Goal: Task Accomplishment & Management: Use online tool/utility

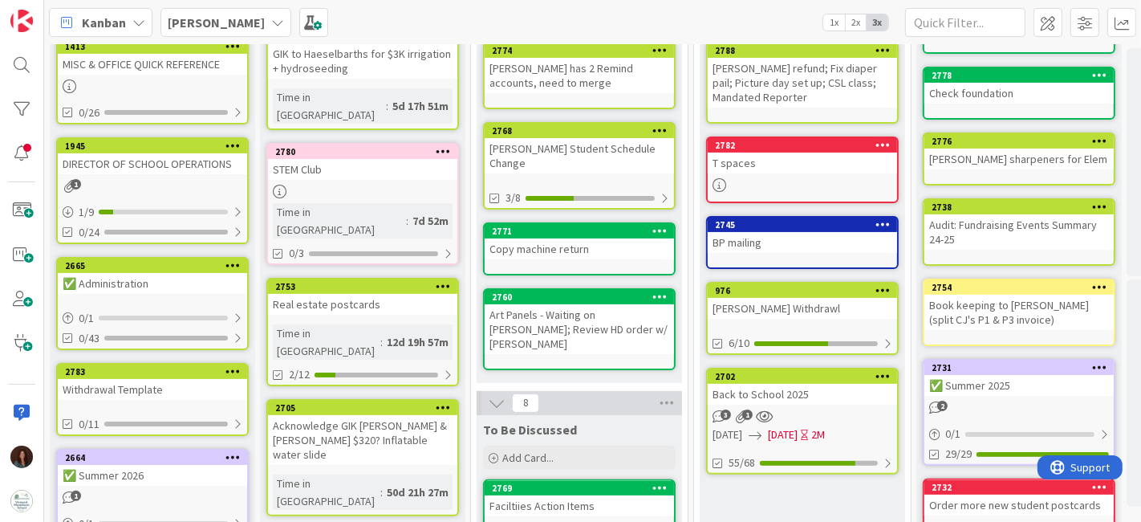
scroll to position [267, 0]
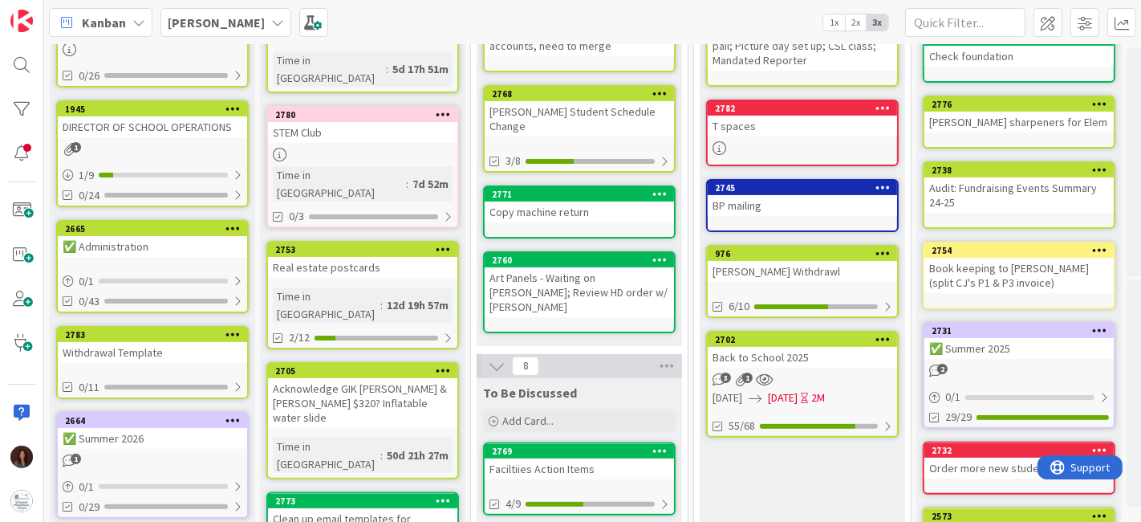
click at [811, 354] on div "Back to School 2025" at bounding box center [802, 357] width 189 height 21
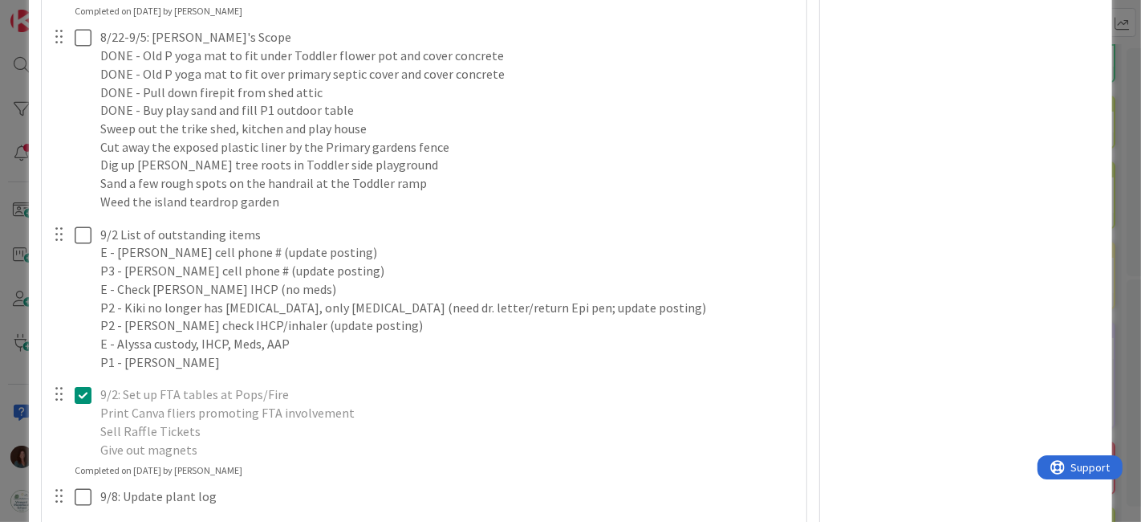
scroll to position [5885, 0]
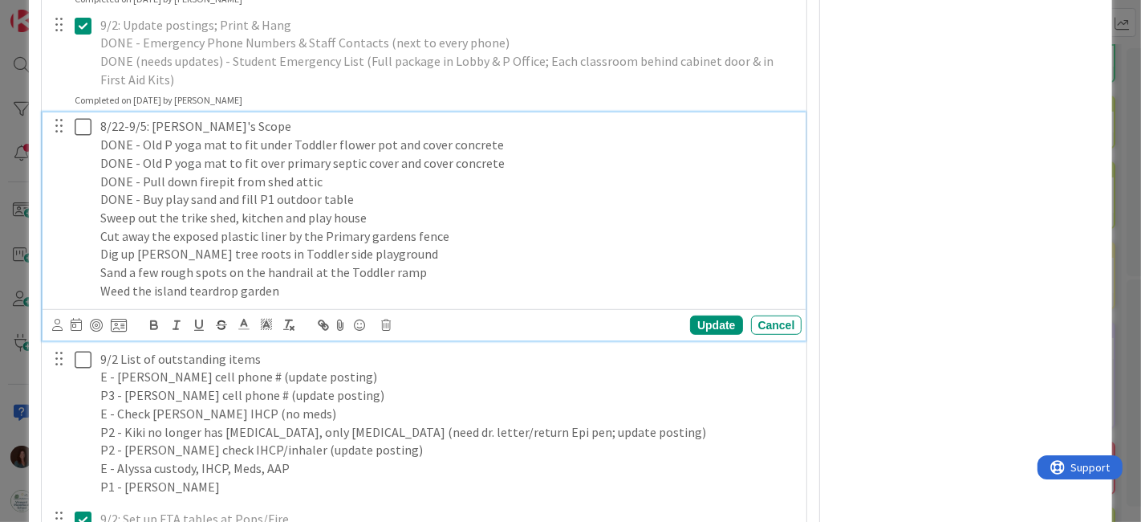
click at [82, 136] on icon at bounding box center [83, 126] width 17 height 19
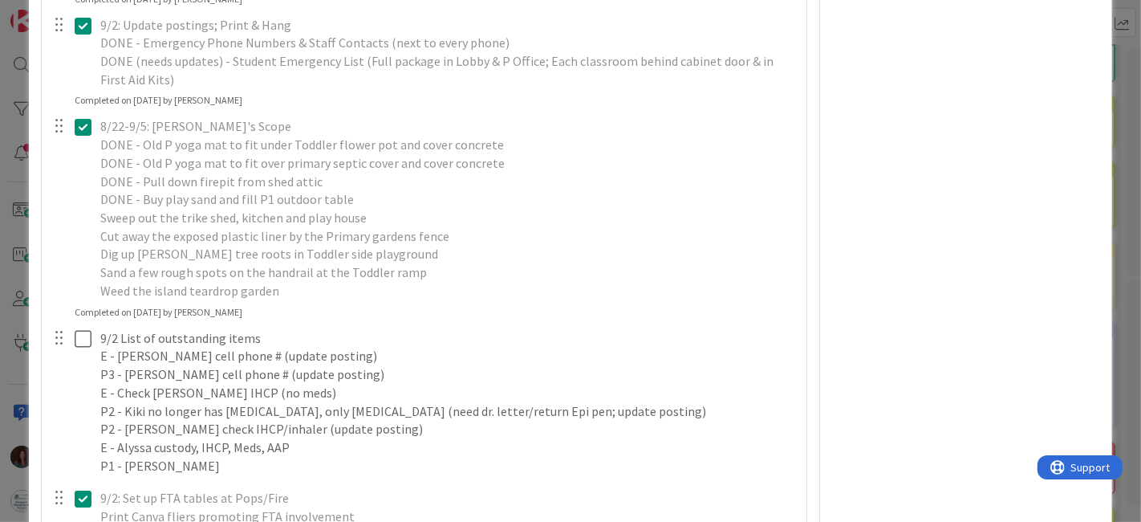
scroll to position [6063, 0]
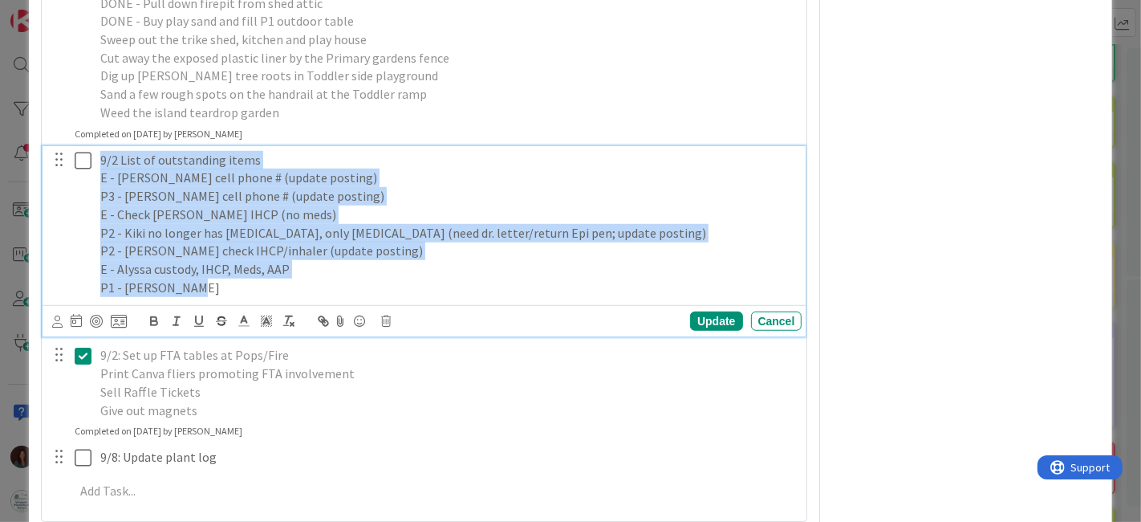
drag, startPoint x: 211, startPoint y: 301, endPoint x: 44, endPoint y: 172, distance: 211.1
click at [44, 172] on div "9/2 List of outstanding items E - Derek Mahoney cell phone # (update posting) P…" at bounding box center [425, 241] width 764 height 191
copy div "9/2 List of outstanding items E - Derek Mahoney cell phone # (update posting) P…"
click at [382, 327] on icon at bounding box center [387, 320] width 10 height 11
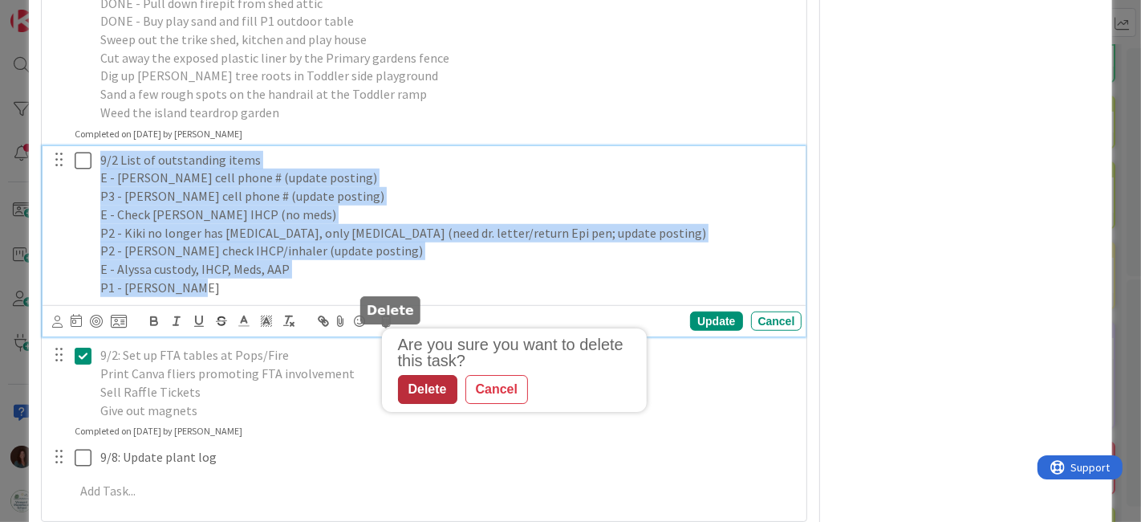
click at [420, 401] on div "Delete" at bounding box center [427, 390] width 59 height 29
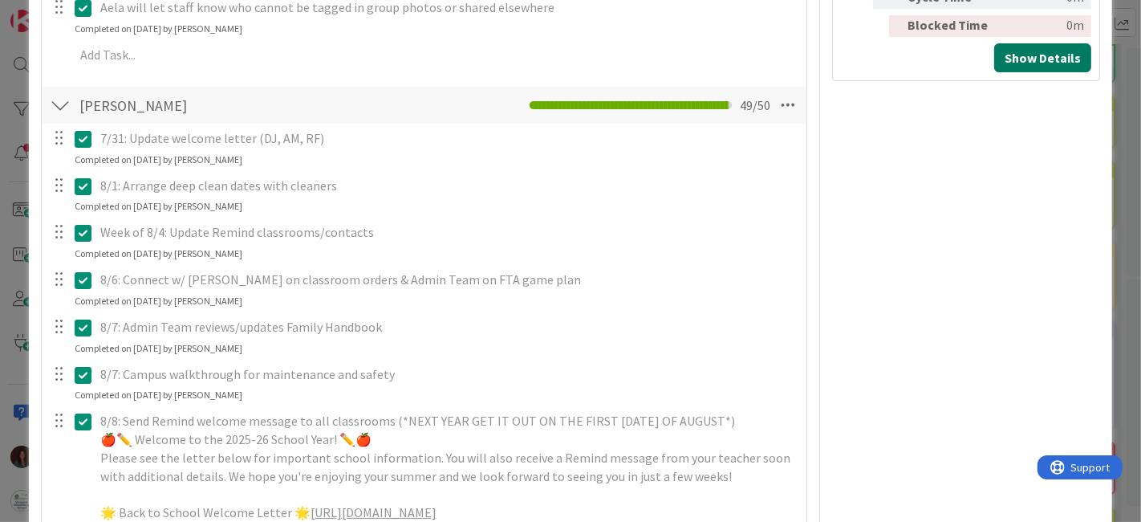
scroll to position [0, 0]
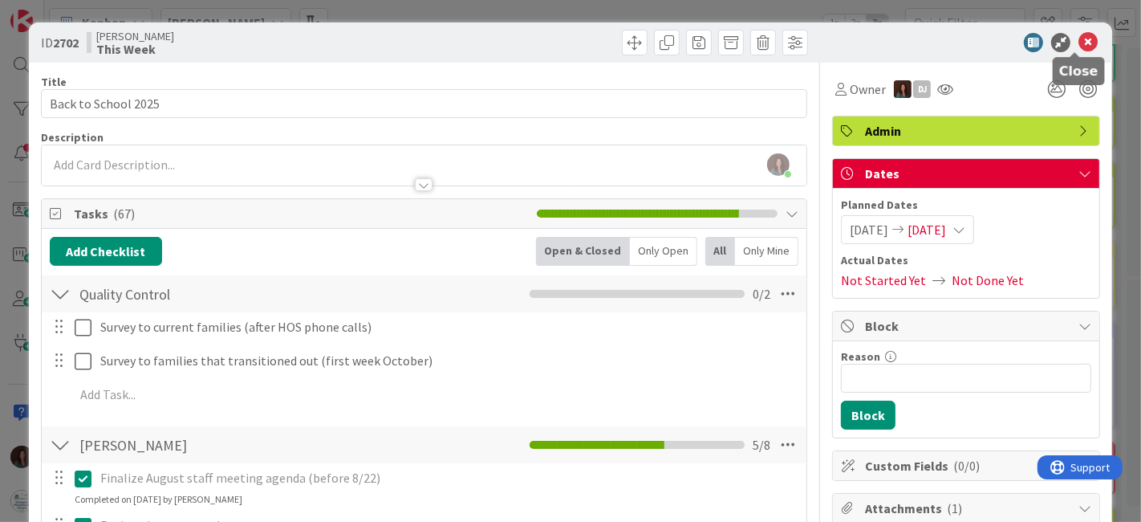
click at [1079, 43] on icon at bounding box center [1088, 42] width 19 height 19
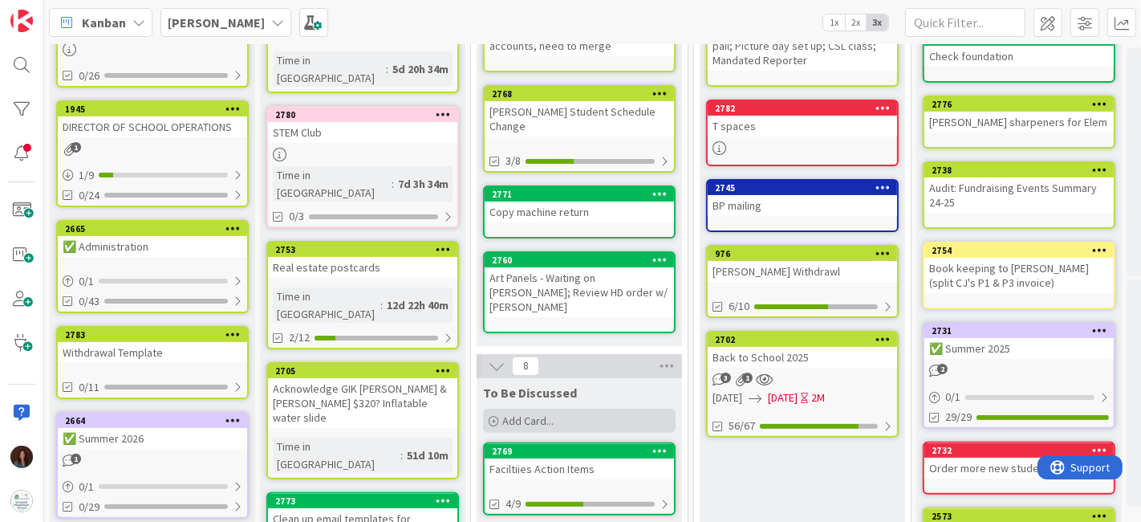
click at [566, 408] on div "Add Card..." at bounding box center [579, 420] width 193 height 24
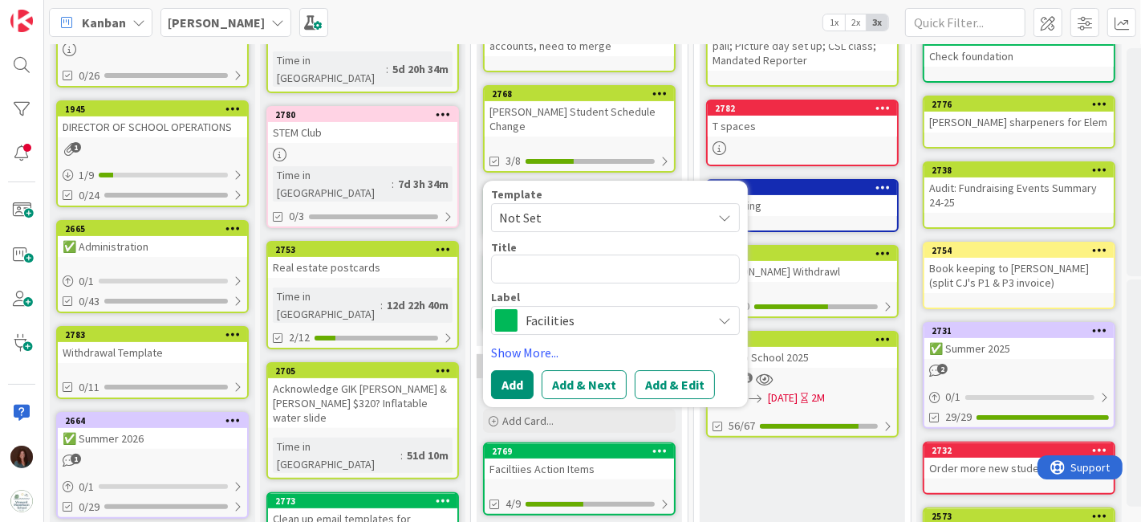
type textarea "x"
type textarea "O"
type textarea "x"
type textarea "Ou"
type textarea "x"
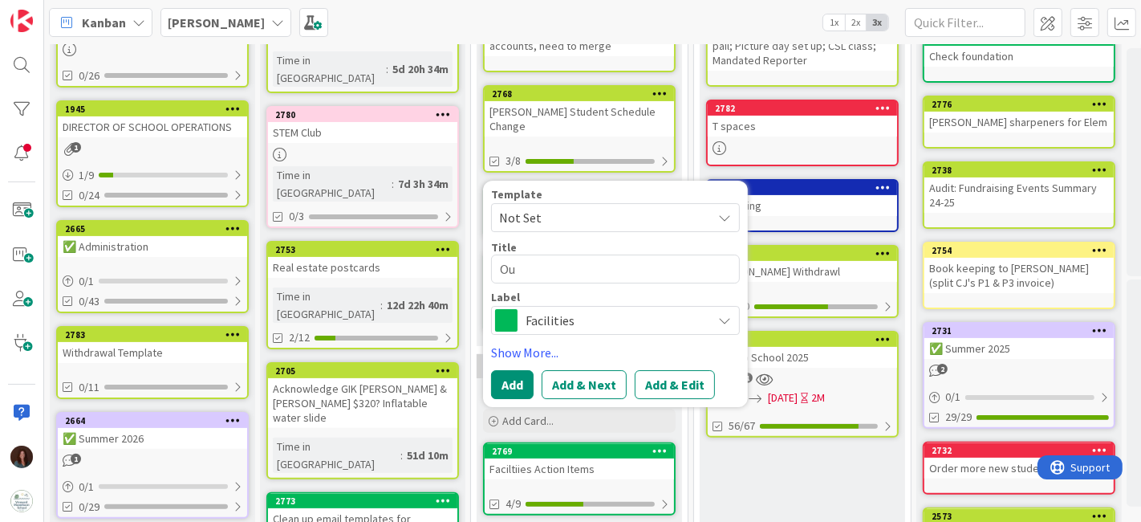
type textarea "Out"
type textarea "x"
type textarea "Outst"
type textarea "x"
type textarea "Outsta"
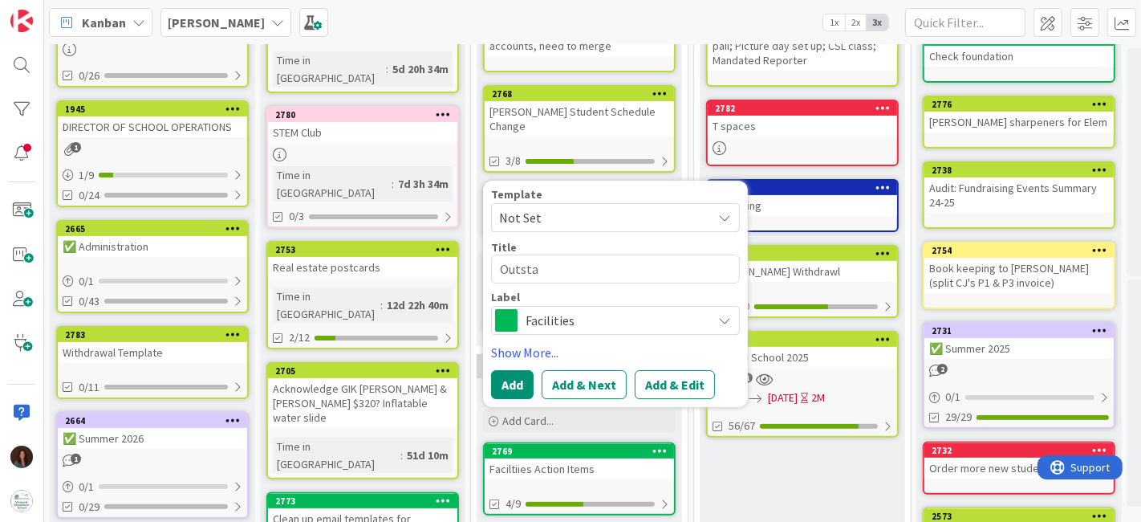
type textarea "x"
type textarea "Outstan"
type textarea "x"
type textarea "Outstandi"
type textarea "x"
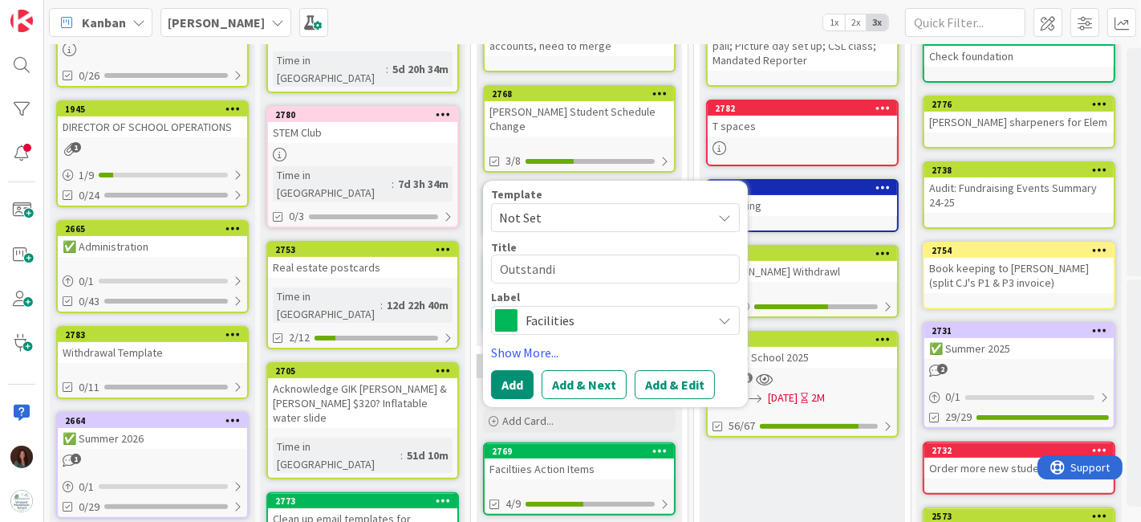
type textarea "Outstandin"
type textarea "x"
type textarea "Outstanding"
click at [621, 309] on span "Facilities" at bounding box center [615, 320] width 178 height 22
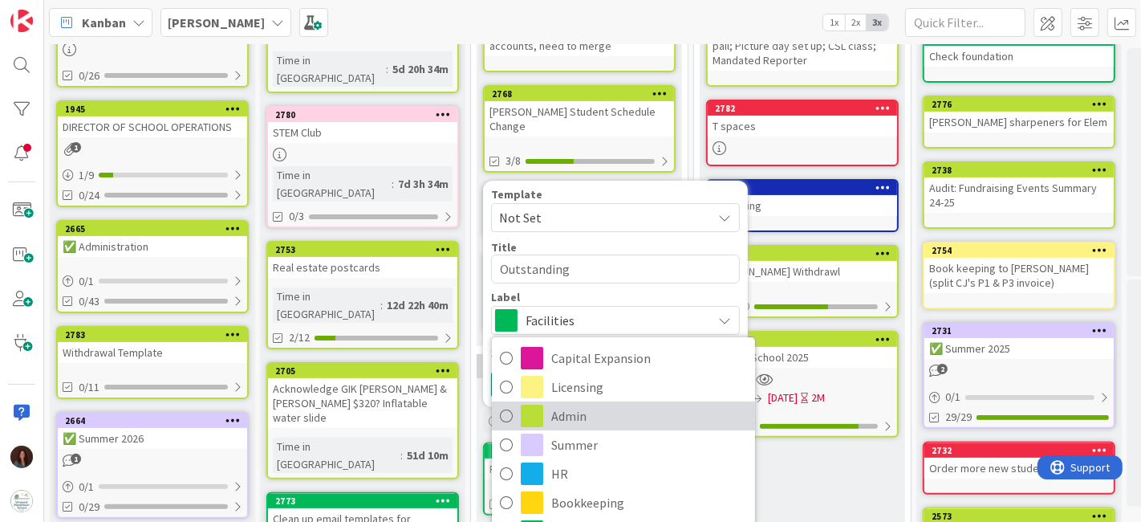
click at [620, 404] on span "Admin" at bounding box center [649, 416] width 196 height 24
type textarea "x"
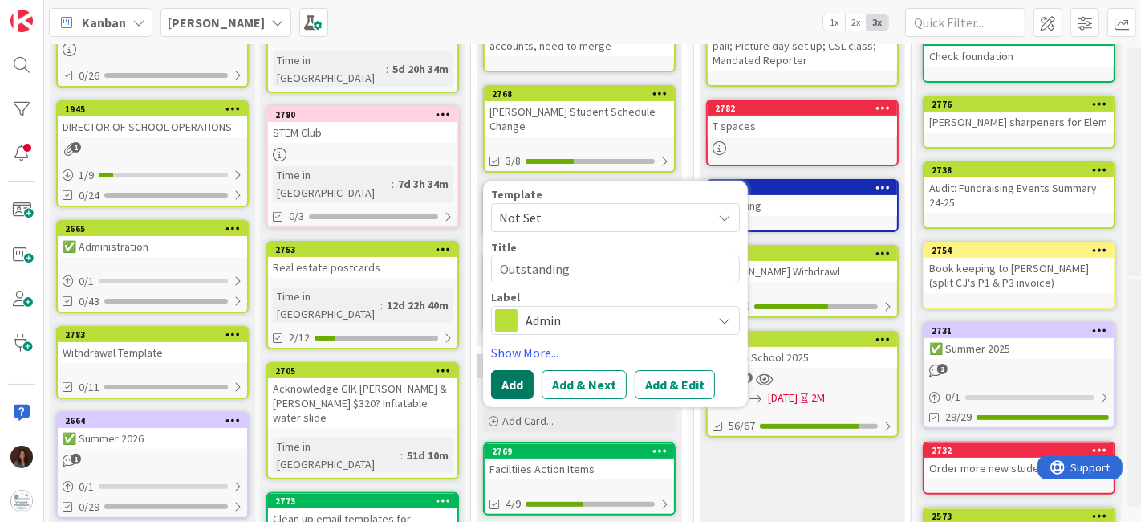
click at [491, 370] on button "Add" at bounding box center [512, 384] width 43 height 29
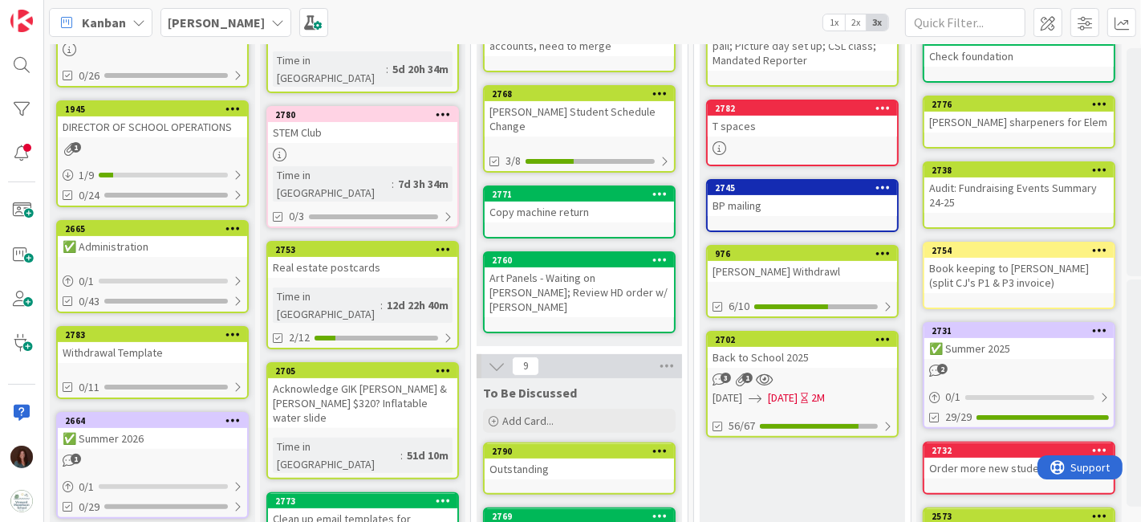
click at [568, 458] on div "Outstanding" at bounding box center [579, 468] width 189 height 21
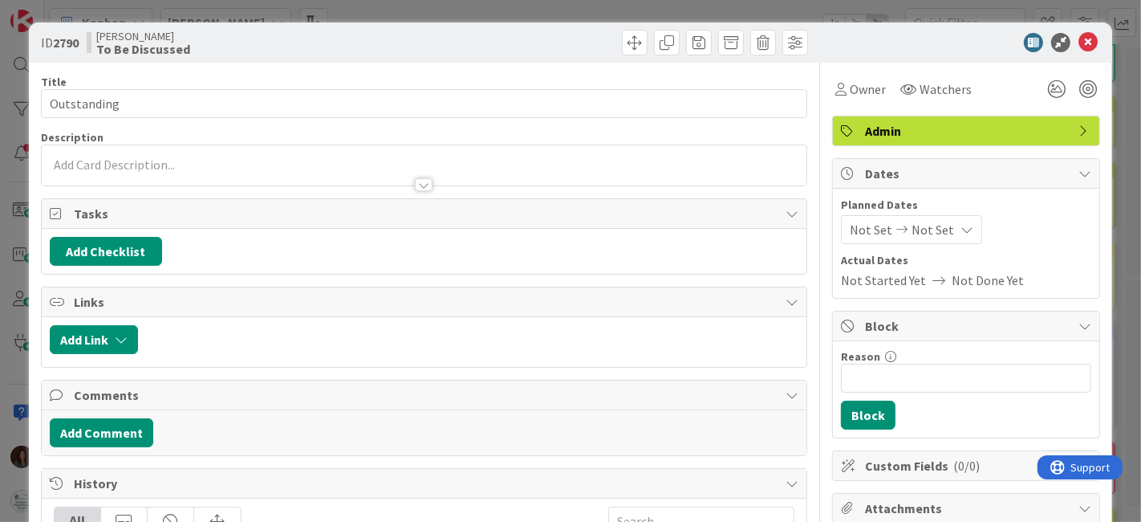
click at [222, 165] on div at bounding box center [425, 165] width 766 height 40
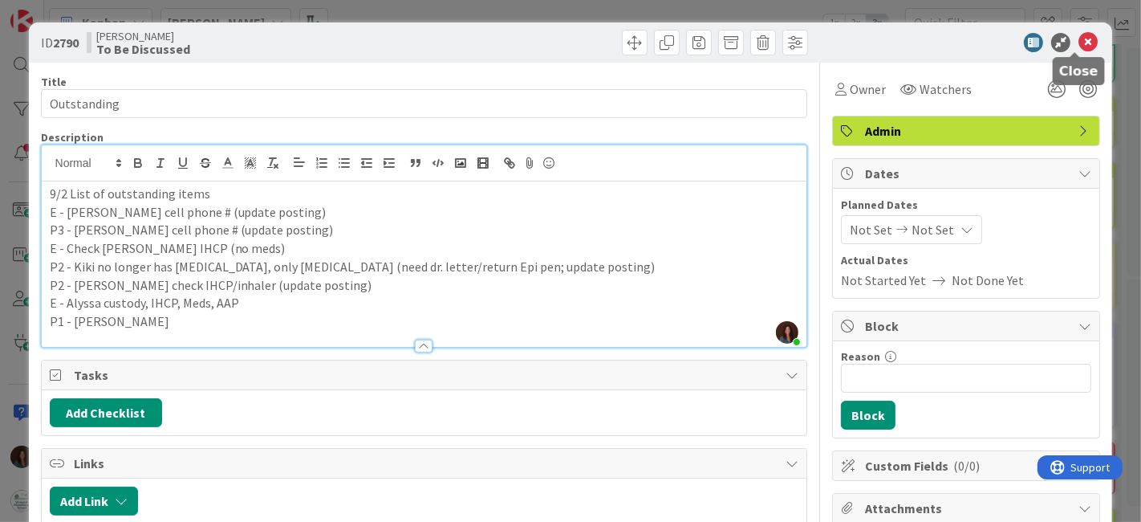
click at [1079, 40] on icon at bounding box center [1088, 42] width 19 height 19
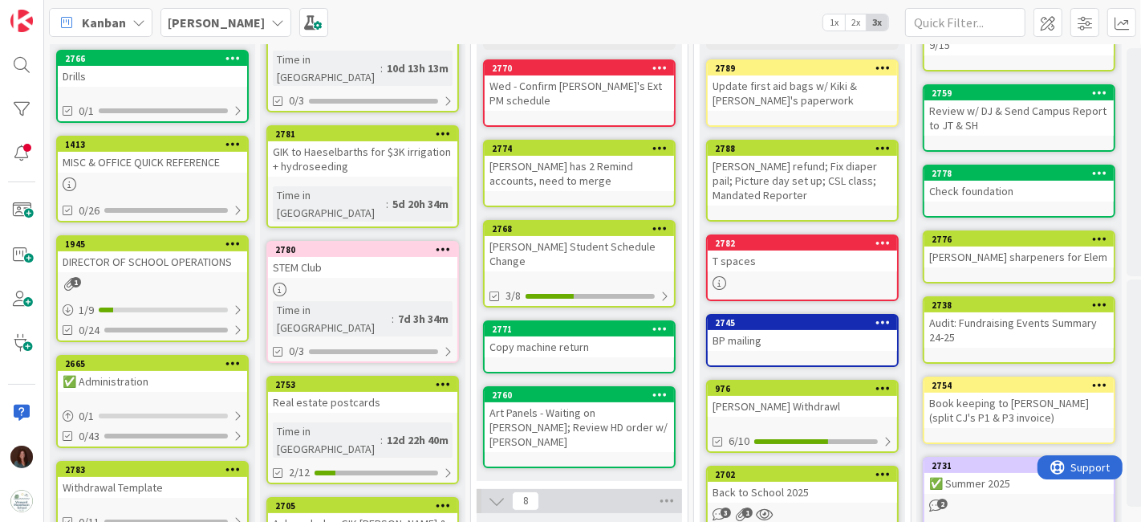
scroll to position [172, 0]
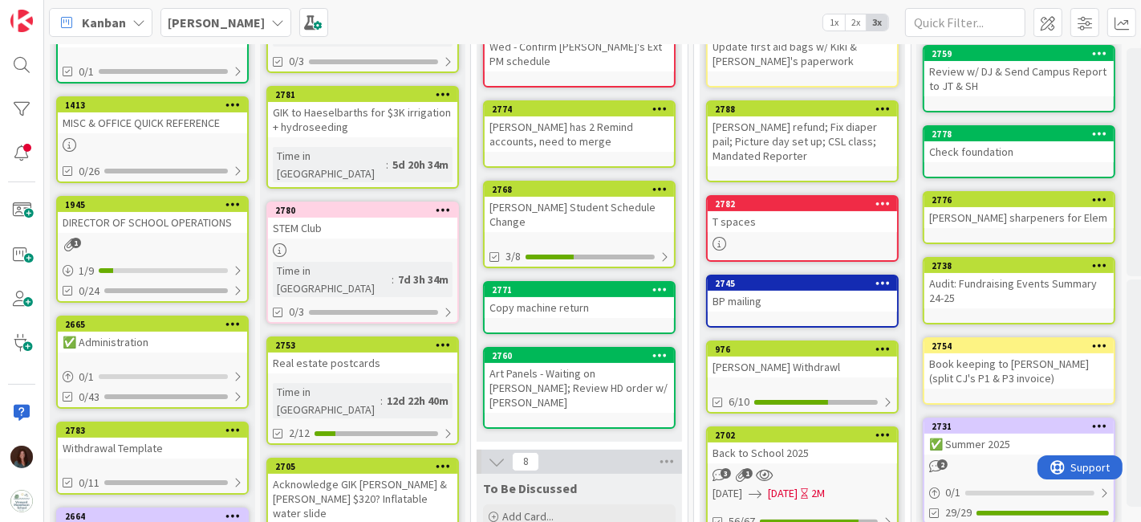
click at [814, 137] on div "Diaper pail refund; Fix diaper pail; Picture day set up; CSL class; Mandated Re…" at bounding box center [802, 141] width 189 height 50
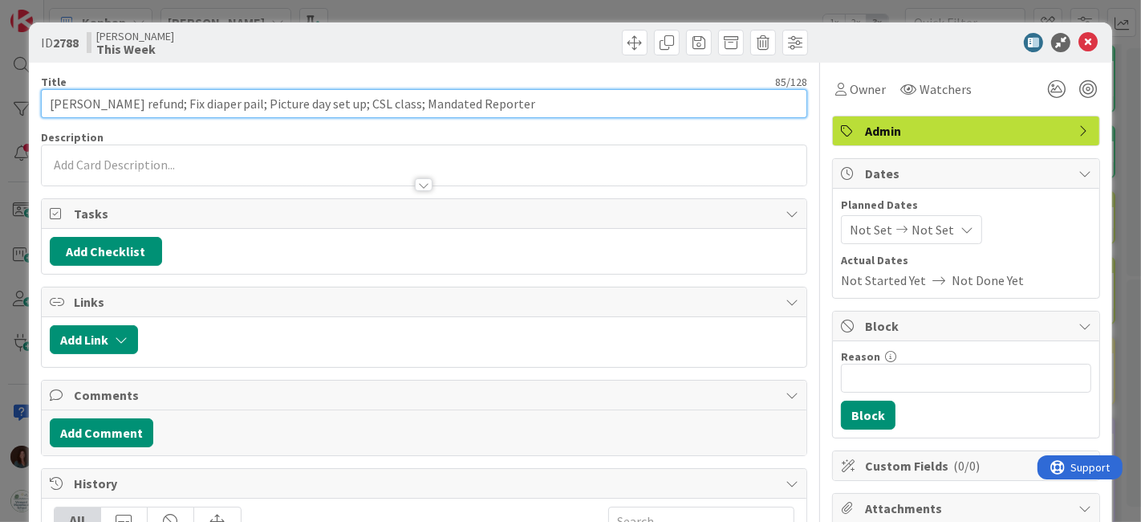
click at [537, 97] on input "Diaper pail refund; Fix diaper pail; Picture day set up; CSL class; Mandated Re…" at bounding box center [424, 103] width 767 height 29
type input "Diaper pail refund; Fix diaper pail; Picture day set up; CSL class; Mandated Re…"
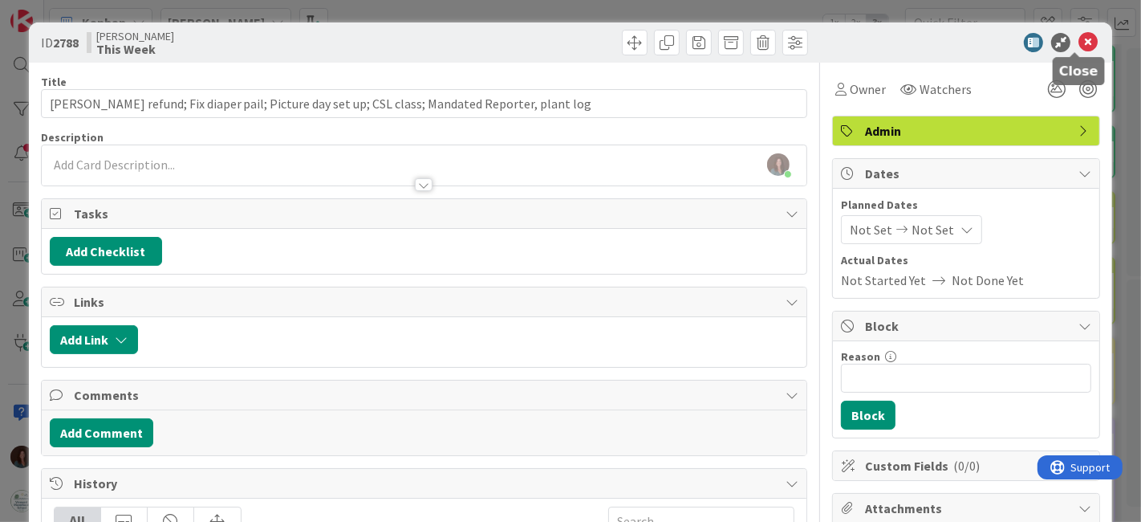
click at [1081, 39] on icon at bounding box center [1088, 42] width 19 height 19
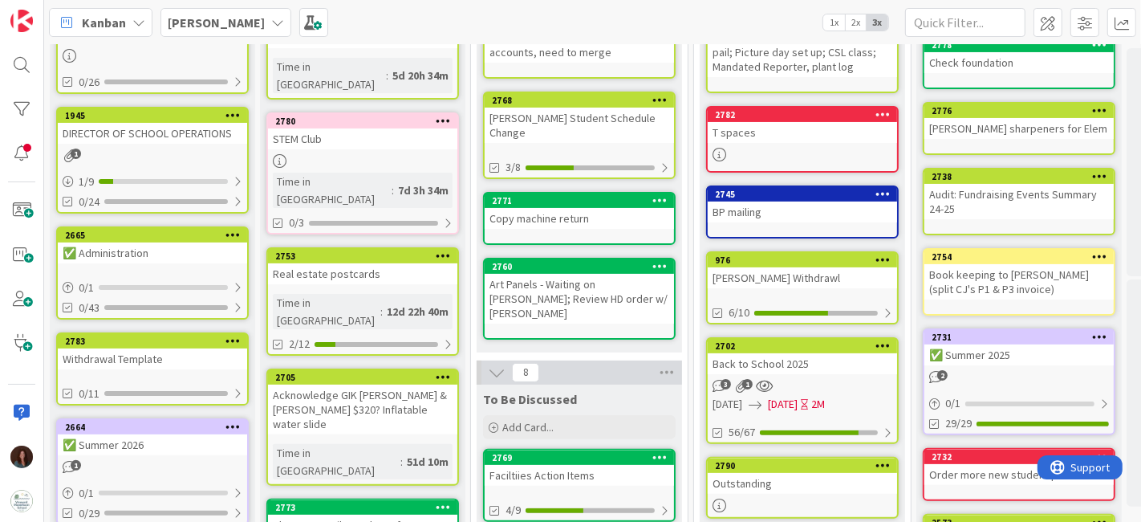
click at [803, 360] on div "Back to School 2025" at bounding box center [802, 363] width 189 height 21
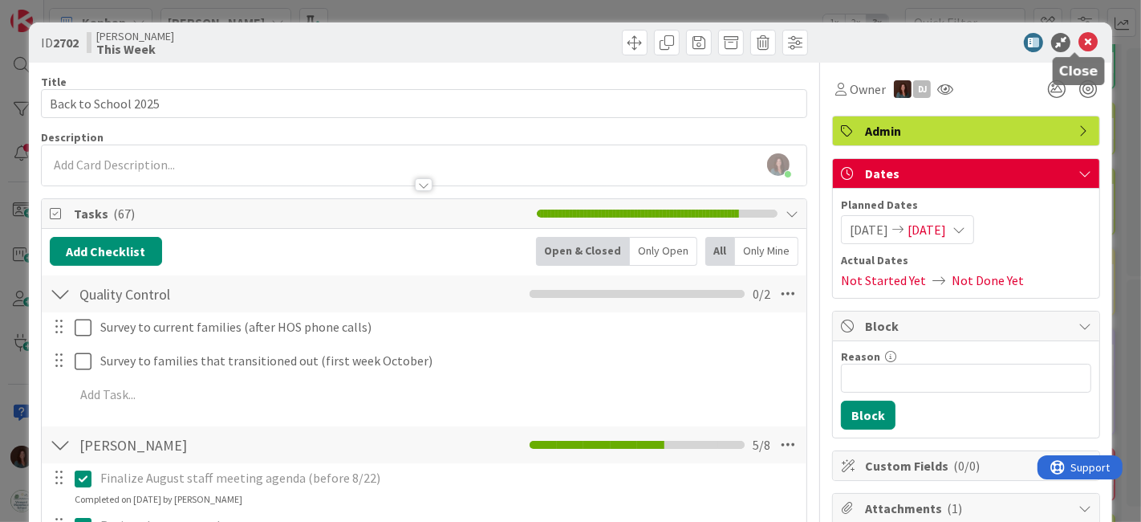
click at [1079, 43] on icon at bounding box center [1088, 42] width 19 height 19
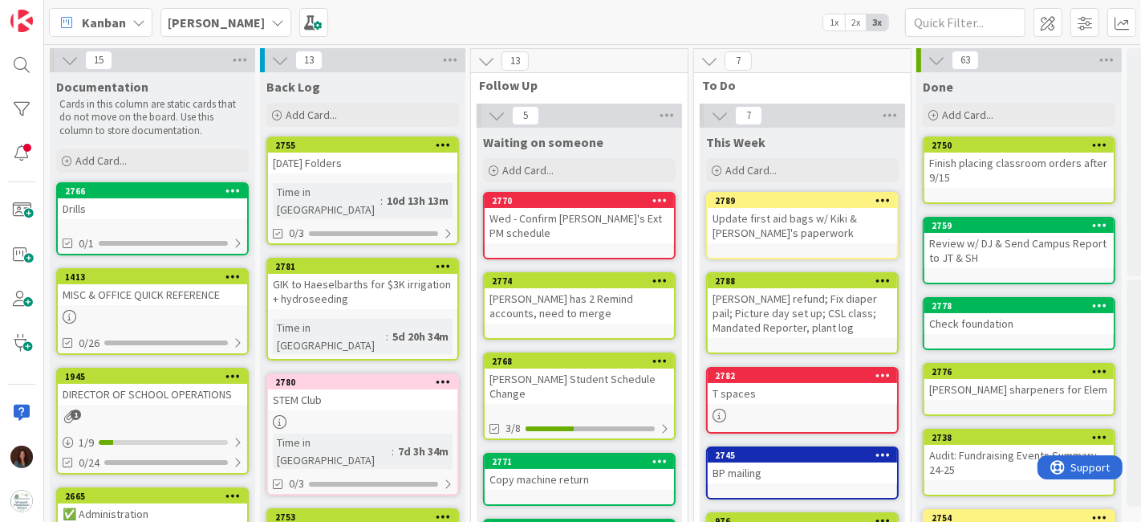
scroll to position [89, 0]
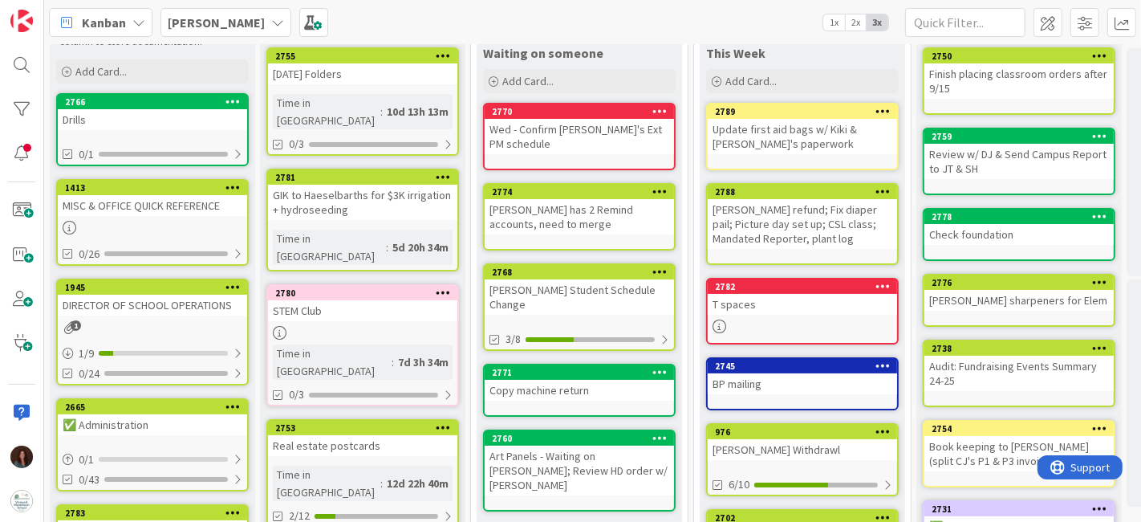
click at [809, 235] on div "Diaper pail refund; Fix diaper pail; Picture day set up; CSL class; Mandated Re…" at bounding box center [802, 224] width 189 height 50
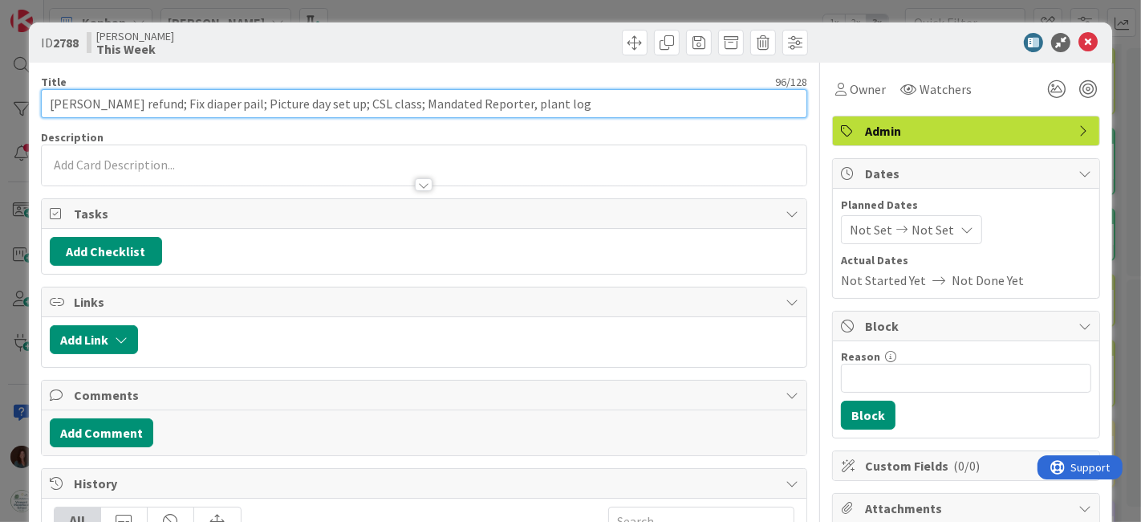
drag, startPoint x: 152, startPoint y: 103, endPoint x: 0, endPoint y: 114, distance: 152.1
click at [0, 114] on div "ID 2788 Rhiannon This Week Title 96 / 128 Diaper pail refund; Fix diaper pail; …" at bounding box center [570, 261] width 1141 height 522
type input "Fix diaper pail; Picture day set up; CSL class; Mandated Reporter, plant log"
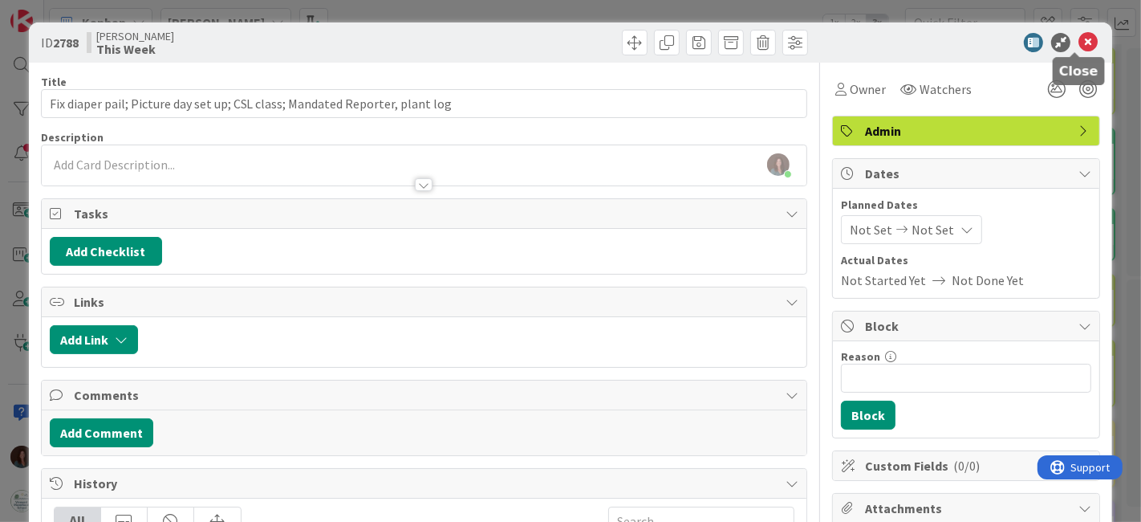
click at [1079, 43] on icon at bounding box center [1088, 42] width 19 height 19
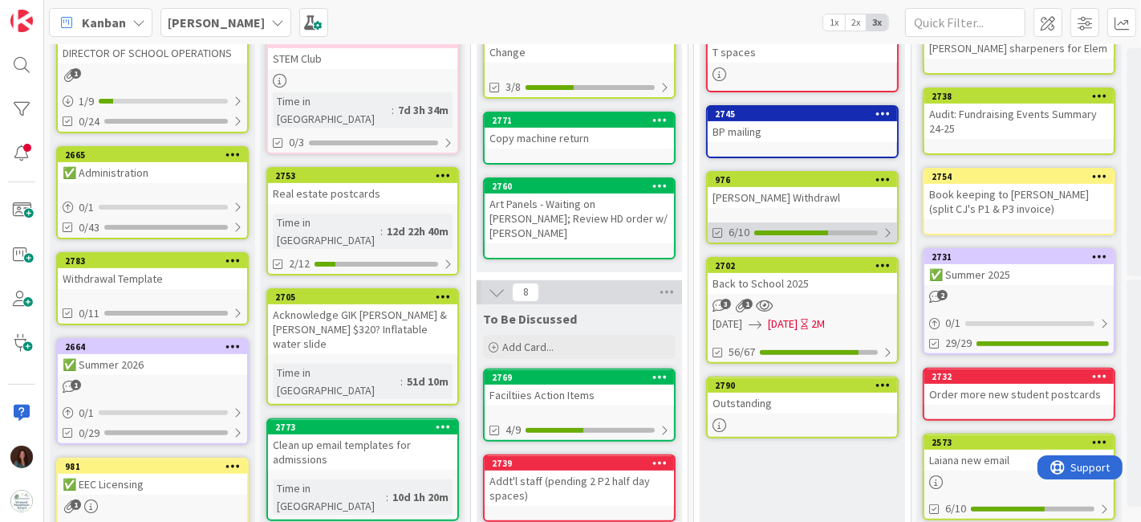
scroll to position [356, 0]
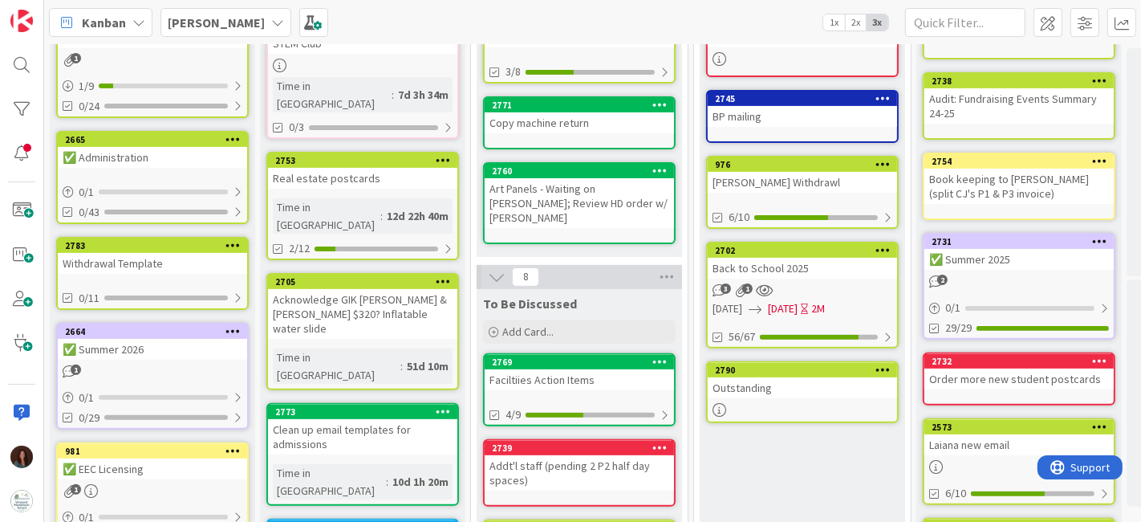
click at [817, 377] on div "Outstanding" at bounding box center [802, 387] width 189 height 21
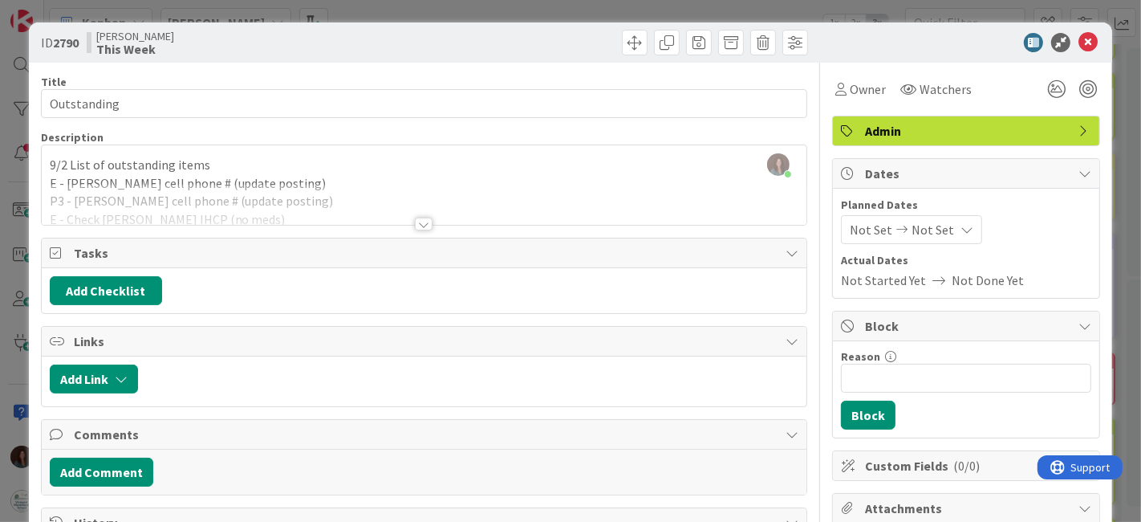
click at [421, 225] on div at bounding box center [424, 223] width 18 height 13
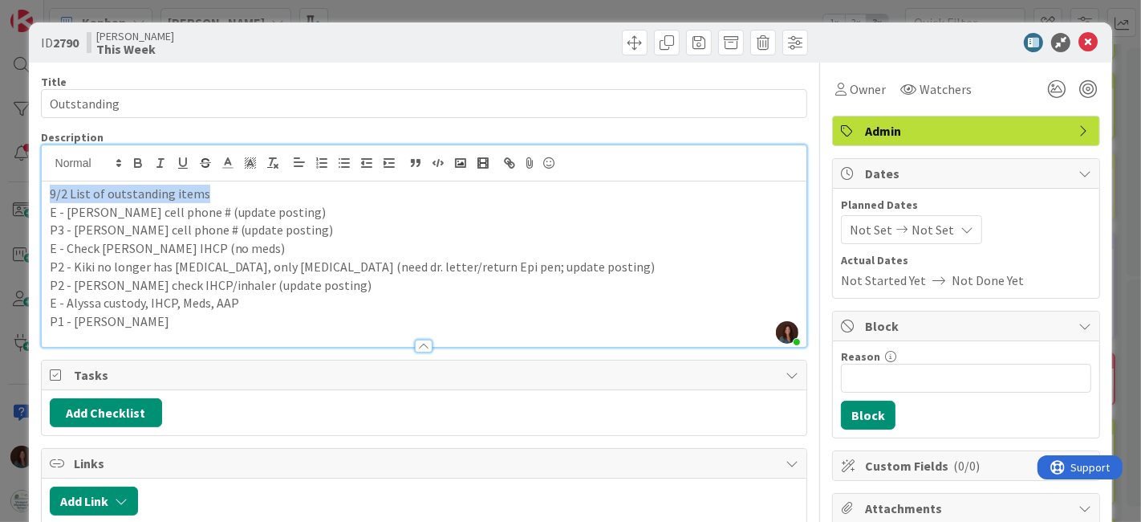
drag, startPoint x: 30, startPoint y: 189, endPoint x: 0, endPoint y: 189, distance: 29.7
click at [0, 189] on div "ID 2790 Rhiannon This Week Title 11 / 128 Outstanding Description Rhiannon Fern…" at bounding box center [570, 261] width 1141 height 522
click at [50, 207] on p "E - Derek Mahoney cell phone # (update posting)" at bounding box center [425, 212] width 750 height 18
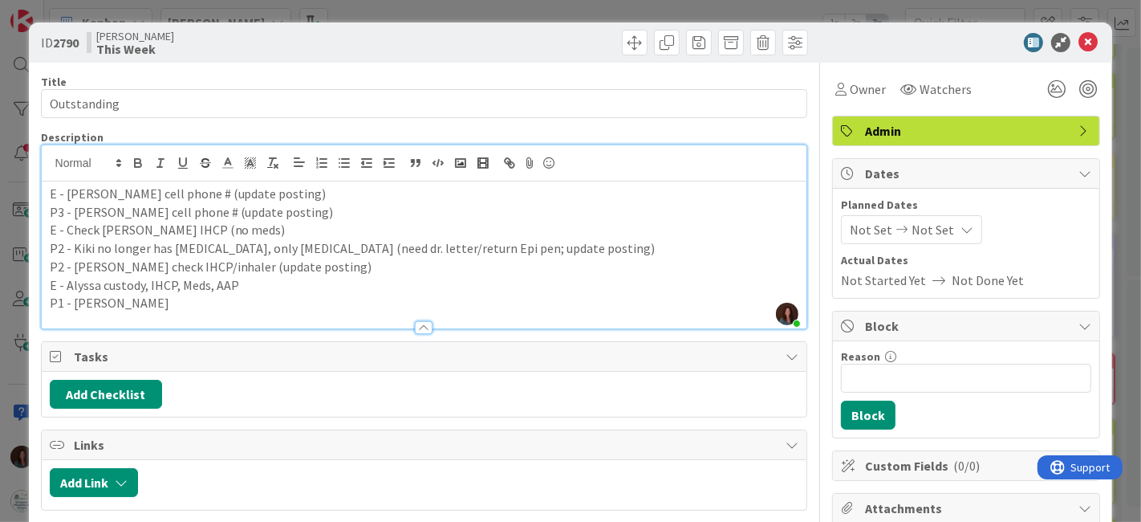
click at [326, 290] on p "E - Alyssa custody, IHCP, Meds, AAP" at bounding box center [425, 285] width 750 height 18
click at [216, 309] on p "P1 - Lina R.A.D." at bounding box center [425, 303] width 750 height 18
click at [1079, 42] on icon at bounding box center [1088, 42] width 19 height 19
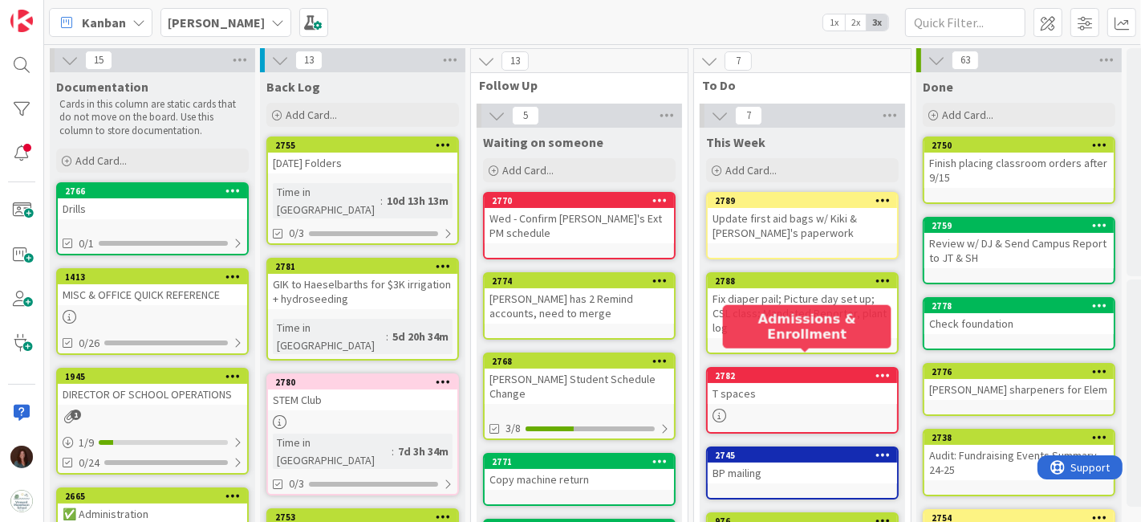
click at [830, 383] on div "T spaces" at bounding box center [802, 393] width 189 height 21
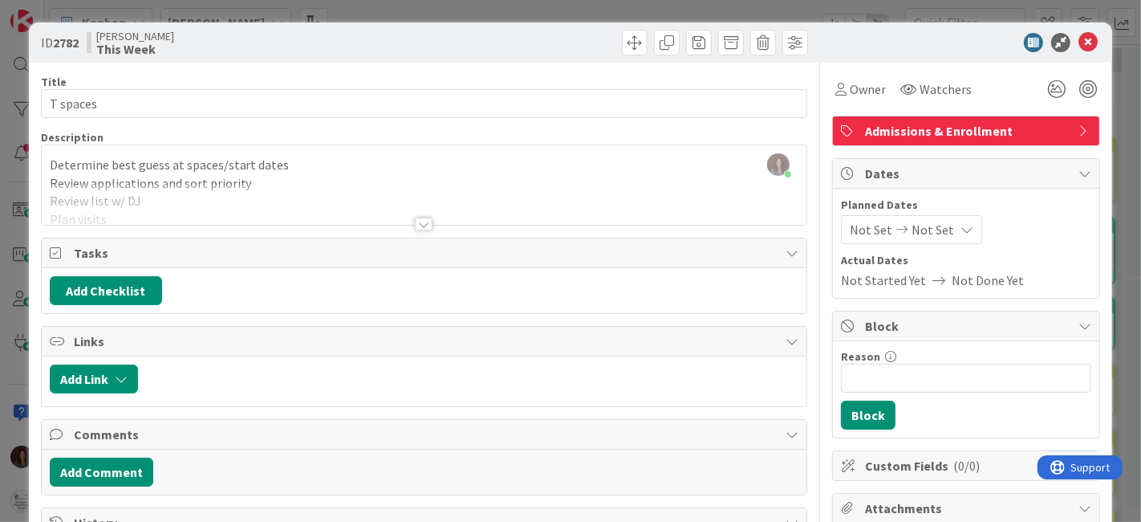
click at [424, 223] on div at bounding box center [424, 223] width 18 height 13
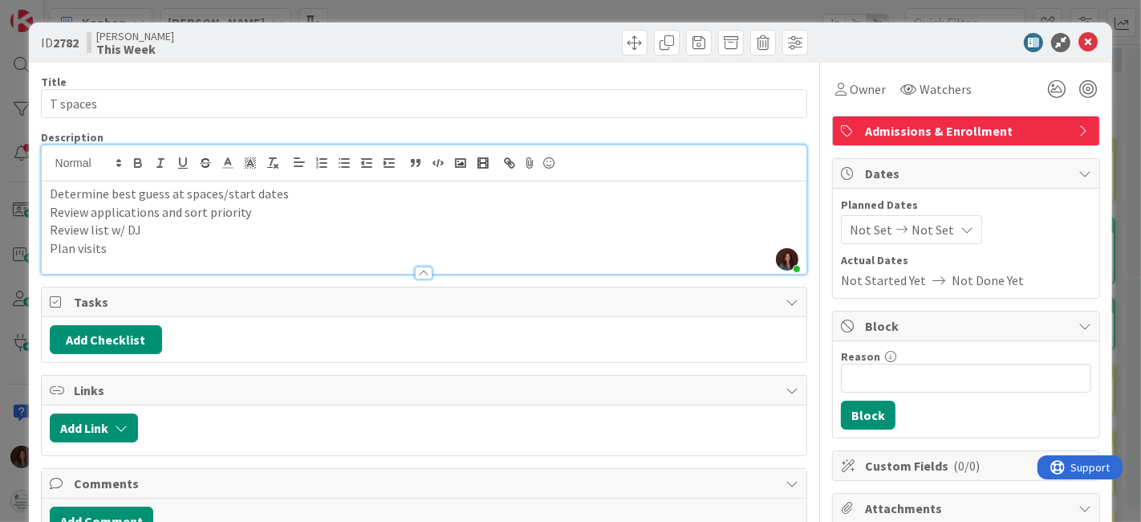
click at [381, 232] on p "Review list w/ DJ" at bounding box center [425, 230] width 750 height 18
click at [1079, 40] on icon at bounding box center [1088, 42] width 19 height 19
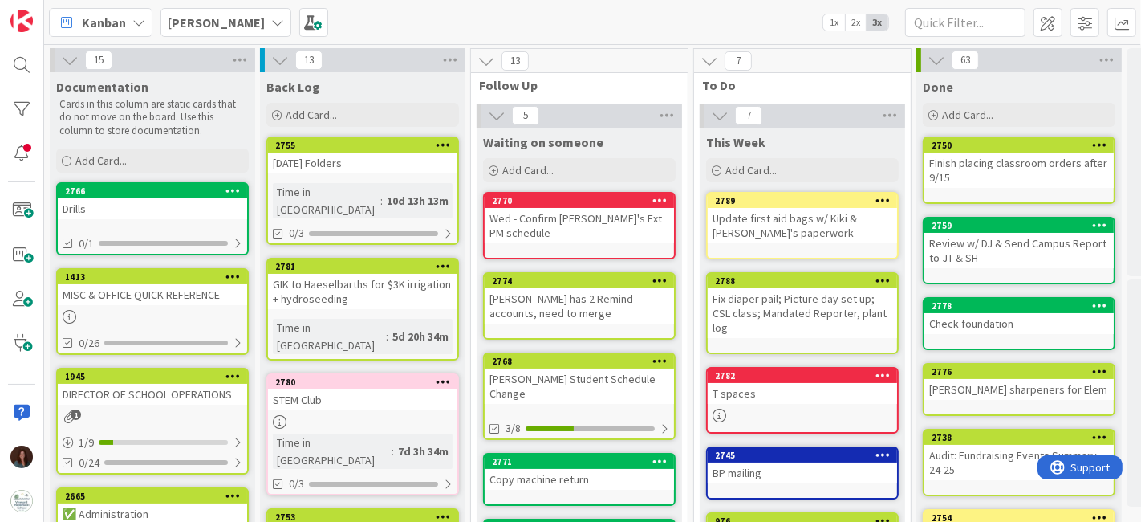
click at [830, 311] on div "Fix diaper pail; Picture day set up; CSL class; Mandated Reporter, plant log" at bounding box center [802, 313] width 189 height 50
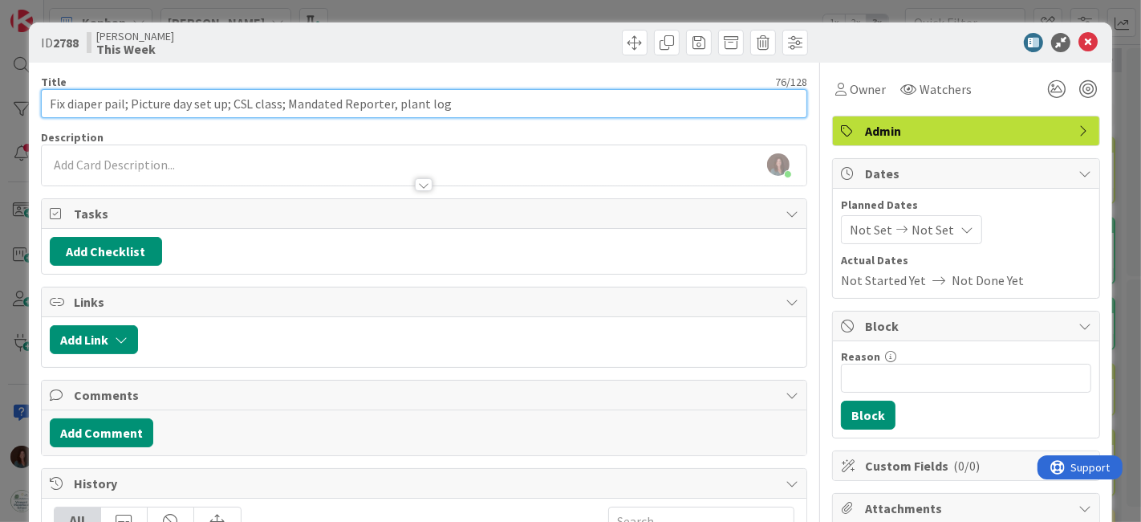
drag, startPoint x: 230, startPoint y: 104, endPoint x: 144, endPoint y: 132, distance: 90.3
click at [130, 105] on input "Fix diaper pail; Picture day set up; CSL class; Mandated Reporter, plant log" at bounding box center [424, 103] width 767 height 29
type input "Fix diaper pail; CSL class; Mandated Reporter, plant log"
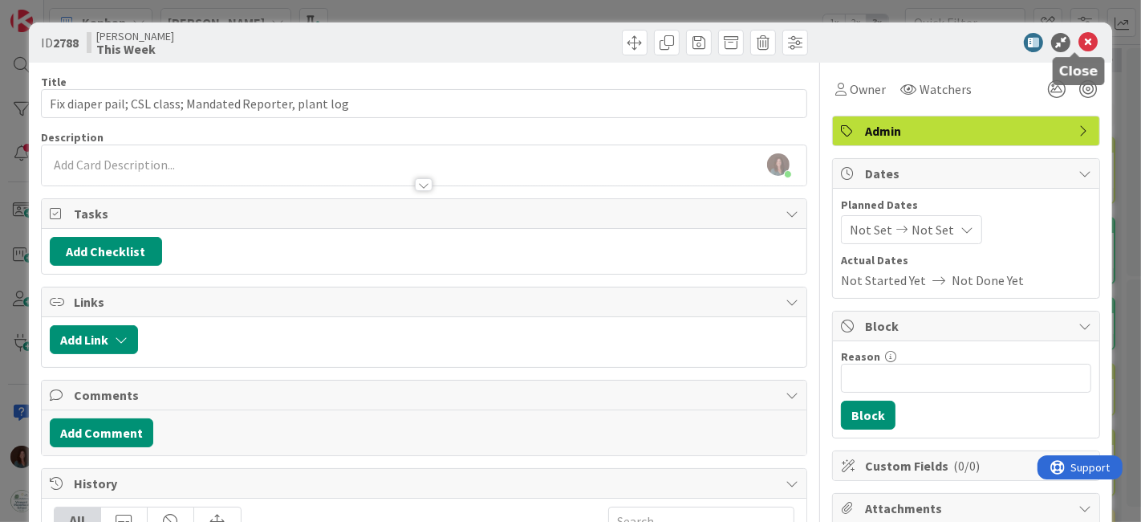
click at [1079, 44] on icon at bounding box center [1088, 42] width 19 height 19
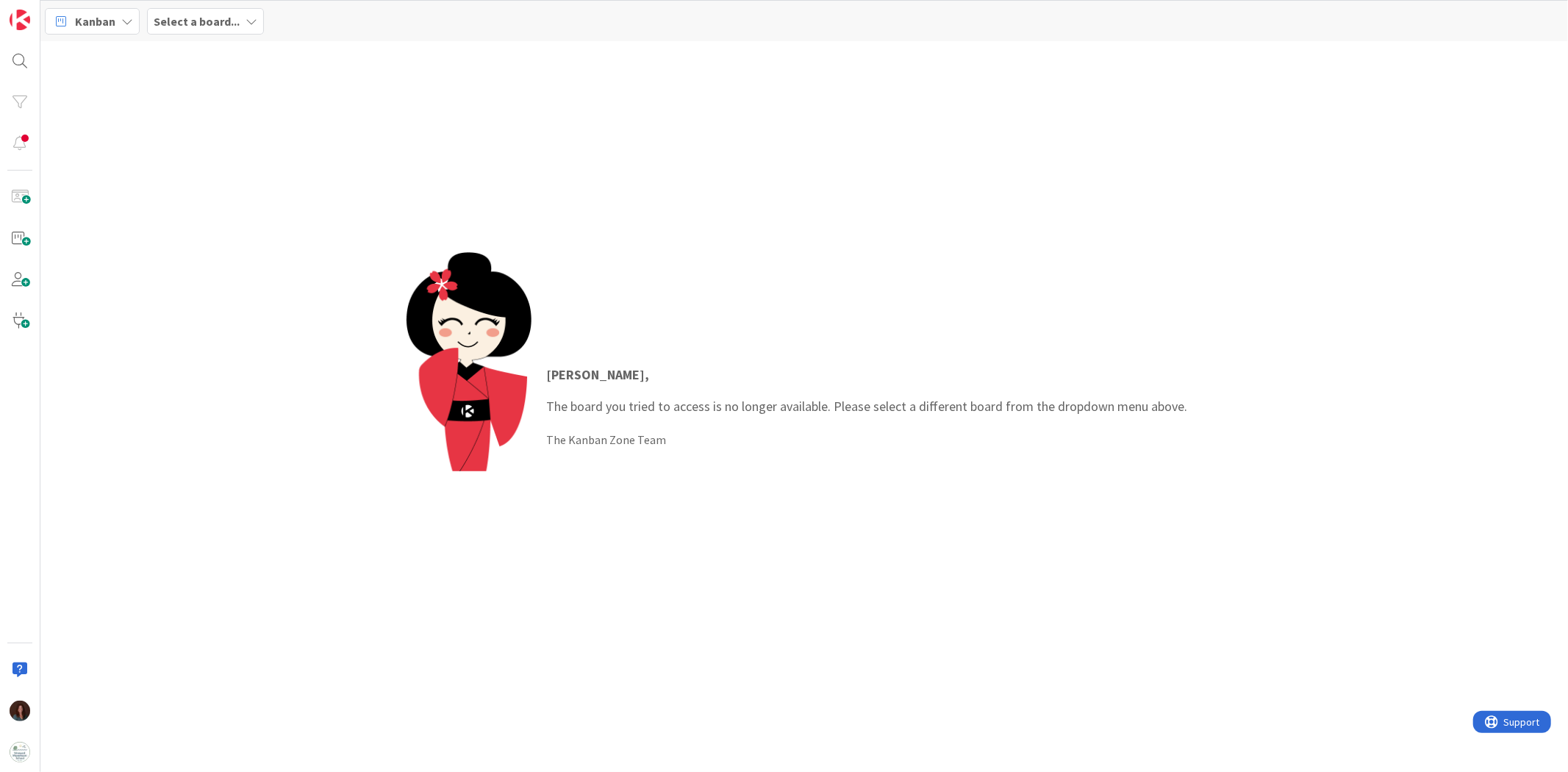
click at [178, 16] on b "Select a board..." at bounding box center [197, 21] width 86 height 15
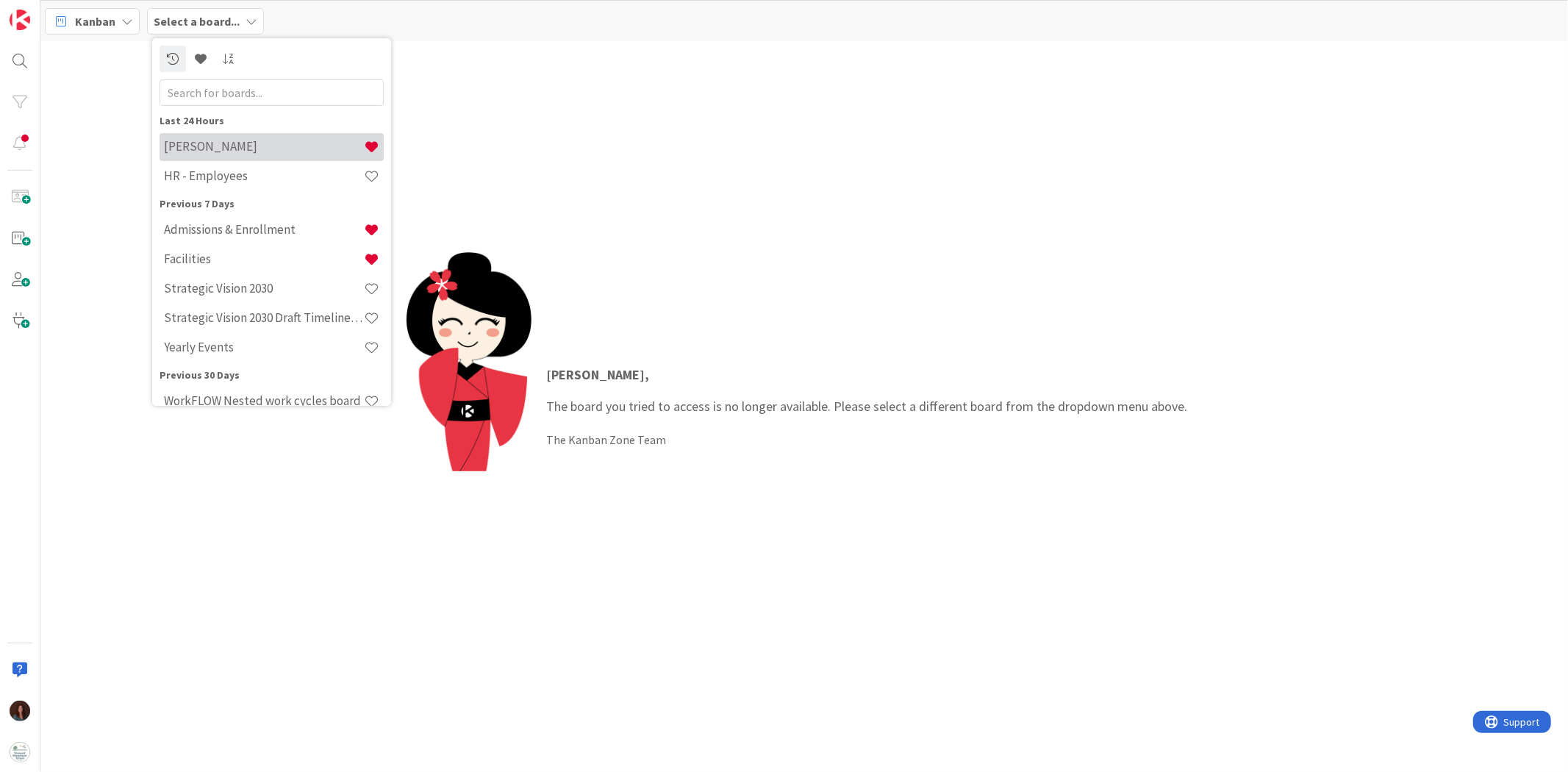
click at [244, 153] on h4 "[PERSON_NAME]" at bounding box center [264, 147] width 200 height 15
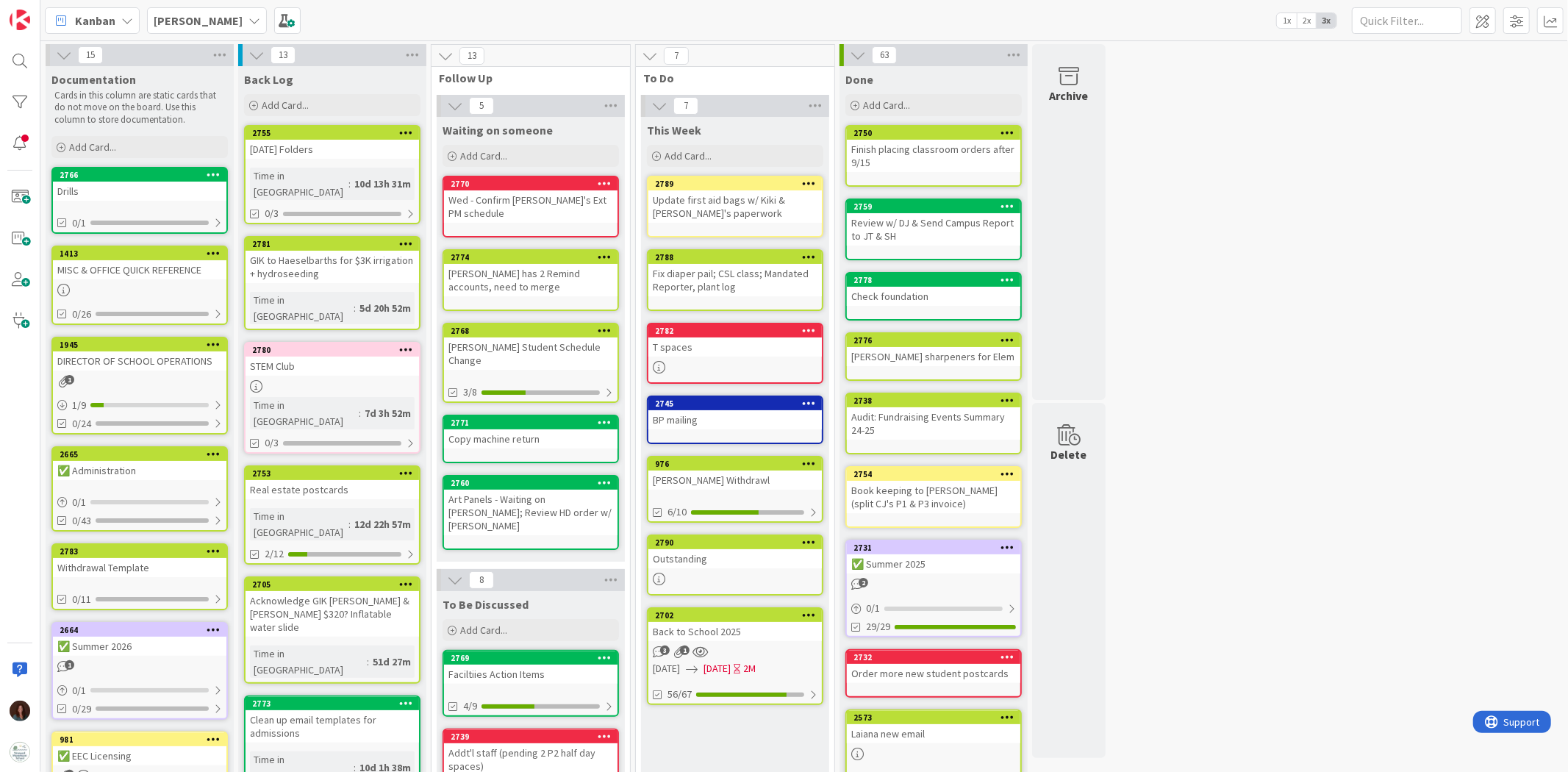
click at [248, 23] on icon at bounding box center [254, 20] width 12 height 12
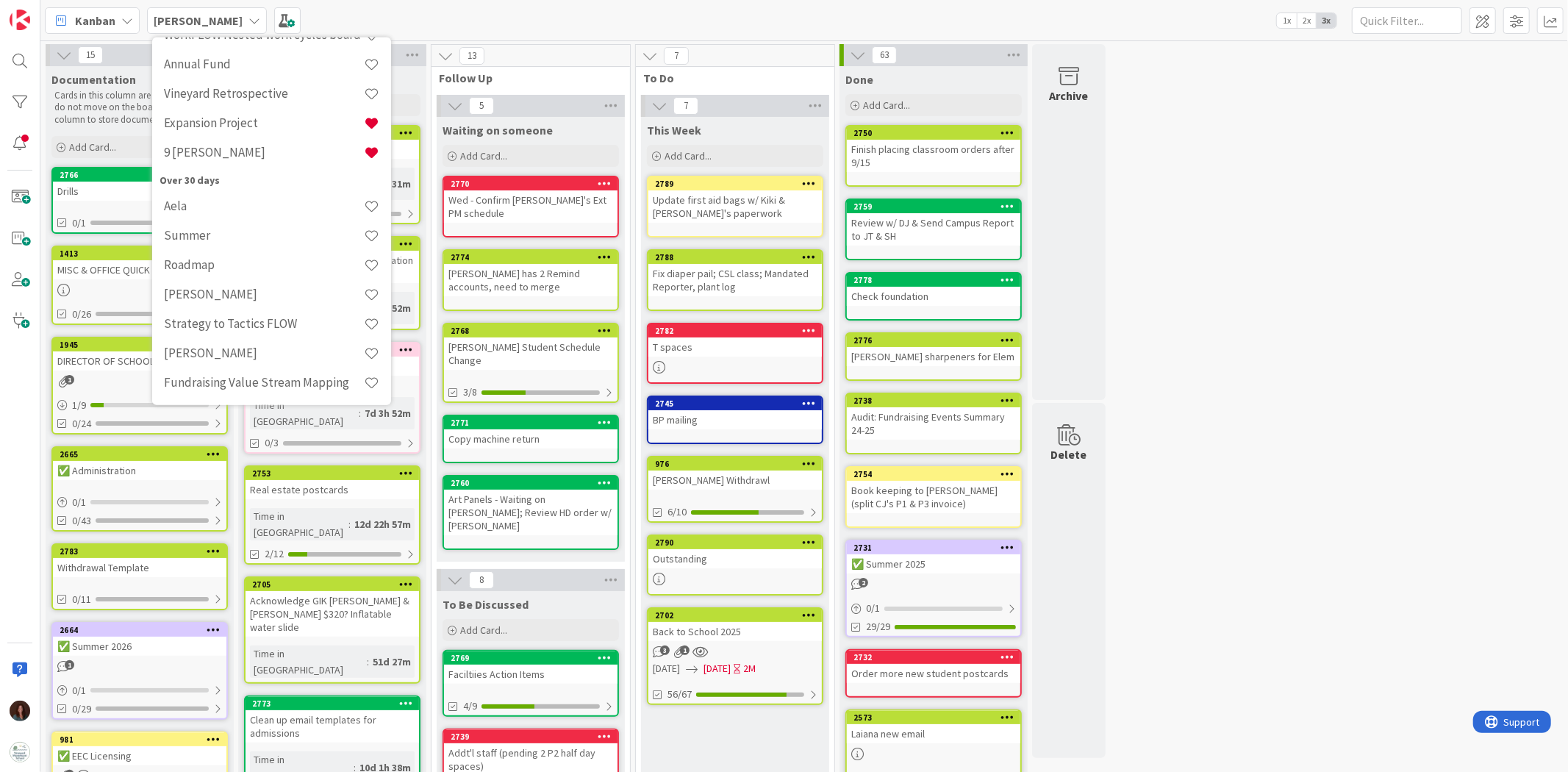
scroll to position [39, 0]
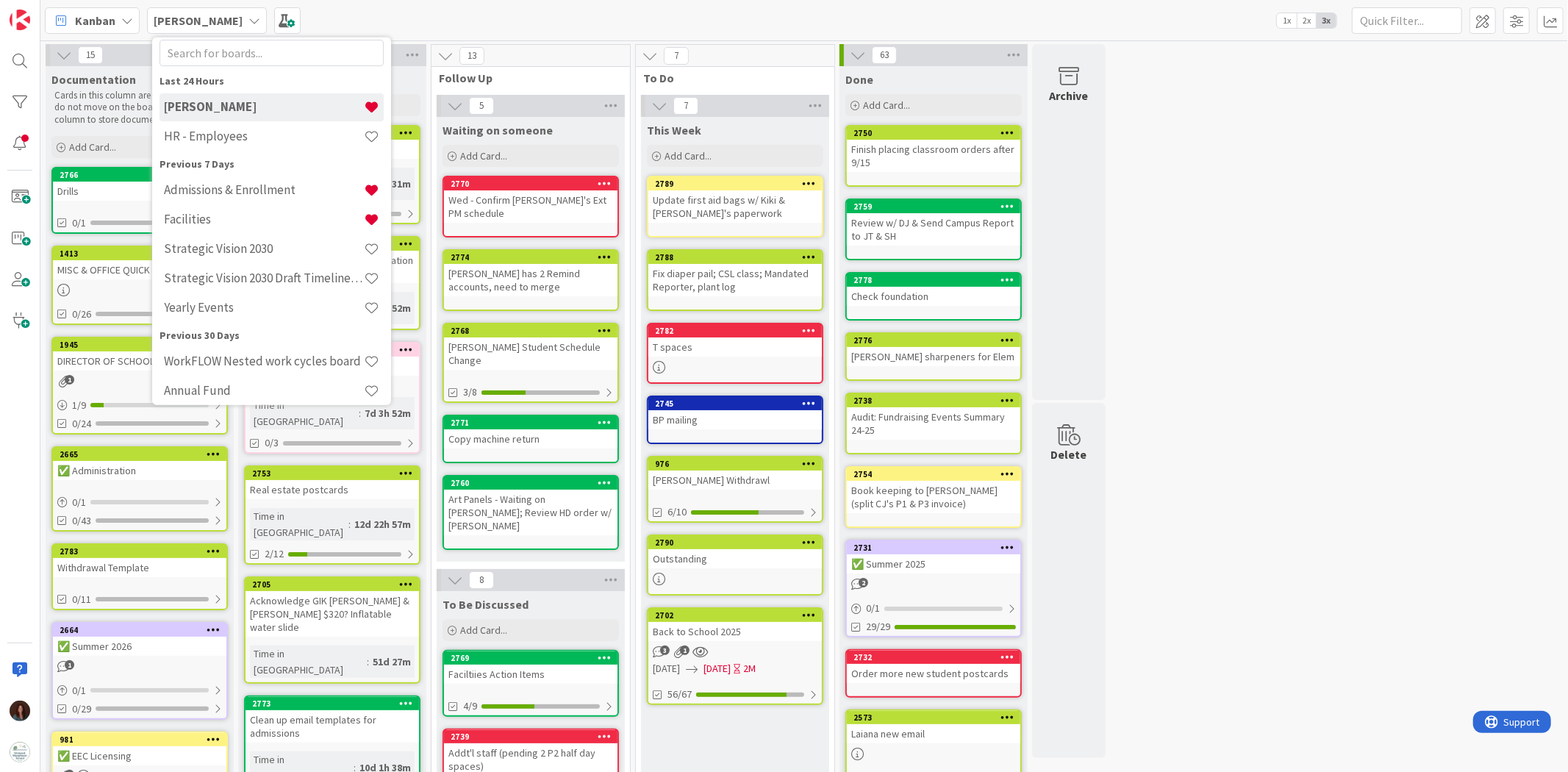
click at [270, 155] on div "Last 24 Hours Rhiannon HR - Employees Previous 7 Days Admissions & Enrollment F…" at bounding box center [271, 397] width 224 height 651
click at [276, 136] on h4 "HR - Employees" at bounding box center [264, 136] width 200 height 15
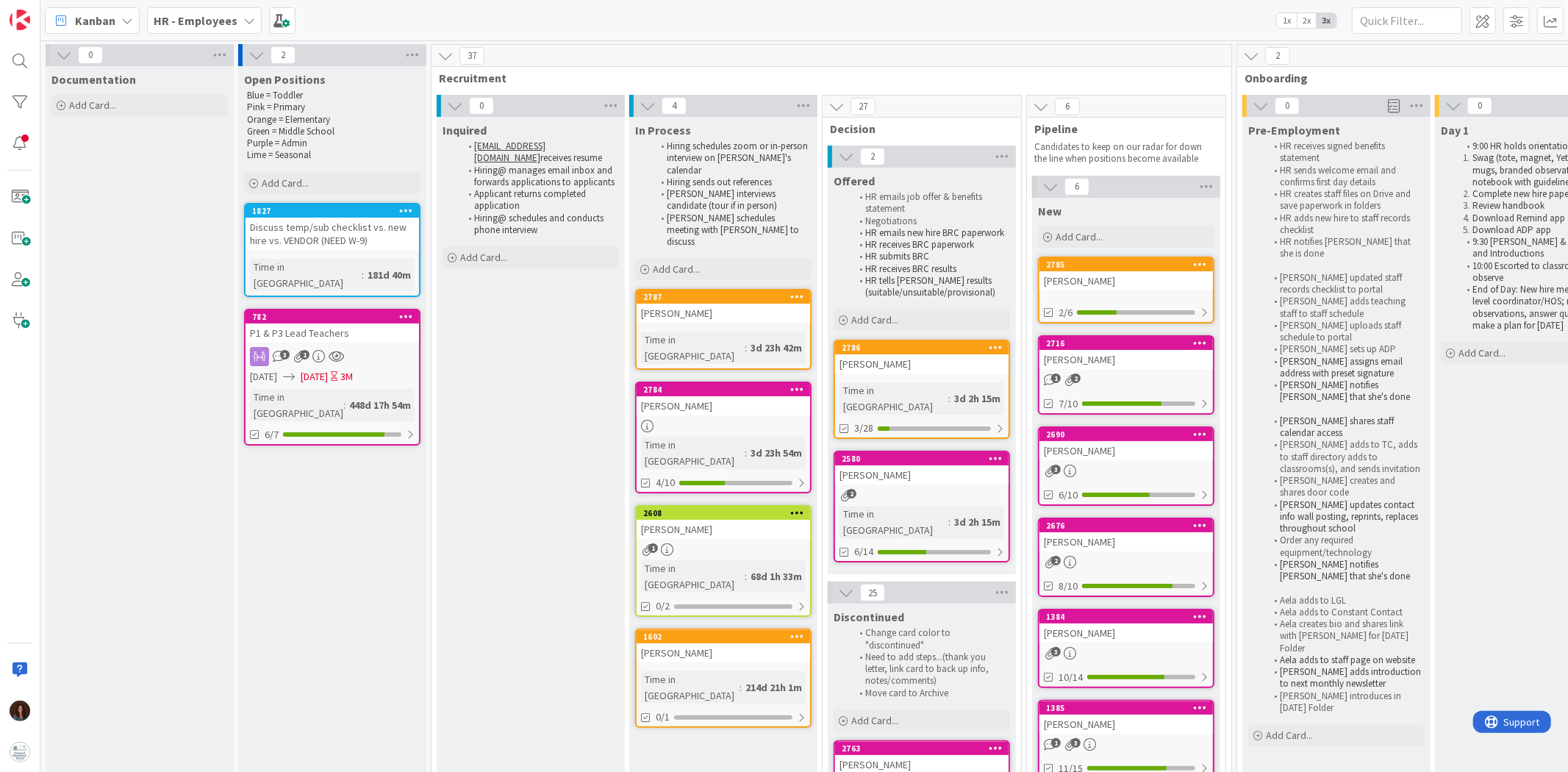
click at [950, 357] on div "[PERSON_NAME]" at bounding box center [921, 364] width 173 height 19
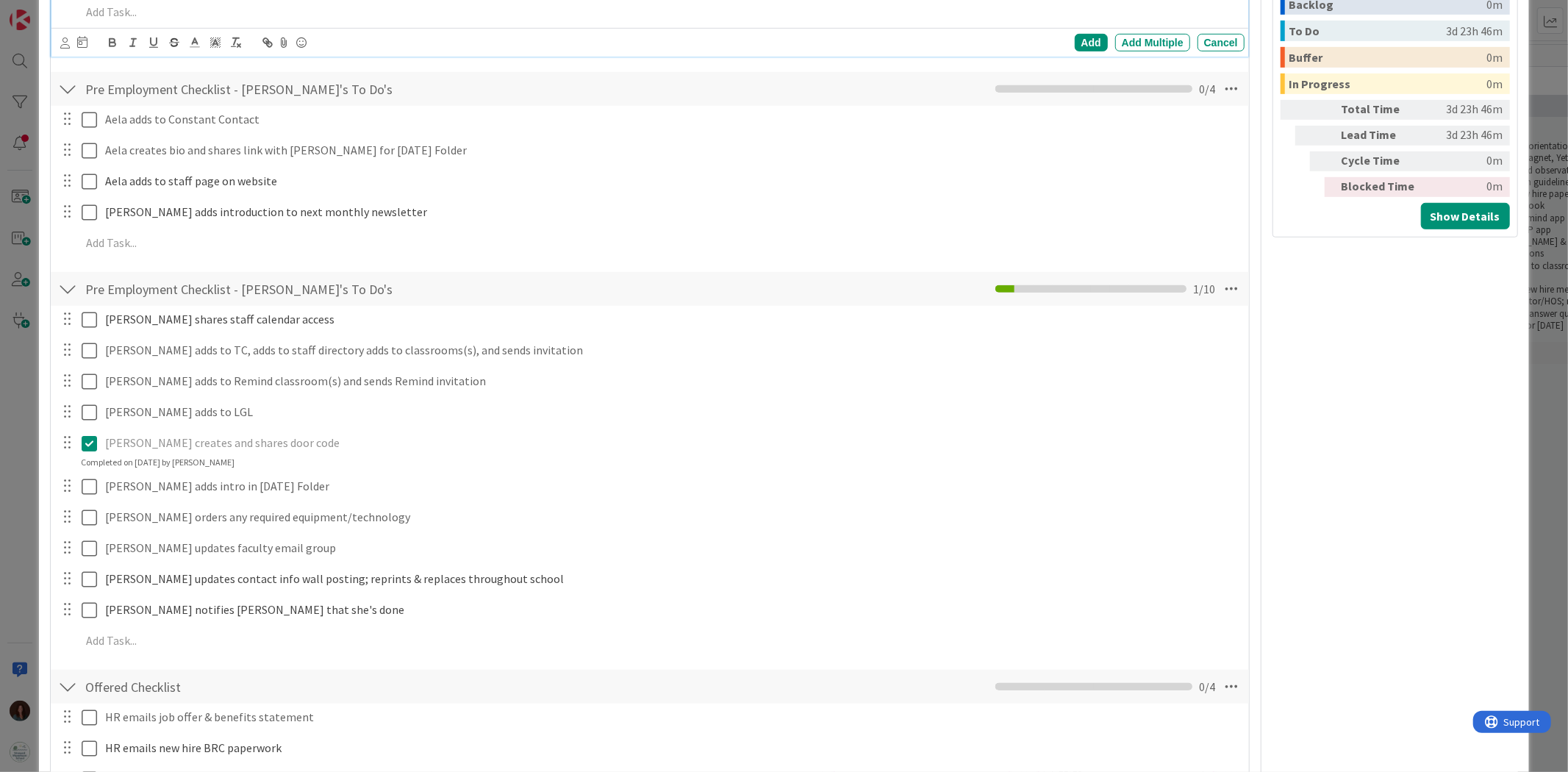
scroll to position [99, 0]
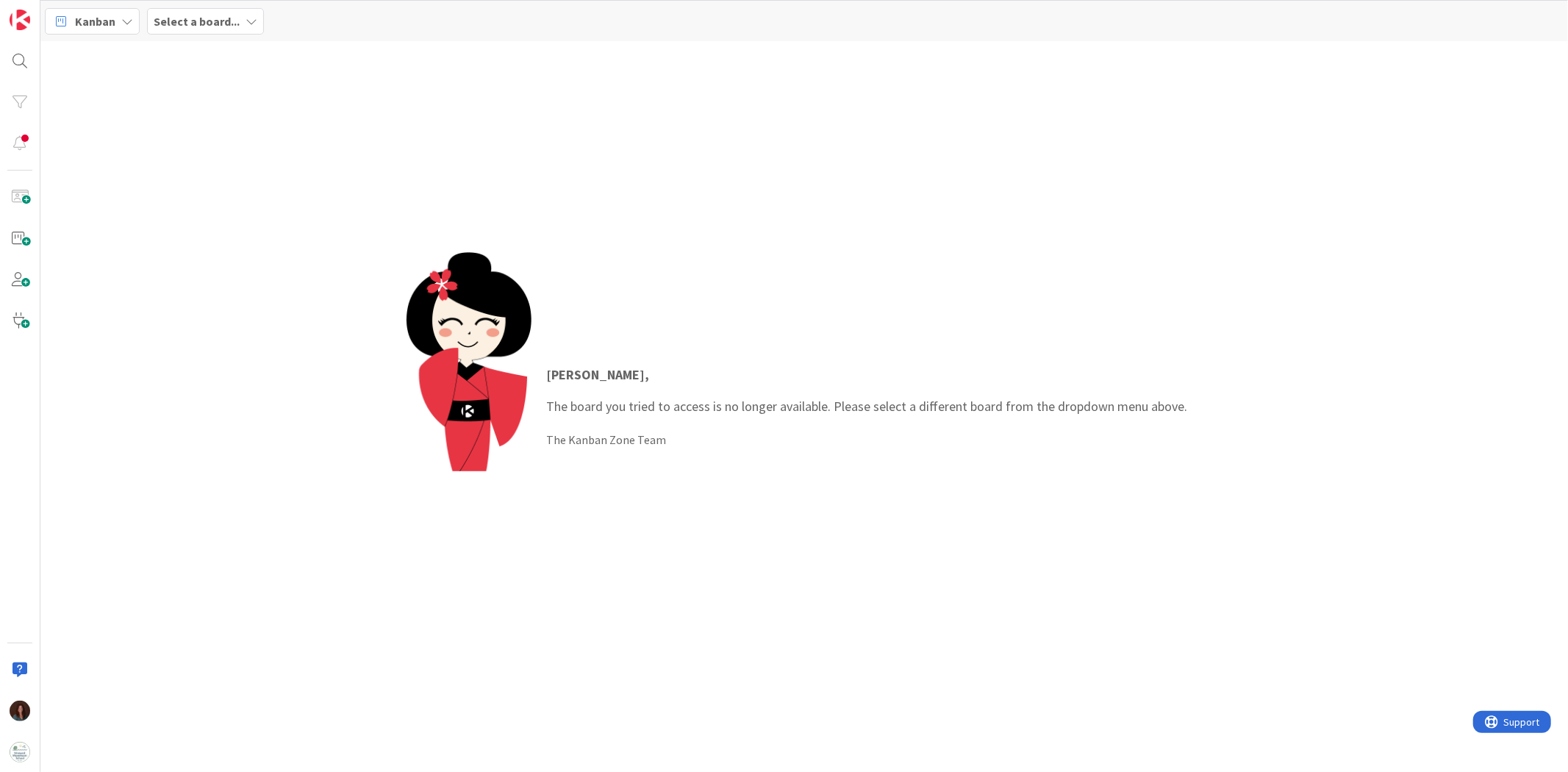
click at [185, 19] on b "Select a board..." at bounding box center [197, 21] width 86 height 15
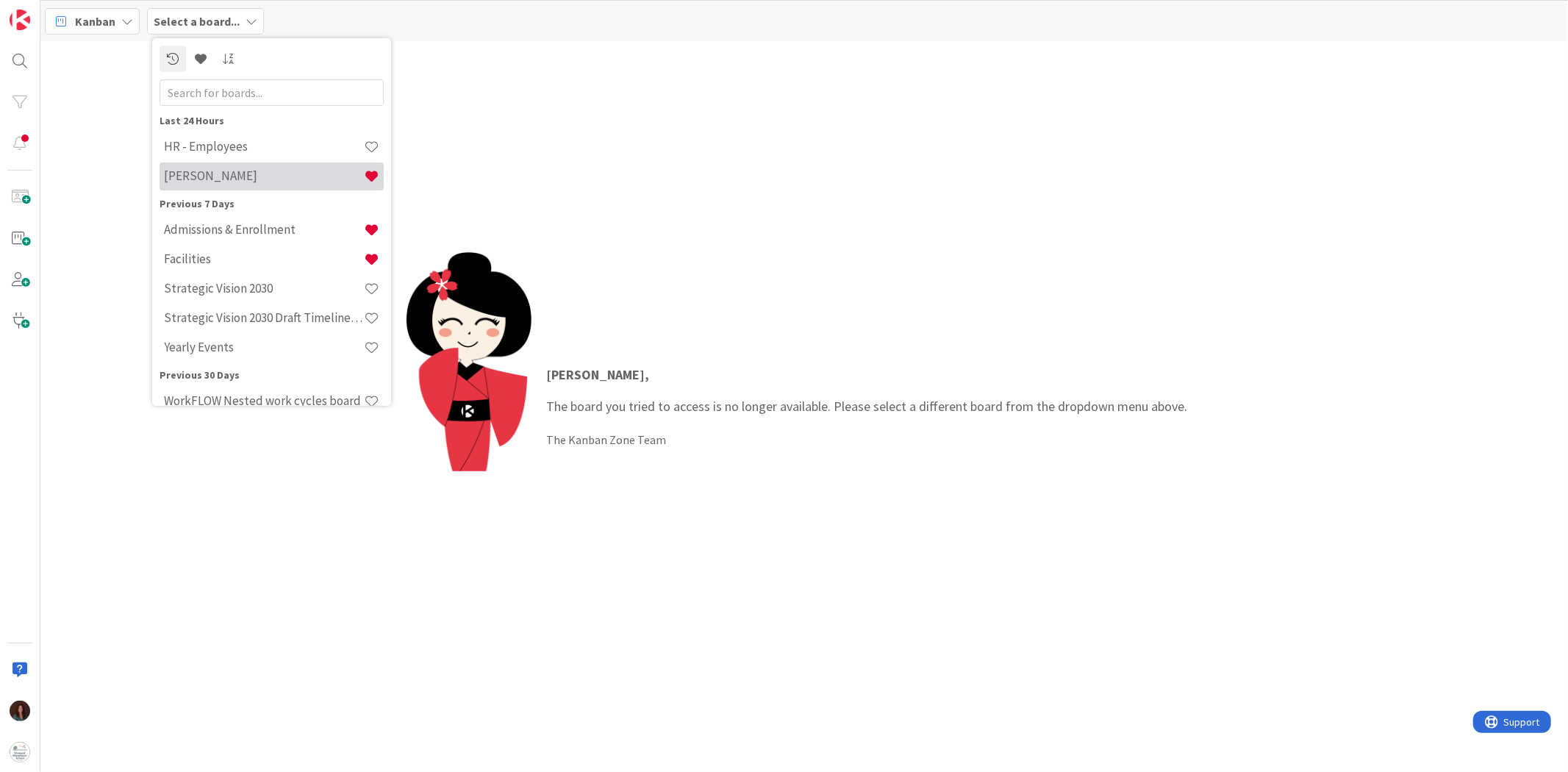
click at [233, 180] on h4 "[PERSON_NAME]" at bounding box center [264, 176] width 200 height 15
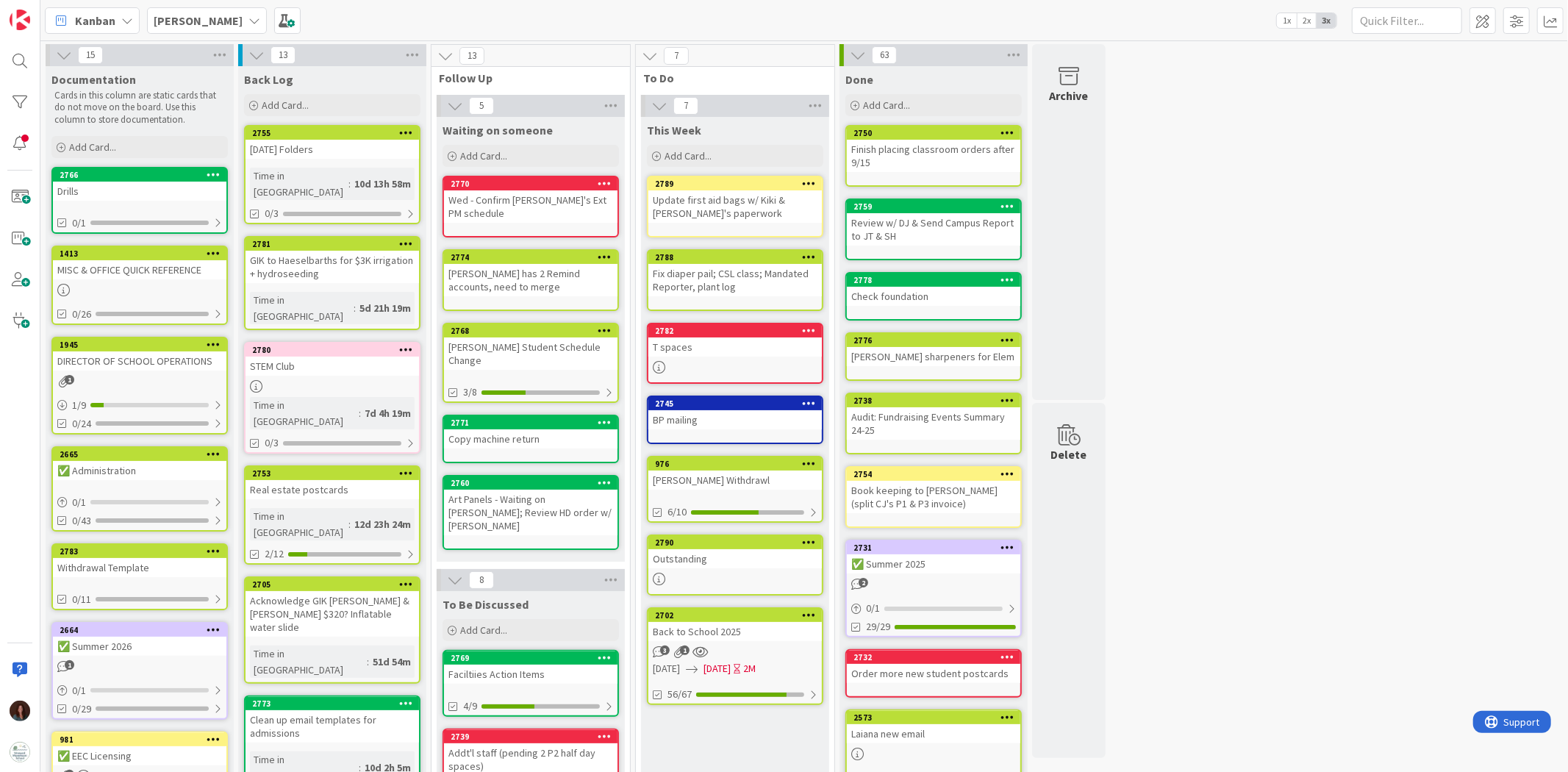
click at [735, 551] on div "Outstanding" at bounding box center [735, 558] width 173 height 19
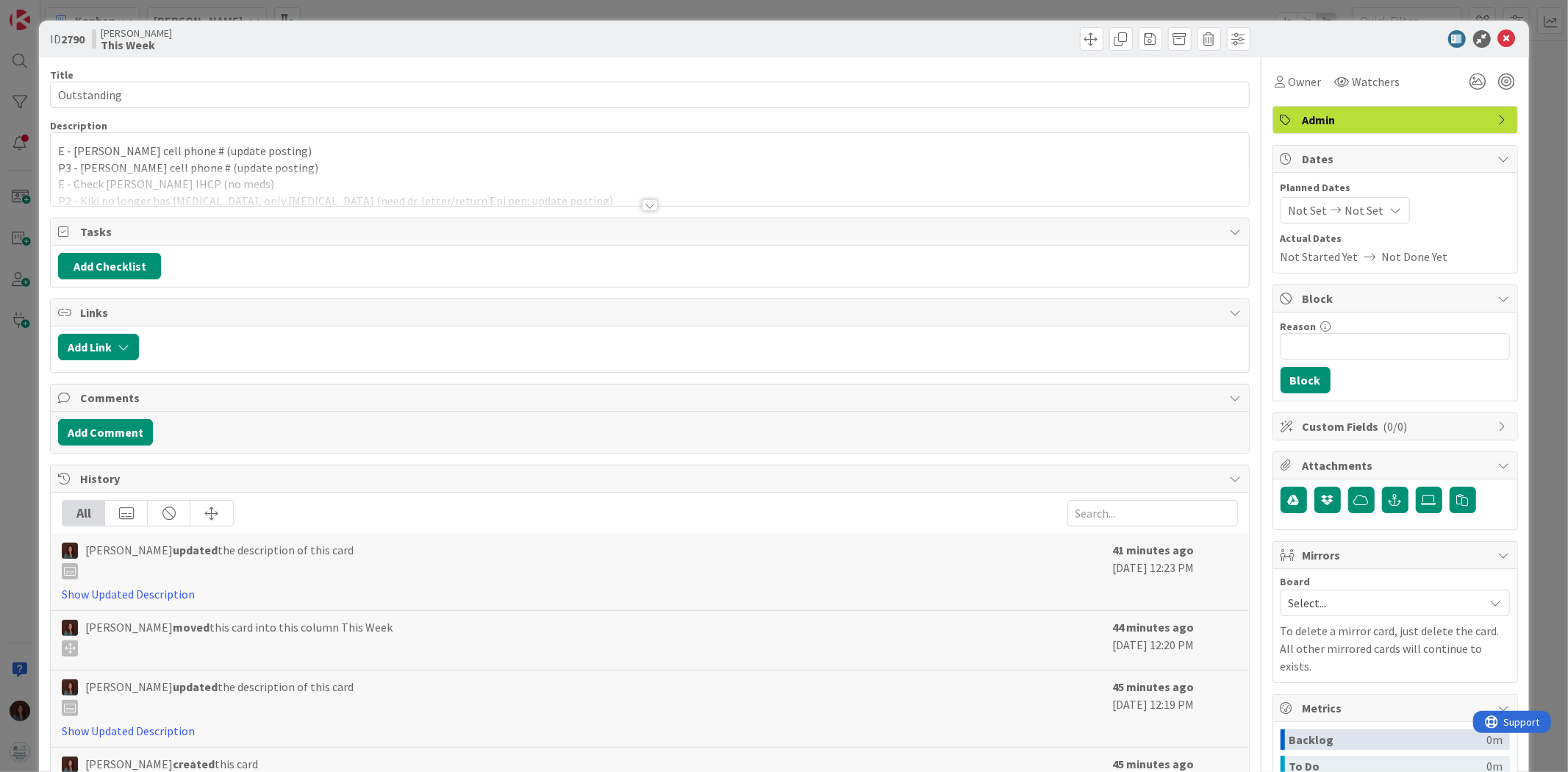
click at [645, 207] on div at bounding box center [650, 204] width 16 height 12
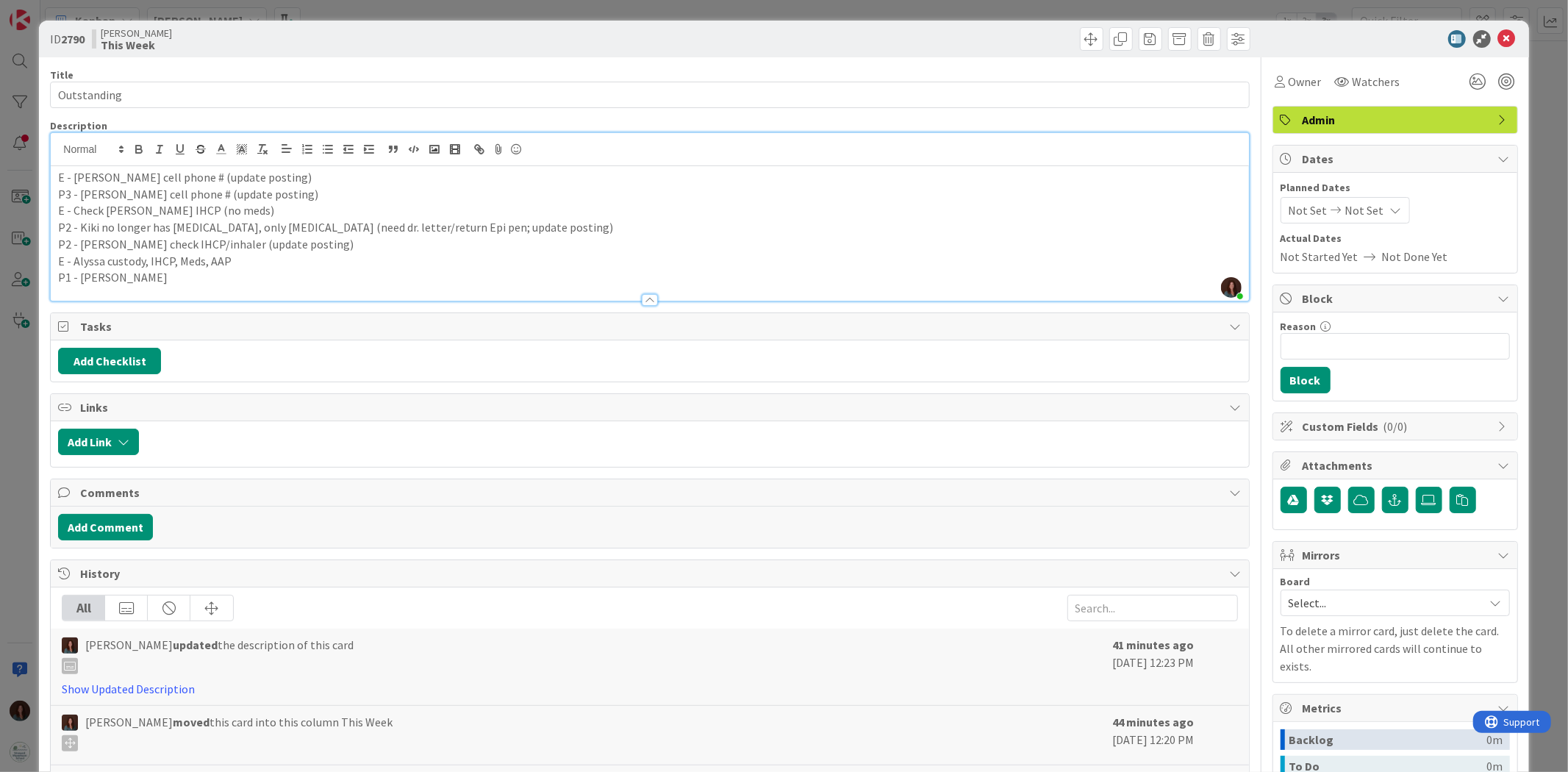
click at [280, 262] on p "E - Alyssa custody, IHCP, Meds, AAP" at bounding box center [648, 261] width 1182 height 16
drag, startPoint x: 347, startPoint y: 247, endPoint x: 55, endPoint y: 245, distance: 292.0
click at [55, 245] on div "E - Derek Mahoney cell phone # (update posting) P3 - John Demers cell phone # (…" at bounding box center [648, 233] width 1197 height 135
click at [274, 234] on p "P2 - Kiki no longer has allergies, only asthma (need dr. letter/return Epi pen;…" at bounding box center [648, 227] width 1182 height 16
click at [528, 231] on p "P2 - Kiki no longer has allergies, only asthma (need dr. letter/return Epi pen;…" at bounding box center [648, 227] width 1182 height 16
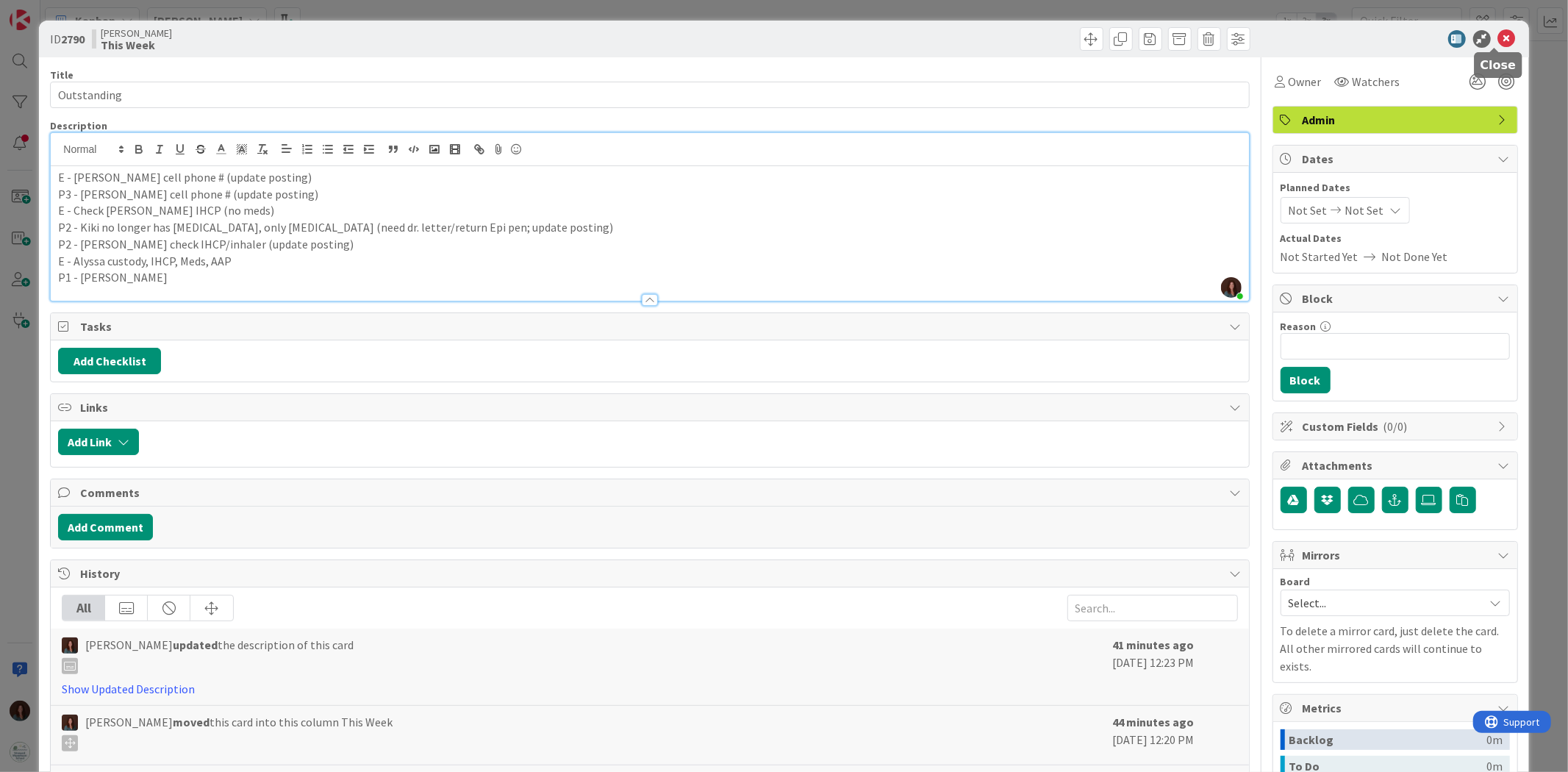
click at [1497, 35] on icon at bounding box center [1506, 38] width 17 height 17
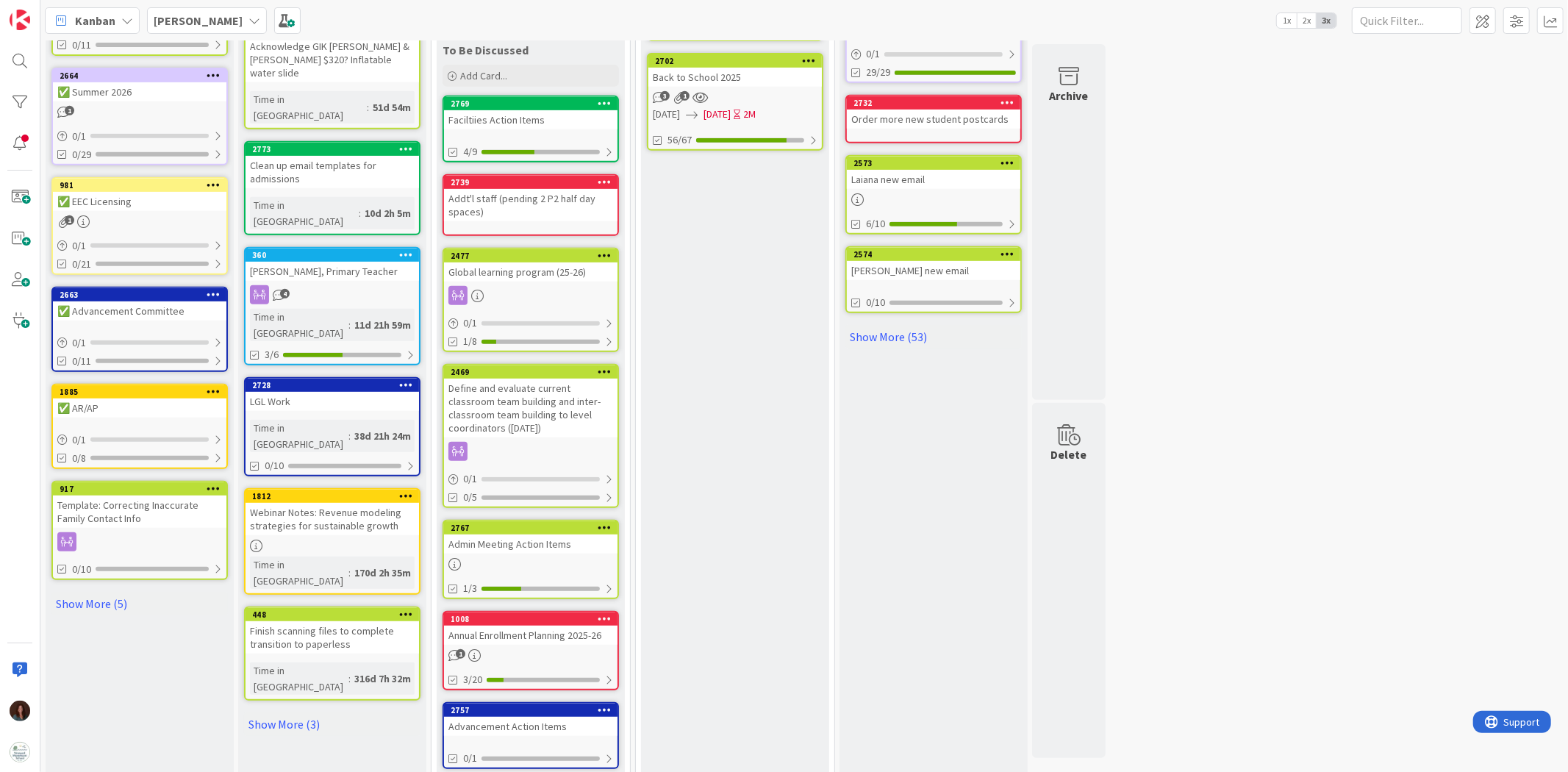
scroll to position [613, 0]
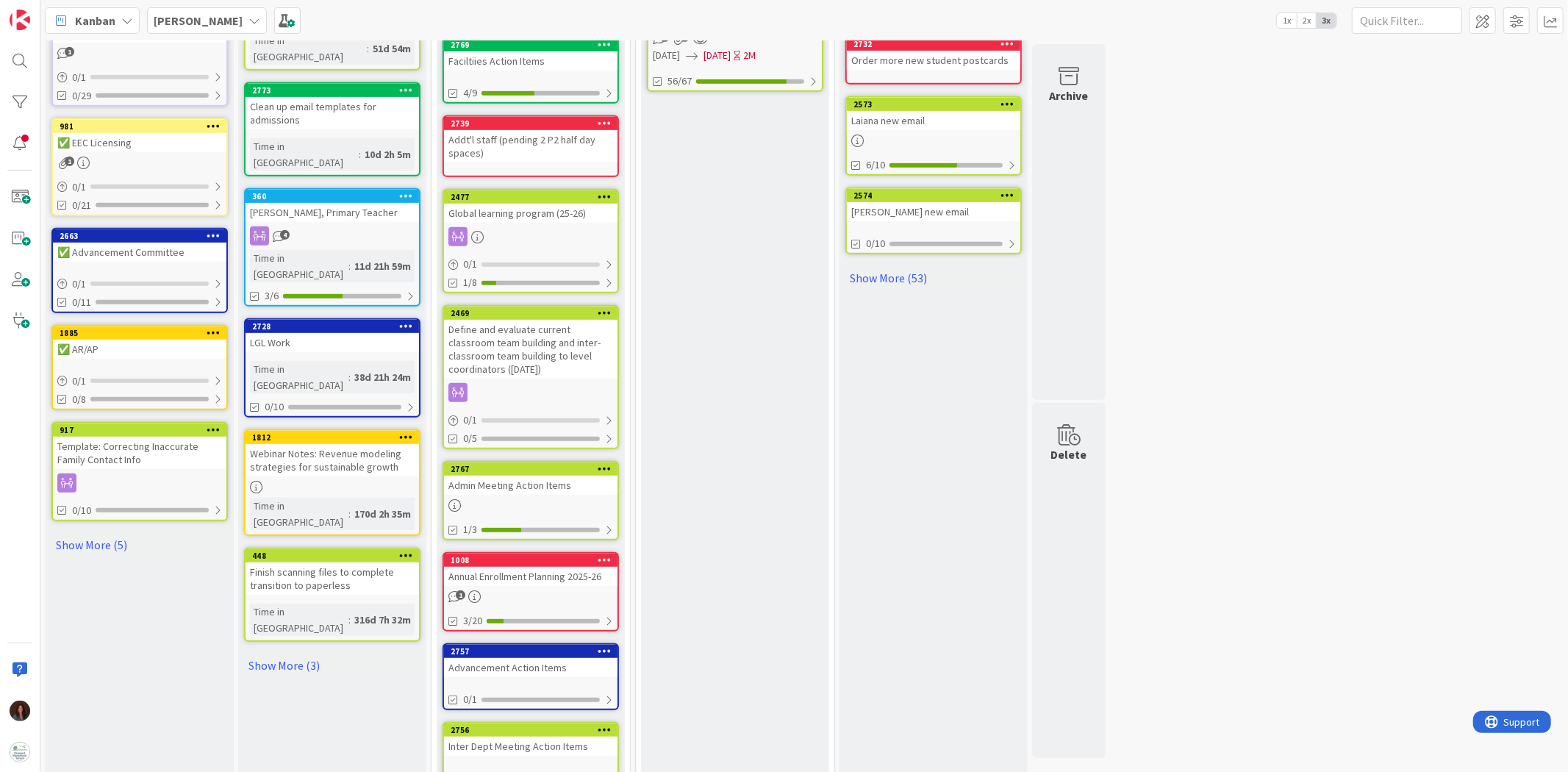
click at [541, 475] on div "Admin Meeting Action Items" at bounding box center [530, 484] width 173 height 19
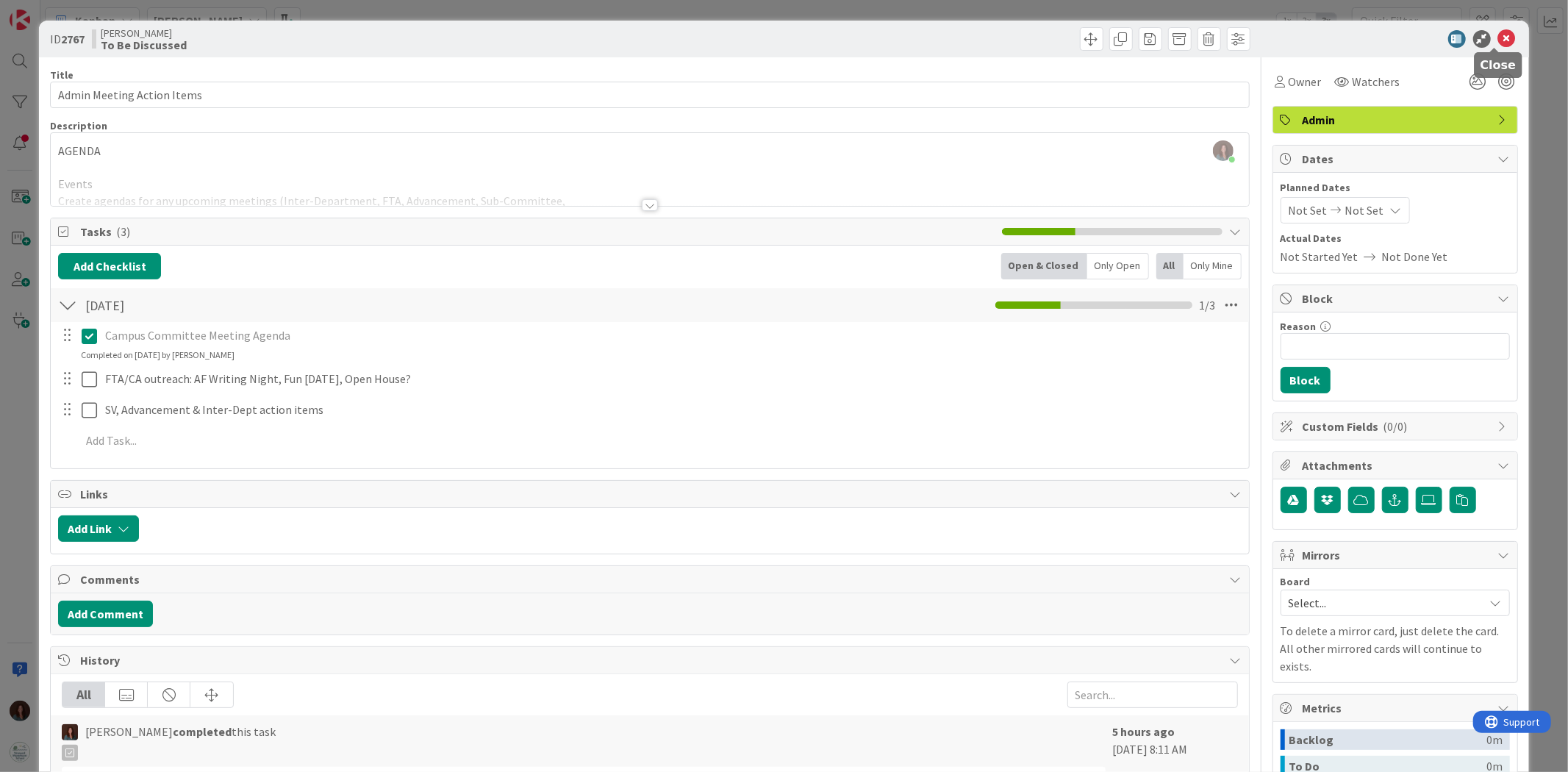
click at [1499, 38] on icon at bounding box center [1506, 38] width 17 height 17
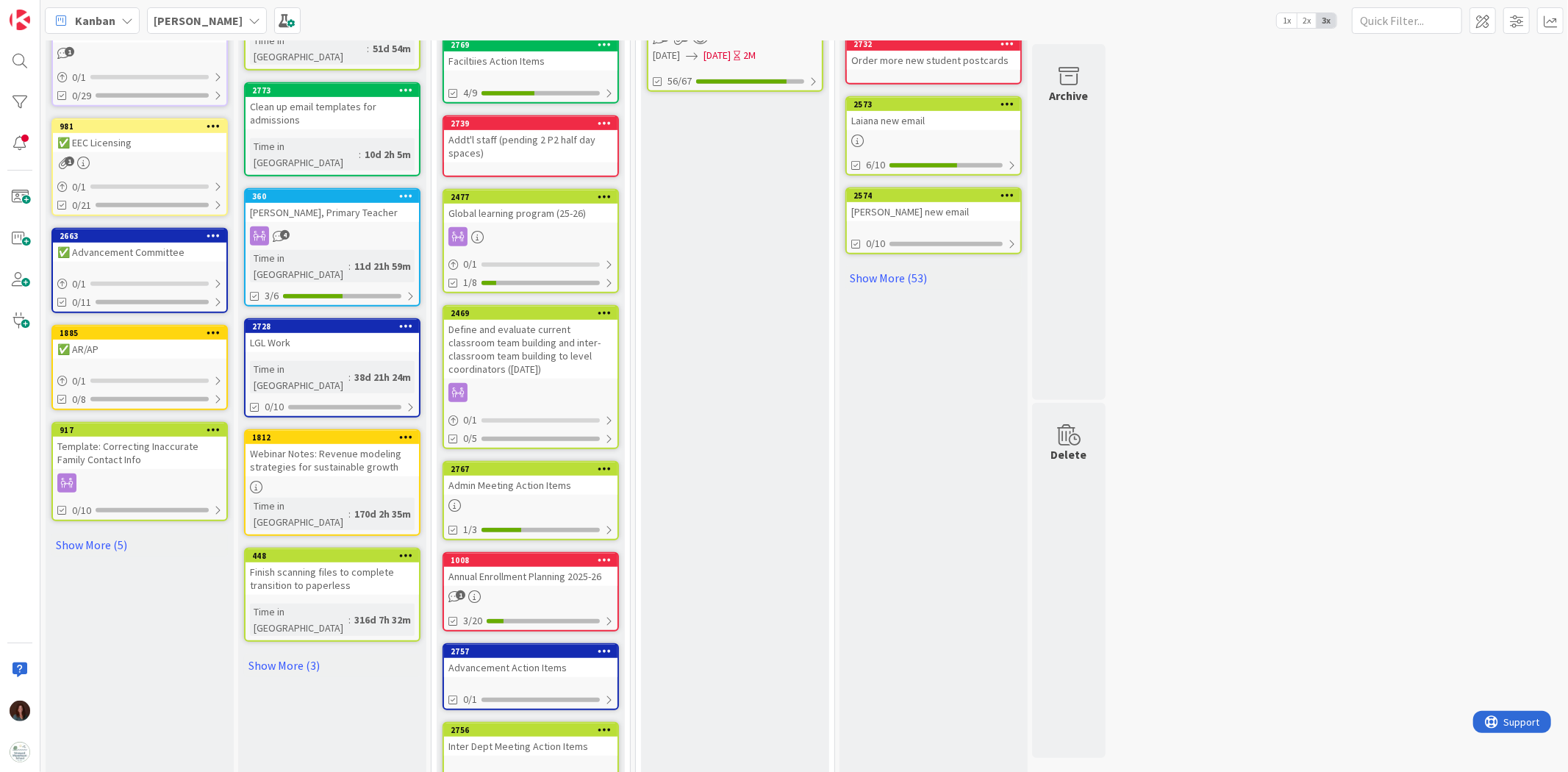
click at [592, 658] on div "Advancement Action Items" at bounding box center [530, 667] width 173 height 19
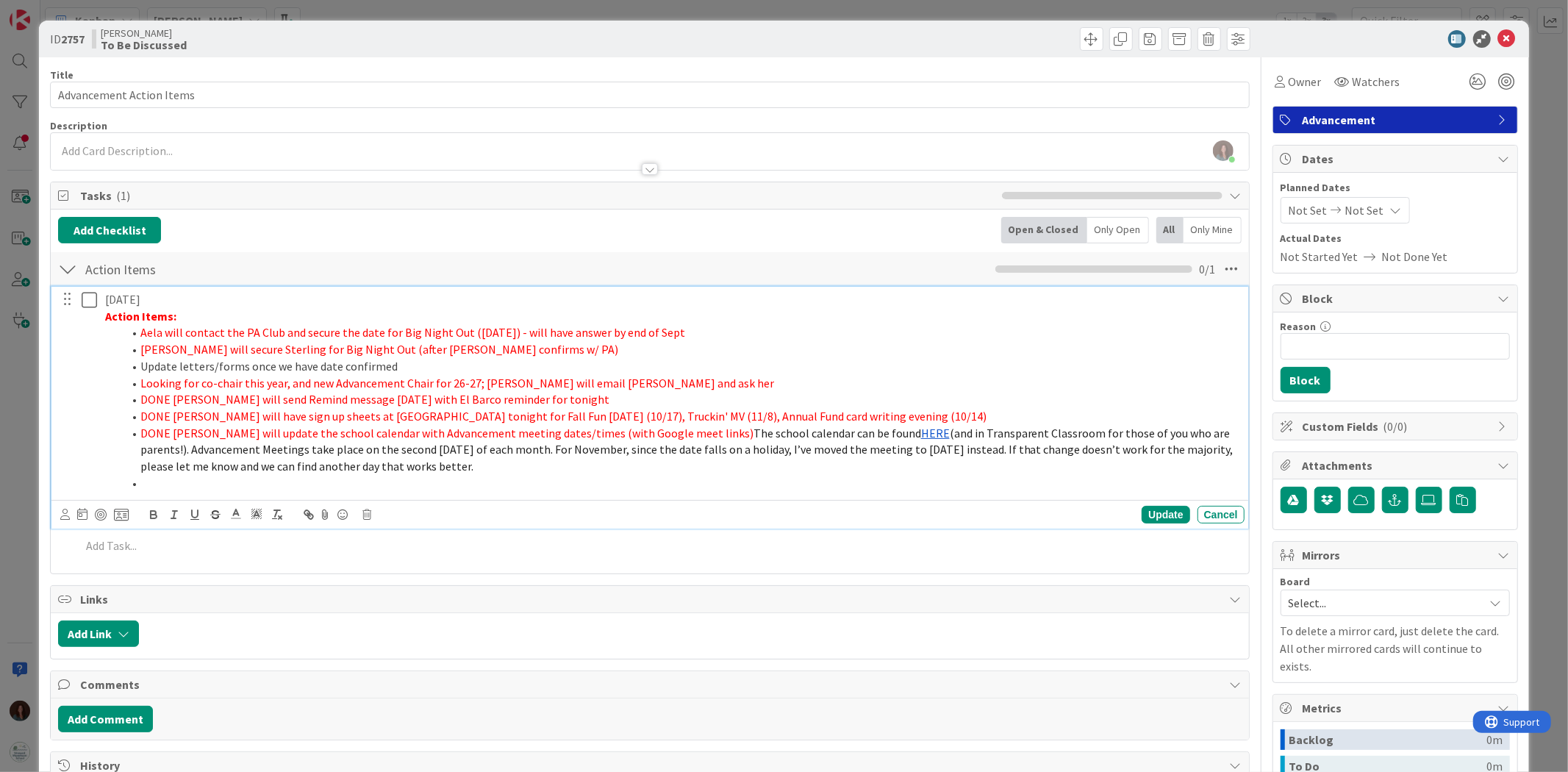
click at [139, 367] on li "Update letters/forms once we have date confirmed" at bounding box center [681, 366] width 1116 height 16
click at [140, 332] on span "Aela will contact the PA Club and secure the date for Big Night Out (Friday, Ma…" at bounding box center [412, 332] width 545 height 15
click at [1497, 41] on icon at bounding box center [1506, 38] width 17 height 17
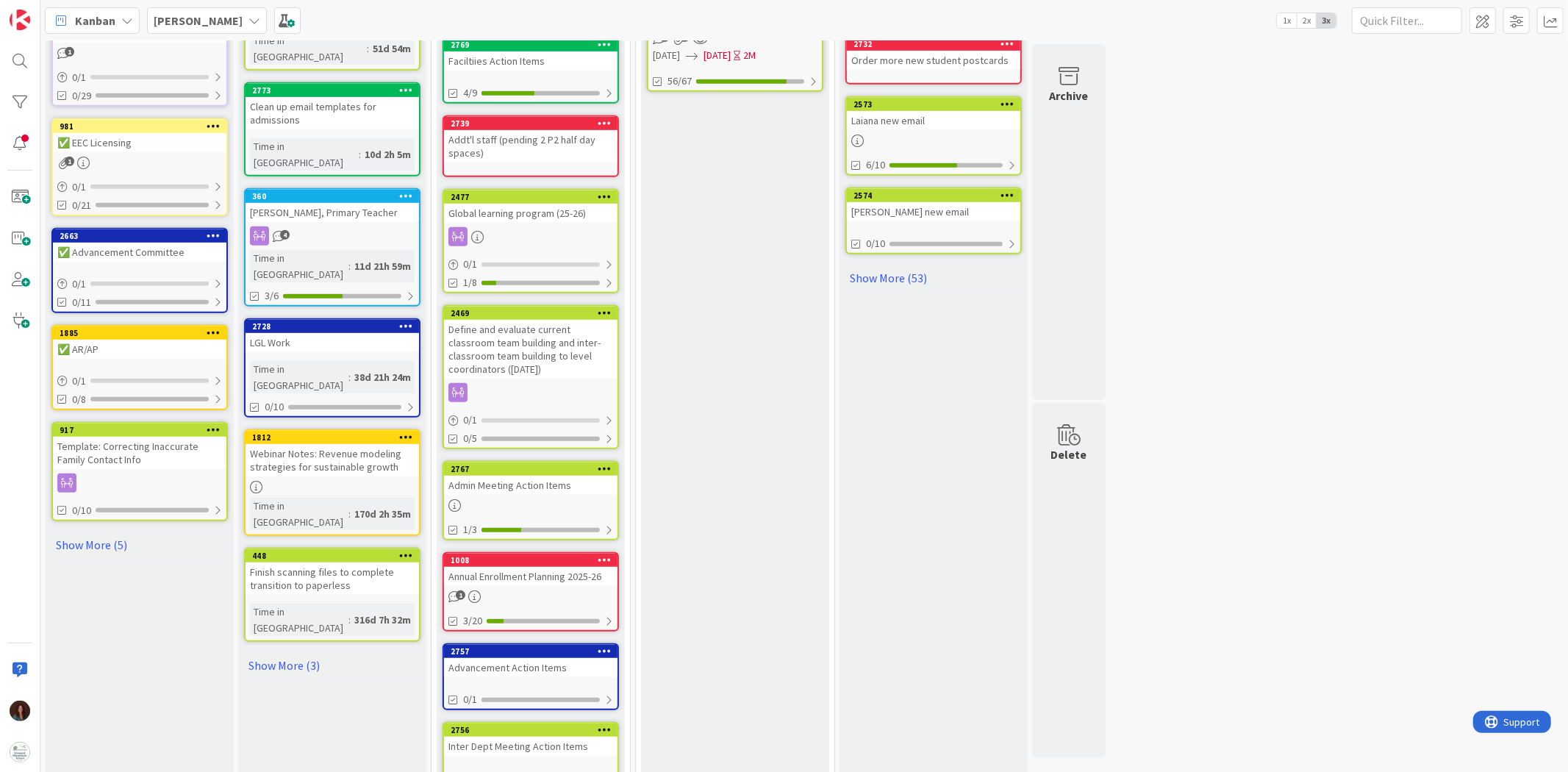
click at [561, 736] on div "Inter Dept Meeting Action Items" at bounding box center [530, 745] width 173 height 19
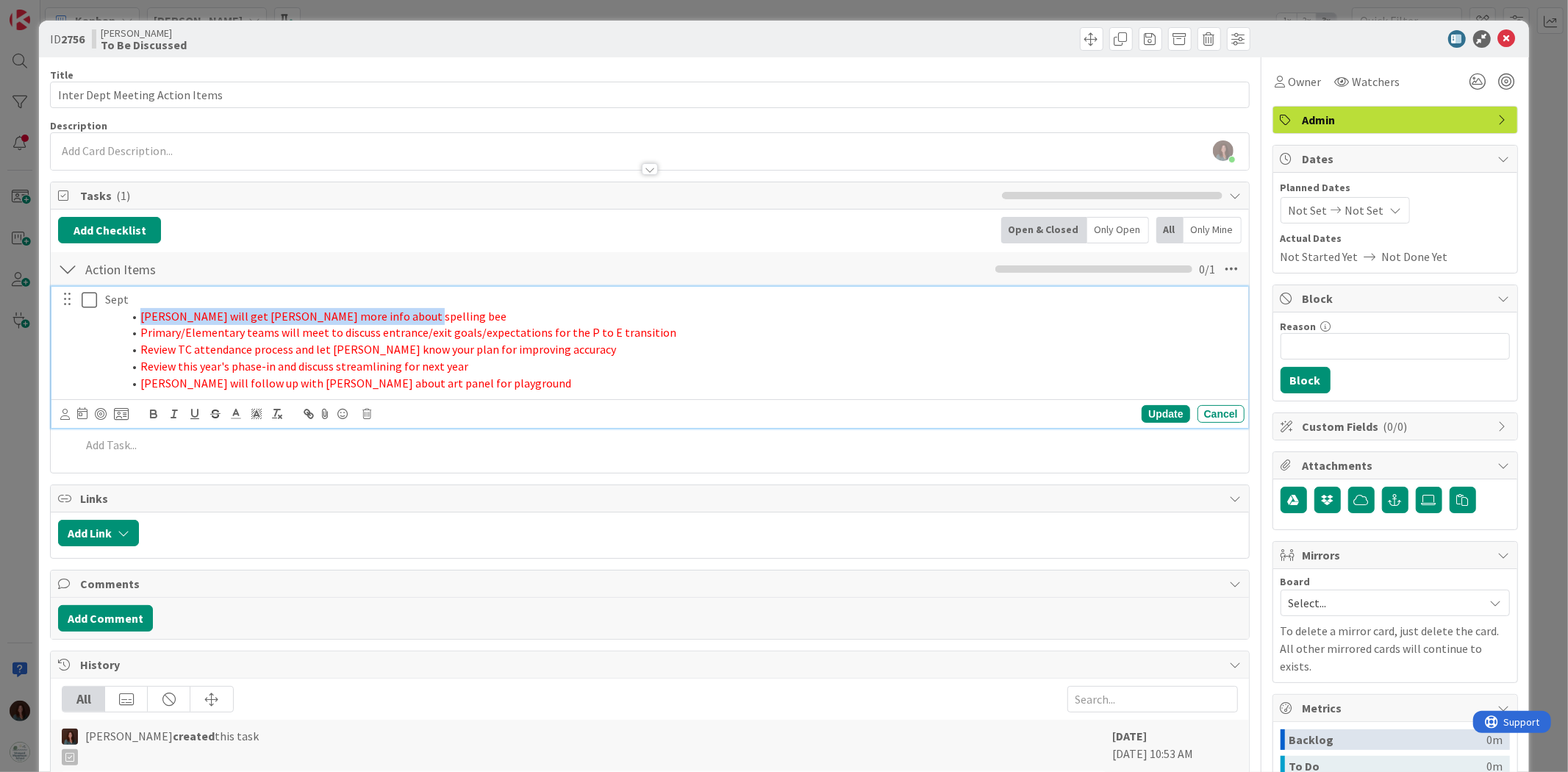
drag, startPoint x: 139, startPoint y: 318, endPoint x: 507, endPoint y: 311, distance: 368.1
click at [507, 311] on li "Debbie will get Irene J. more info about spelling bee" at bounding box center [681, 316] width 1116 height 16
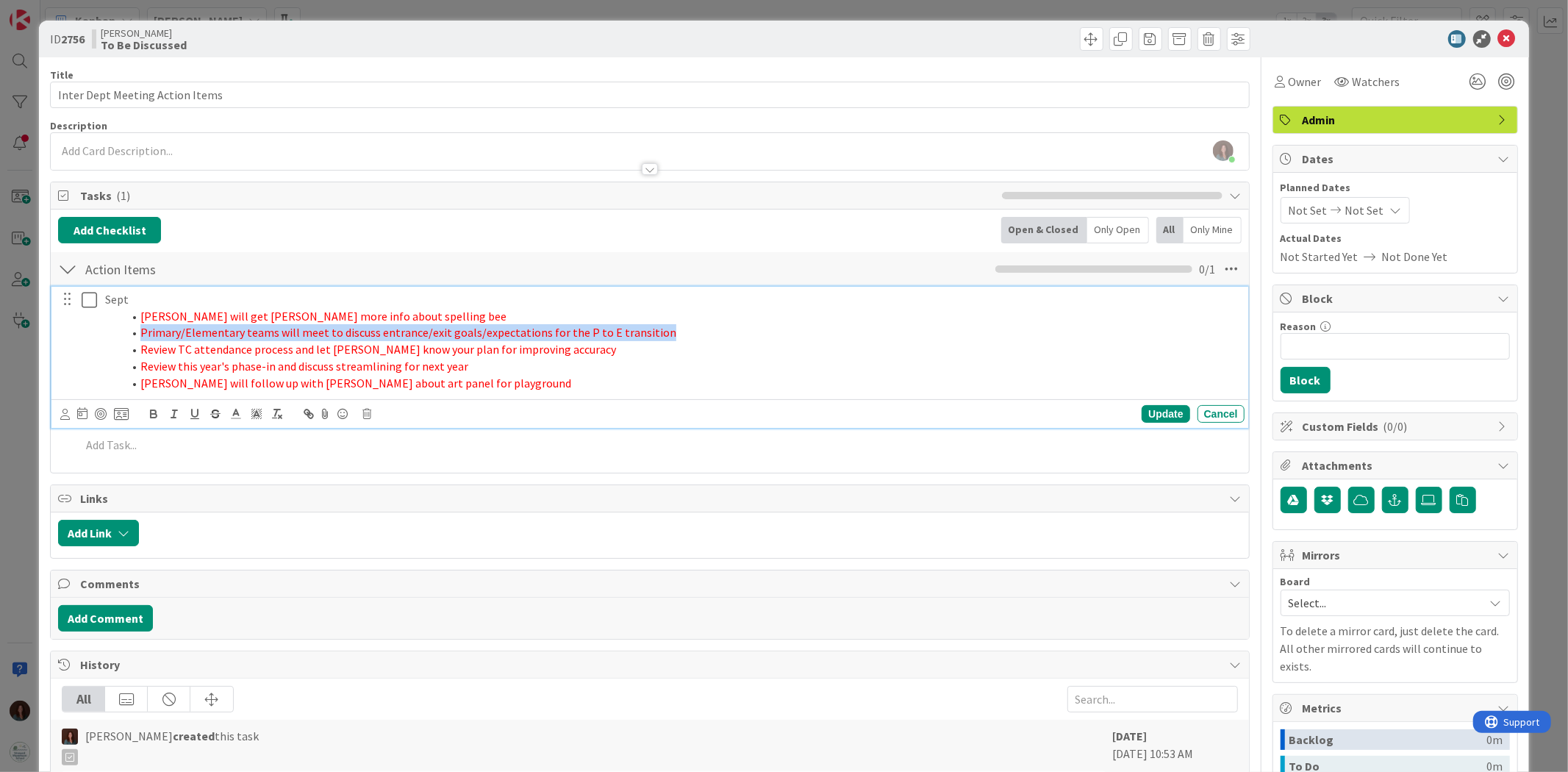
drag, startPoint x: 139, startPoint y: 333, endPoint x: 657, endPoint y: 340, distance: 518.0
click at [657, 340] on li "Primary/Elementary teams will meet to discuss entrance/exit goals/expectations …" at bounding box center [681, 332] width 1116 height 16
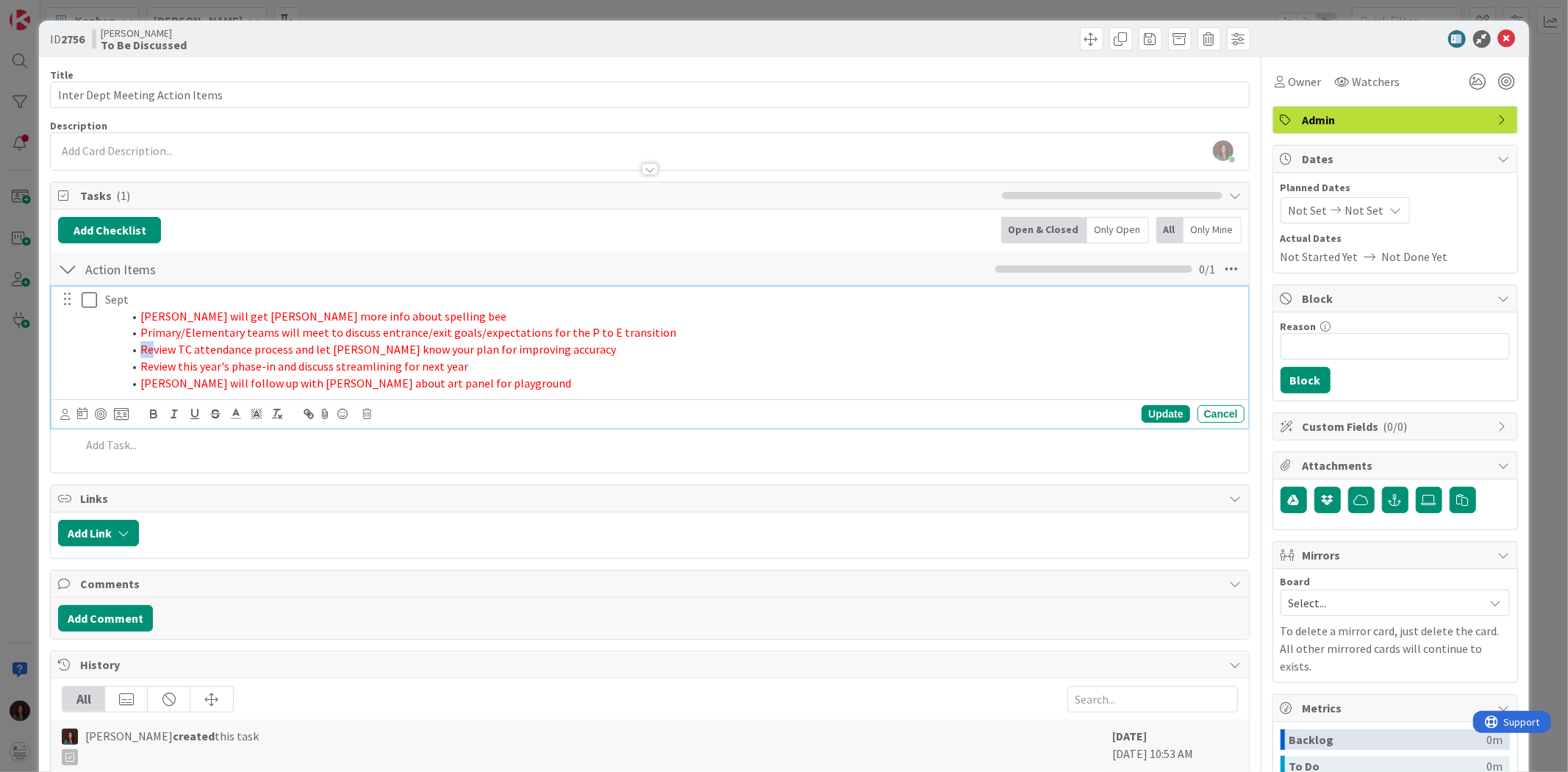
drag, startPoint x: 140, startPoint y: 351, endPoint x: 155, endPoint y: 352, distance: 15.0
click at [155, 352] on span "Review TC attendance process and let Debbie know your plan for improving accura…" at bounding box center [377, 349] width 475 height 15
click at [137, 335] on li "Primary/Elementary teams will meet to discuss entrance/exit goals/expectations …" at bounding box center [681, 332] width 1116 height 16
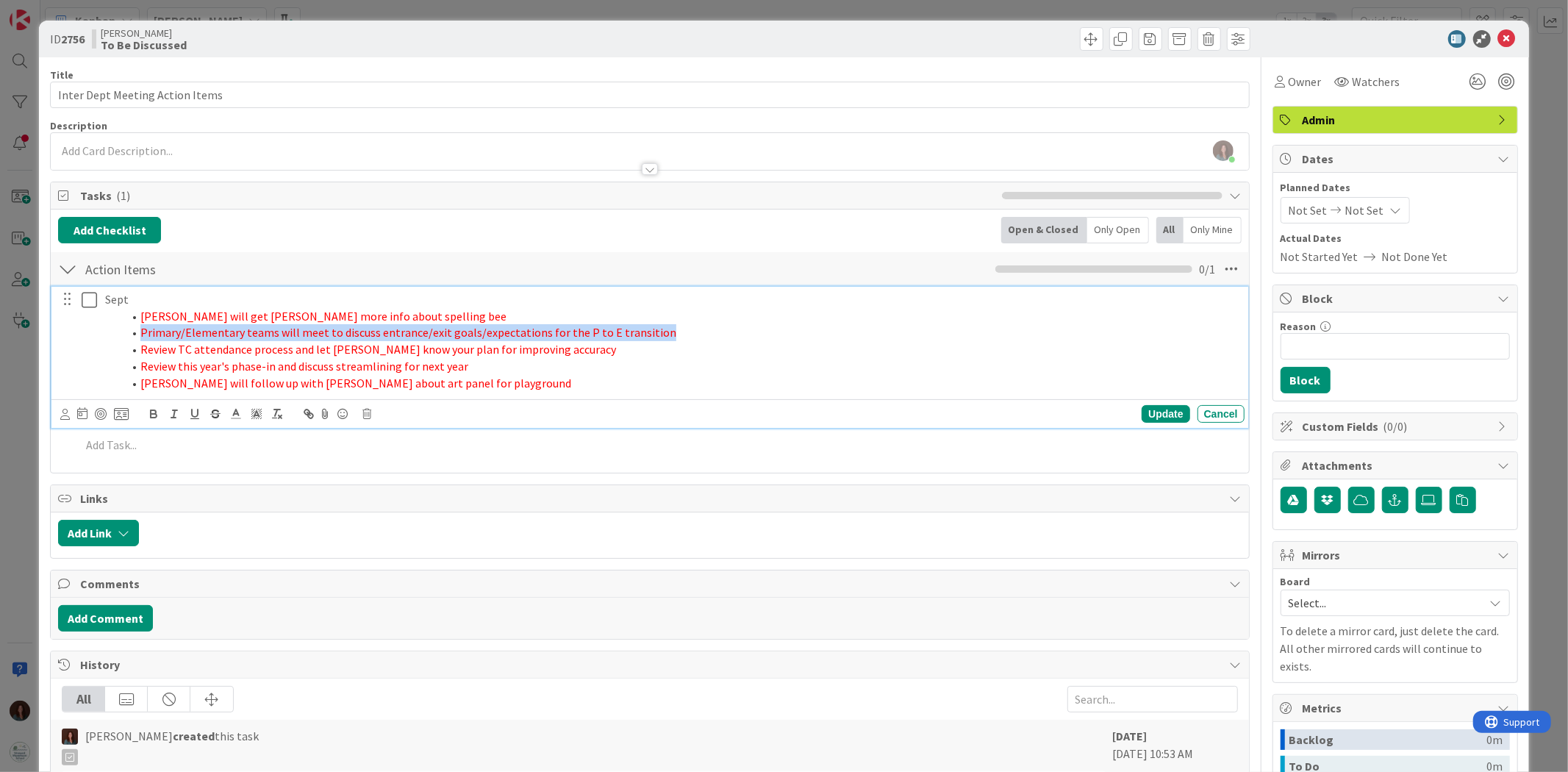
drag, startPoint x: 138, startPoint y: 333, endPoint x: 723, endPoint y: 330, distance: 585.0
click at [723, 330] on li "Primary/Elementary teams will meet to discuss entrance/exit goals/expectations …" at bounding box center [681, 332] width 1116 height 16
click at [561, 352] on li "Review TC attendance process and let Debbie know your plan for improving accura…" at bounding box center [681, 349] width 1116 height 16
click at [136, 351] on li "Review TC attendance process and let Debbie know your plan for improving accura…" at bounding box center [681, 349] width 1116 height 16
click at [141, 318] on span "Debbie will get Irene J. more info about spelling bee" at bounding box center [323, 316] width 366 height 15
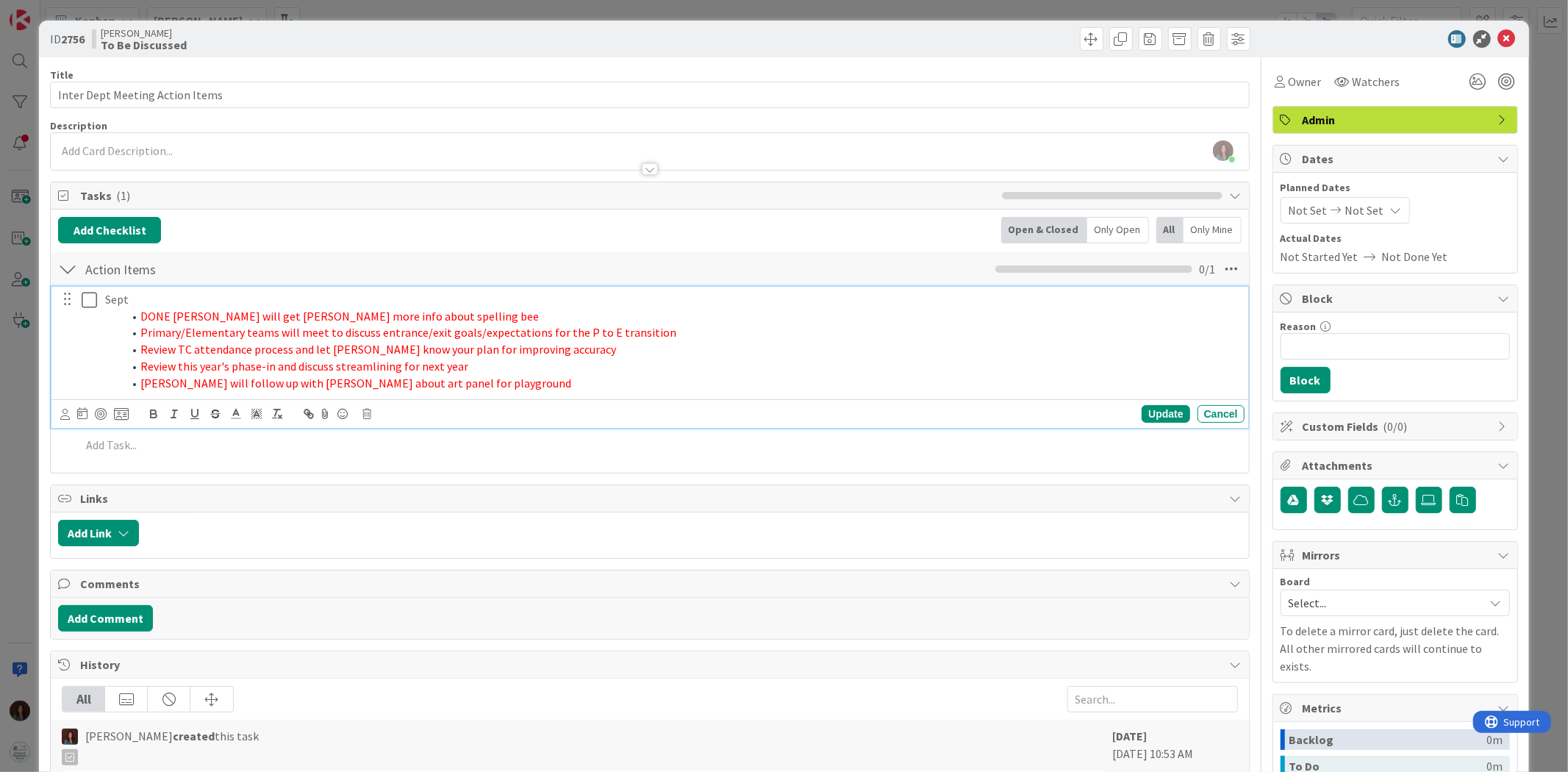
click at [138, 383] on li "Rhiannon will follow up with Chris about art panel for playground" at bounding box center [681, 383] width 1116 height 16
click at [143, 365] on span "Review this year's phase-in and discuss streamlining for next year" at bounding box center [304, 366] width 328 height 15
click at [530, 377] on li "DONE Rhiannon will follow up with Chris about art panel for playground" at bounding box center [681, 383] width 1116 height 16
click at [136, 349] on li "Review TC attendance process and let Debbie know your plan for improving accura…" at bounding box center [681, 349] width 1116 height 16
click at [138, 371] on li "Review this year's phase-in and discuss streamlining for next year" at bounding box center [681, 366] width 1116 height 16
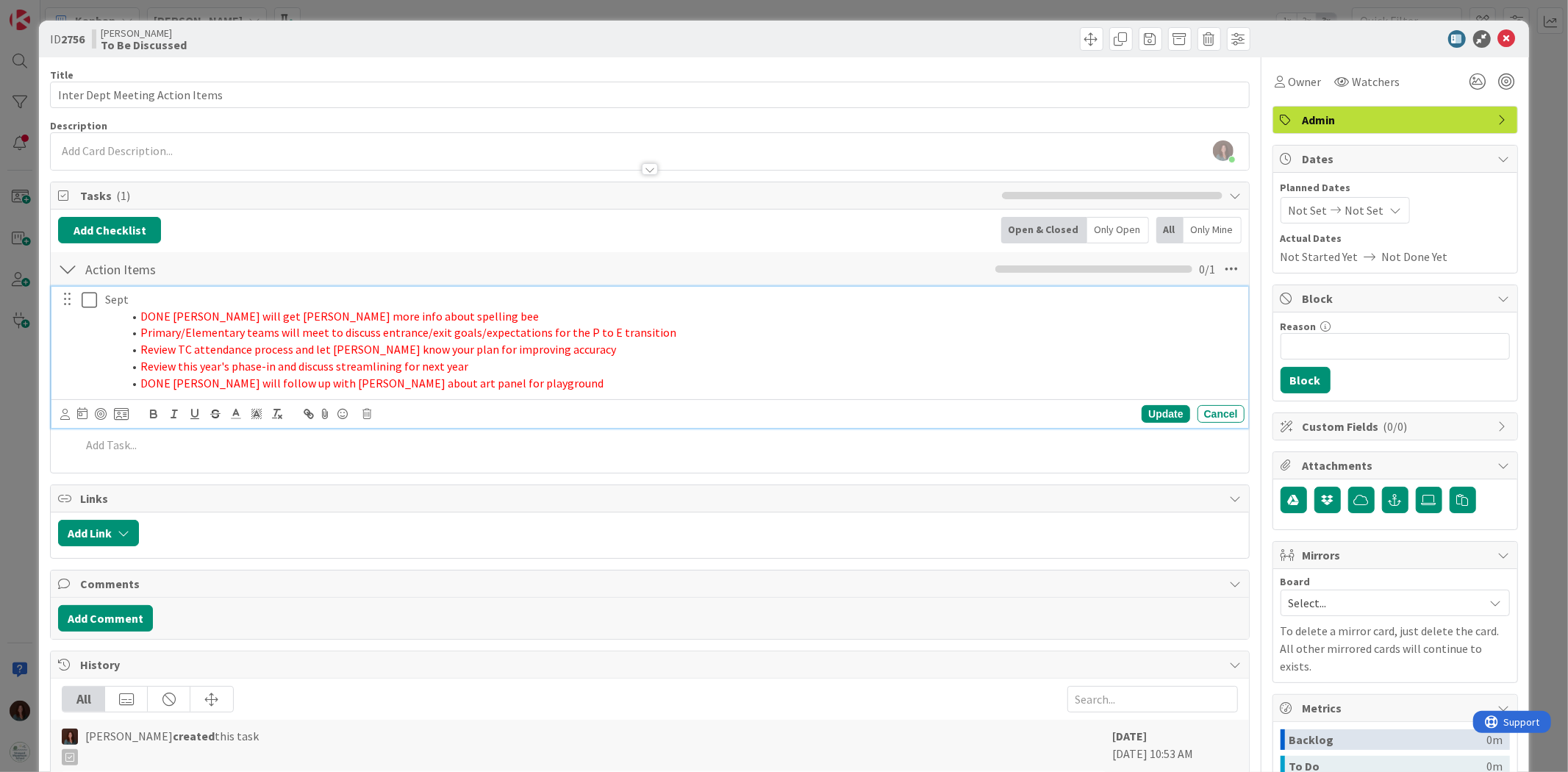
click at [133, 352] on li "Review TC attendance process and let Debbie know your plan for improving accura…" at bounding box center [681, 349] width 1116 height 16
click at [579, 347] on li "Review TC attendance process and let Debbie know your plan for improving accura…" at bounding box center [681, 349] width 1116 height 16
drag, startPoint x: 135, startPoint y: 353, endPoint x: 147, endPoint y: 368, distance: 19.2
click at [140, 353] on span at bounding box center [140, 349] width 0 height 16
click at [136, 349] on li "Review TC attendance process and let Debbie know your plan for improving accura…" at bounding box center [681, 349] width 1116 height 16
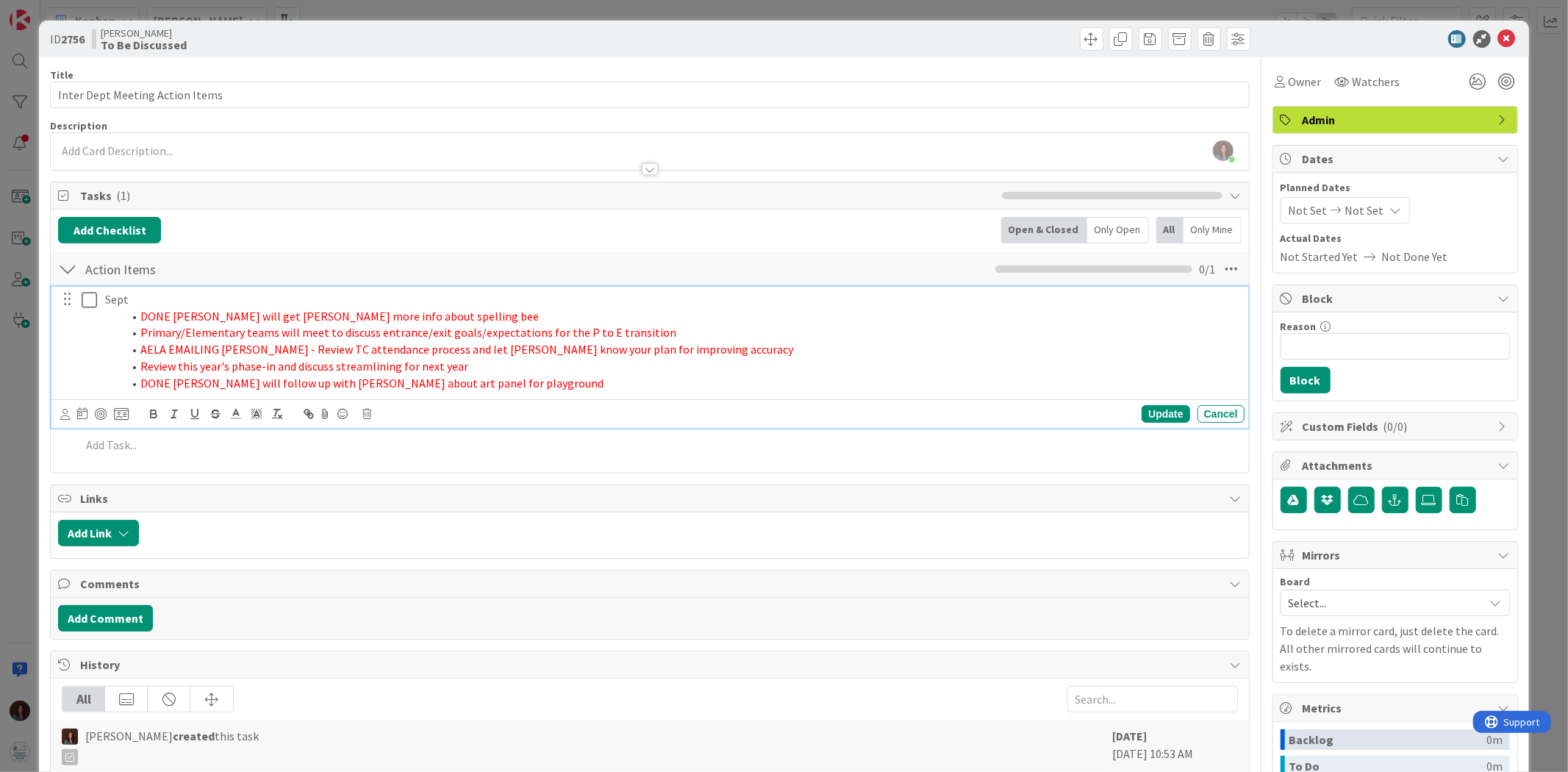
click at [136, 368] on li "Review this year's phase-in and discuss streamlining for next year" at bounding box center [681, 366] width 1116 height 16
click at [1497, 41] on icon at bounding box center [1506, 38] width 17 height 17
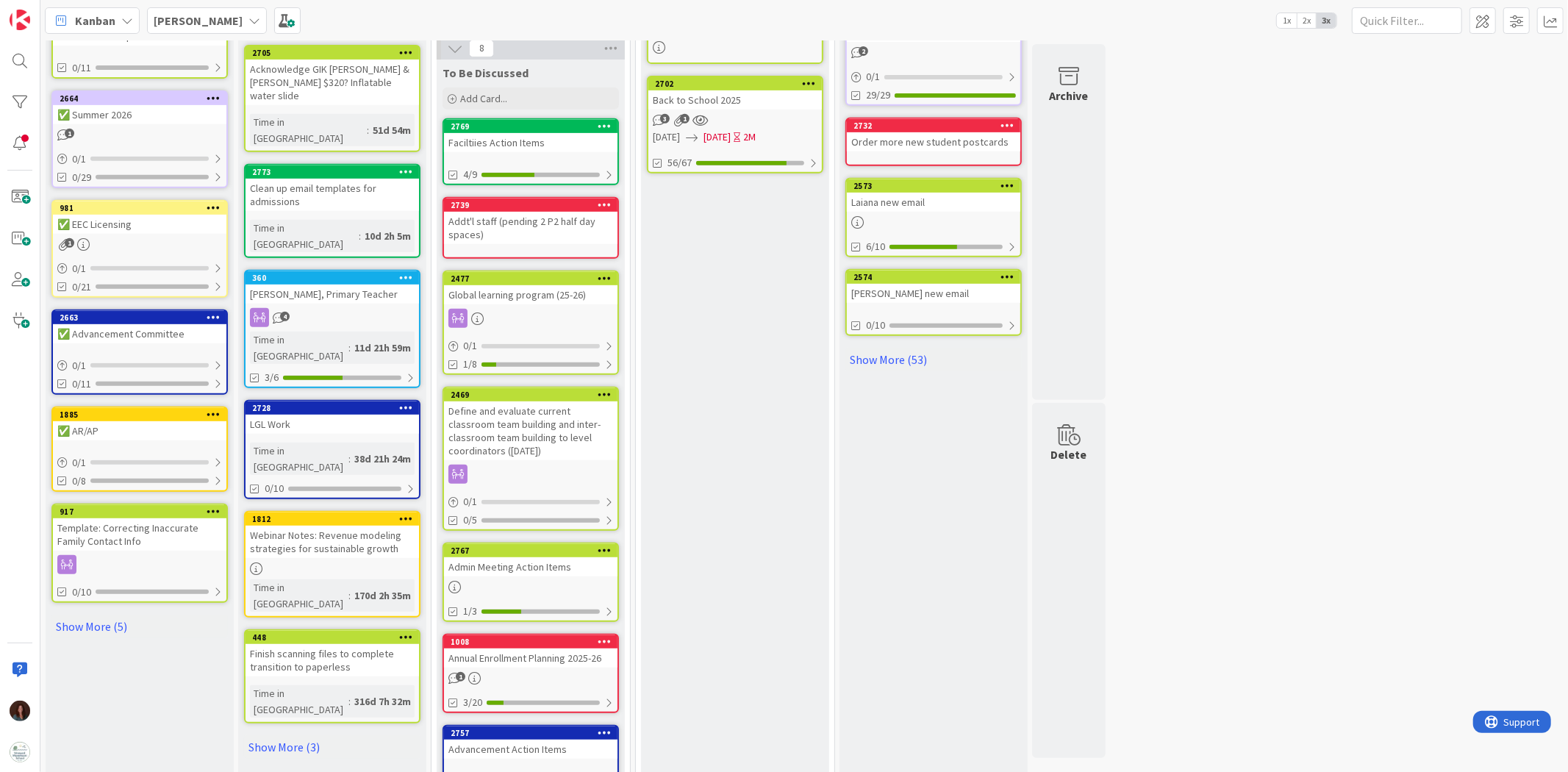
scroll to position [613, 0]
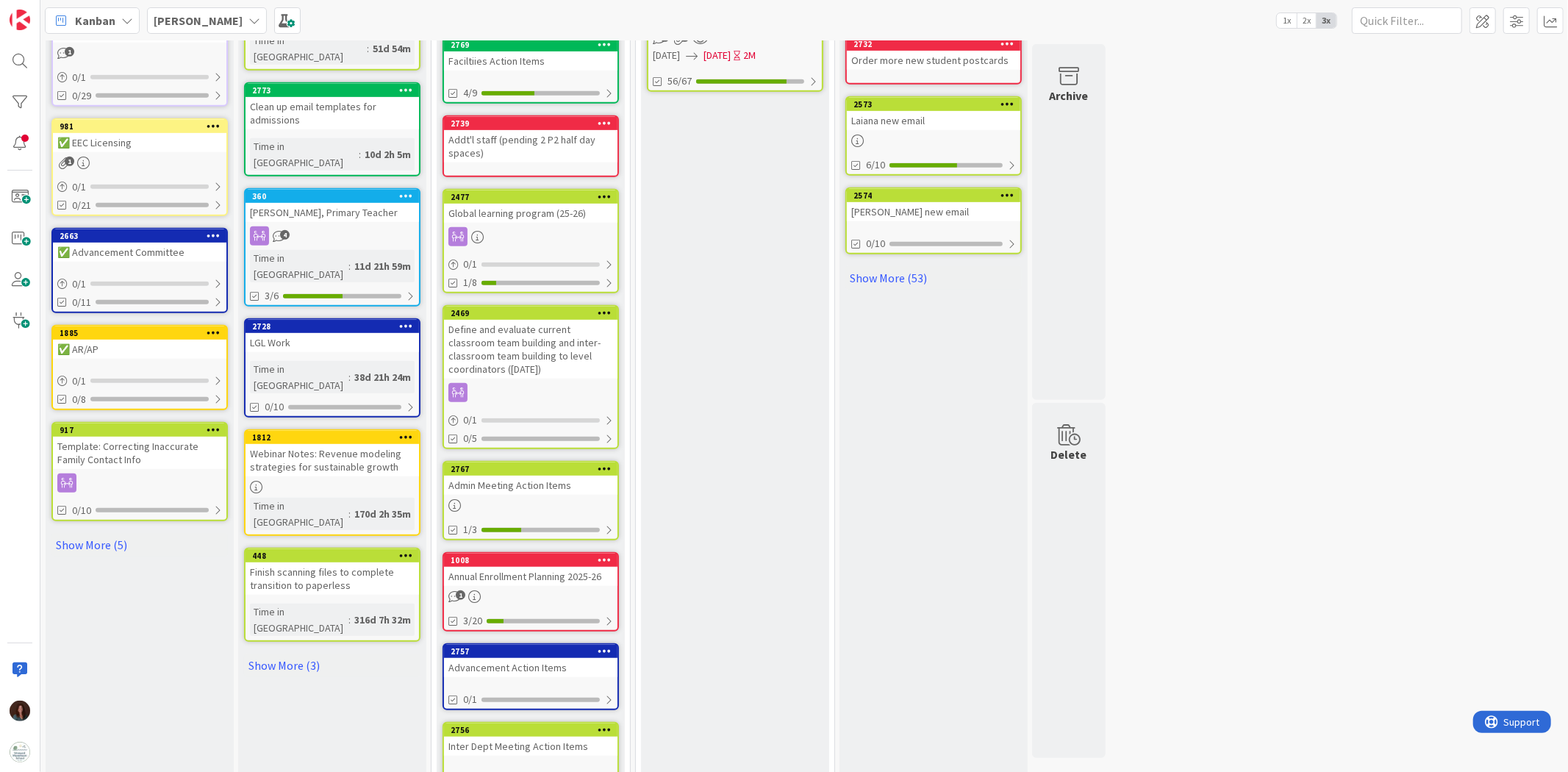
click at [593, 475] on div "Admin Meeting Action Items" at bounding box center [530, 484] width 173 height 19
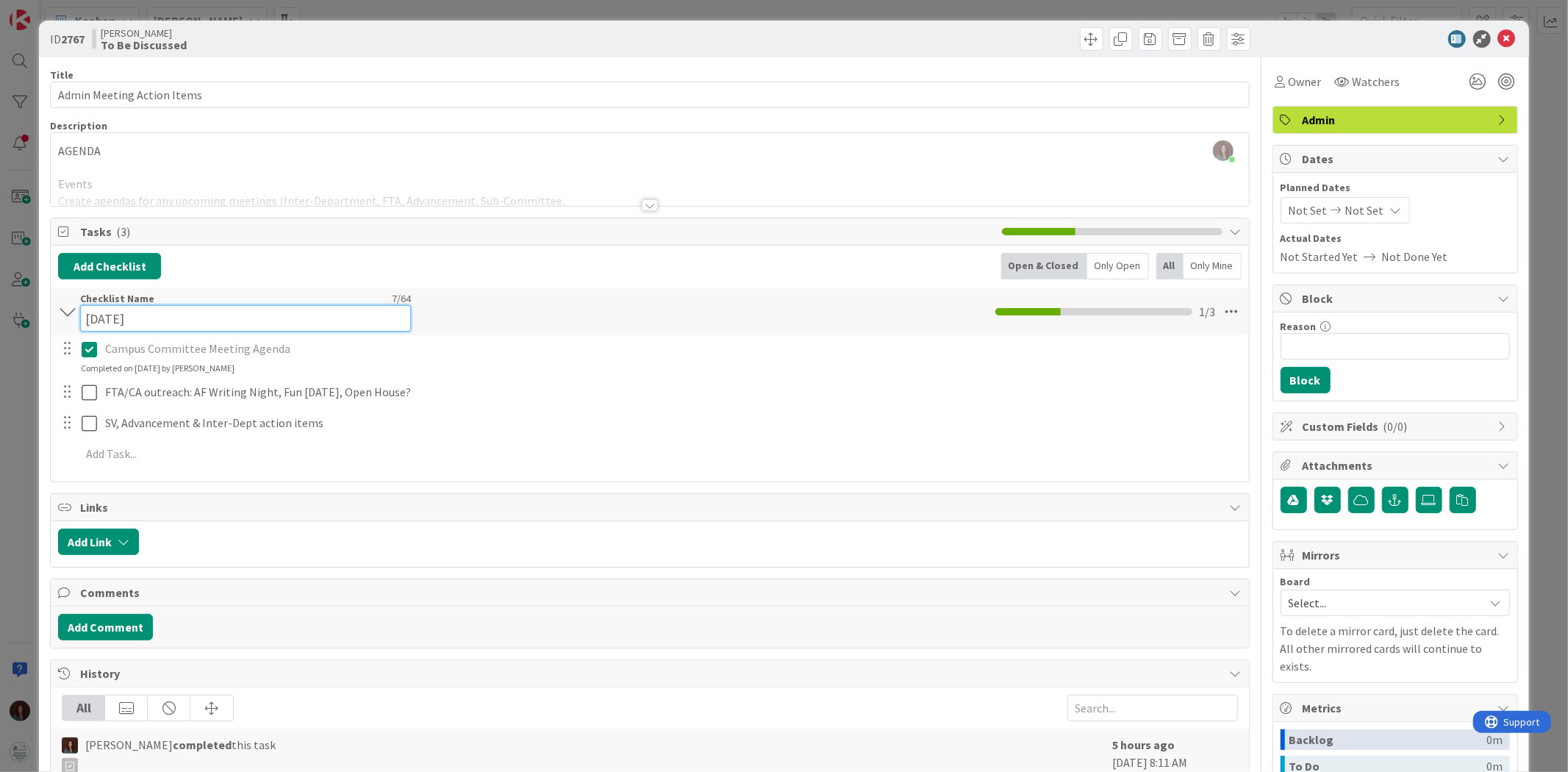
drag, startPoint x: 147, startPoint y: 304, endPoint x: 70, endPoint y: 305, distance: 77.0
click at [70, 305] on div "9/15/25 Checklist Name 7 / 64 9/15/25 1 / 3" at bounding box center [648, 311] width 1197 height 47
type input "Sept"
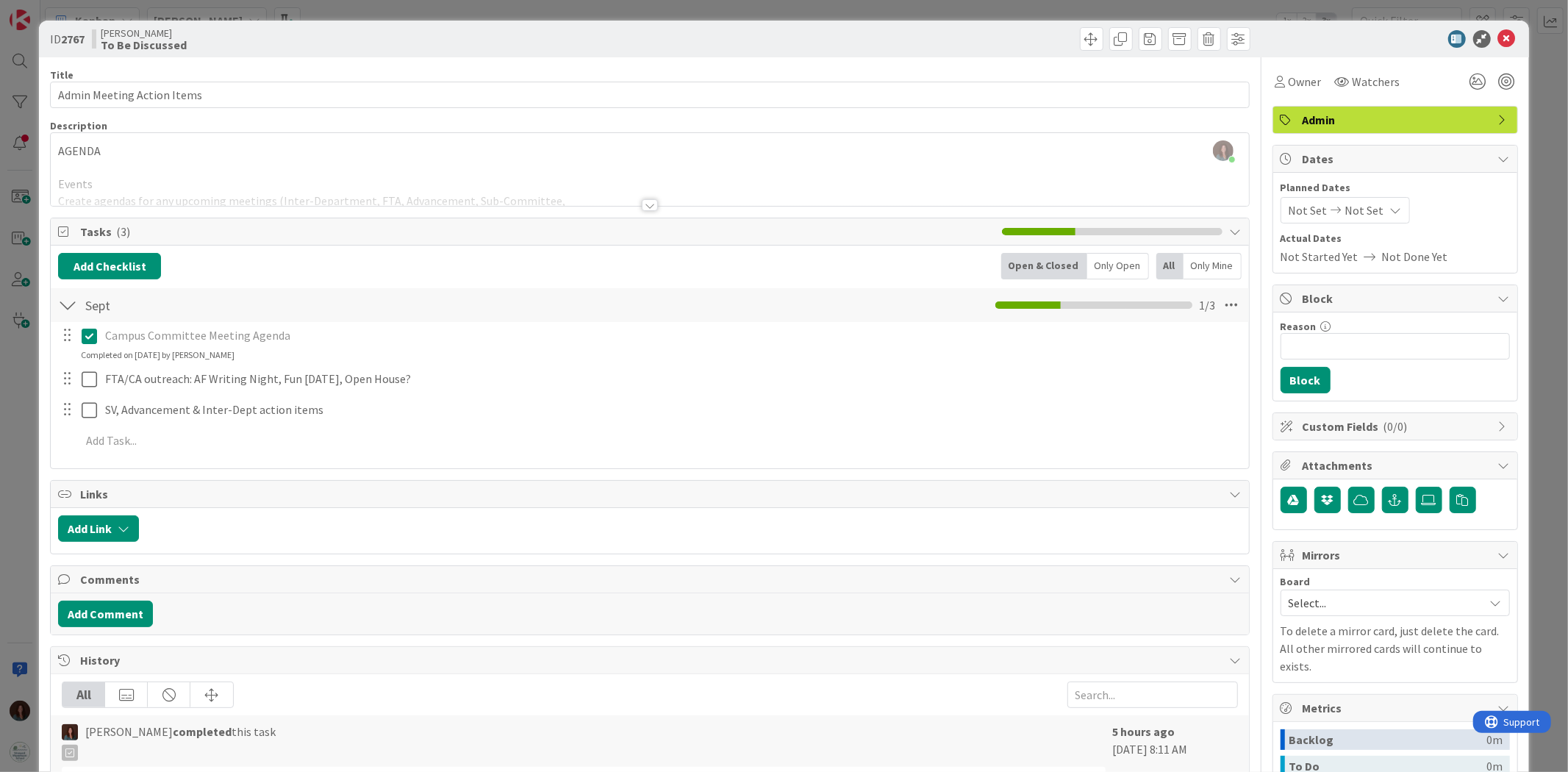
click at [541, 309] on div "Sept Checklist Name 4 / 64 Sept 1 / 3" at bounding box center [648, 305] width 1197 height 34
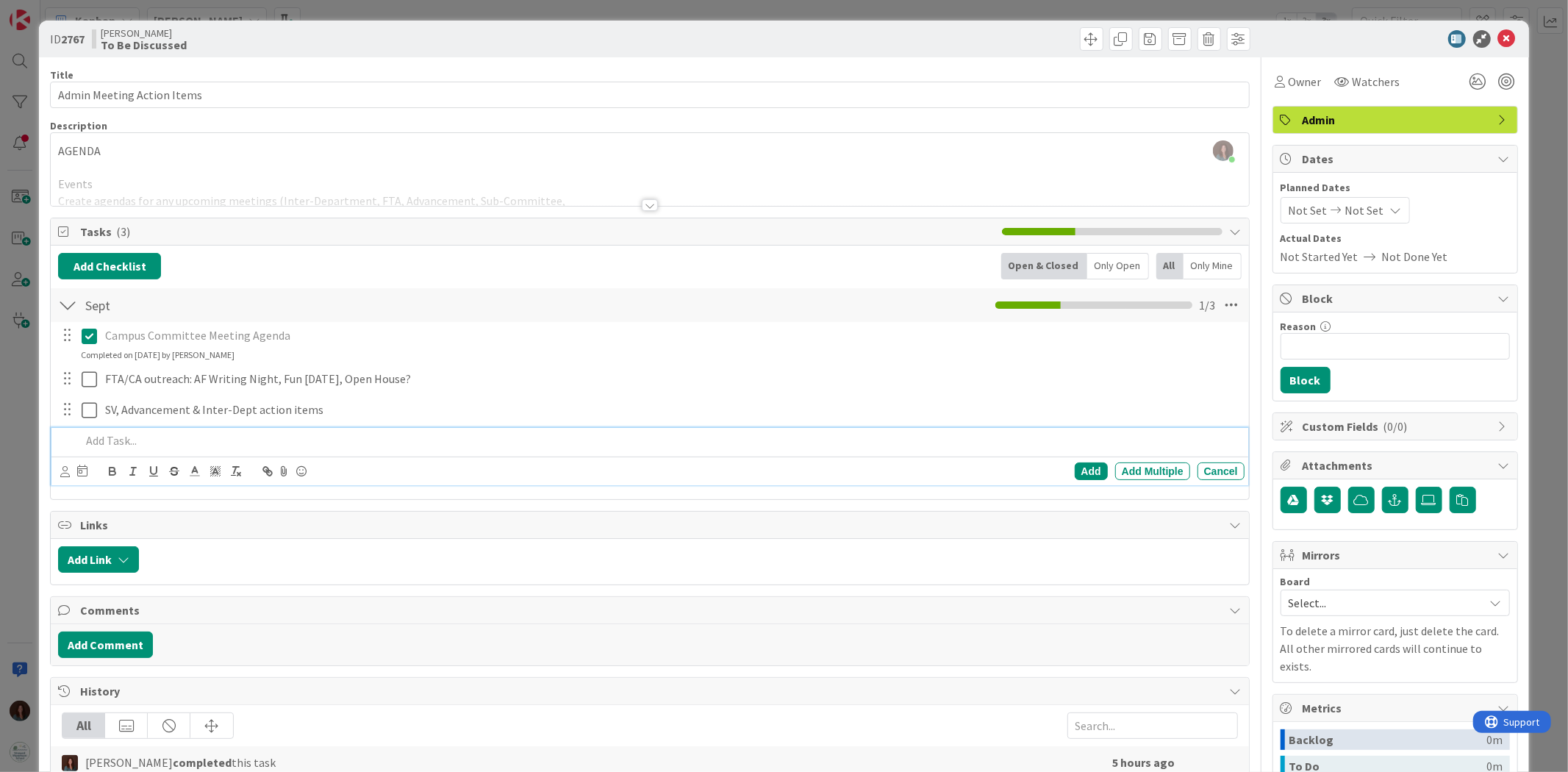
click at [85, 440] on p at bounding box center [659, 440] width 1157 height 16
click at [119, 439] on p "Update Campaign timeline and possibly deck to update wording to a "call it like…" at bounding box center [659, 440] width 1157 height 16
click at [1059, 463] on div "Add Add Multiple Cancel" at bounding box center [652, 471] width 1183 height 20
click at [1074, 466] on div "Add" at bounding box center [1091, 471] width 33 height 17
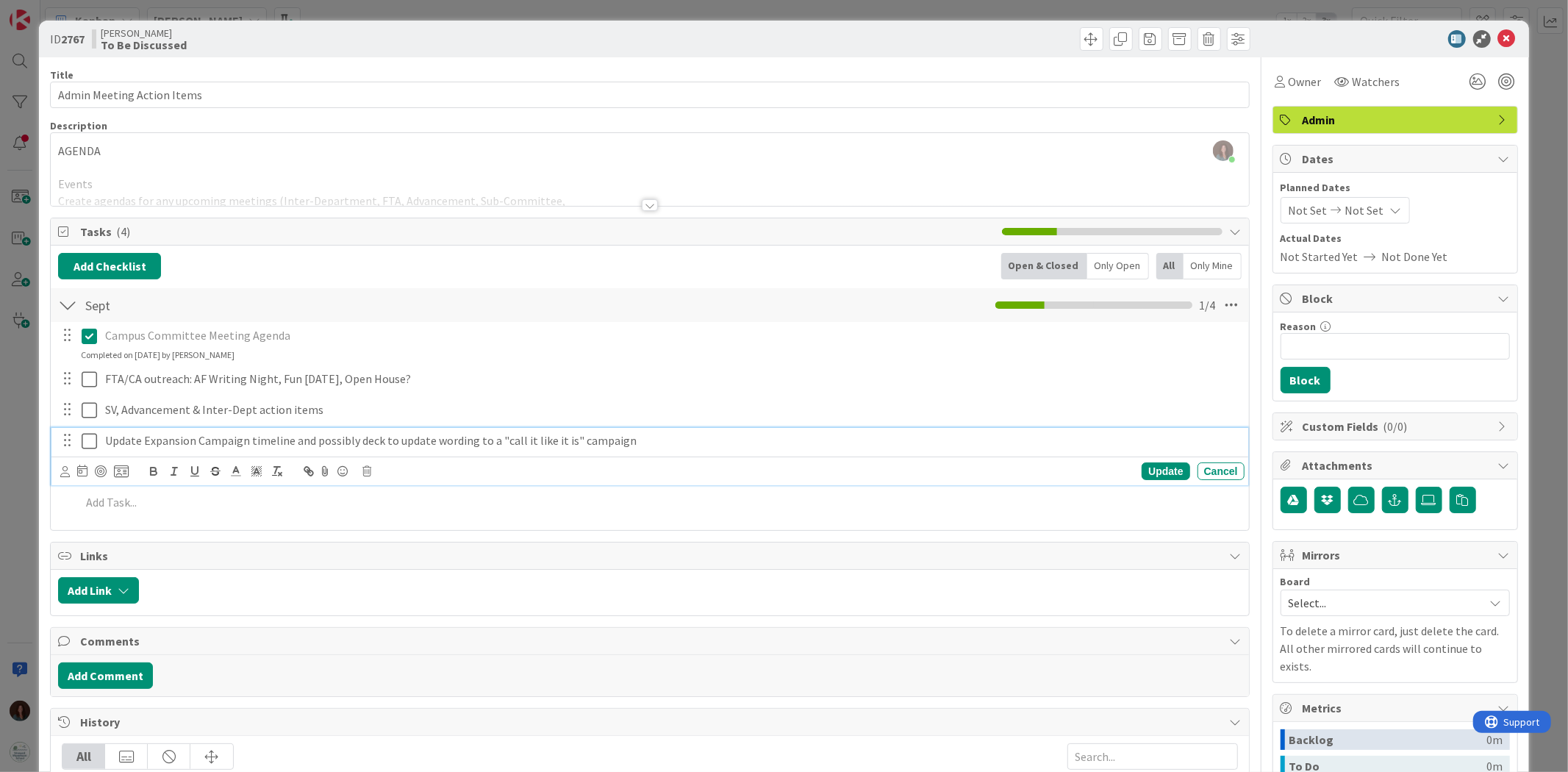
click at [652, 439] on p "Update Expansion Campaign timeline and possibly deck to update wording to a "ca…" at bounding box center [671, 440] width 1133 height 16
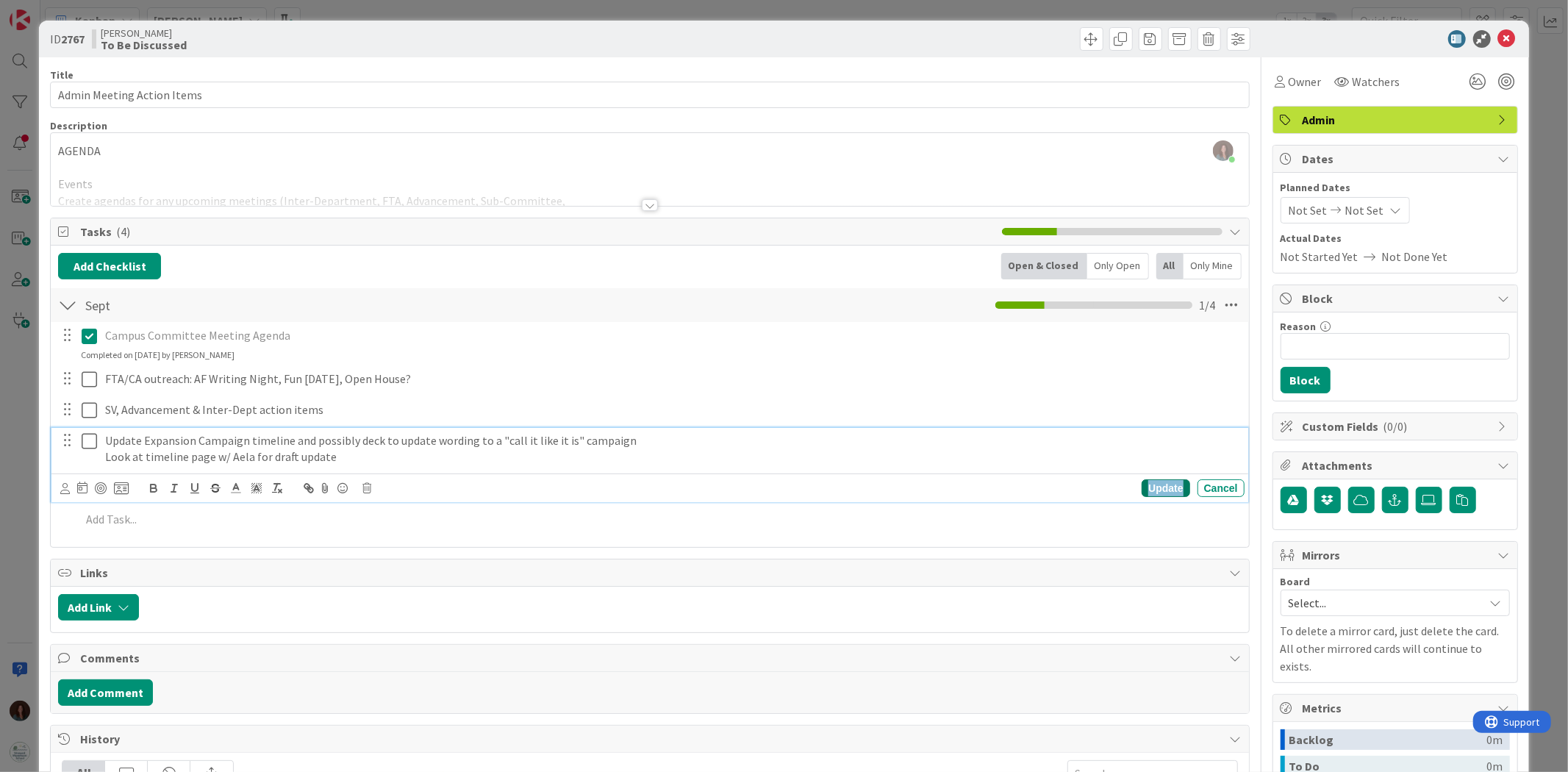
click at [1149, 481] on div "Update" at bounding box center [1165, 487] width 48 height 17
click at [377, 453] on p "Look at timeline page w/ Aela for draft update" at bounding box center [671, 457] width 1133 height 16
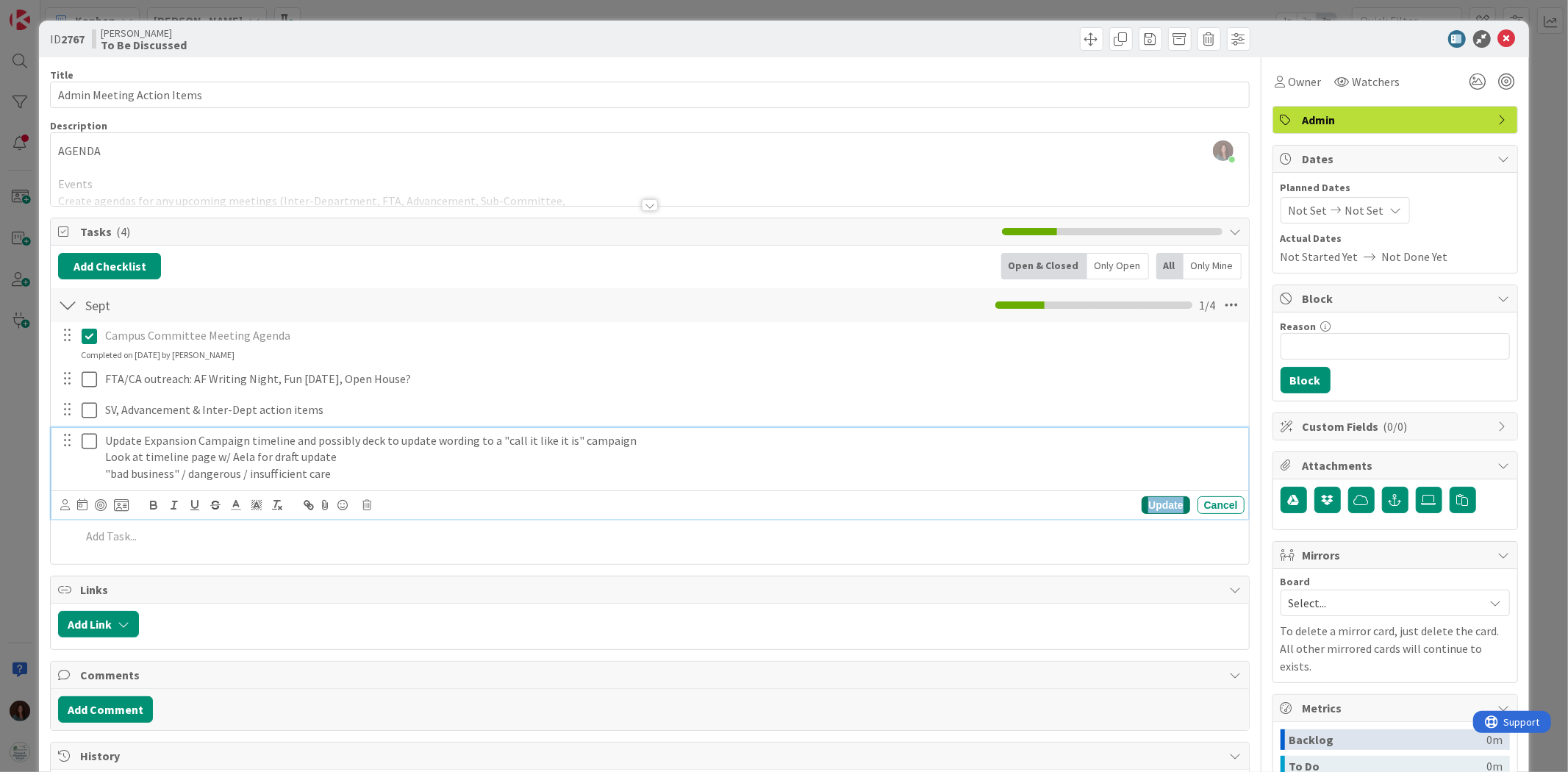
click at [1144, 501] on div "Update" at bounding box center [1165, 505] width 48 height 17
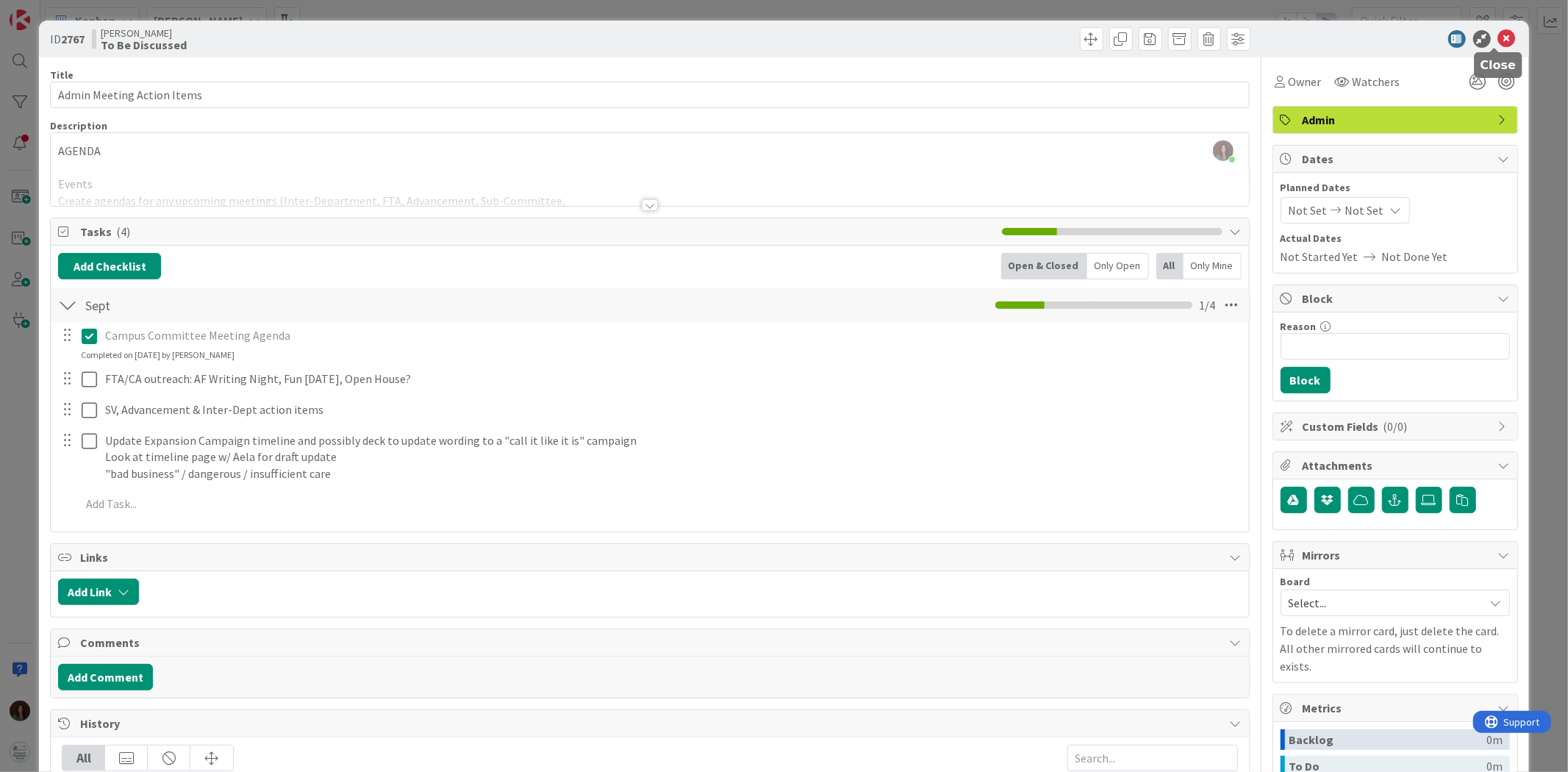
click at [1497, 38] on icon at bounding box center [1506, 38] width 17 height 17
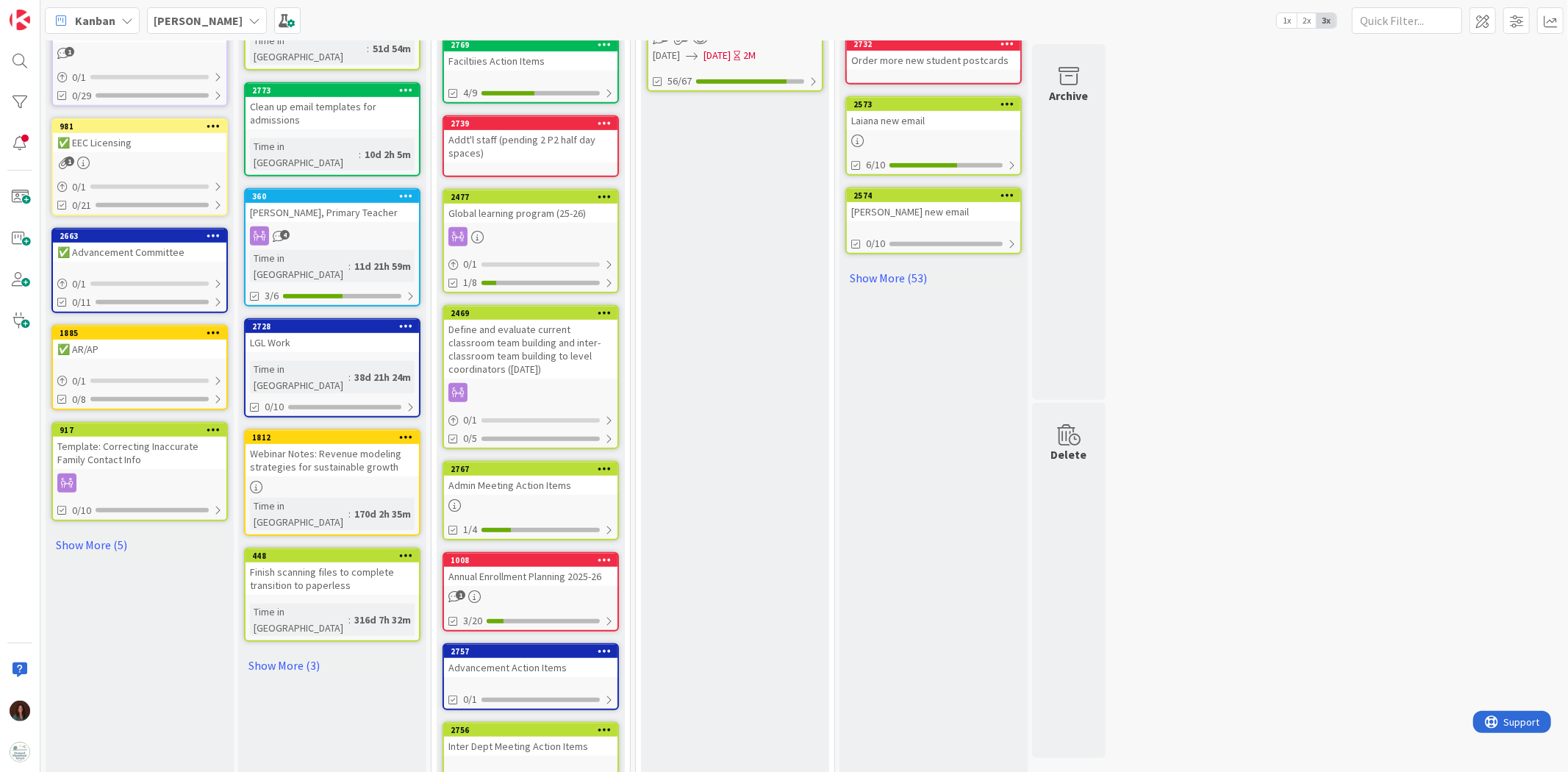
click at [552, 658] on div "Advancement Action Items" at bounding box center [530, 667] width 173 height 19
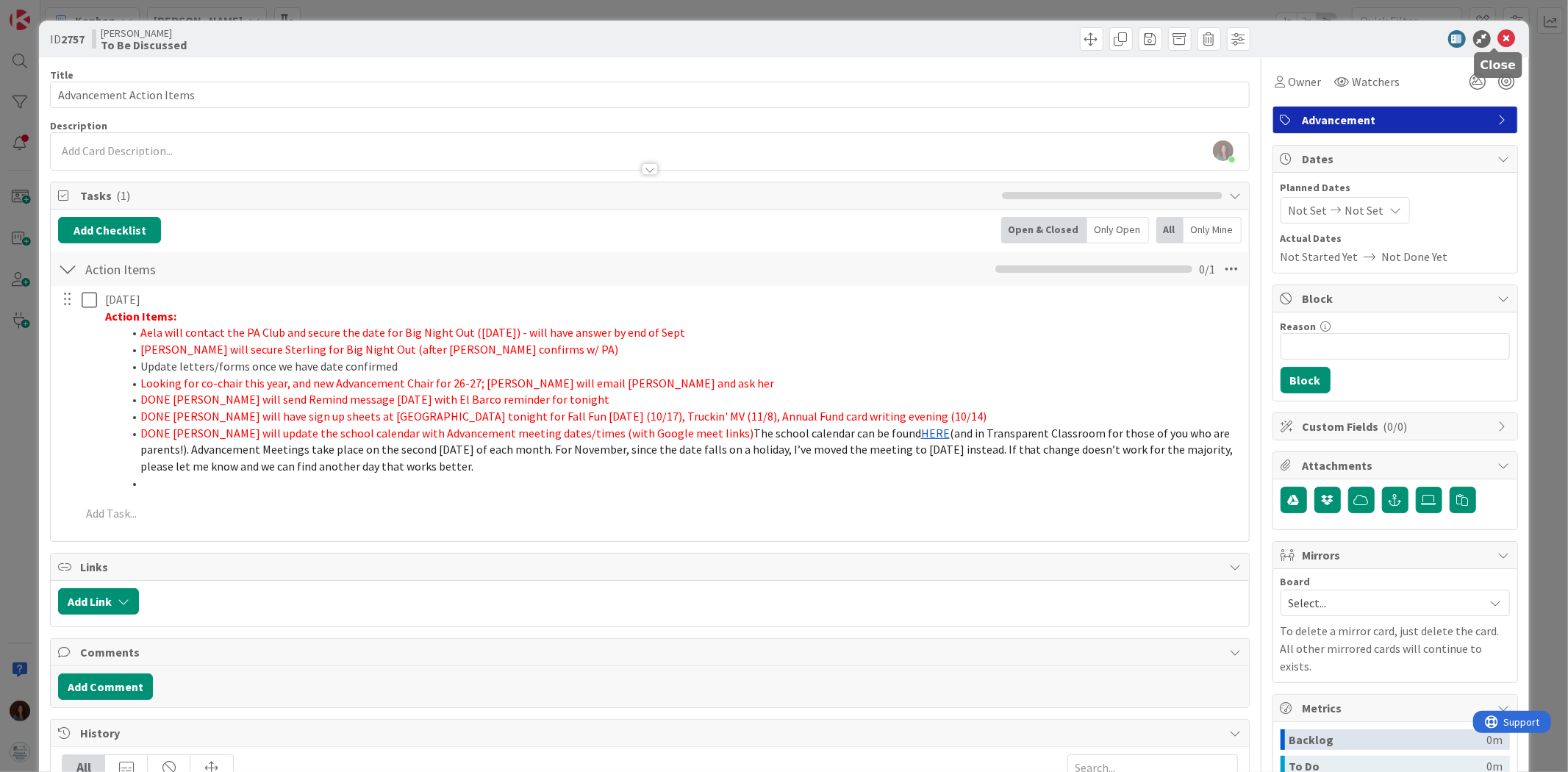
click at [1497, 40] on icon at bounding box center [1506, 38] width 17 height 17
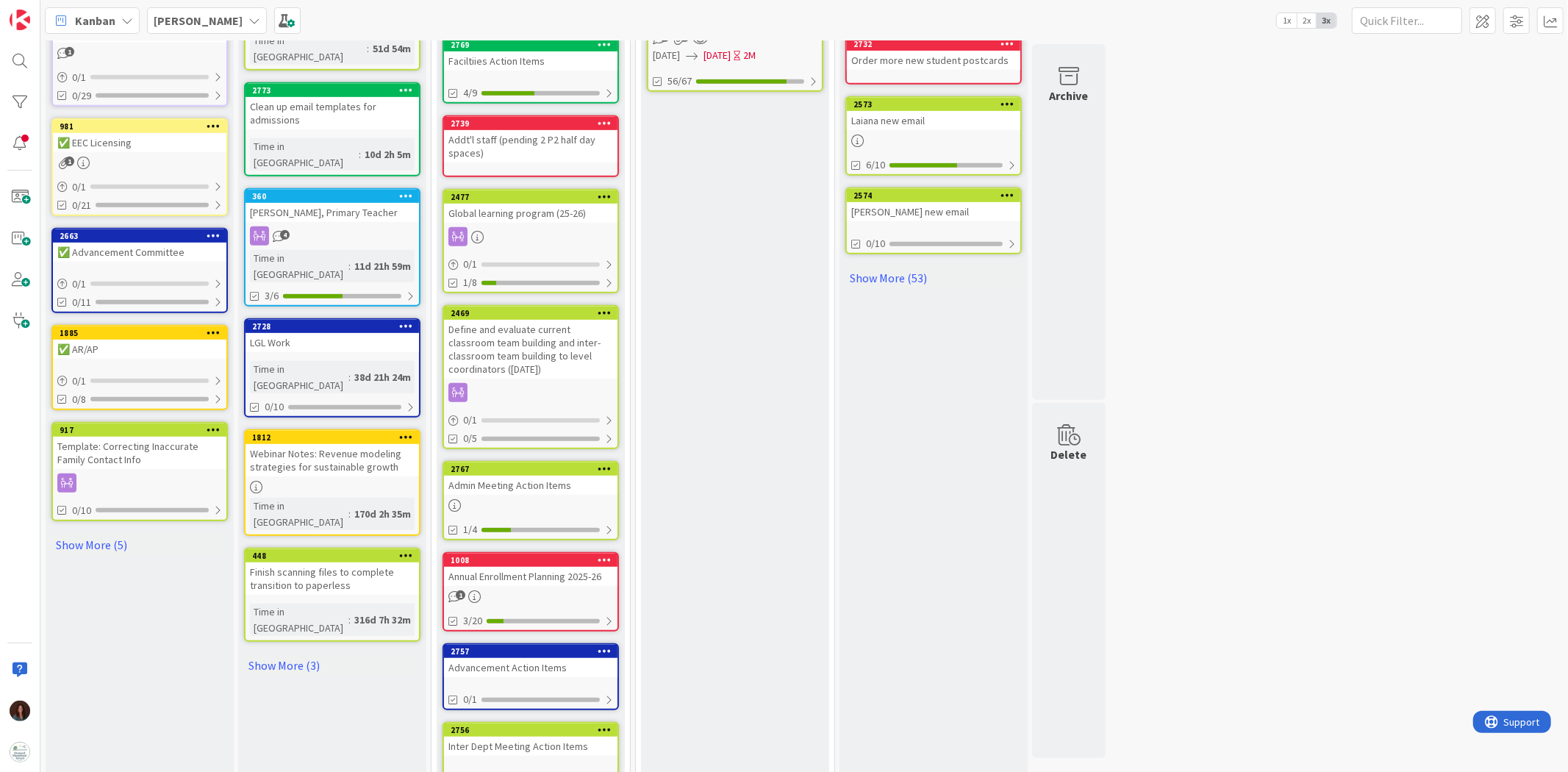
click at [575, 475] on div "Admin Meeting Action Items" at bounding box center [530, 484] width 173 height 19
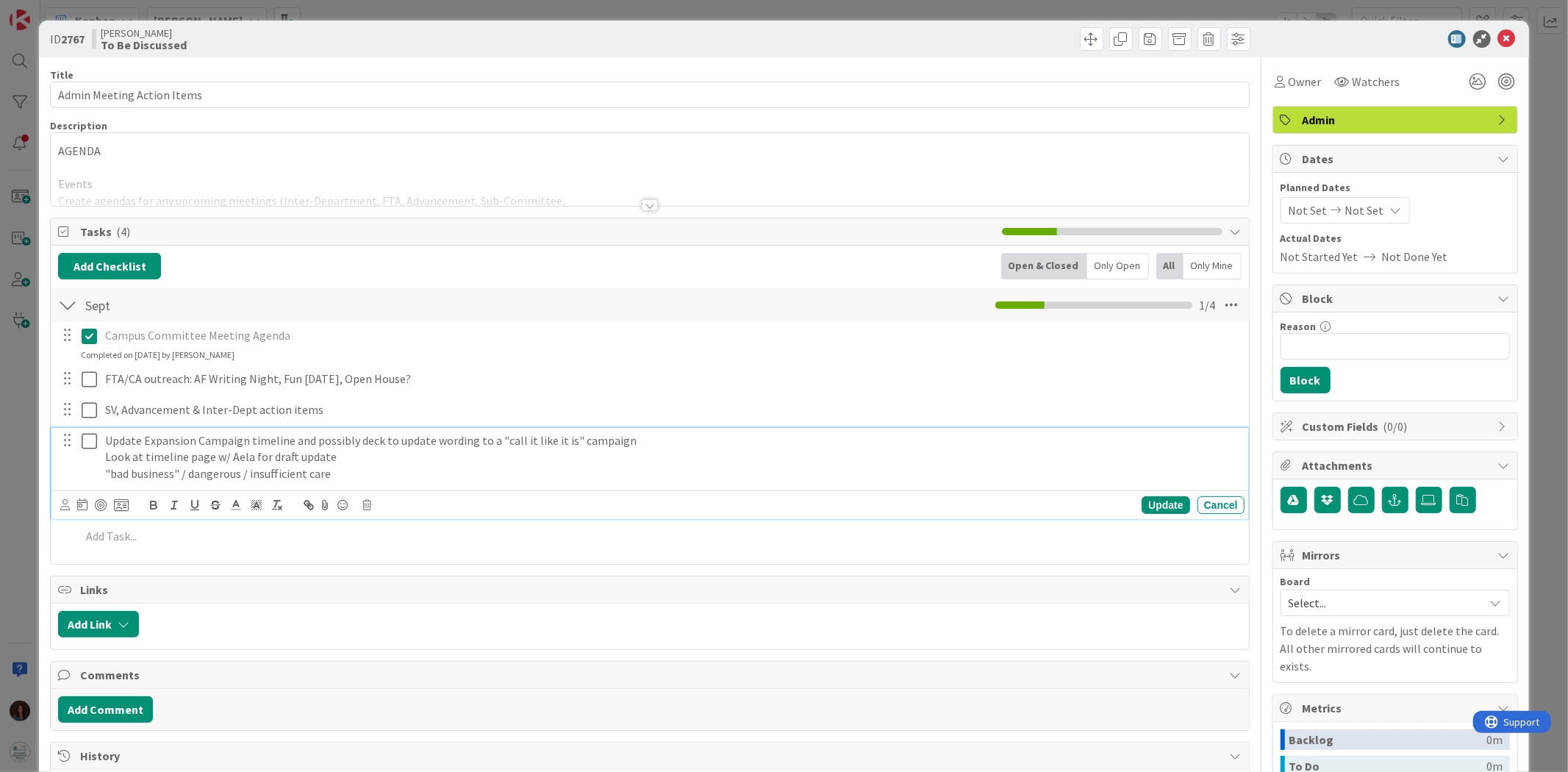
click at [367, 471] on p ""bad business" / dangerous / insufficient care" at bounding box center [671, 473] width 1133 height 16
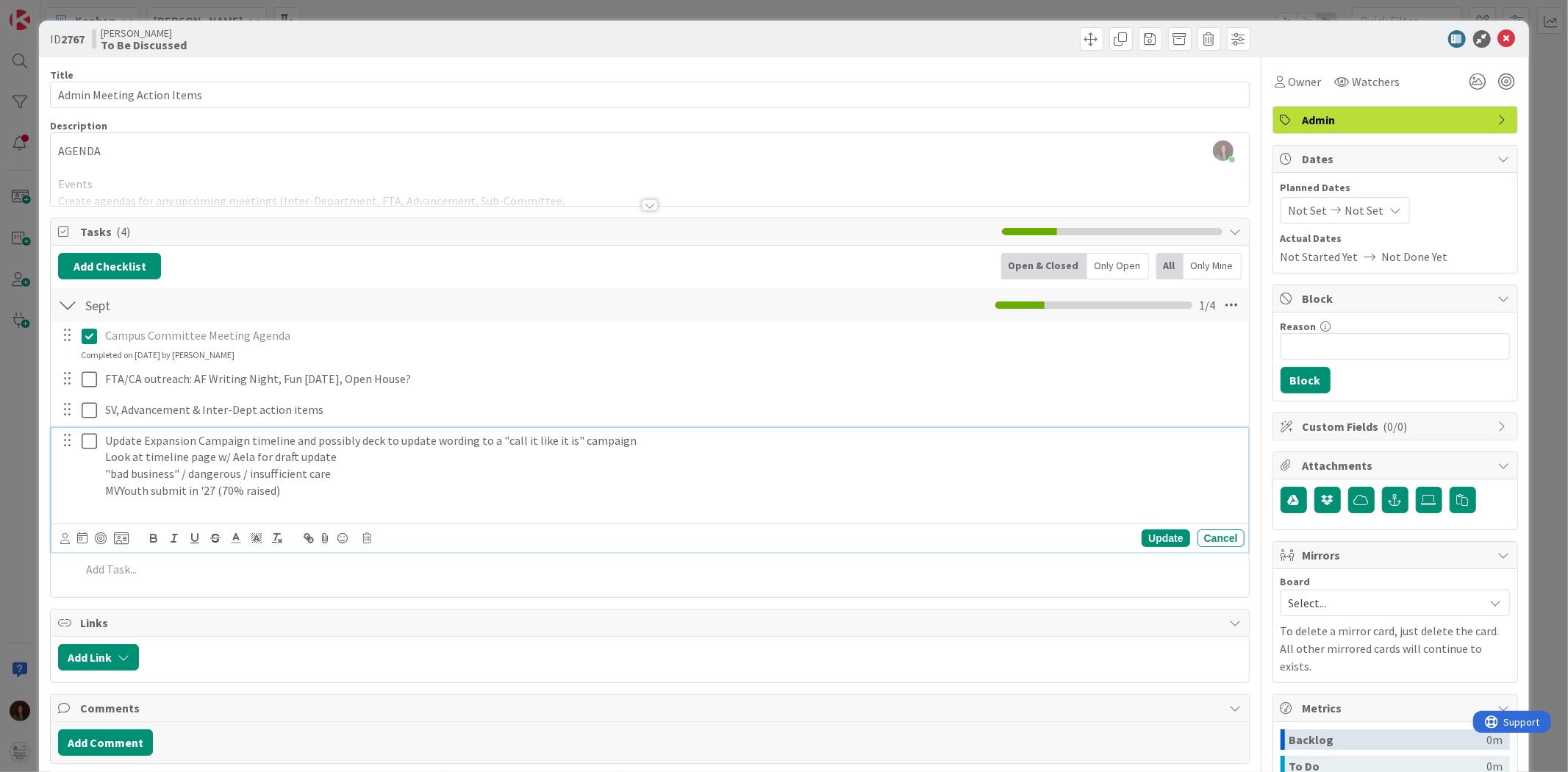
click at [270, 490] on p "MVYouth submit in '27 (70% raised)" at bounding box center [671, 490] width 1133 height 16
click at [405, 496] on p "MVYouth submit in '27 (70% raised by end of FY 26-27)" at bounding box center [671, 490] width 1133 height 16
click at [1149, 542] on div "Update" at bounding box center [1165, 538] width 48 height 17
click at [254, 518] on div "Update Expansion Campaign timeline and possibly deck to update wording to a "ca…" at bounding box center [671, 473] width 1145 height 92
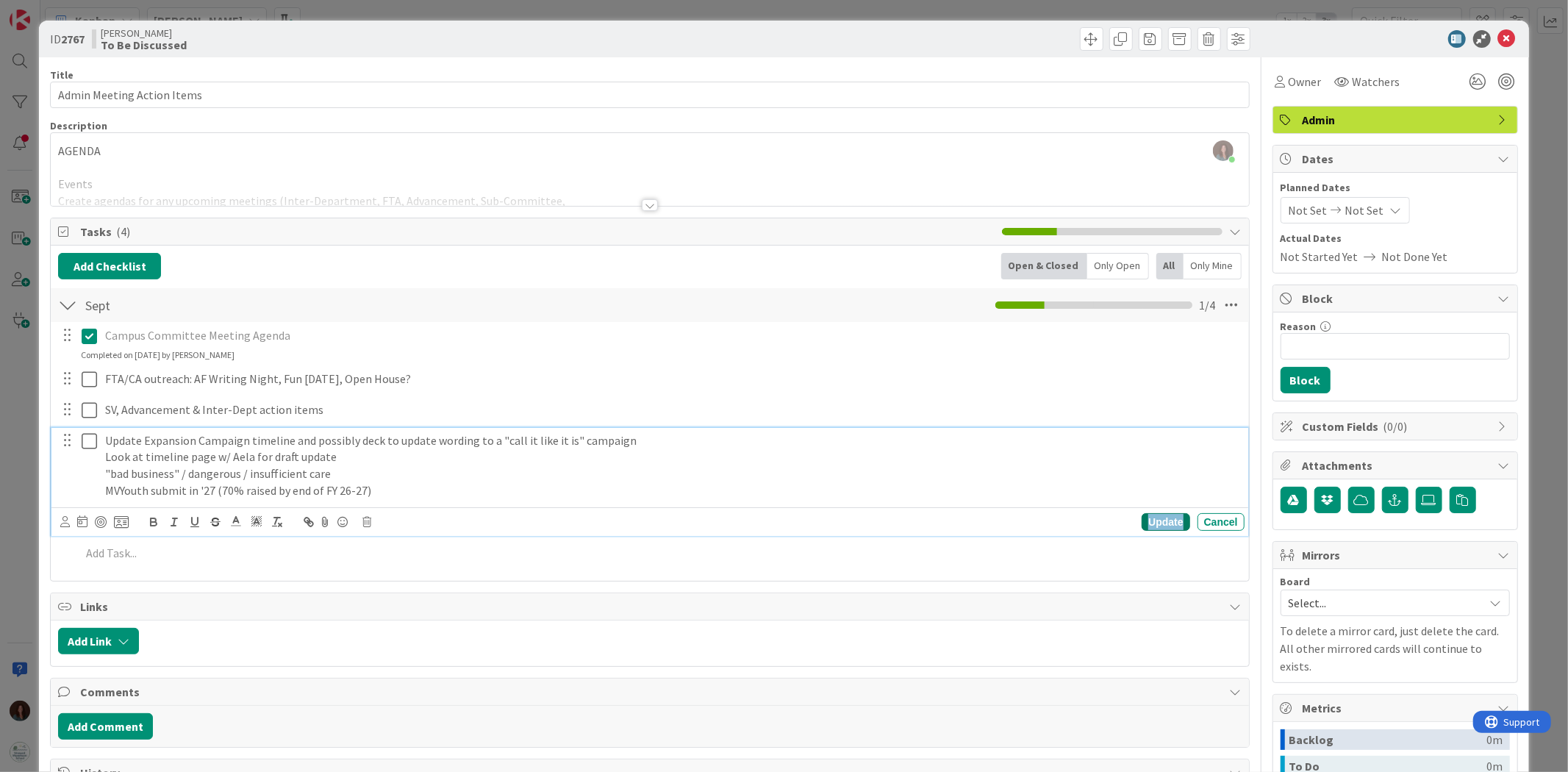
click at [1158, 523] on div "Update" at bounding box center [1165, 521] width 48 height 17
click at [404, 488] on p "MVYouth submit in '27 (70% raised by end of FY 26-27)" at bounding box center [671, 490] width 1133 height 16
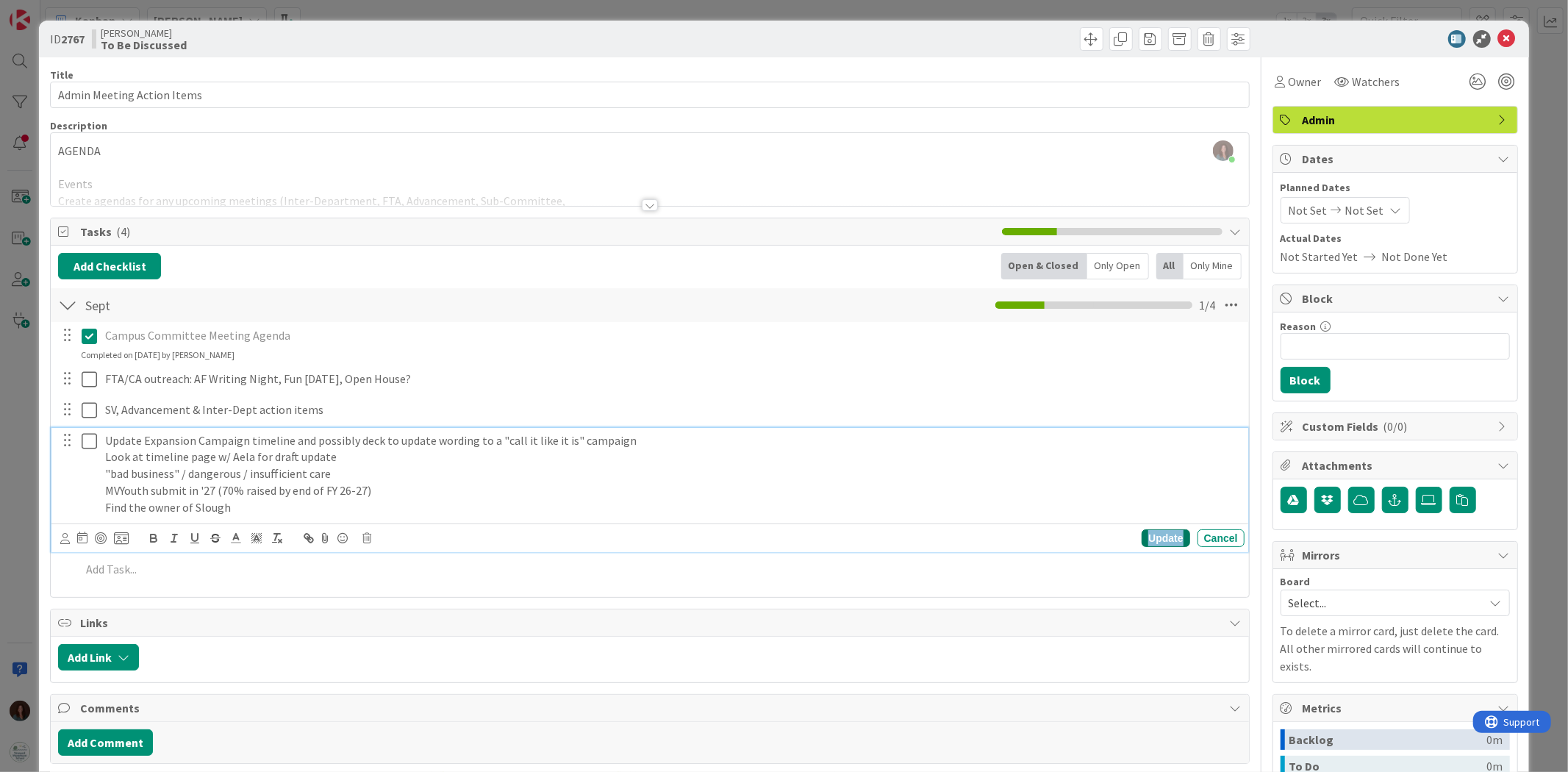
click at [1141, 535] on div "Update" at bounding box center [1165, 538] width 48 height 17
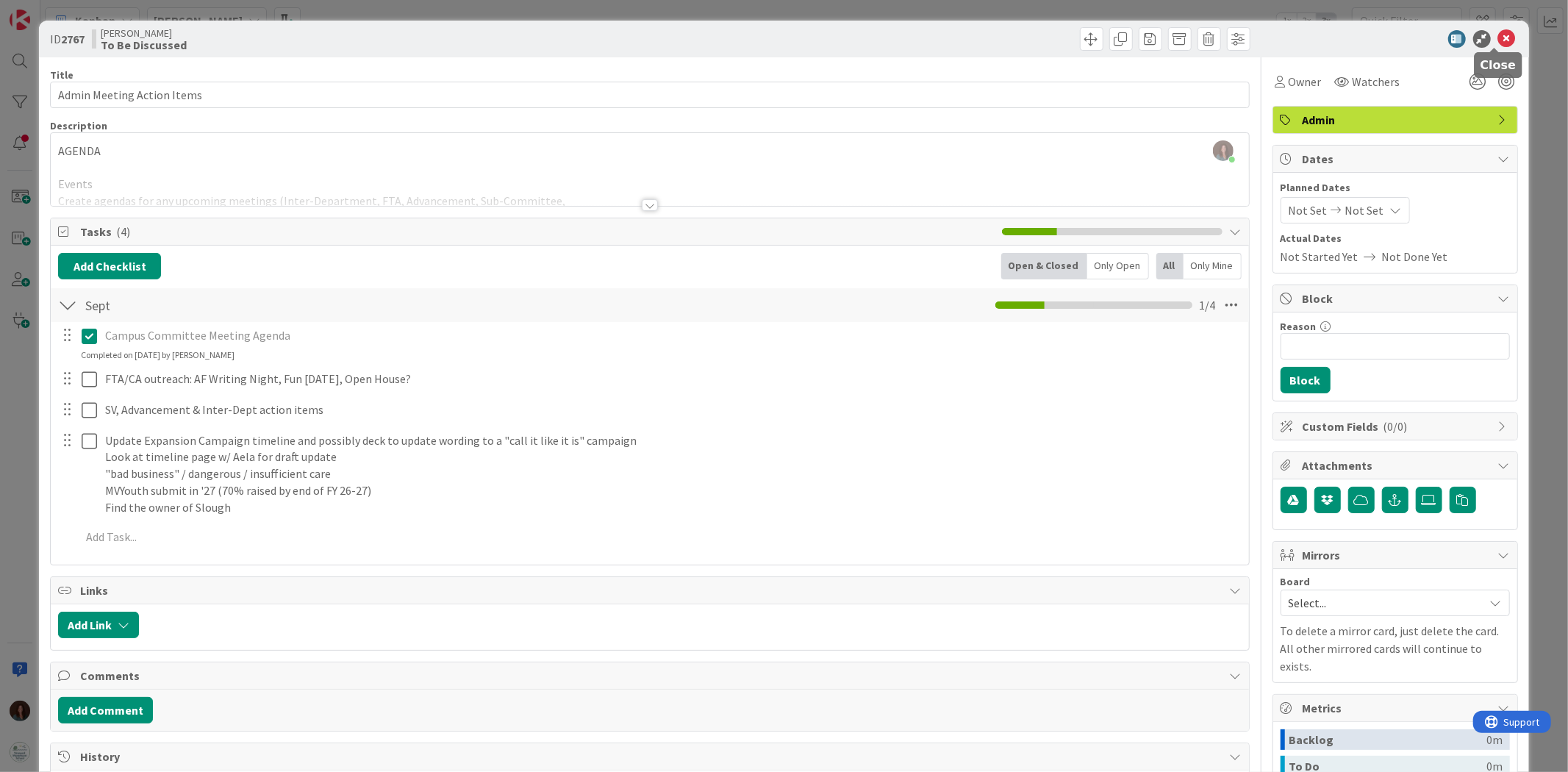
click at [1497, 36] on icon at bounding box center [1506, 38] width 17 height 17
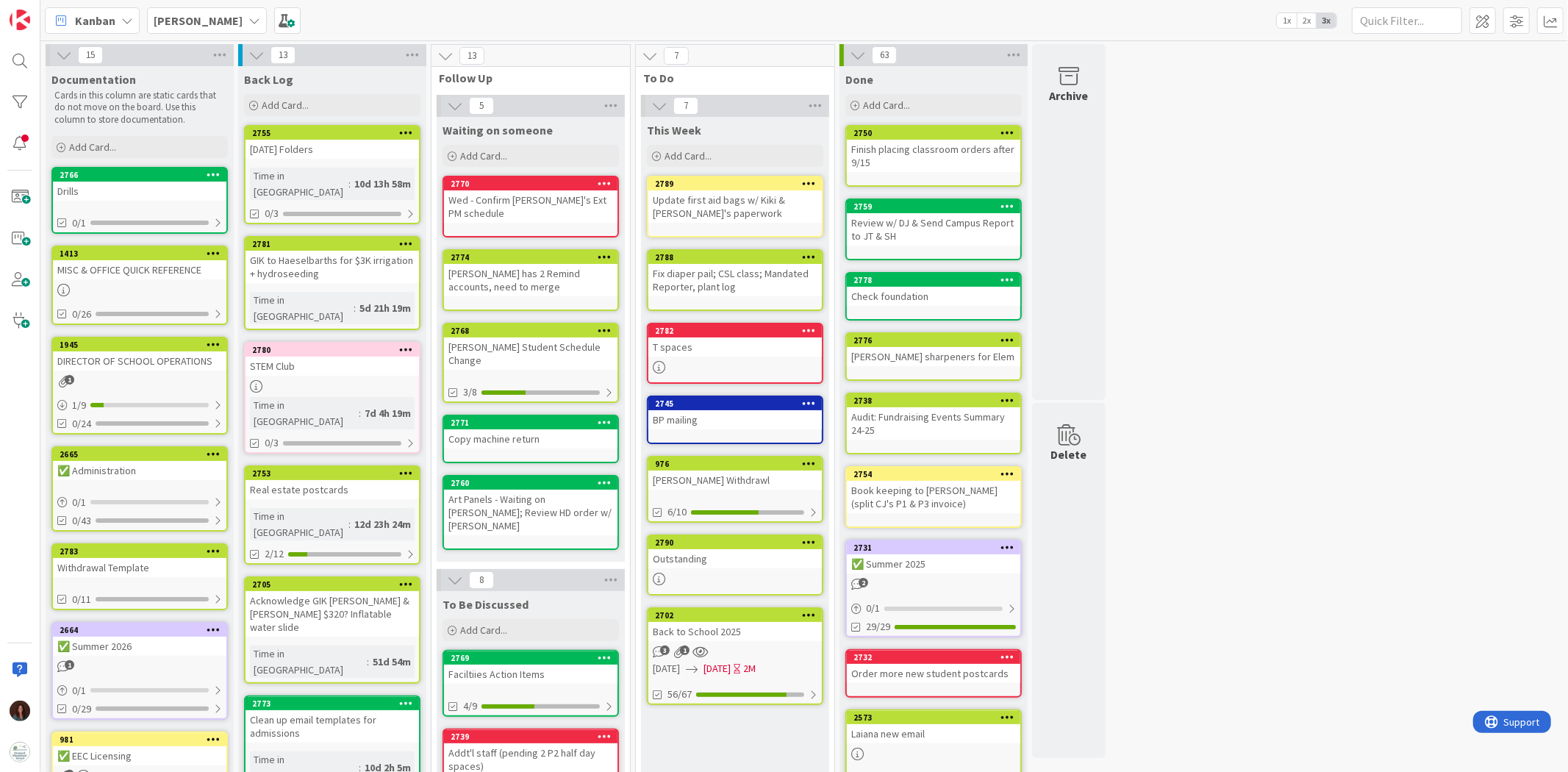
click at [740, 474] on div "Gideon Smith Withdrawl" at bounding box center [735, 480] width 173 height 19
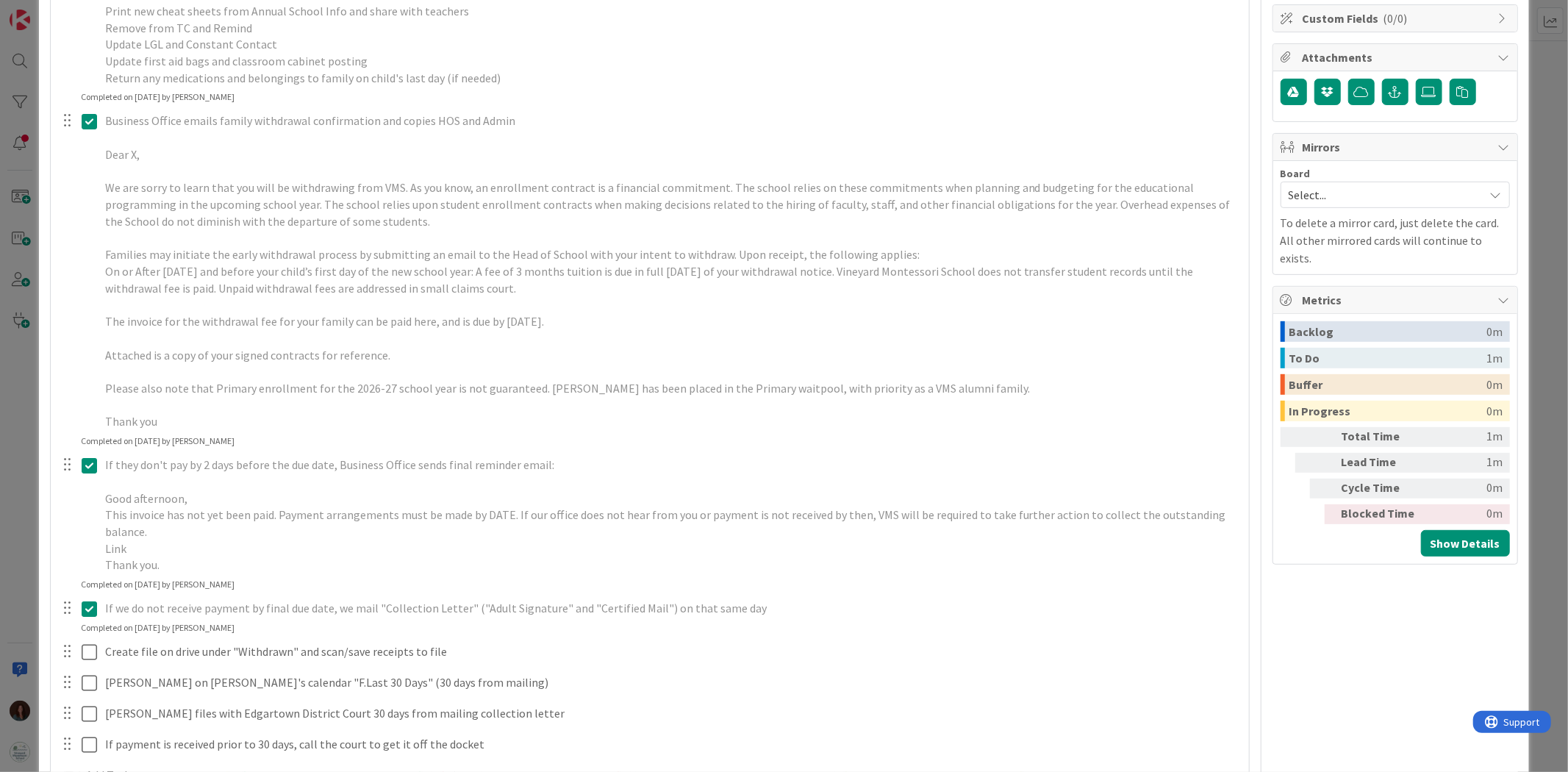
scroll to position [817, 0]
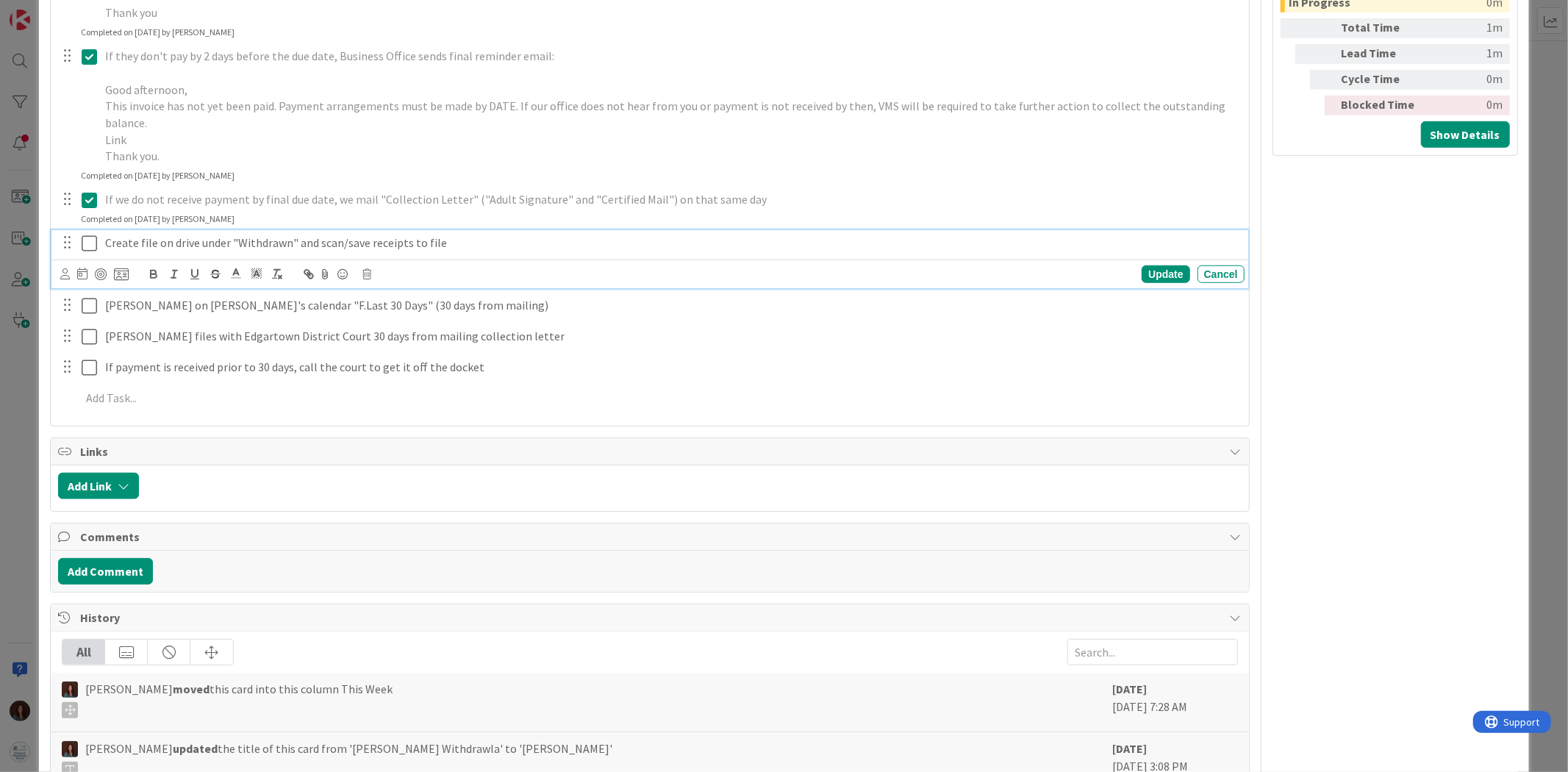
click at [87, 244] on icon at bounding box center [89, 243] width 16 height 17
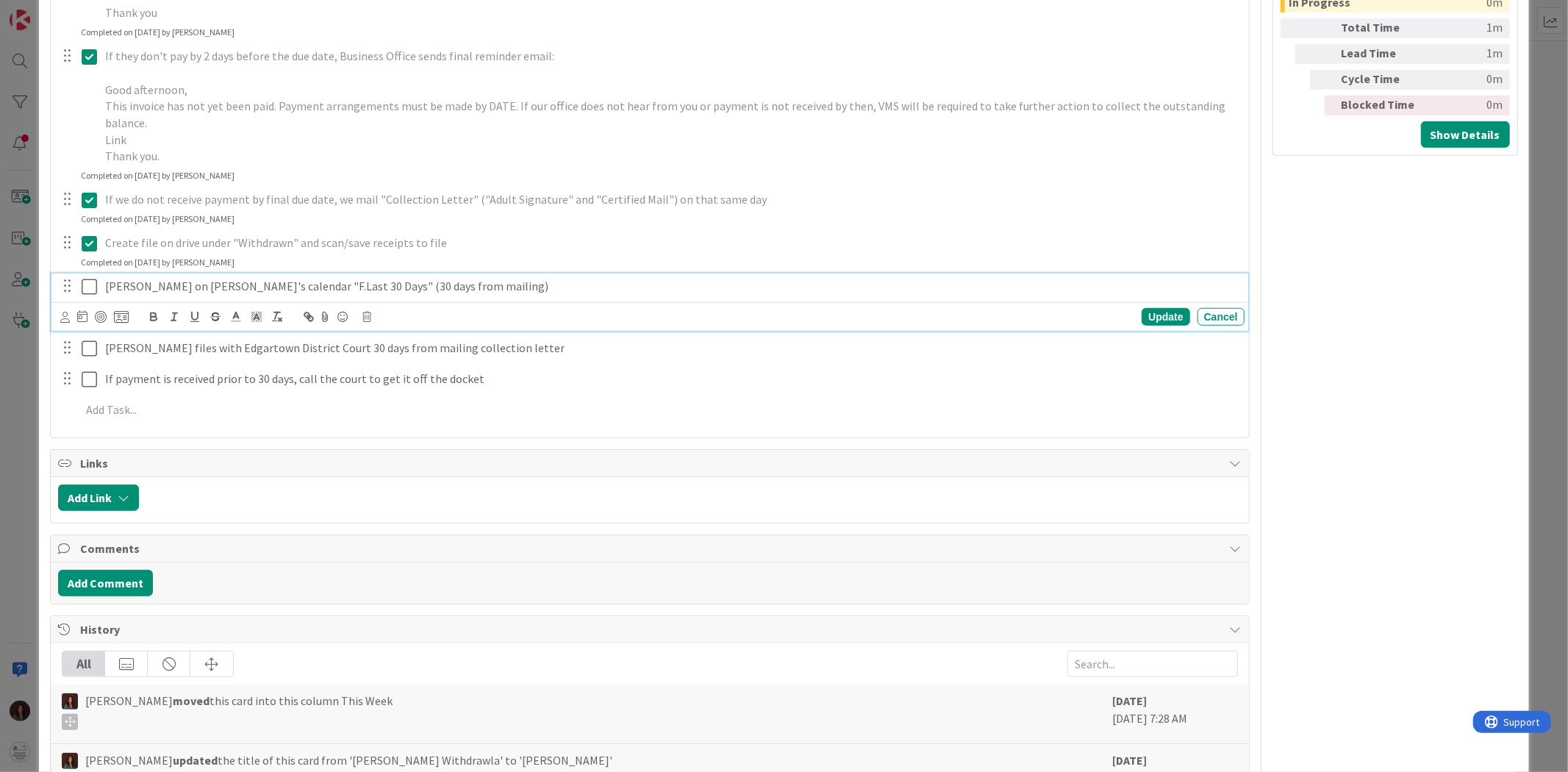
click at [83, 292] on icon at bounding box center [89, 286] width 16 height 17
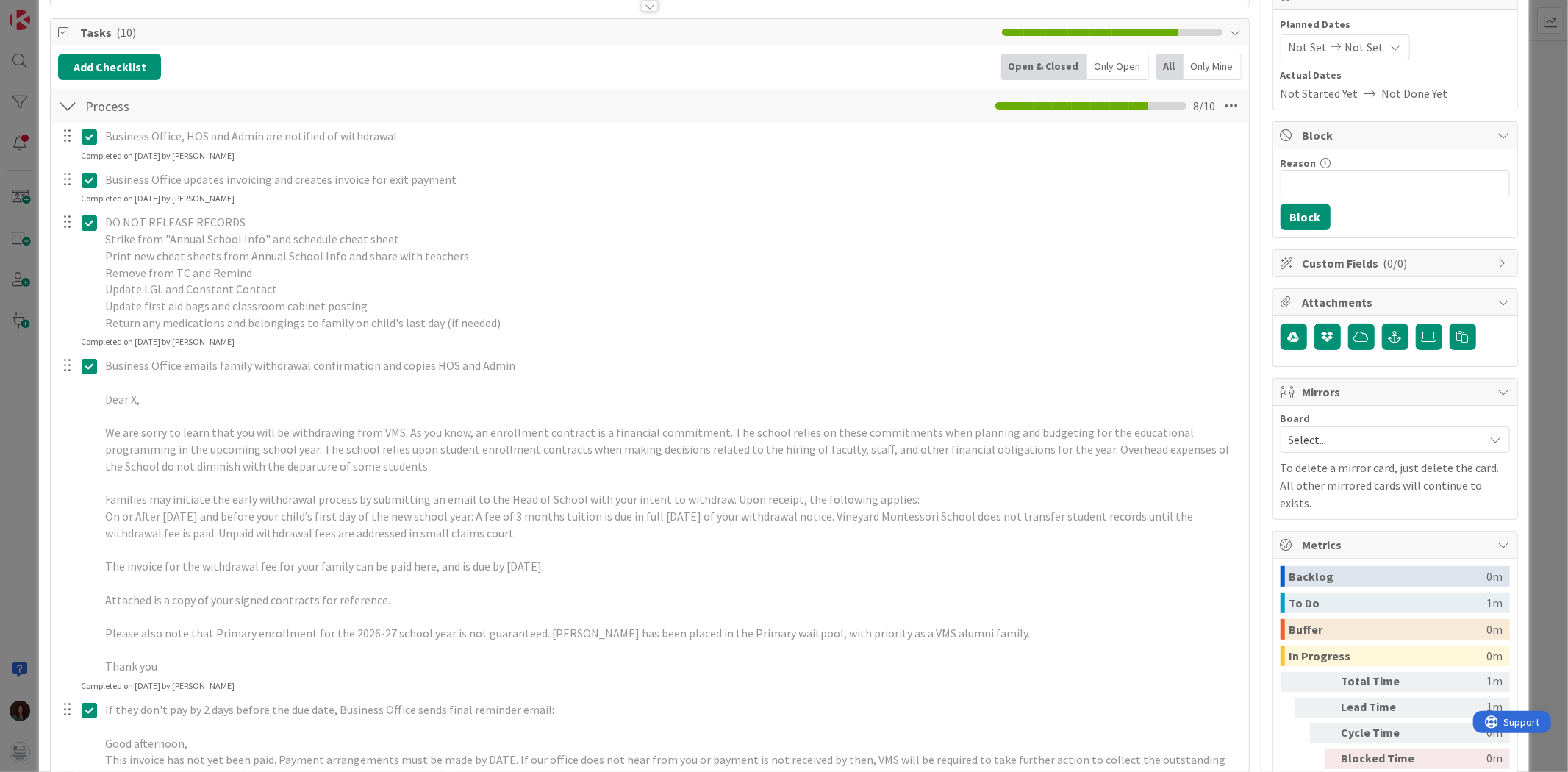
scroll to position [0, 0]
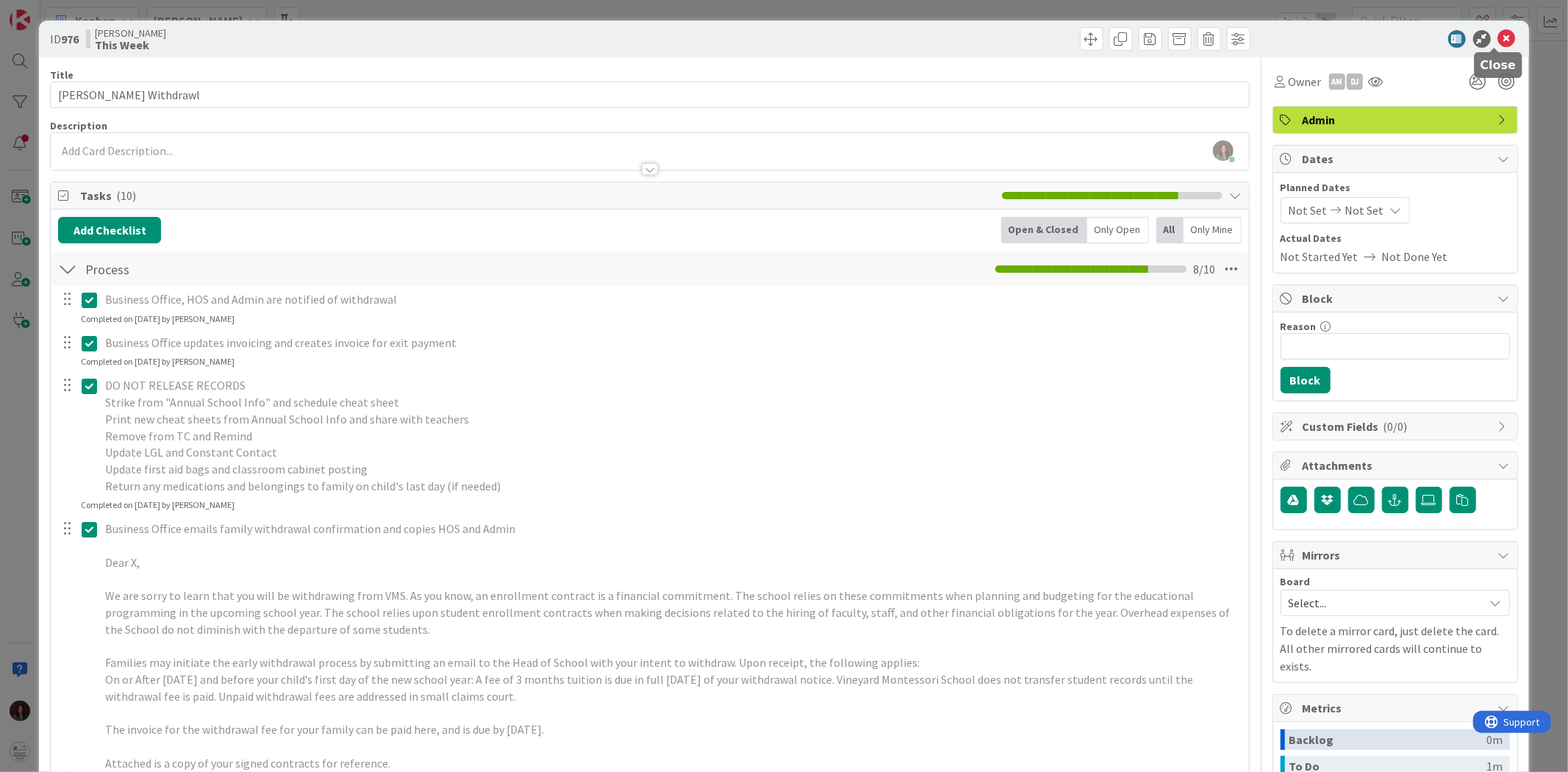
click at [1497, 38] on icon at bounding box center [1506, 38] width 17 height 17
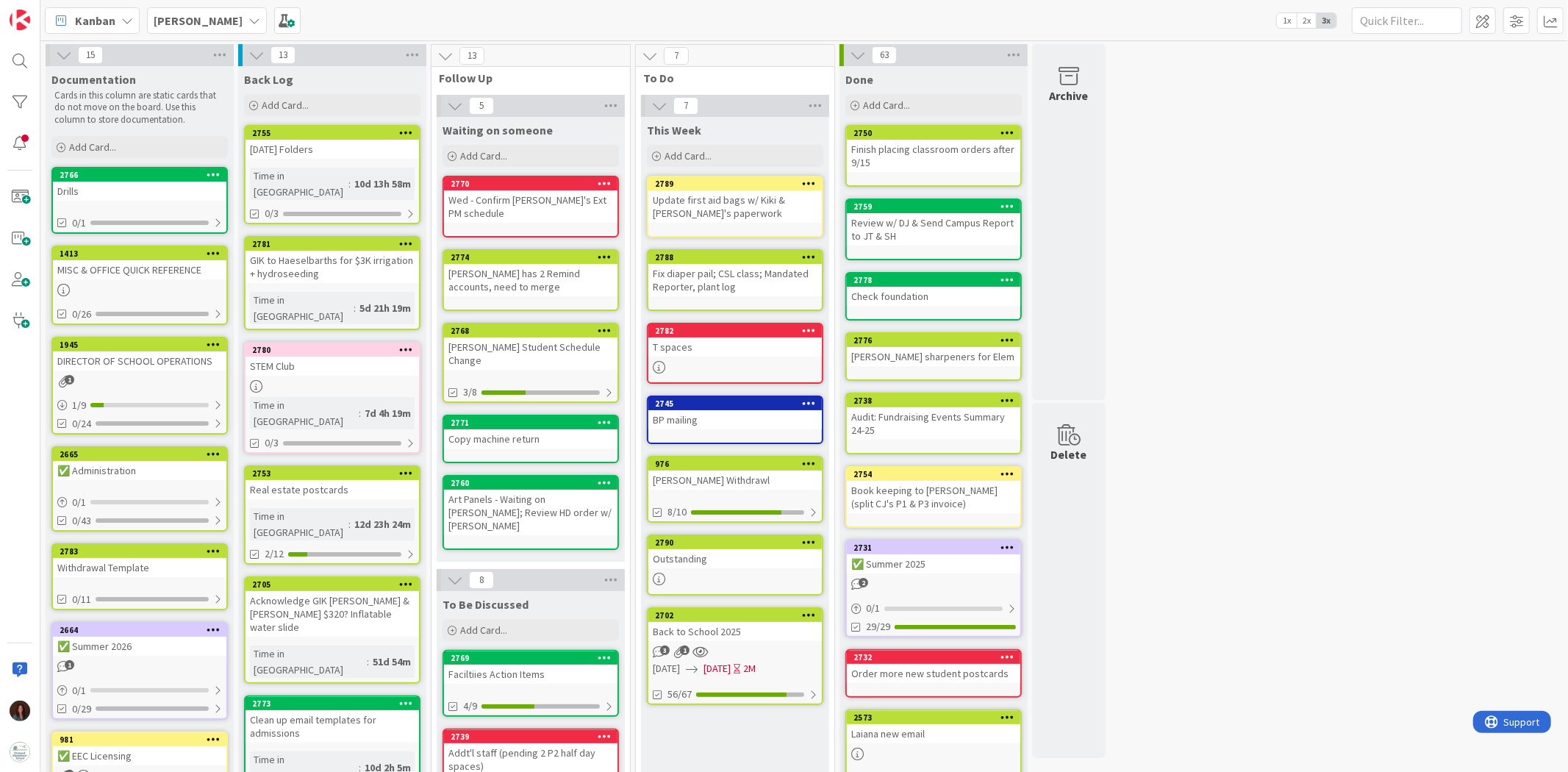
click at [762, 632] on div "Back to School 2025" at bounding box center [735, 631] width 173 height 19
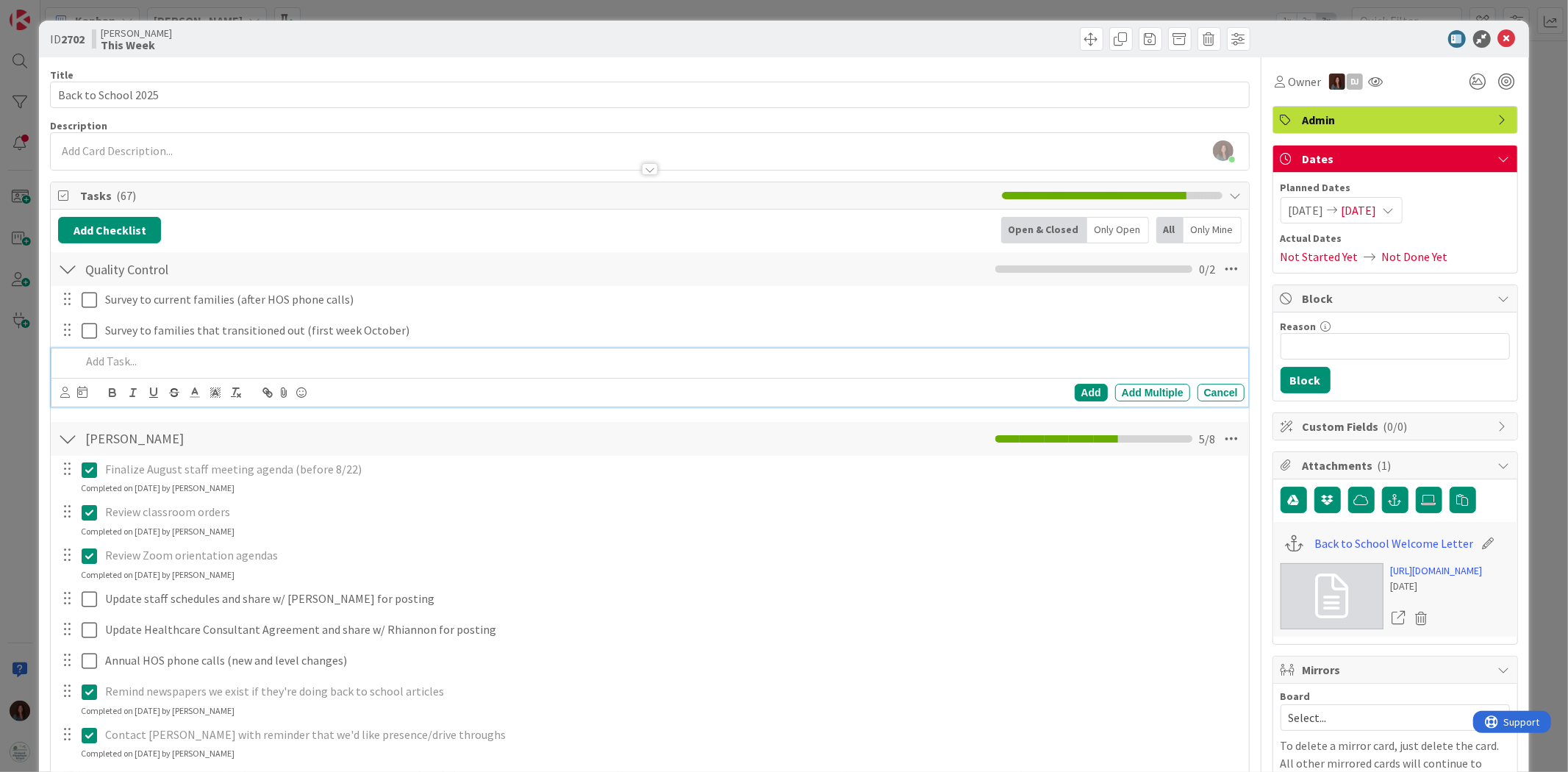
click at [111, 355] on p at bounding box center [659, 361] width 1157 height 16
drag, startPoint x: 1070, startPoint y: 389, endPoint x: 691, endPoint y: 518, distance: 400.4
click at [1074, 390] on div "Add" at bounding box center [1091, 392] width 33 height 17
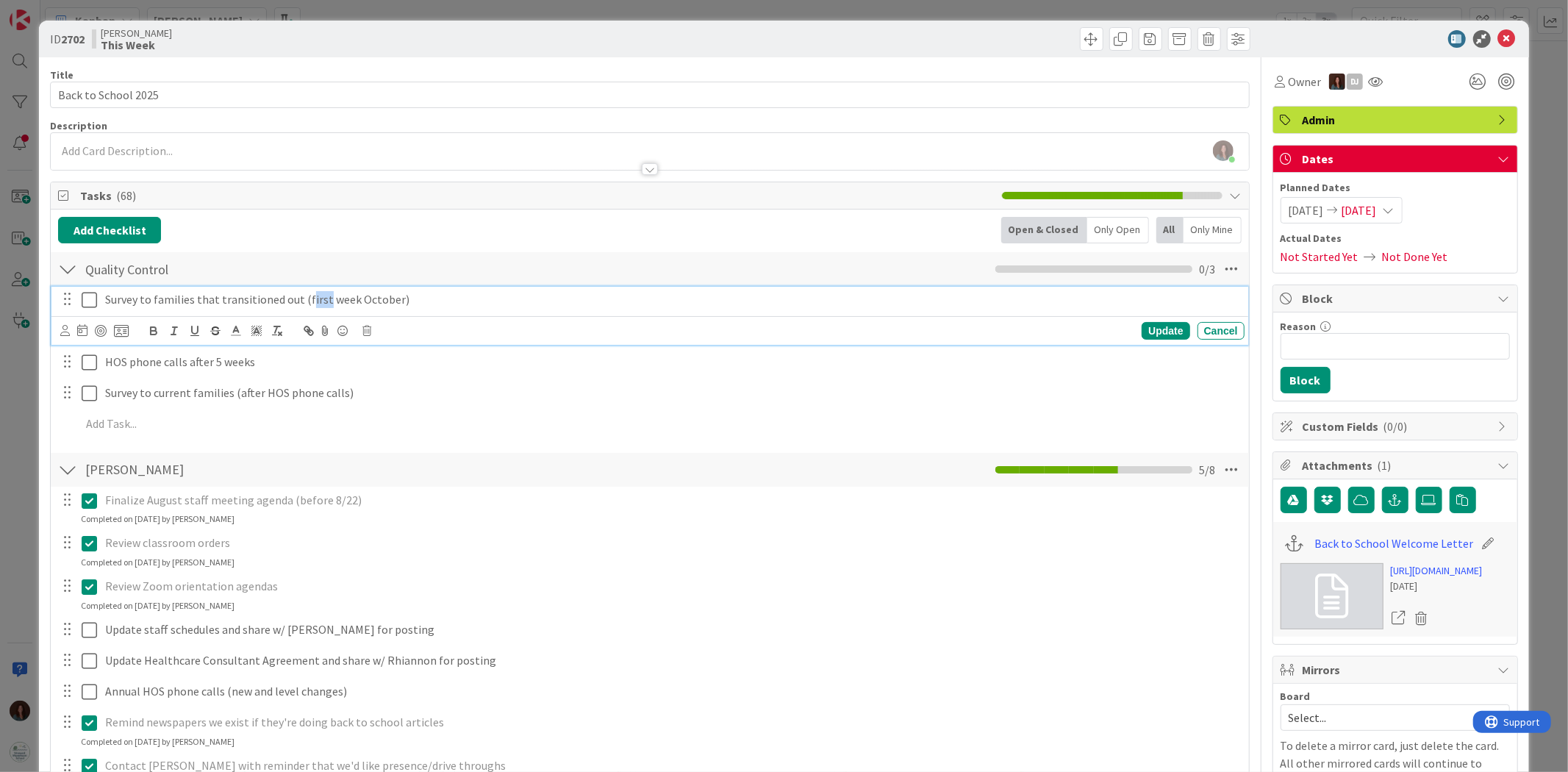
drag, startPoint x: 321, startPoint y: 299, endPoint x: 303, endPoint y: 294, distance: 18.7
click at [303, 294] on p "Survey to families that transitioned out (first week October)" at bounding box center [671, 299] width 1133 height 16
click at [1152, 329] on div "Update" at bounding box center [1165, 330] width 48 height 17
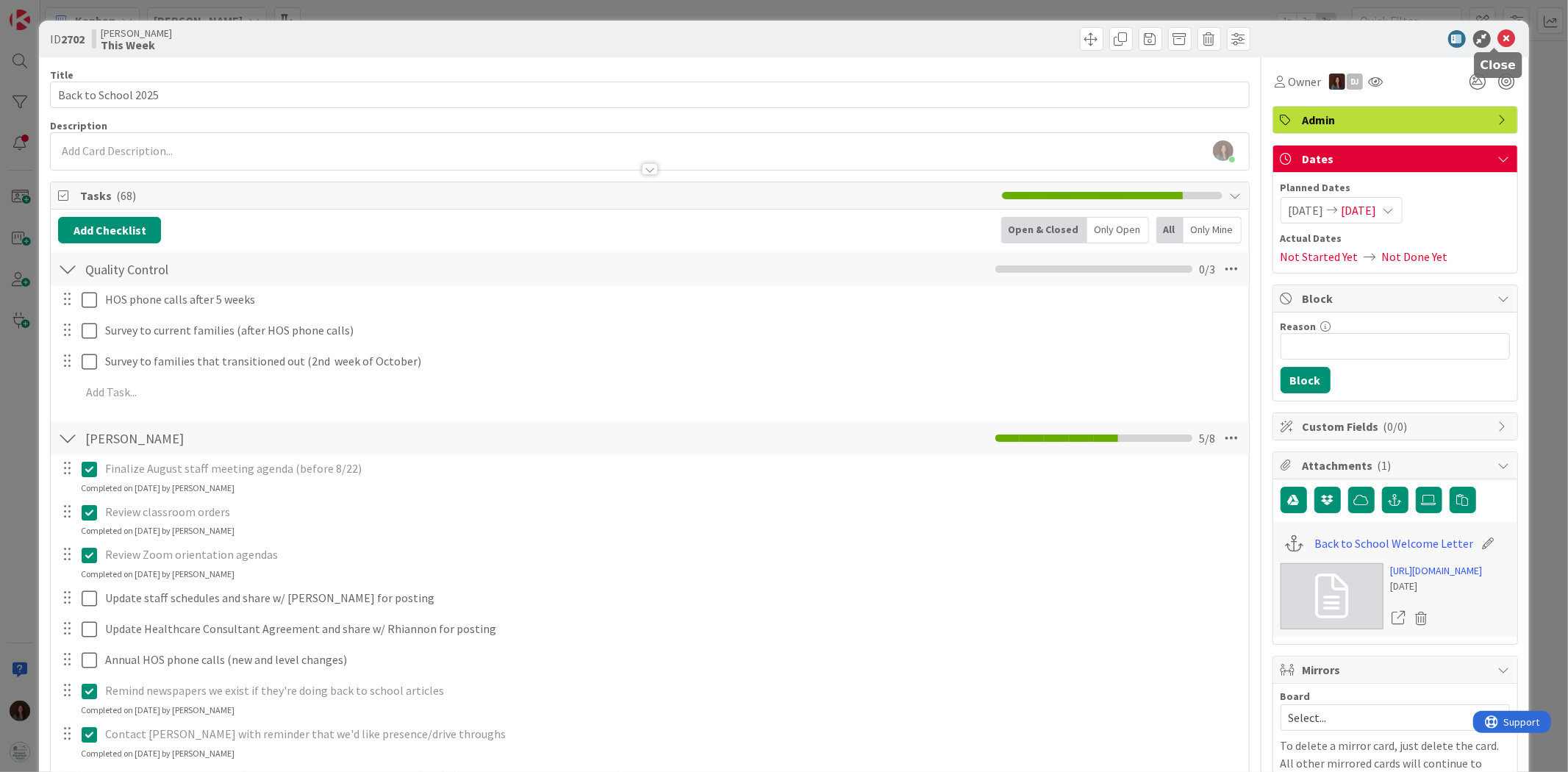
click at [1497, 39] on icon at bounding box center [1506, 38] width 17 height 17
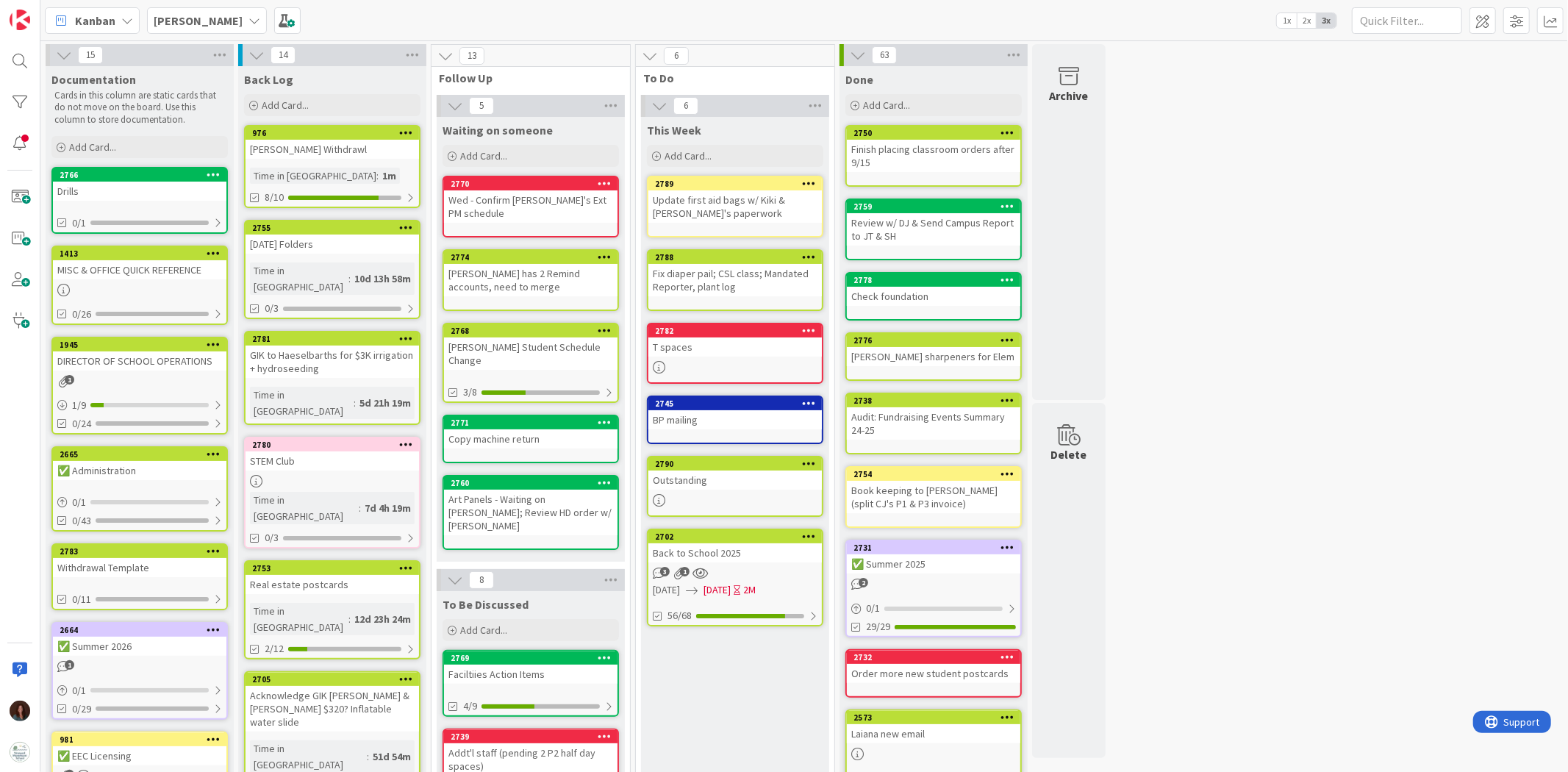
click at [731, 480] on div "Outstanding" at bounding box center [735, 480] width 173 height 19
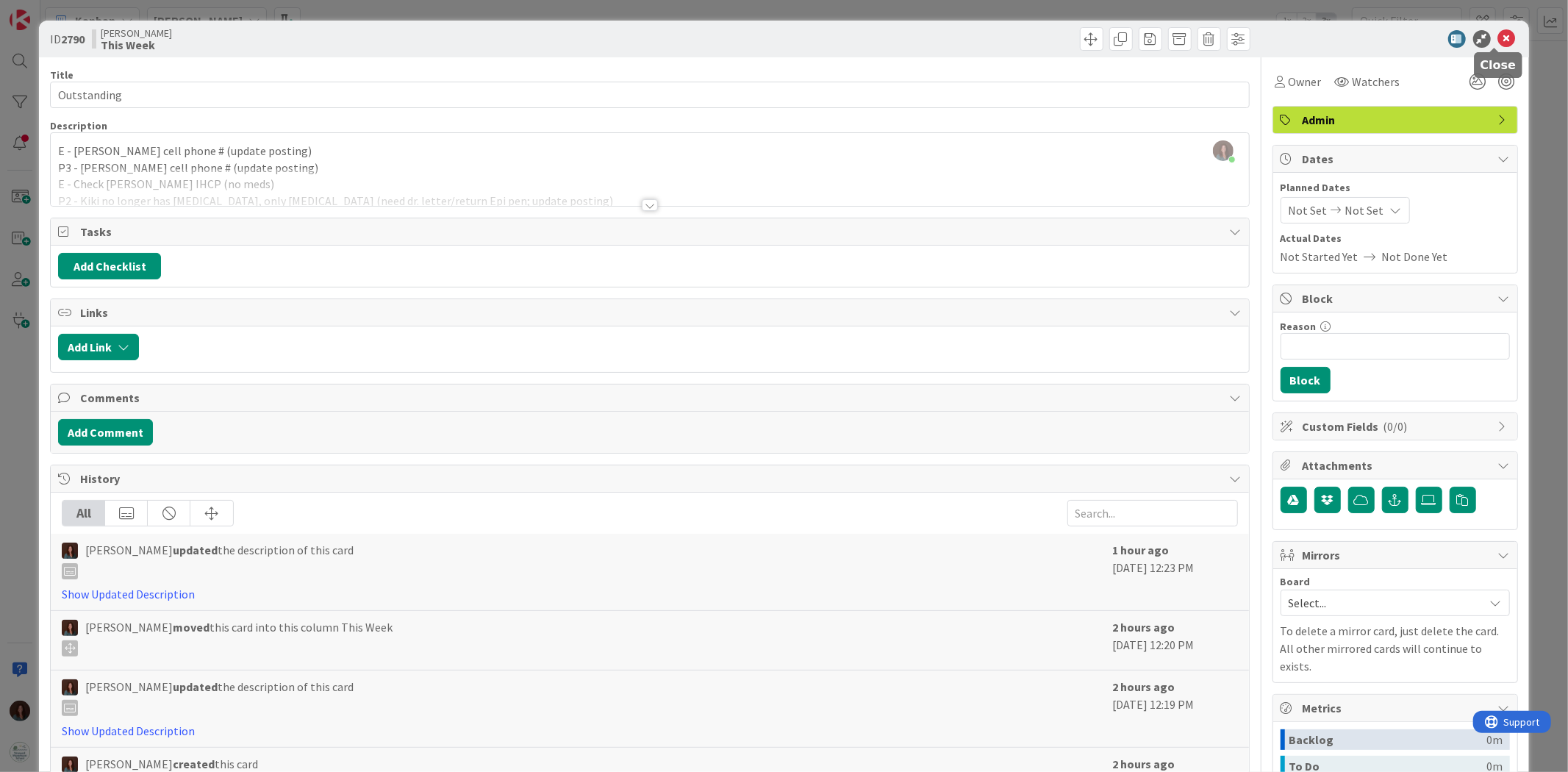
click at [1497, 35] on icon at bounding box center [1506, 38] width 17 height 17
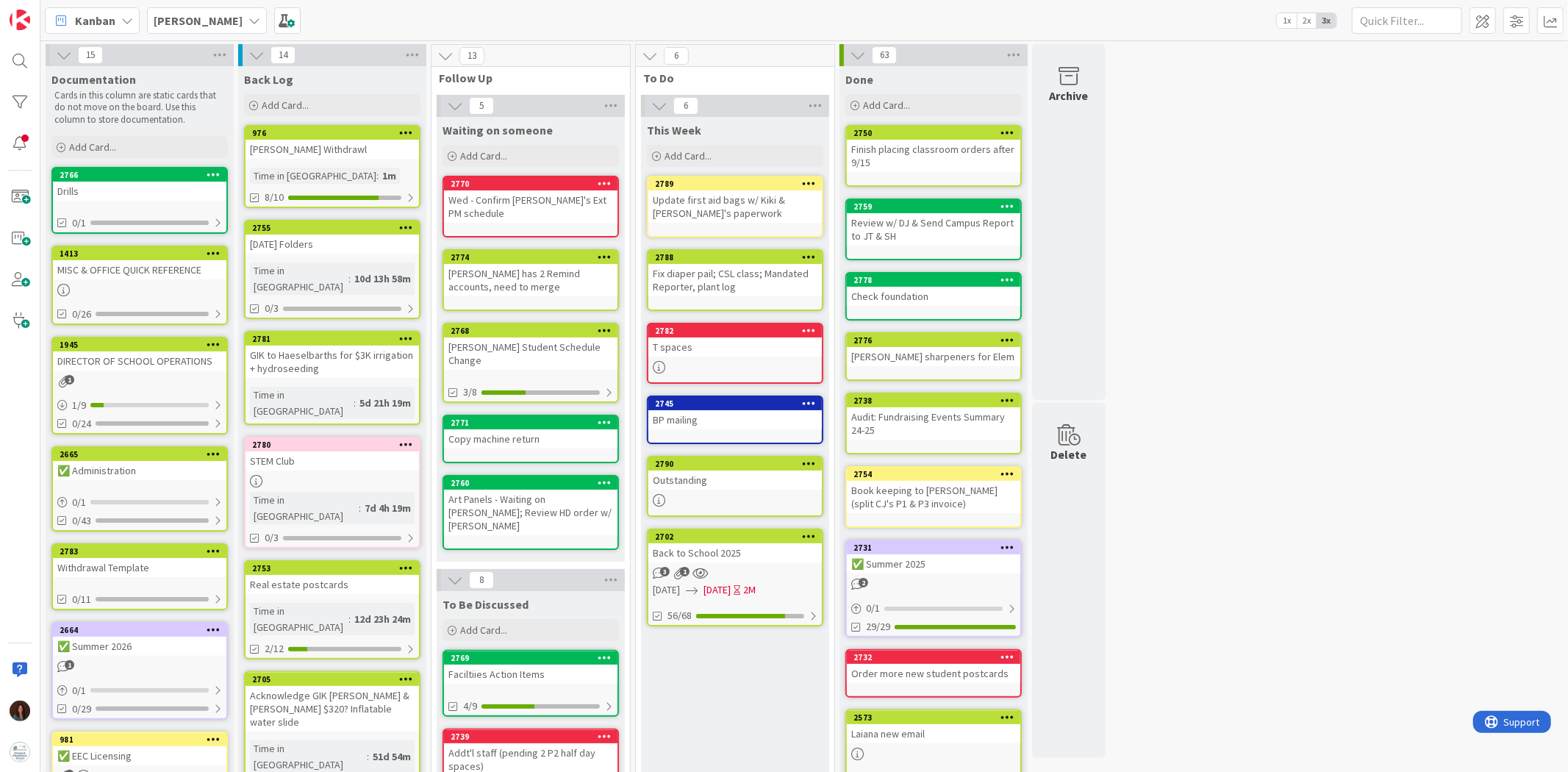
click at [347, 244] on div "Friday Folders" at bounding box center [332, 244] width 173 height 19
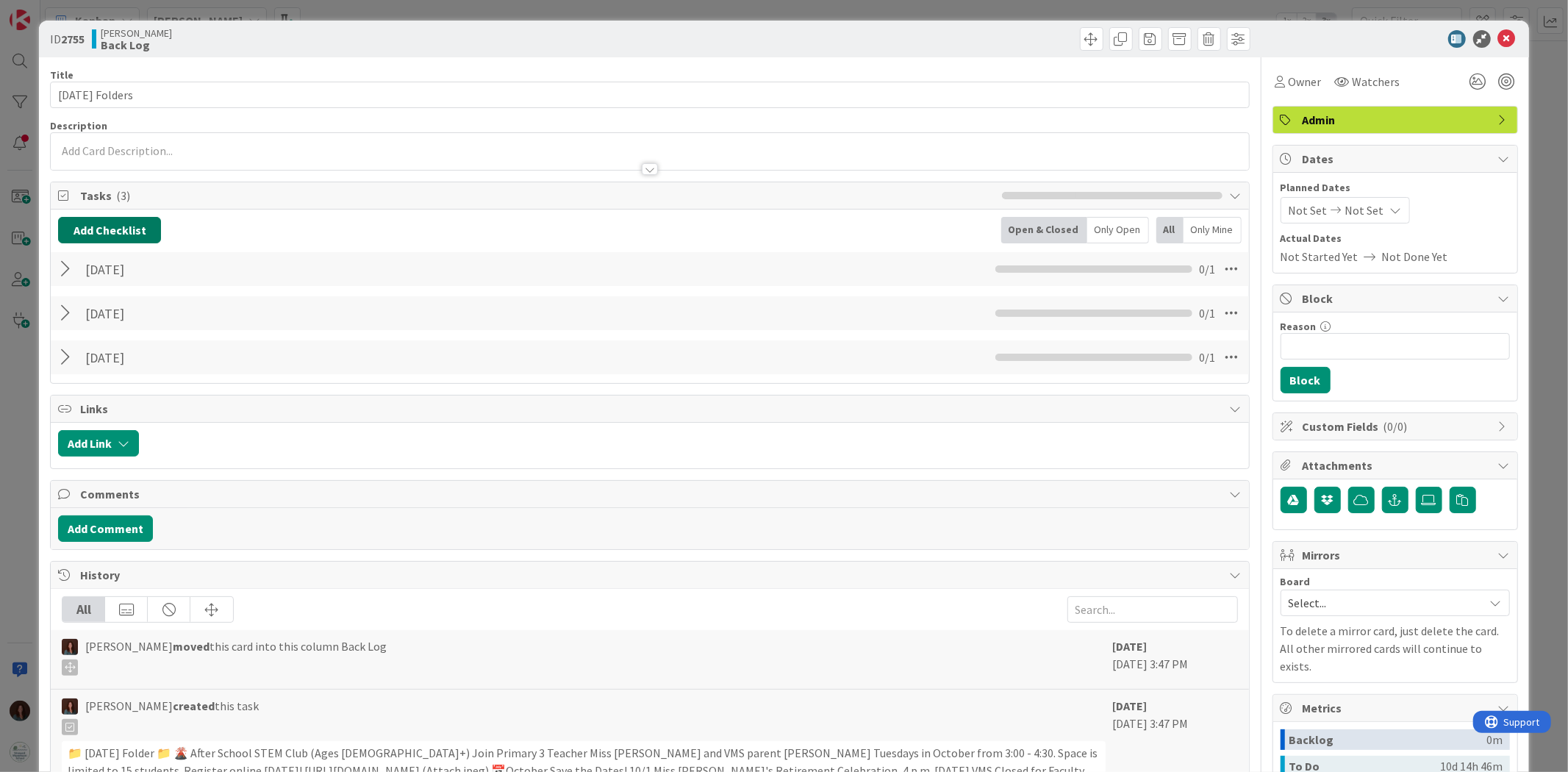
click at [122, 226] on button "Add Checklist" at bounding box center [109, 230] width 103 height 27
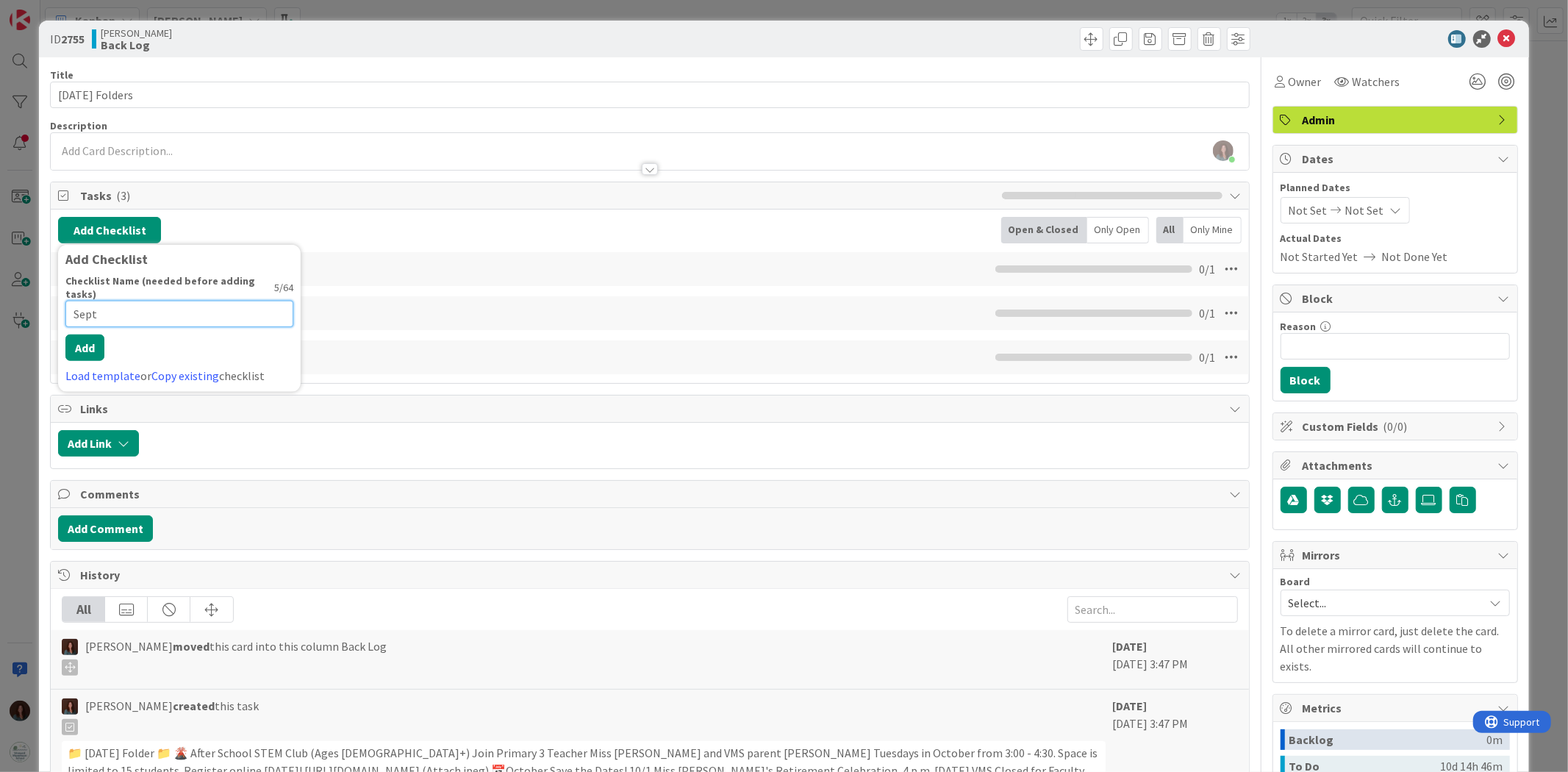
click at [185, 300] on input "Sept" at bounding box center [179, 313] width 228 height 27
type input "Sept 26"
click at [93, 333] on button "Add" at bounding box center [84, 334] width 39 height 27
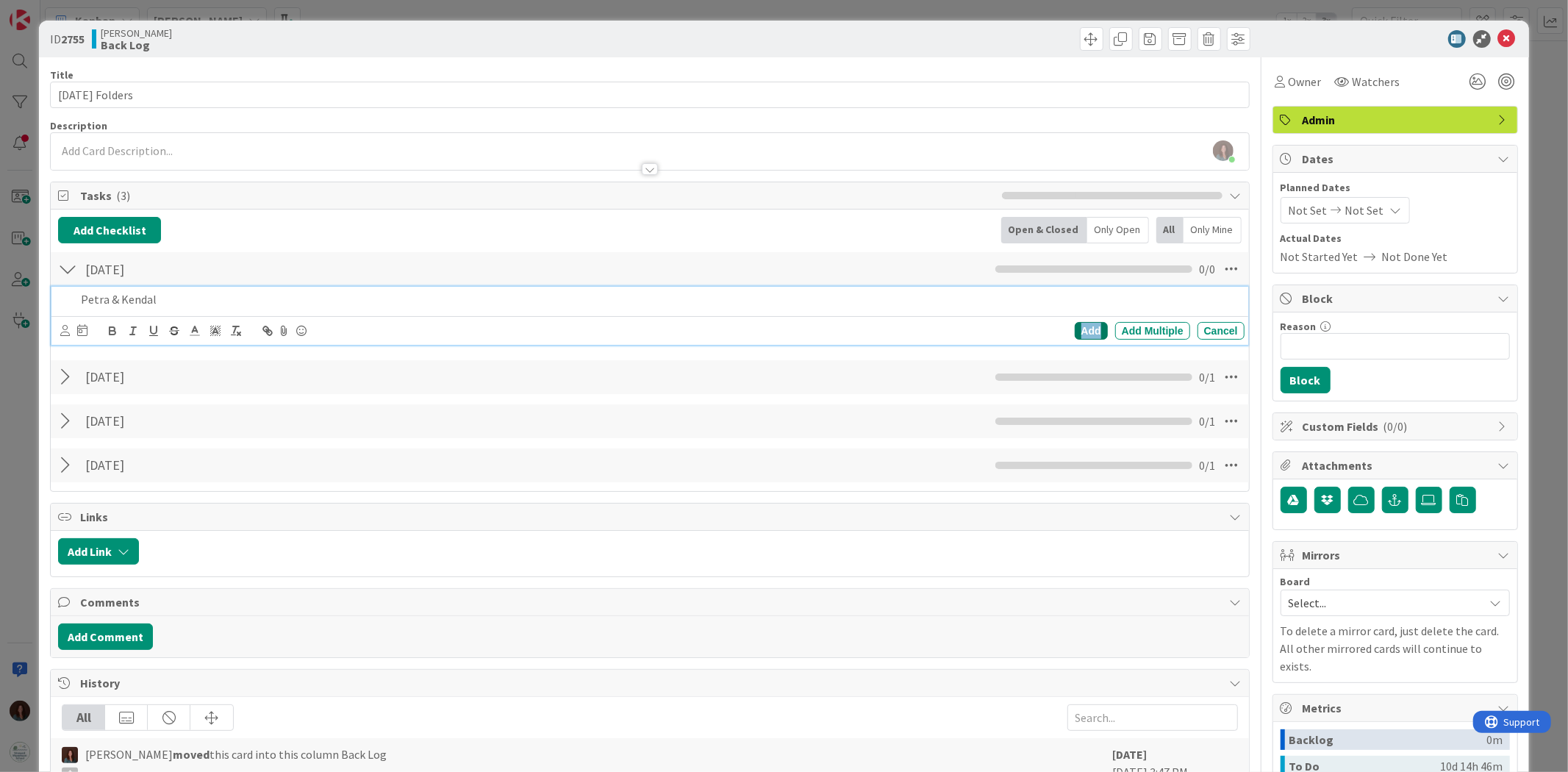
click at [1074, 327] on div "Add" at bounding box center [1091, 330] width 33 height 17
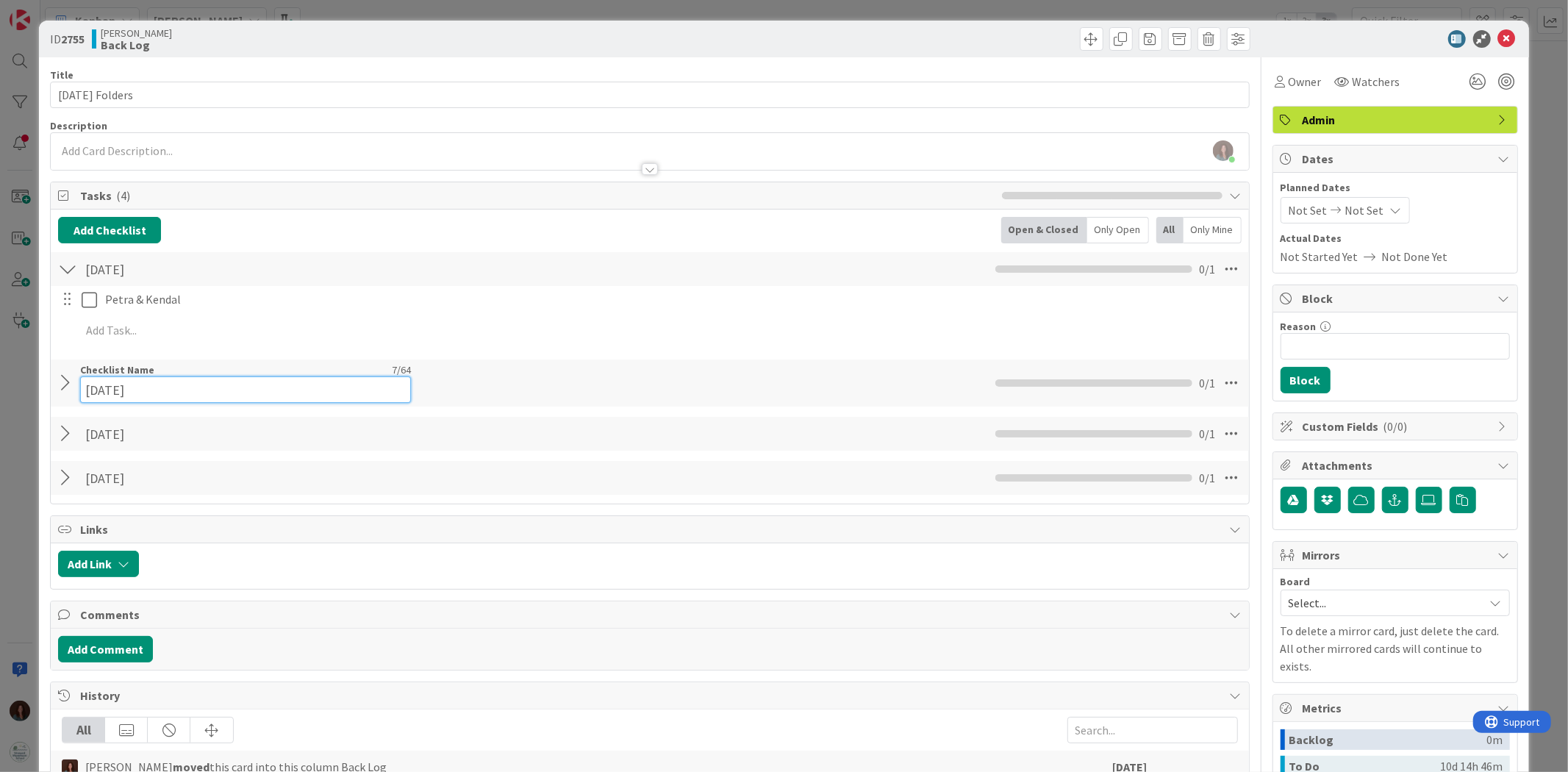
click at [184, 383] on input "Sept 19" at bounding box center [245, 389] width 331 height 27
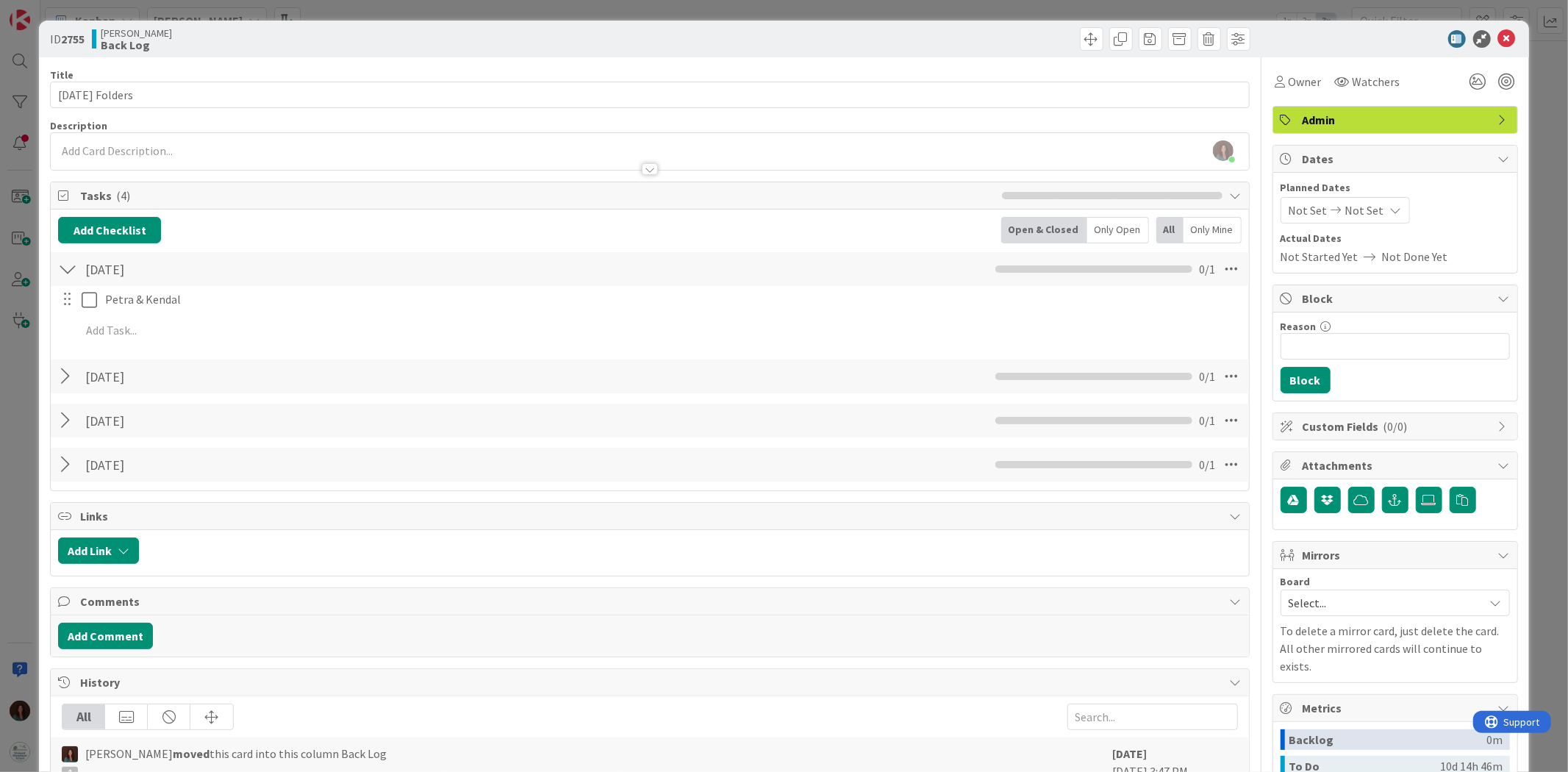
click at [68, 382] on div at bounding box center [67, 375] width 19 height 27
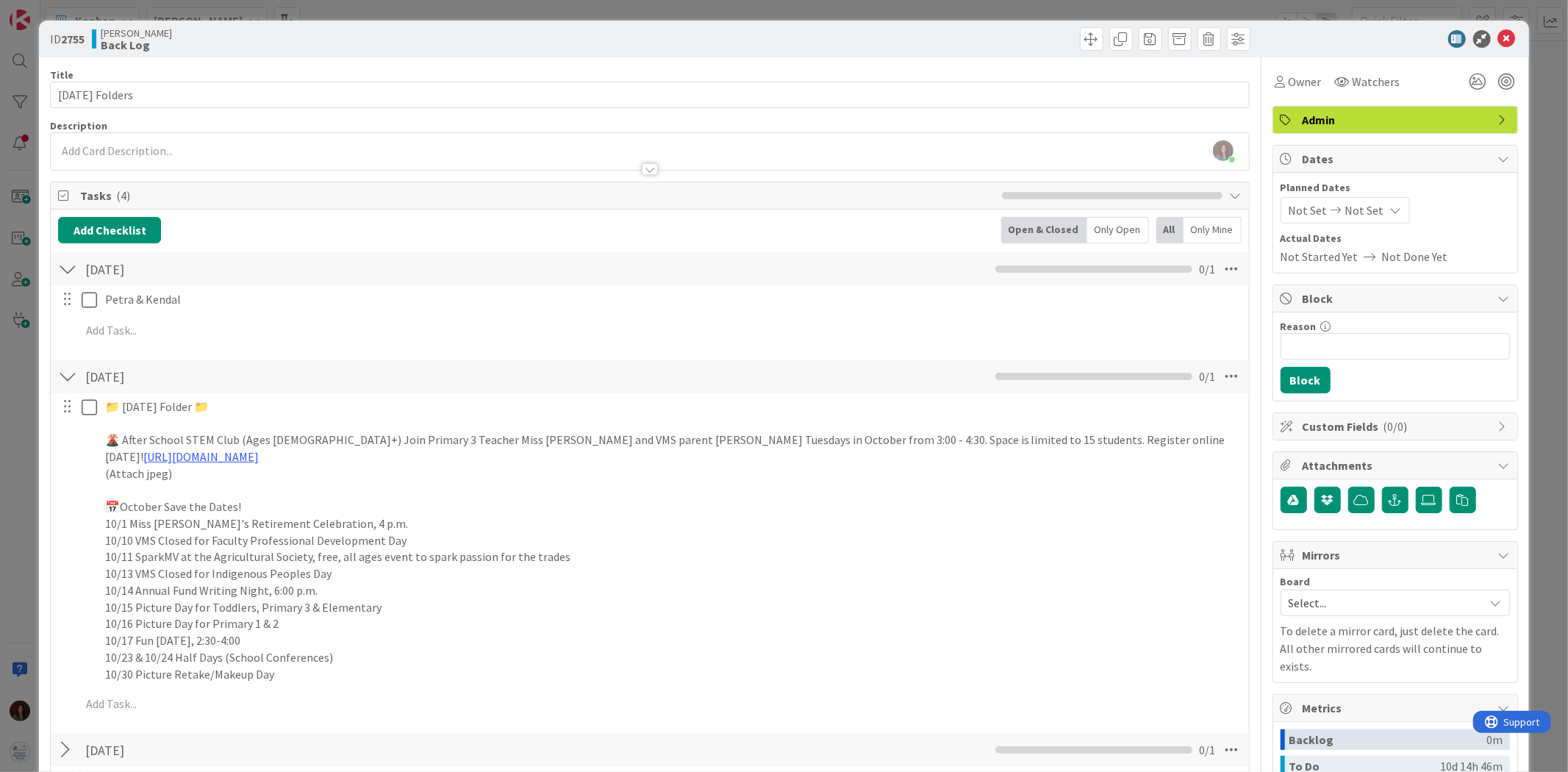
drag, startPoint x: 97, startPoint y: 439, endPoint x: 163, endPoint y: 563, distance: 140.5
click at [163, 563] on div "📁 Friday Folder 📁 🌋 After School STEM Club (Ages 5+) Join Primary 3 Teacher Mis…" at bounding box center [650, 539] width 1186 height 292
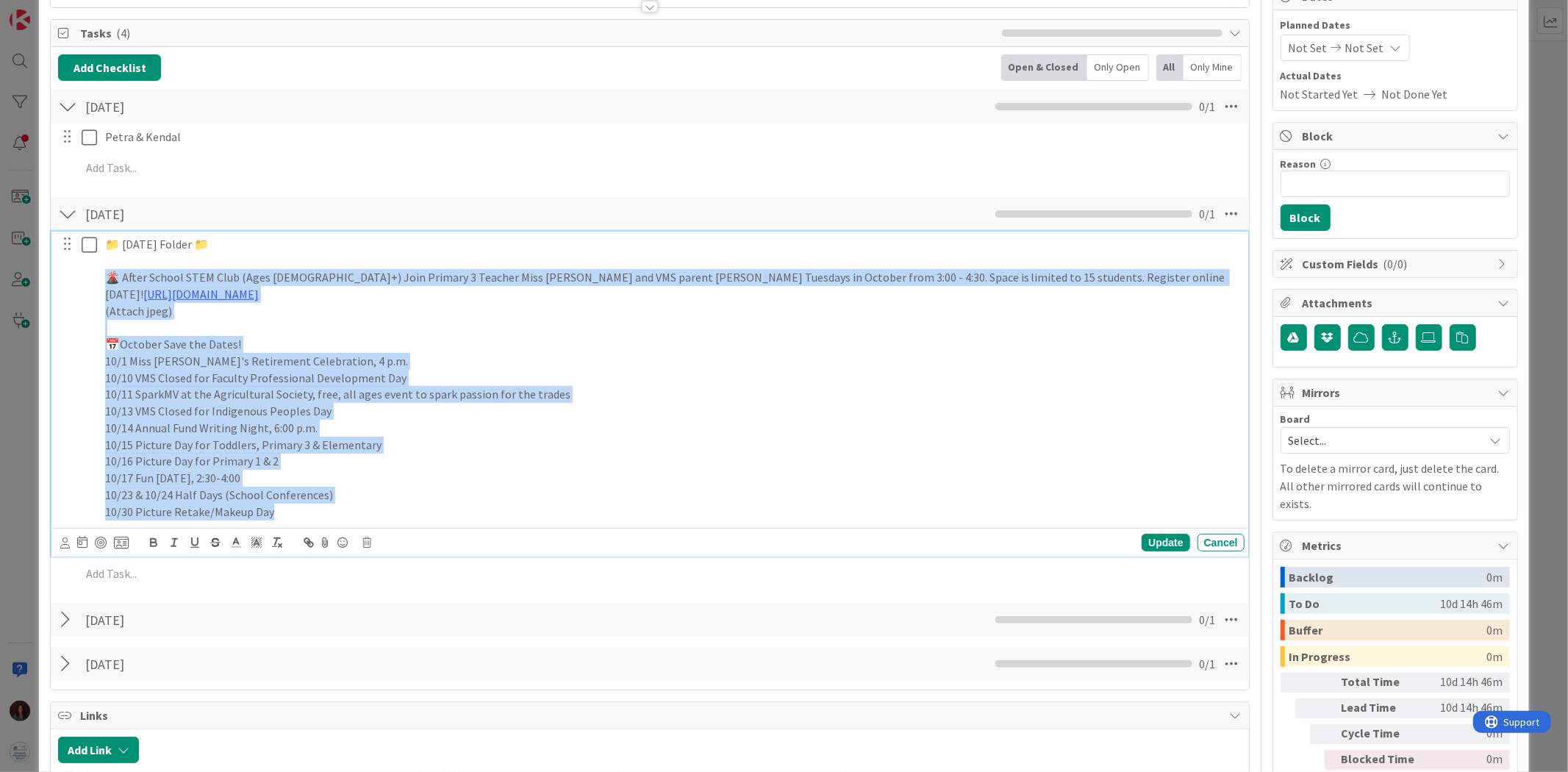
scroll to position [377, 0]
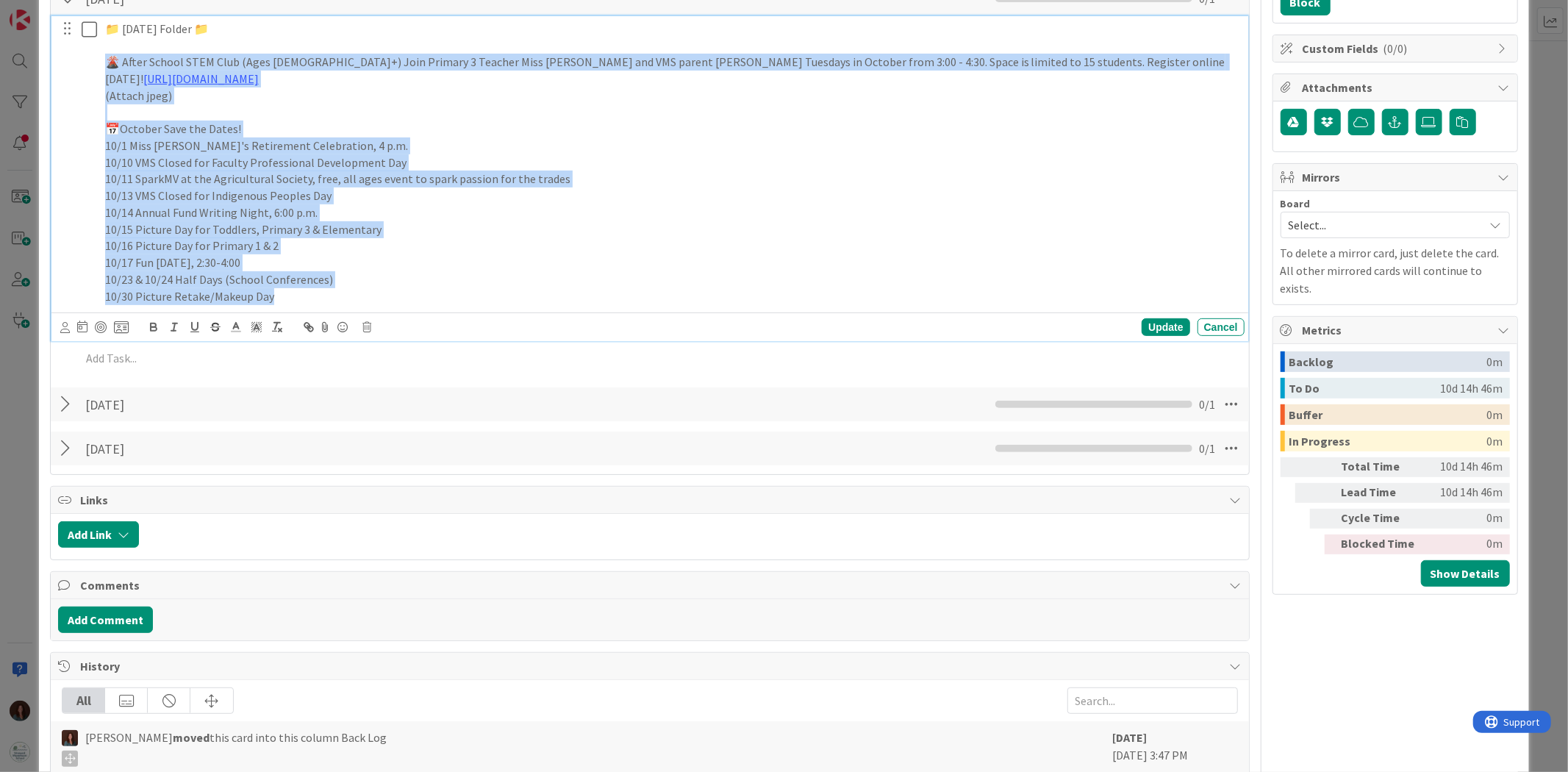
drag, startPoint x: 106, startPoint y: 437, endPoint x: 467, endPoint y: 307, distance: 383.7
click at [467, 307] on div "📁 Friday Folder 📁 🌋 After School STEM Club (Ages 5+) Join Primary 3 Teacher Mis…" at bounding box center [671, 162] width 1145 height 292
copy div "🌋 After School STEM Club (Ages 5+) Join Primary 3 Teacher Miss Natalie and VMS …"
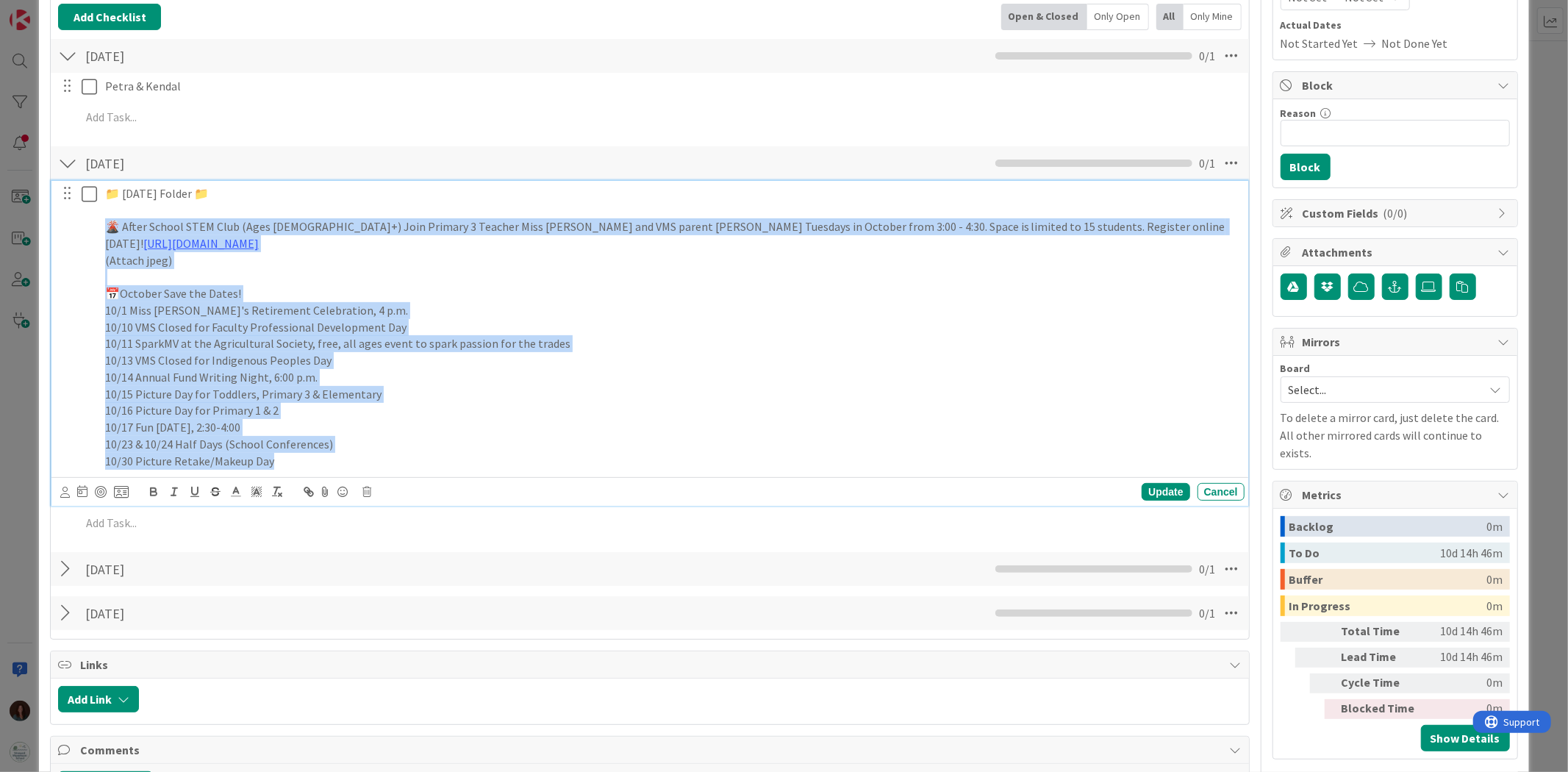
scroll to position [51, 0]
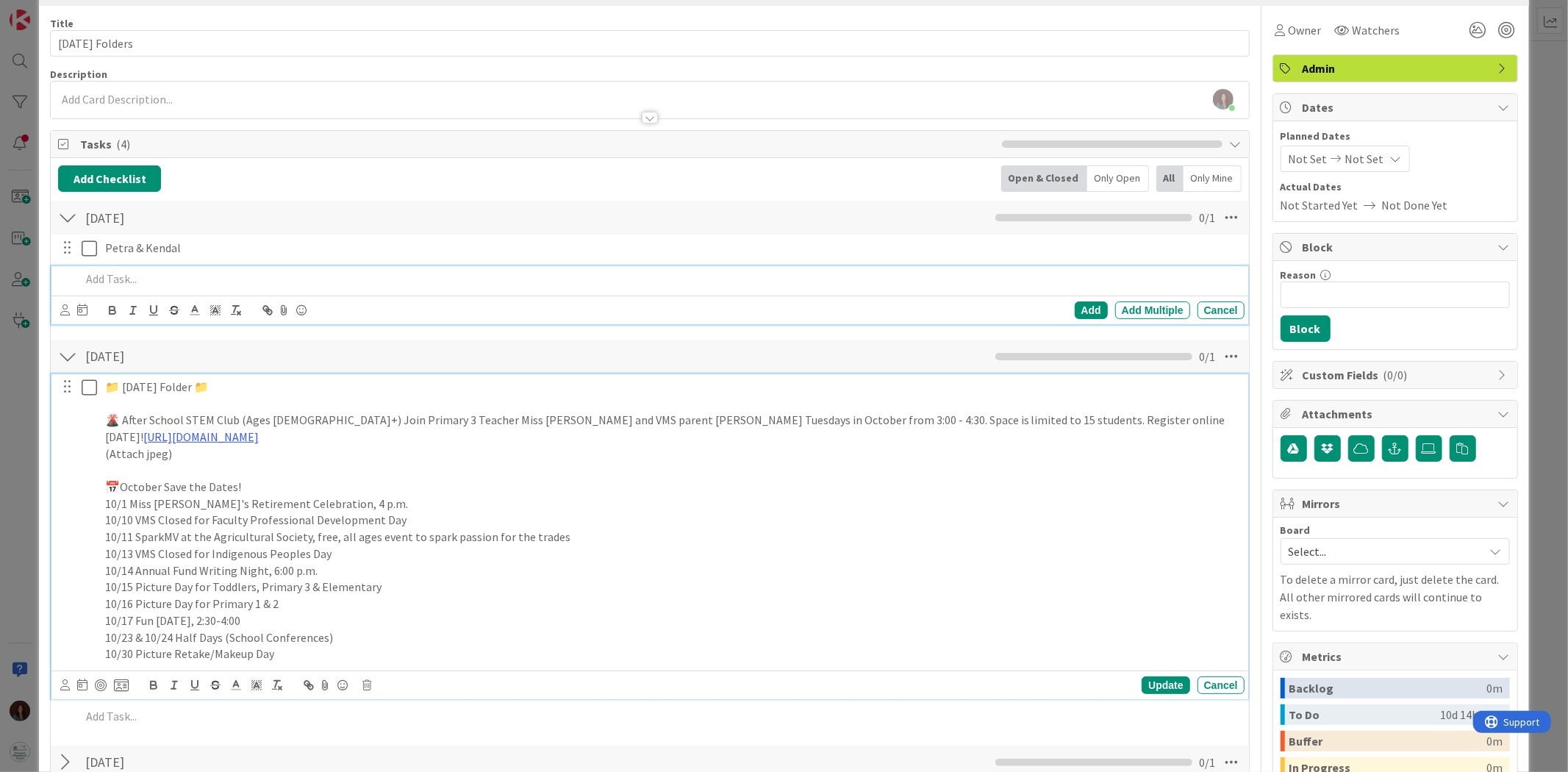
click at [179, 274] on p at bounding box center [659, 278] width 1157 height 16
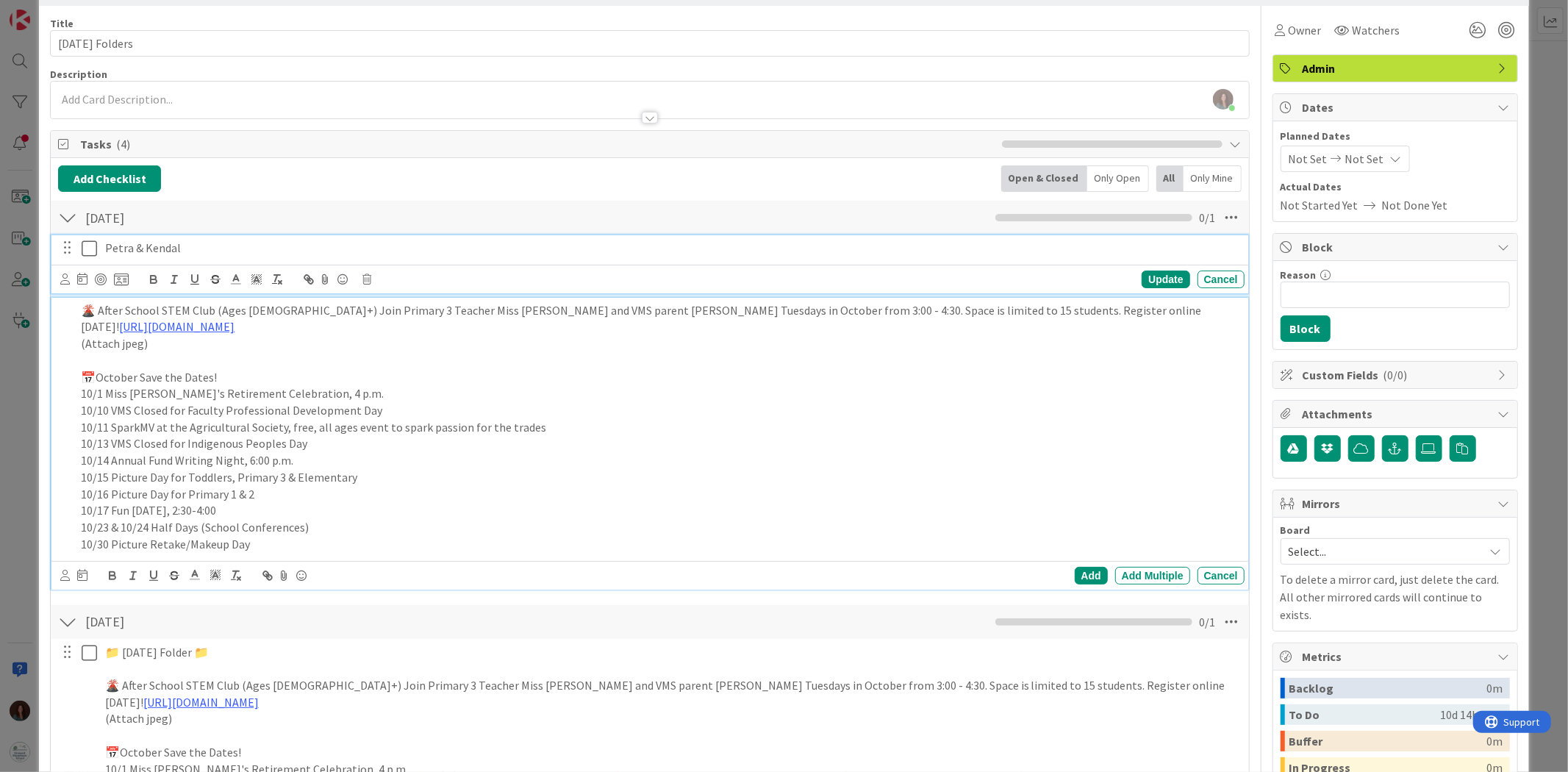
scroll to position [82, 0]
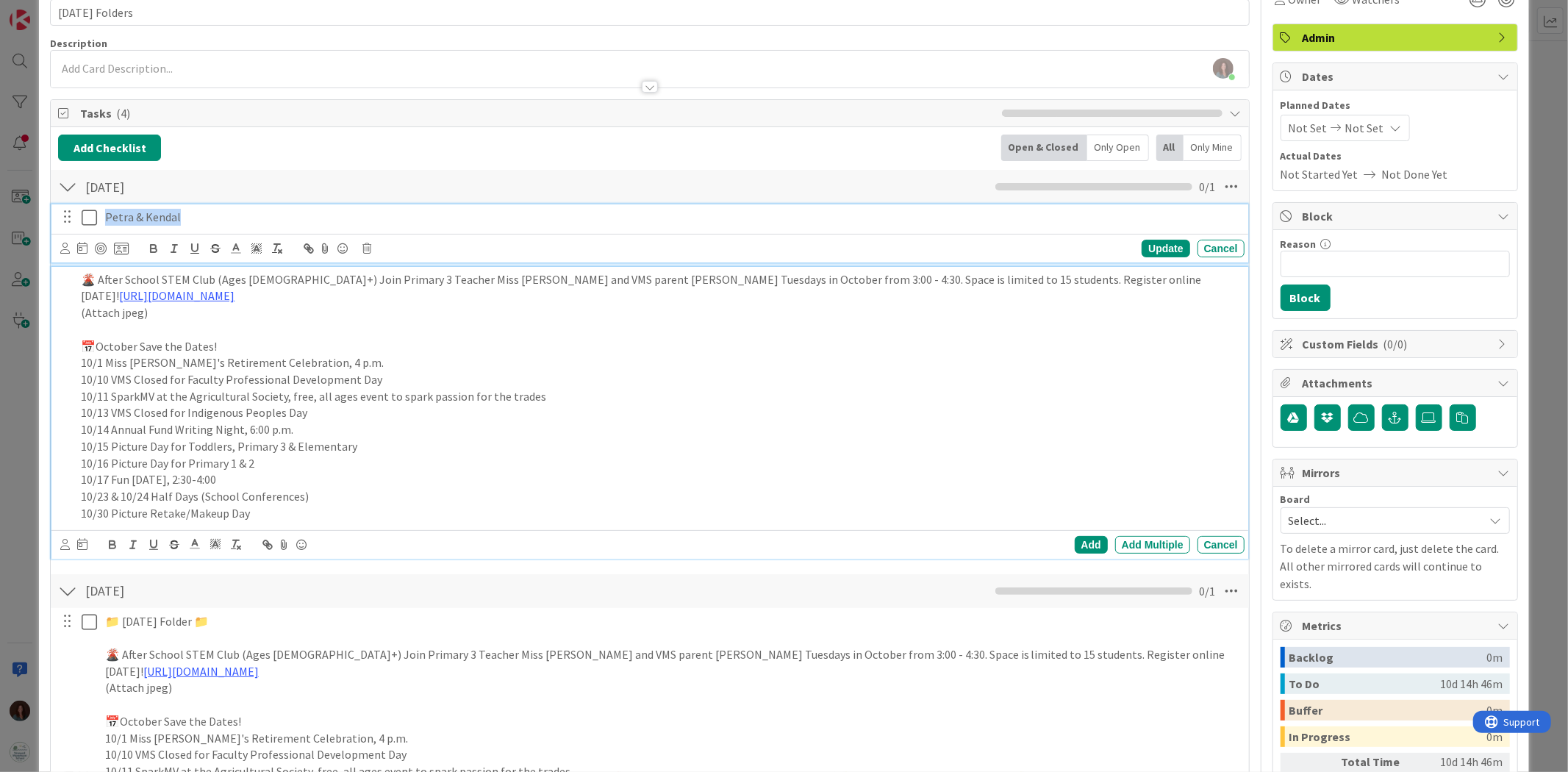
drag, startPoint x: 192, startPoint y: 246, endPoint x: 71, endPoint y: 246, distance: 121.0
click at [71, 246] on div "Petra & Kendal Update Cancel" at bounding box center [649, 233] width 1196 height 58
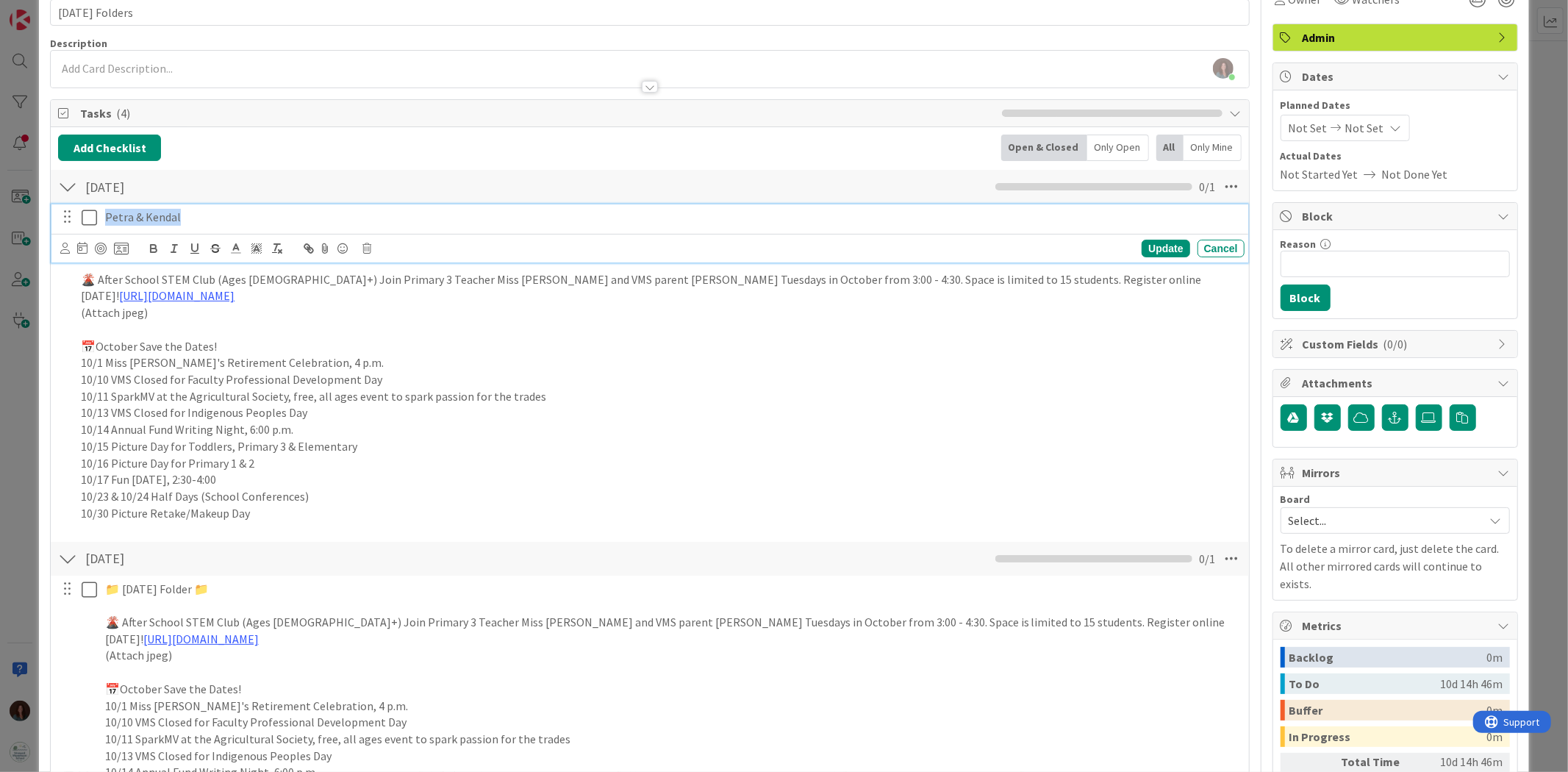
copy p "Petra & Kendal"
click at [363, 252] on icon at bounding box center [367, 248] width 9 height 10
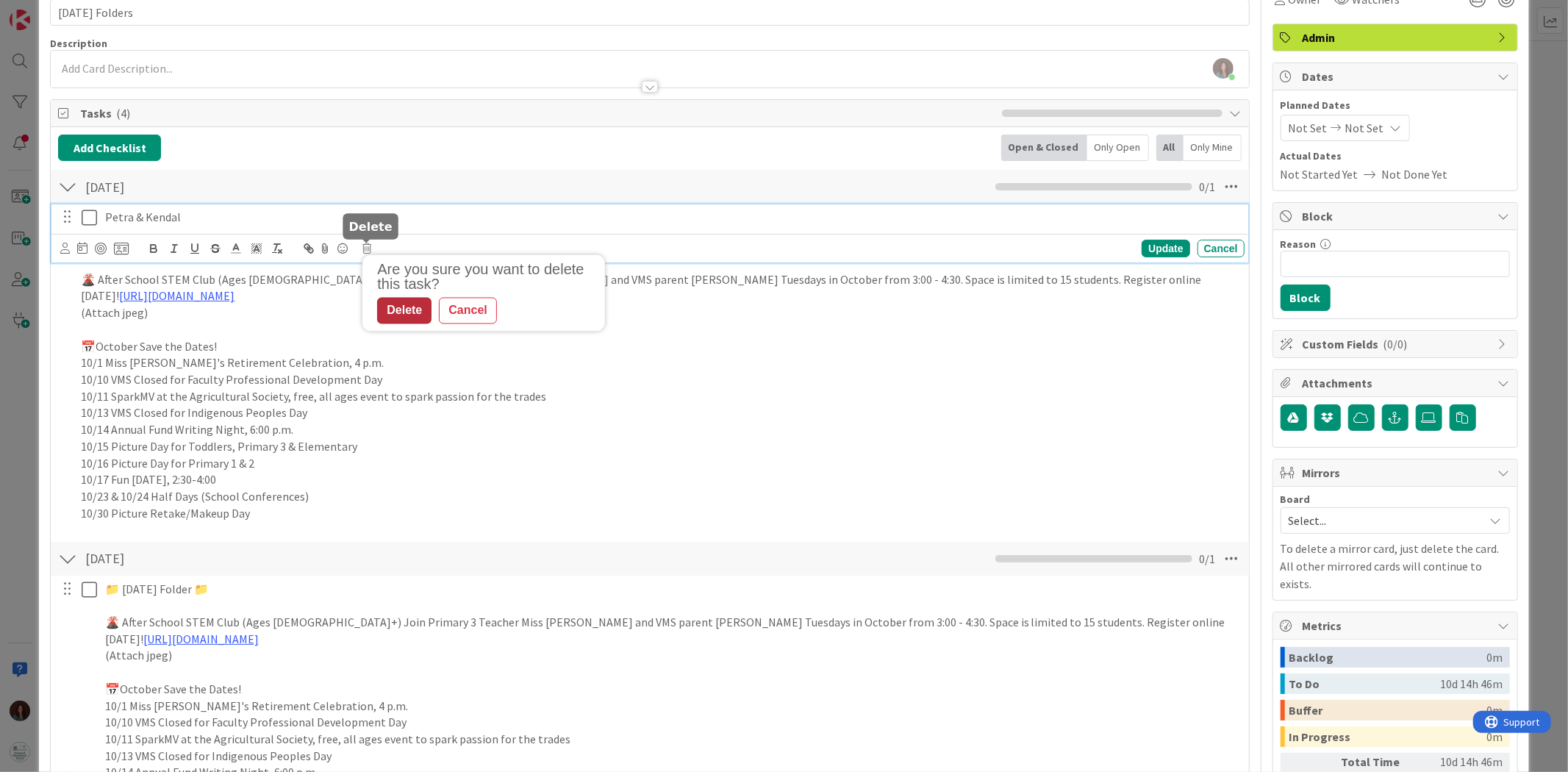
click at [400, 299] on div "Delete" at bounding box center [404, 310] width 54 height 27
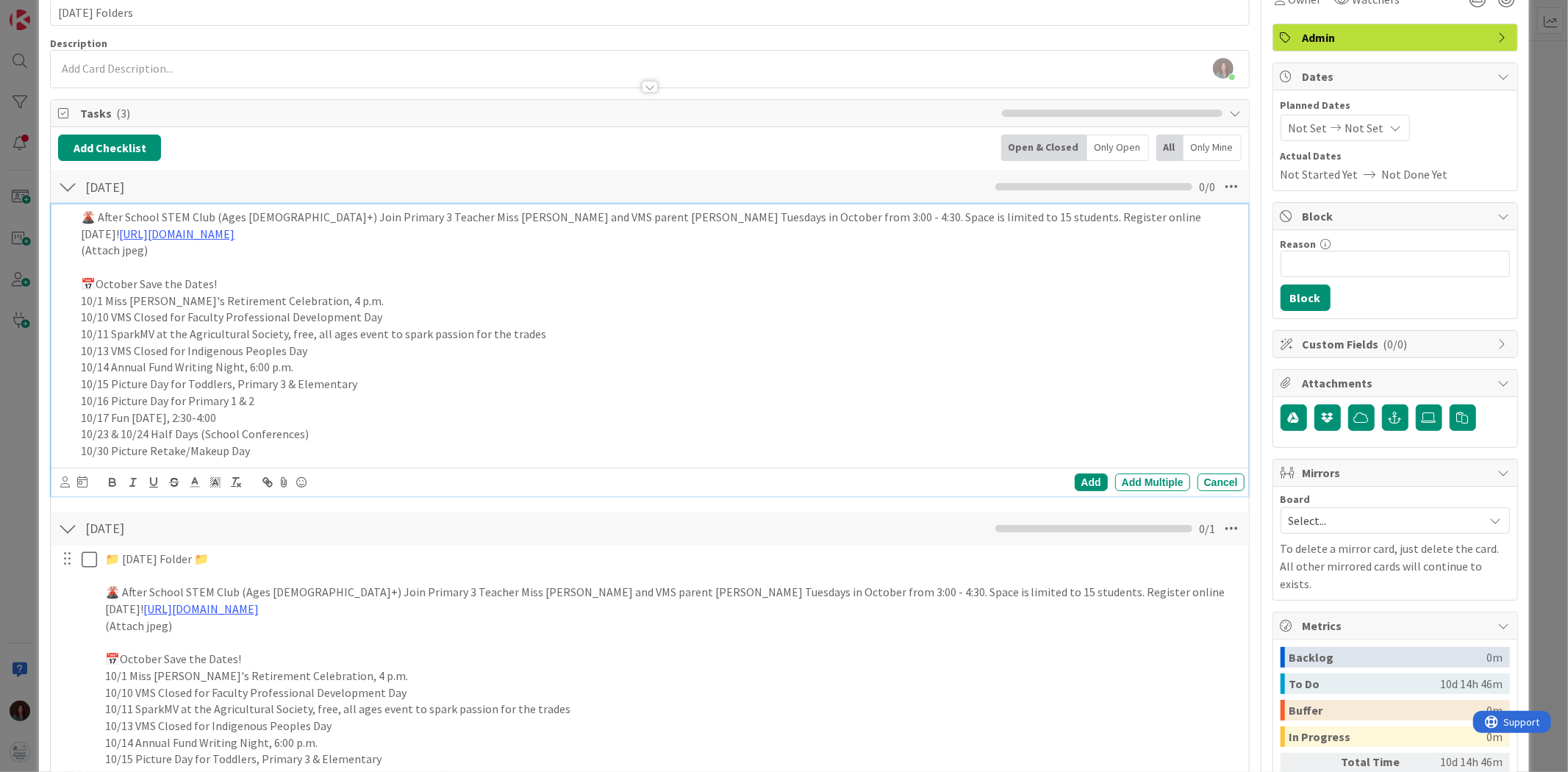
click at [76, 222] on div "🌋 After School STEM Club (Ages 5+) Join Primary 3 Teacher Miss Natalie and VMS …" at bounding box center [659, 333] width 1169 height 259
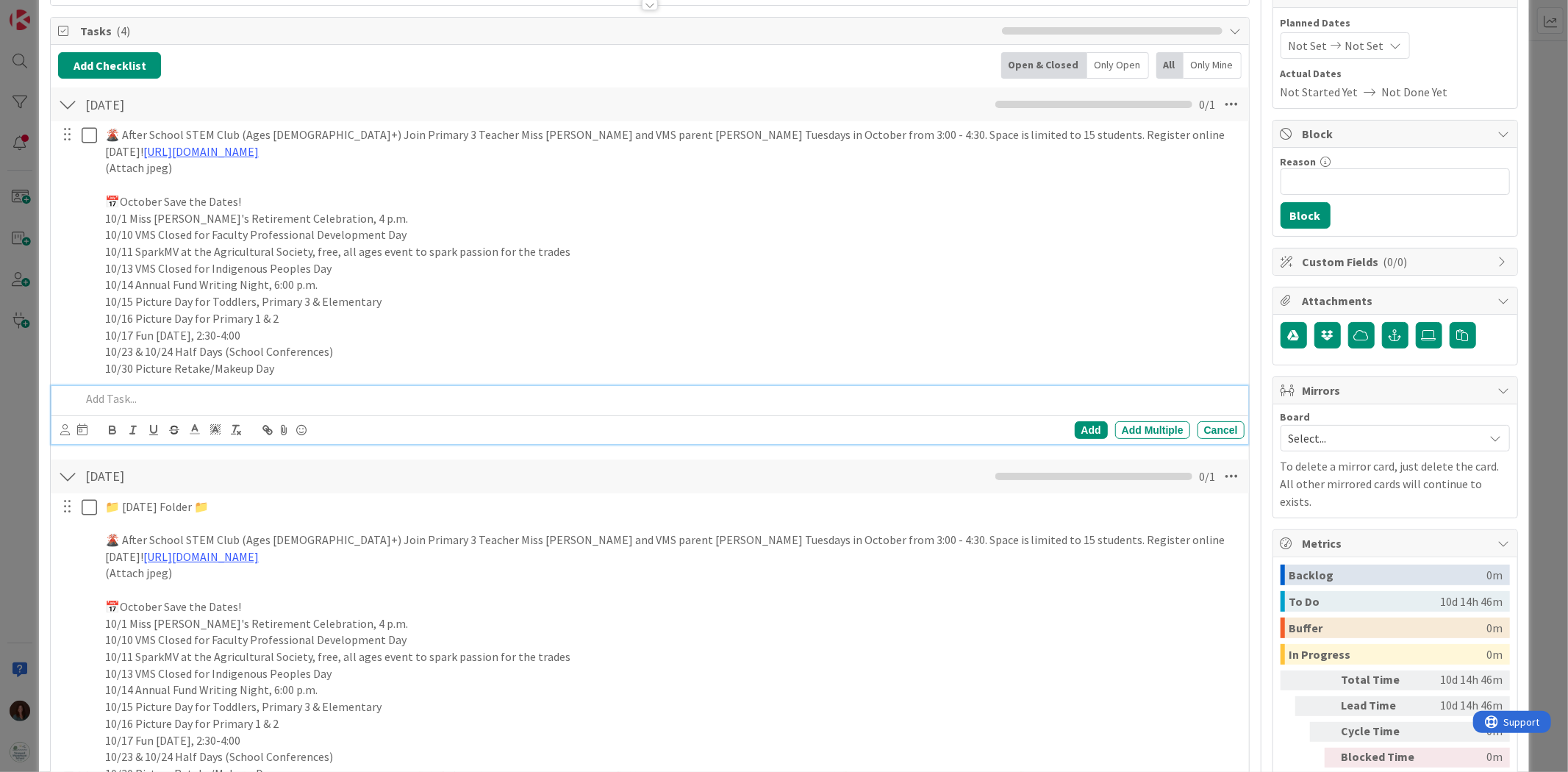
scroll to position [0, 0]
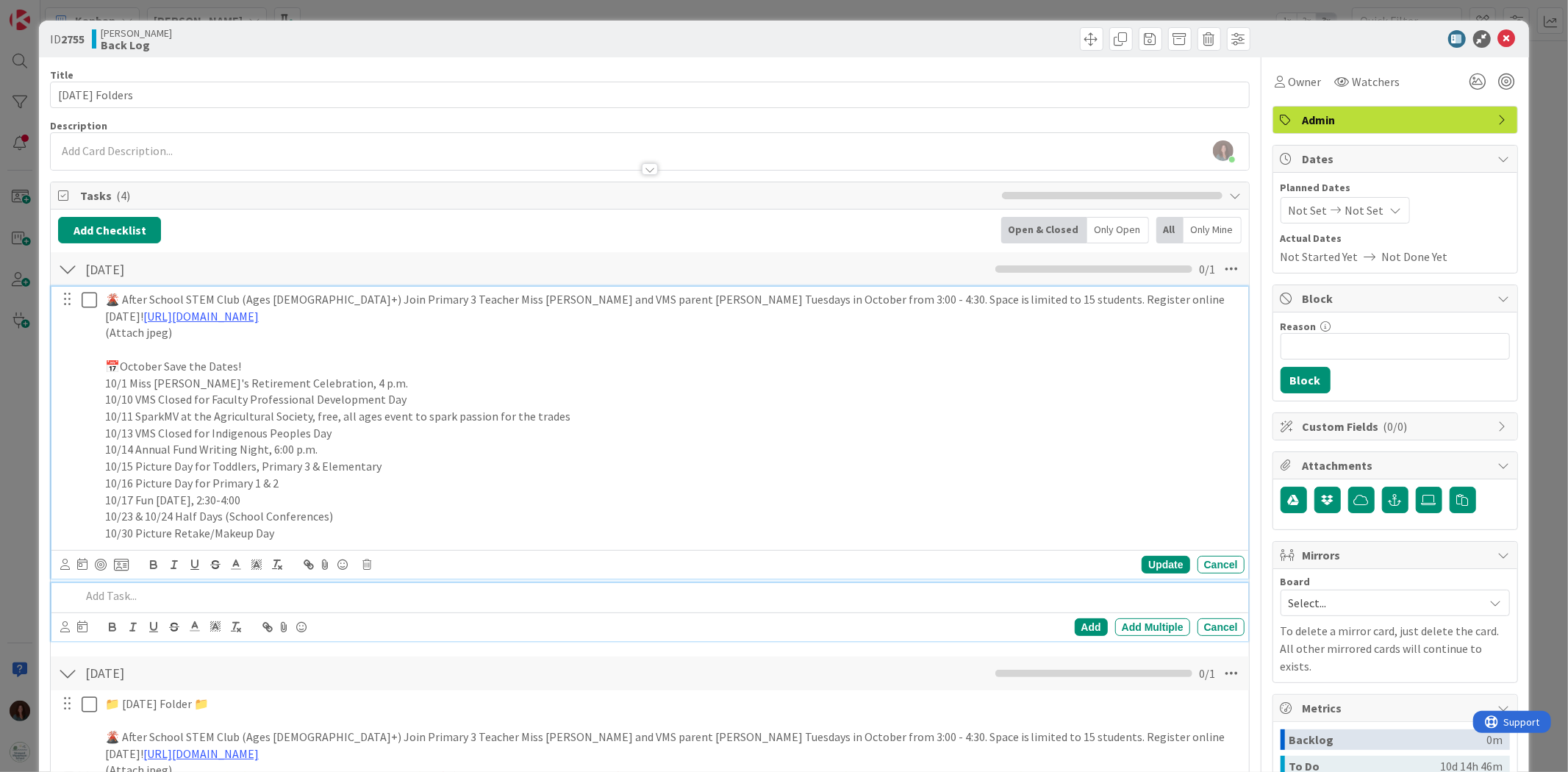
click at [105, 303] on p "🌋 After School STEM Club (Ages 5+) Join Primary 3 Teacher Miss Natalie and VMS …" at bounding box center [671, 308] width 1133 height 33
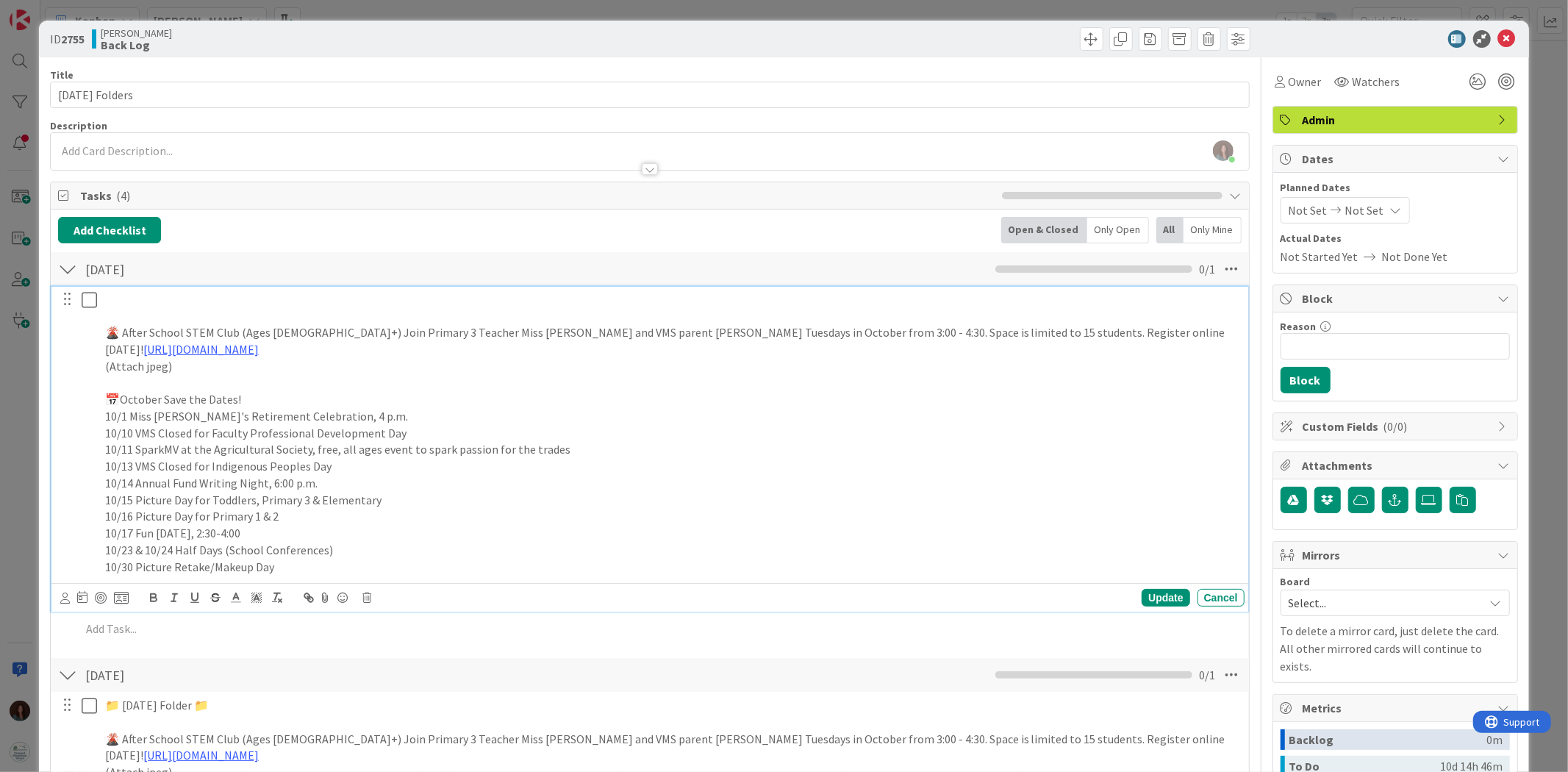
click at [158, 299] on p at bounding box center [671, 299] width 1133 height 16
click at [1151, 598] on div "Update" at bounding box center [1165, 597] width 48 height 17
click at [255, 303] on p "Petra & Kendal" at bounding box center [671, 299] width 1133 height 16
click at [238, 320] on p at bounding box center [671, 316] width 1133 height 16
click at [107, 332] on p "🌋 After School STEM Club (Ages 5+) Join Primary 3 Teacher Miss Natalie and VMS …" at bounding box center [671, 341] width 1133 height 33
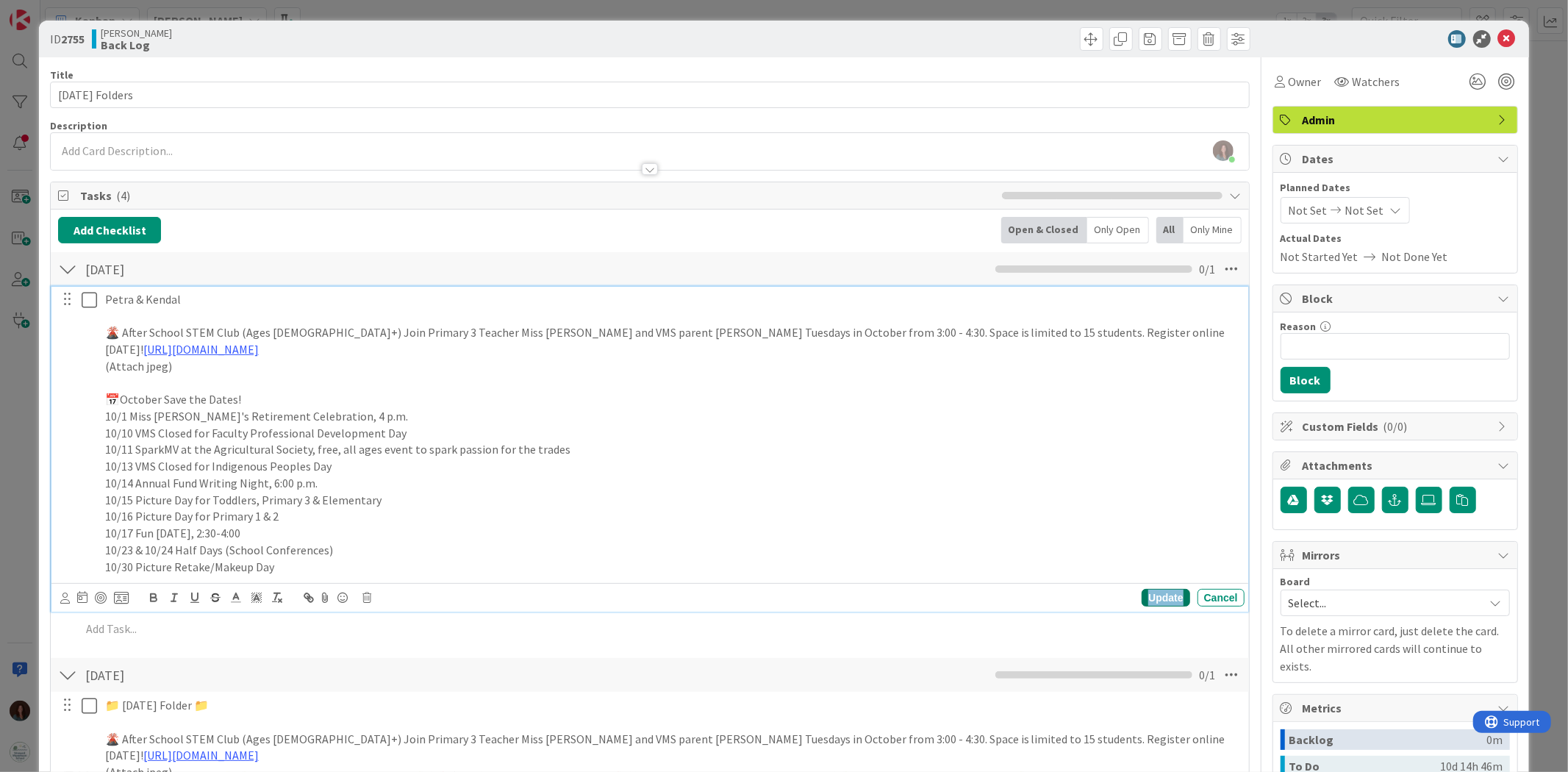
click at [1147, 593] on div "Update" at bounding box center [1165, 597] width 48 height 17
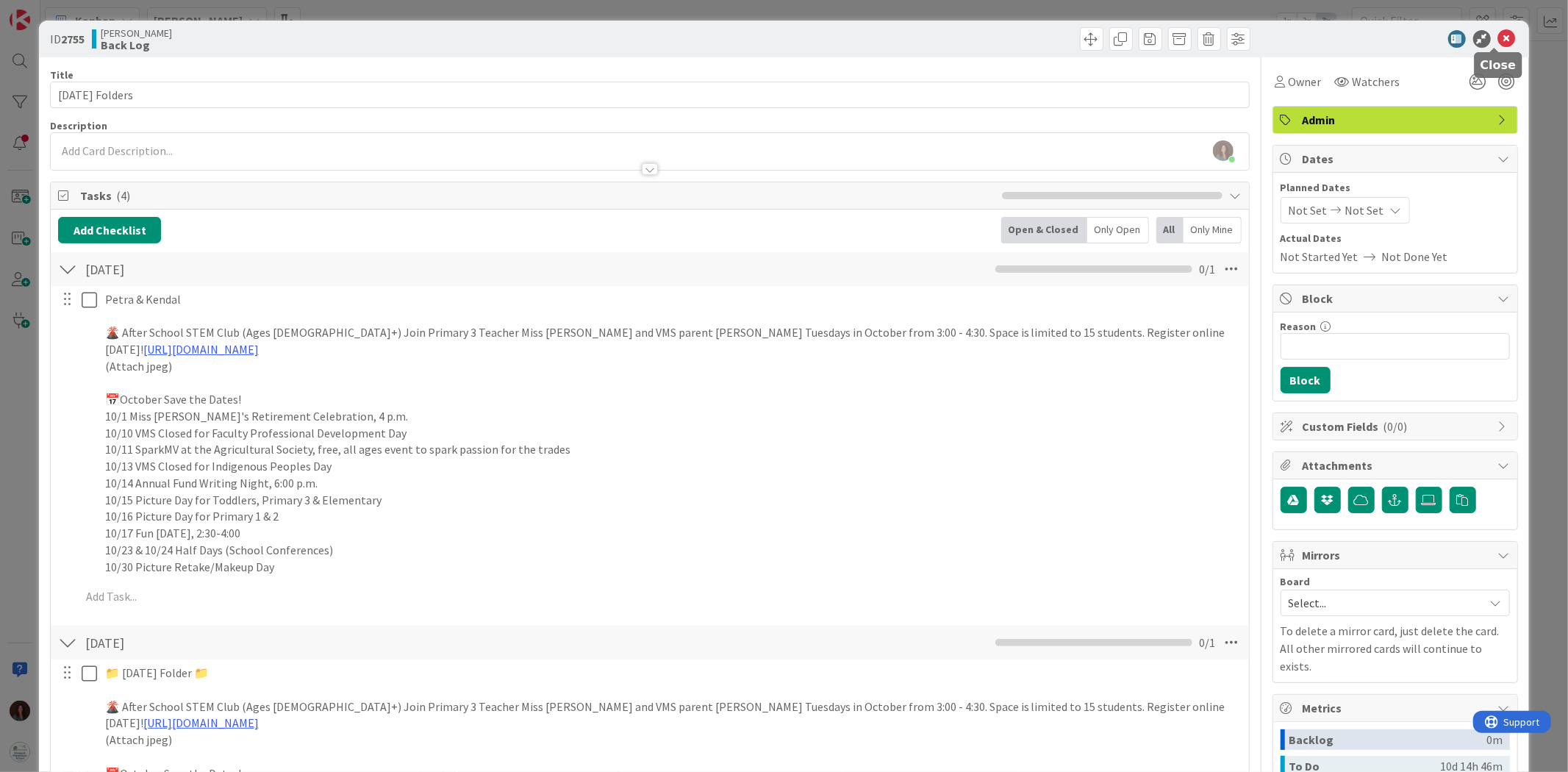
click at [1497, 38] on icon at bounding box center [1506, 38] width 17 height 17
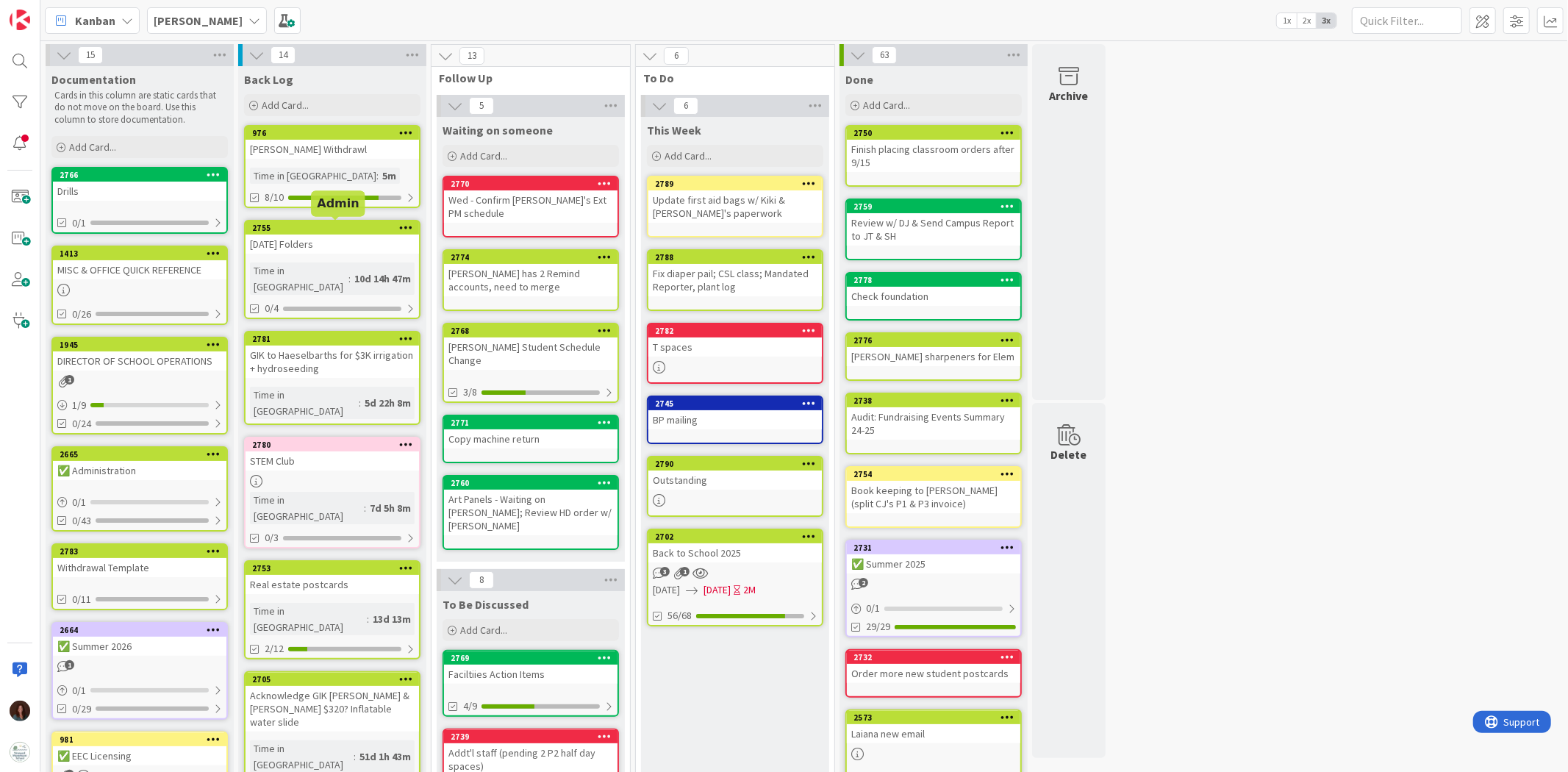
click at [281, 235] on div "Friday Folders" at bounding box center [332, 244] width 173 height 19
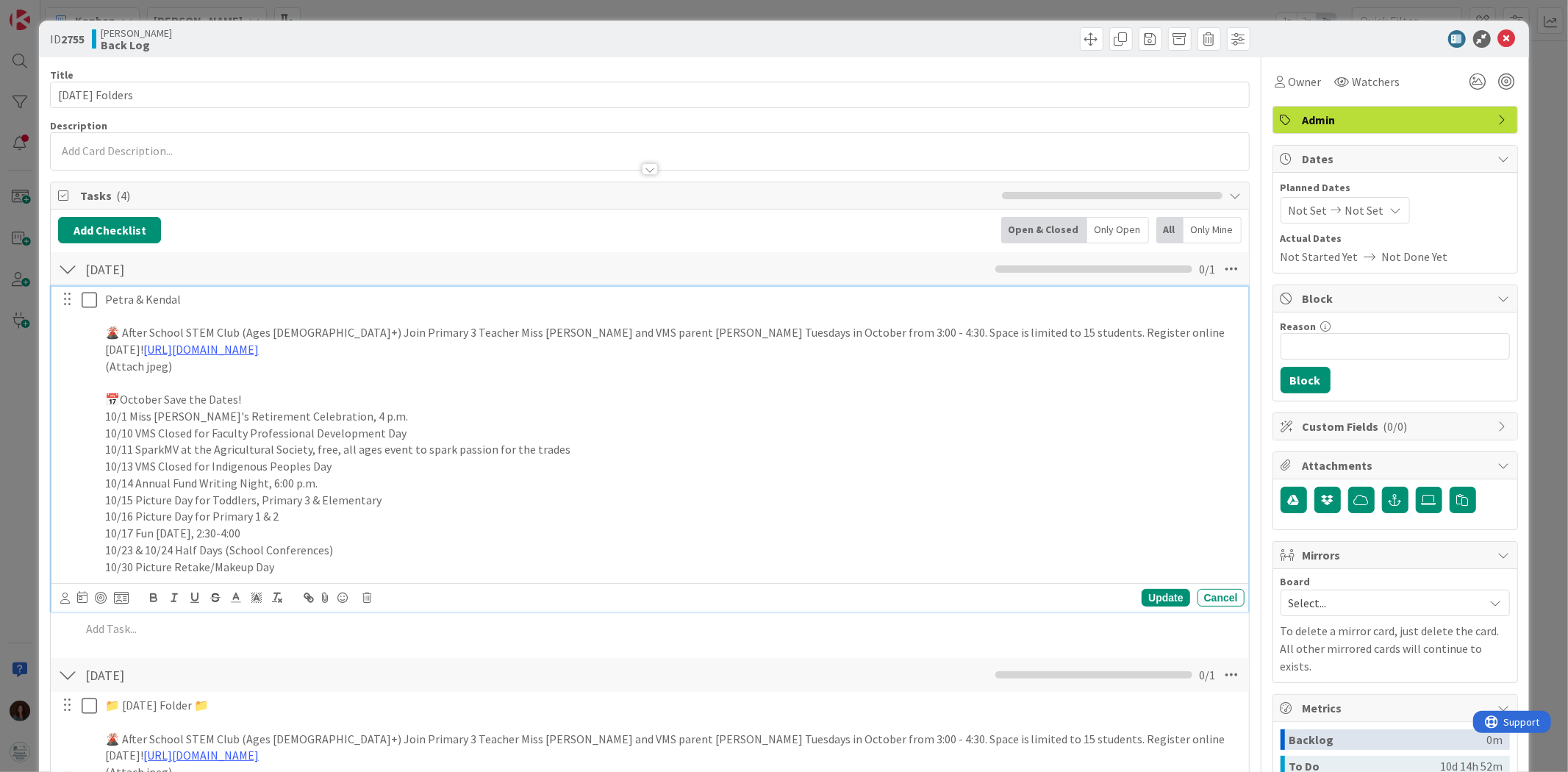
click at [214, 370] on p "(Attach jpeg)" at bounding box center [671, 366] width 1133 height 16
click at [223, 308] on p at bounding box center [671, 316] width 1133 height 16
click at [210, 365] on p "(Attach jpeg)" at bounding box center [671, 366] width 1133 height 16
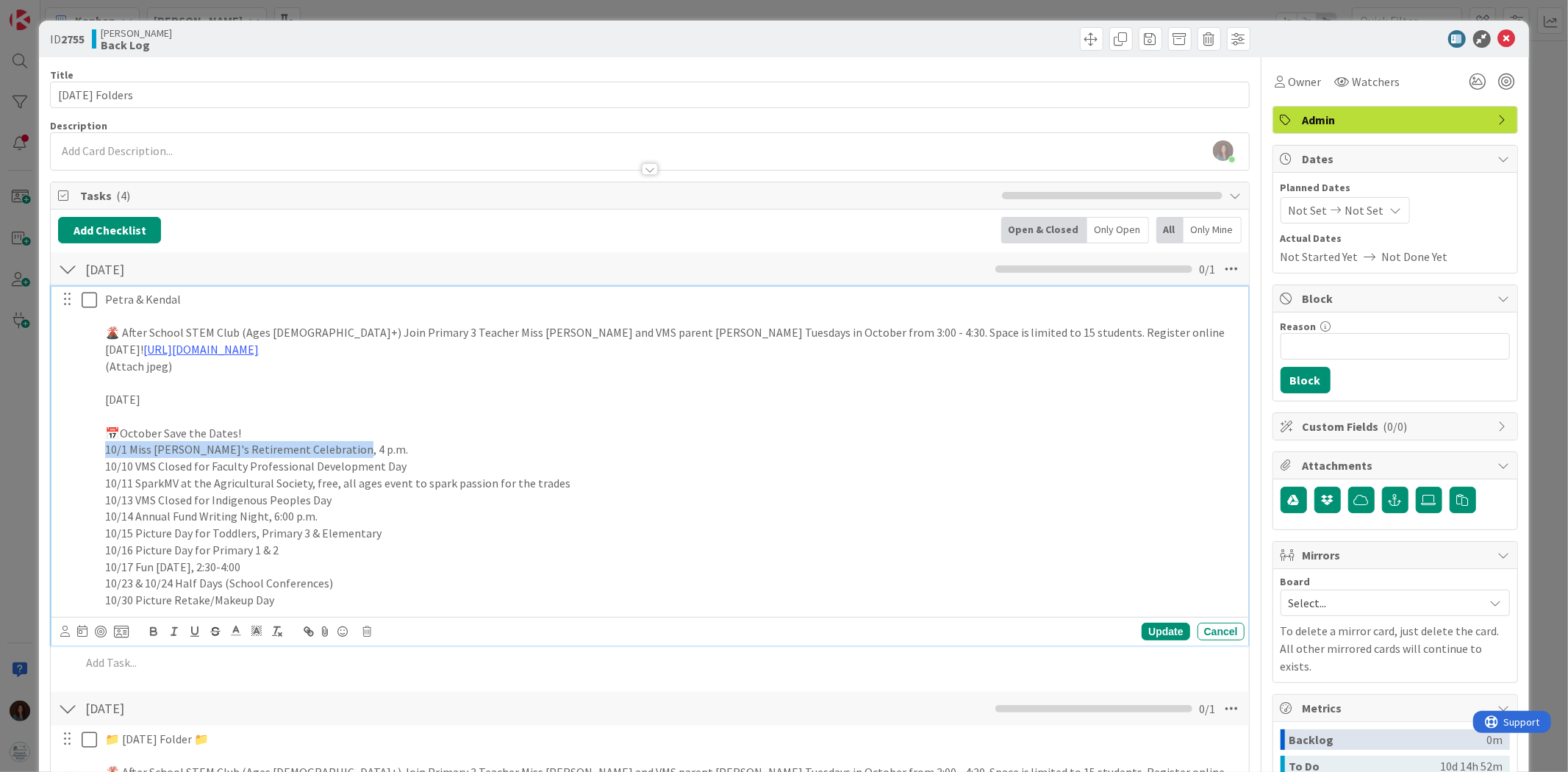
drag, startPoint x: 106, startPoint y: 452, endPoint x: 409, endPoint y: 450, distance: 303.0
click at [409, 450] on p "10/1 Miss Sally's Retirement Celebration, 4 p.m." at bounding box center [671, 449] width 1133 height 16
copy p "10/1 Miss Sally's Retirement Celebration, 4 p.m."
click at [233, 387] on p at bounding box center [671, 383] width 1133 height 16
click at [229, 398] on p "Wednesday" at bounding box center [671, 399] width 1133 height 16
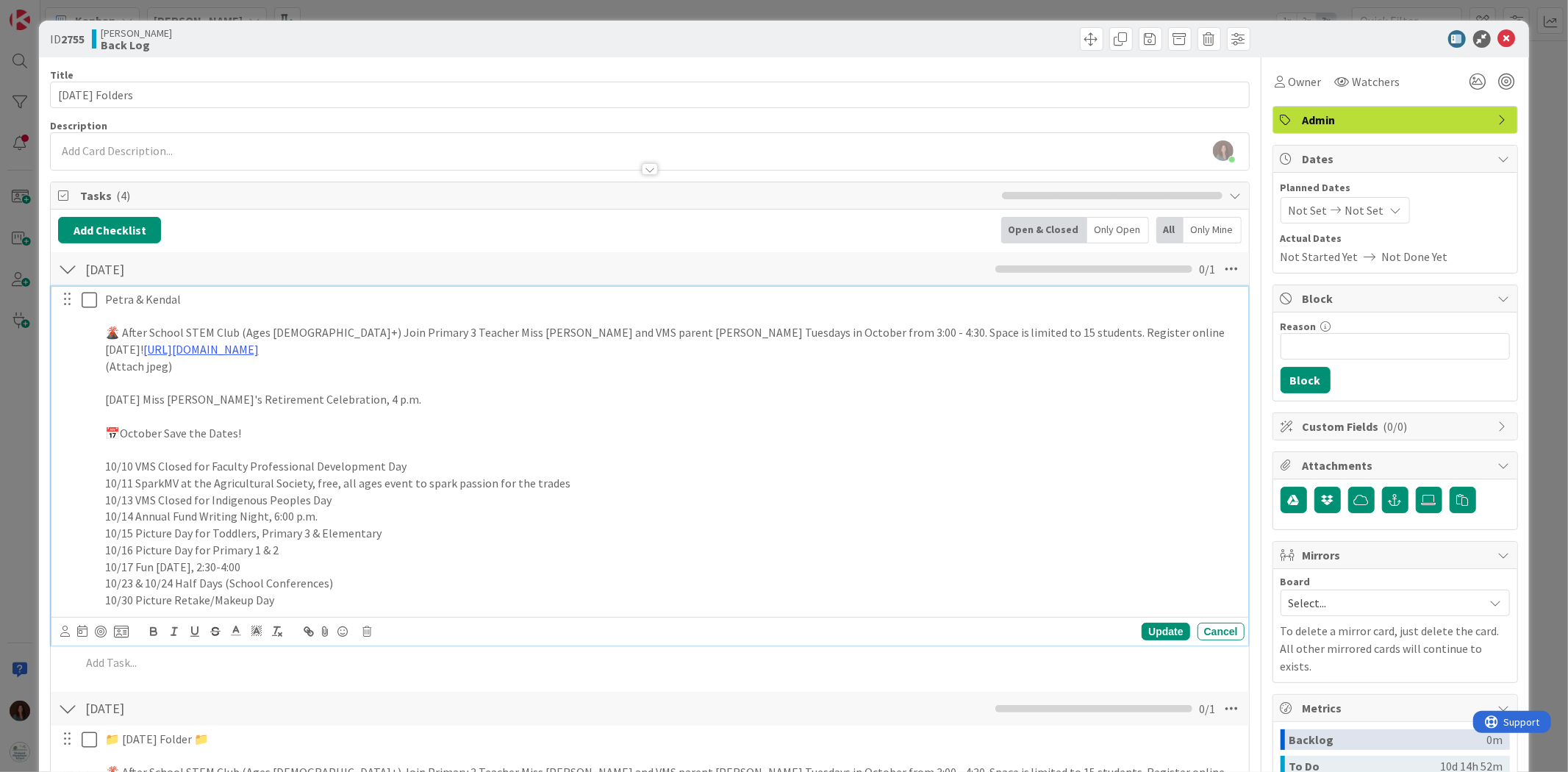
click at [213, 453] on p at bounding box center [671, 449] width 1133 height 16
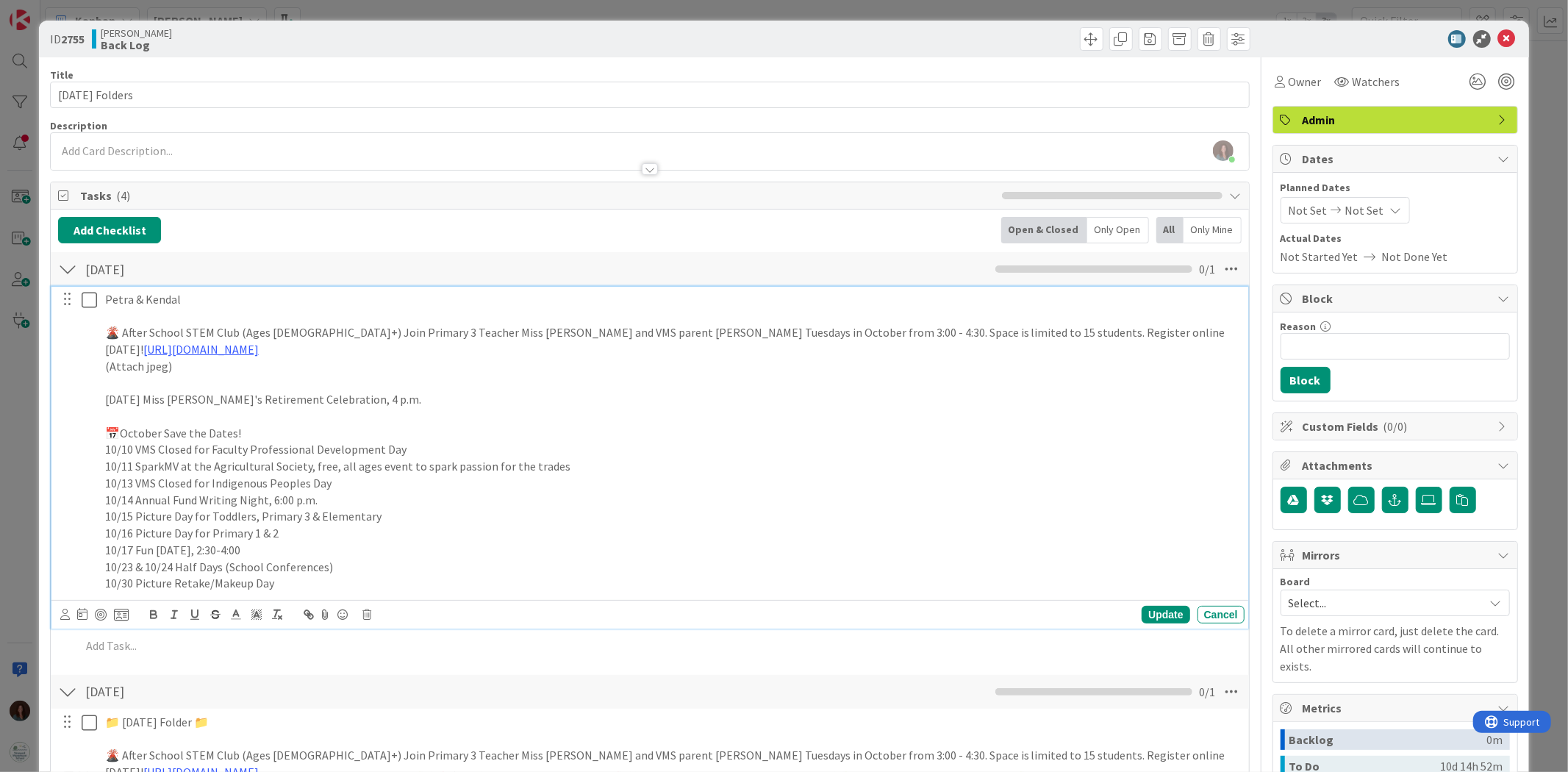
click at [287, 586] on p "10/30 Picture Retake/Makeup Day" at bounding box center [671, 583] width 1133 height 16
drag, startPoint x: 251, startPoint y: 429, endPoint x: 117, endPoint y: 429, distance: 134.0
click at [117, 429] on p "📅October Save the Dates!" at bounding box center [671, 433] width 1133 height 16
click at [1156, 615] on div "Update" at bounding box center [1165, 614] width 48 height 17
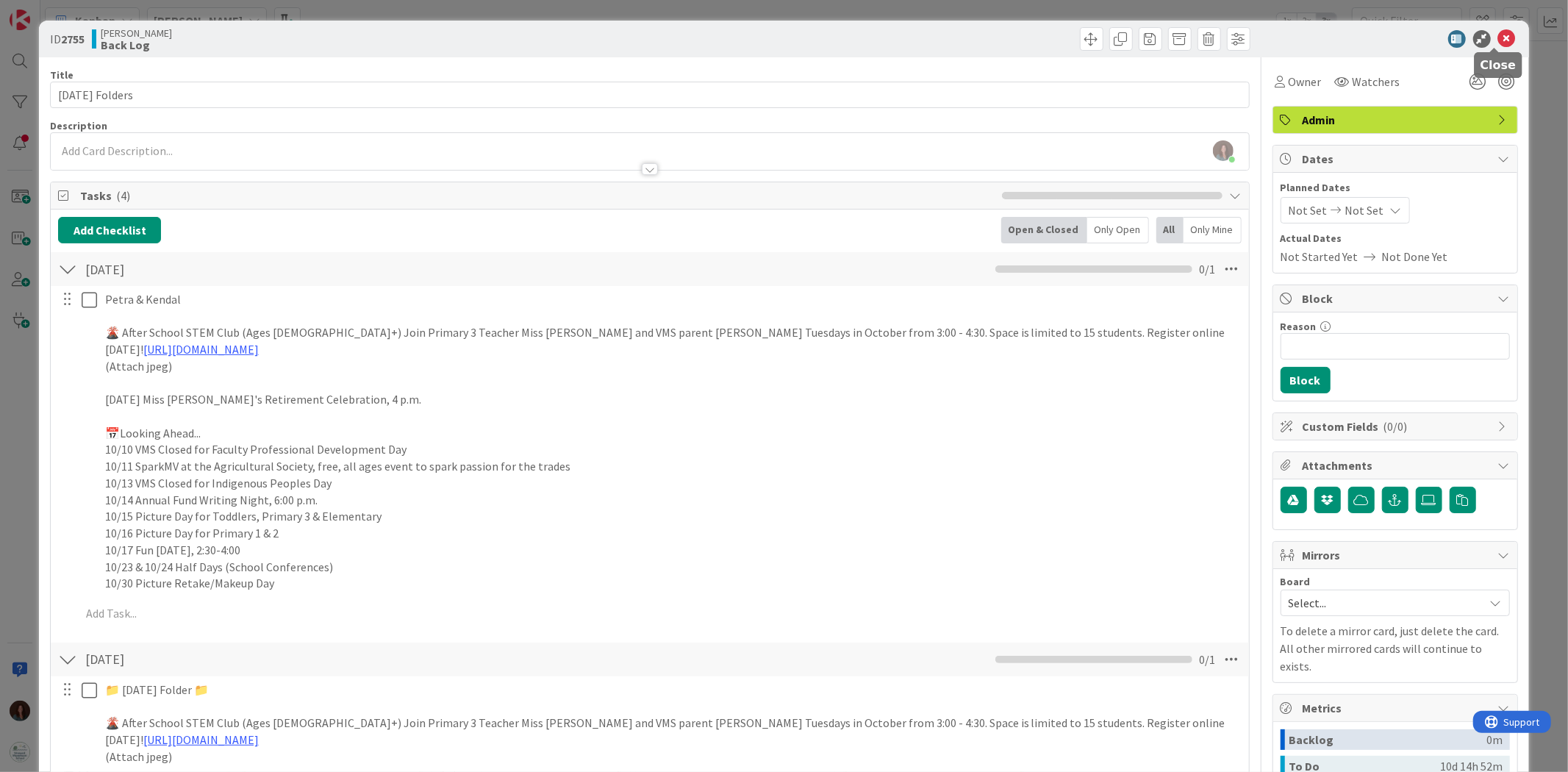
click at [1497, 37] on icon at bounding box center [1506, 38] width 17 height 17
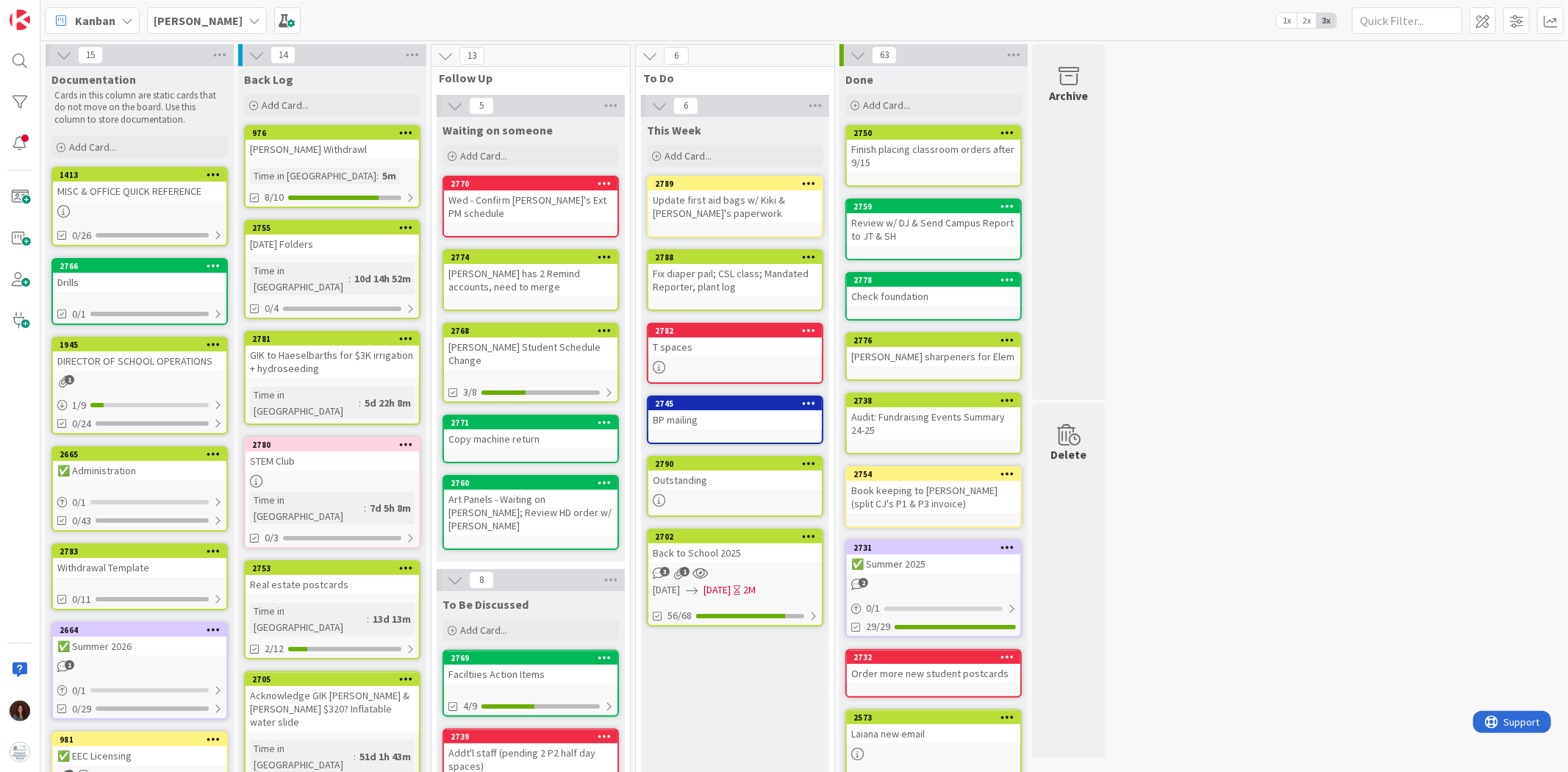
click at [125, 202] on link "1413 MISC & OFFICE QUICK REFERENCE 0/26" at bounding box center [139, 206] width 177 height 80
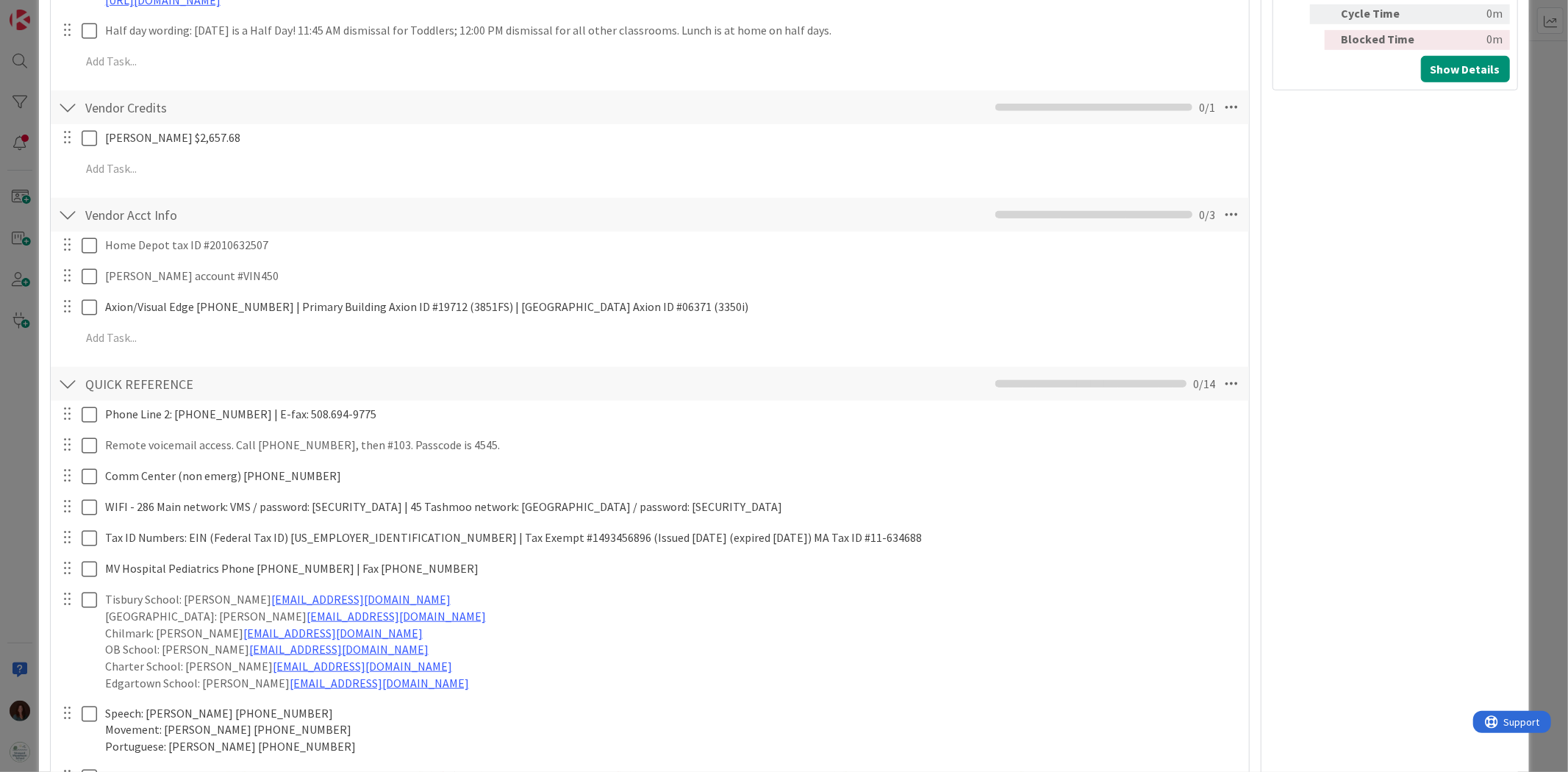
scroll to position [898, 0]
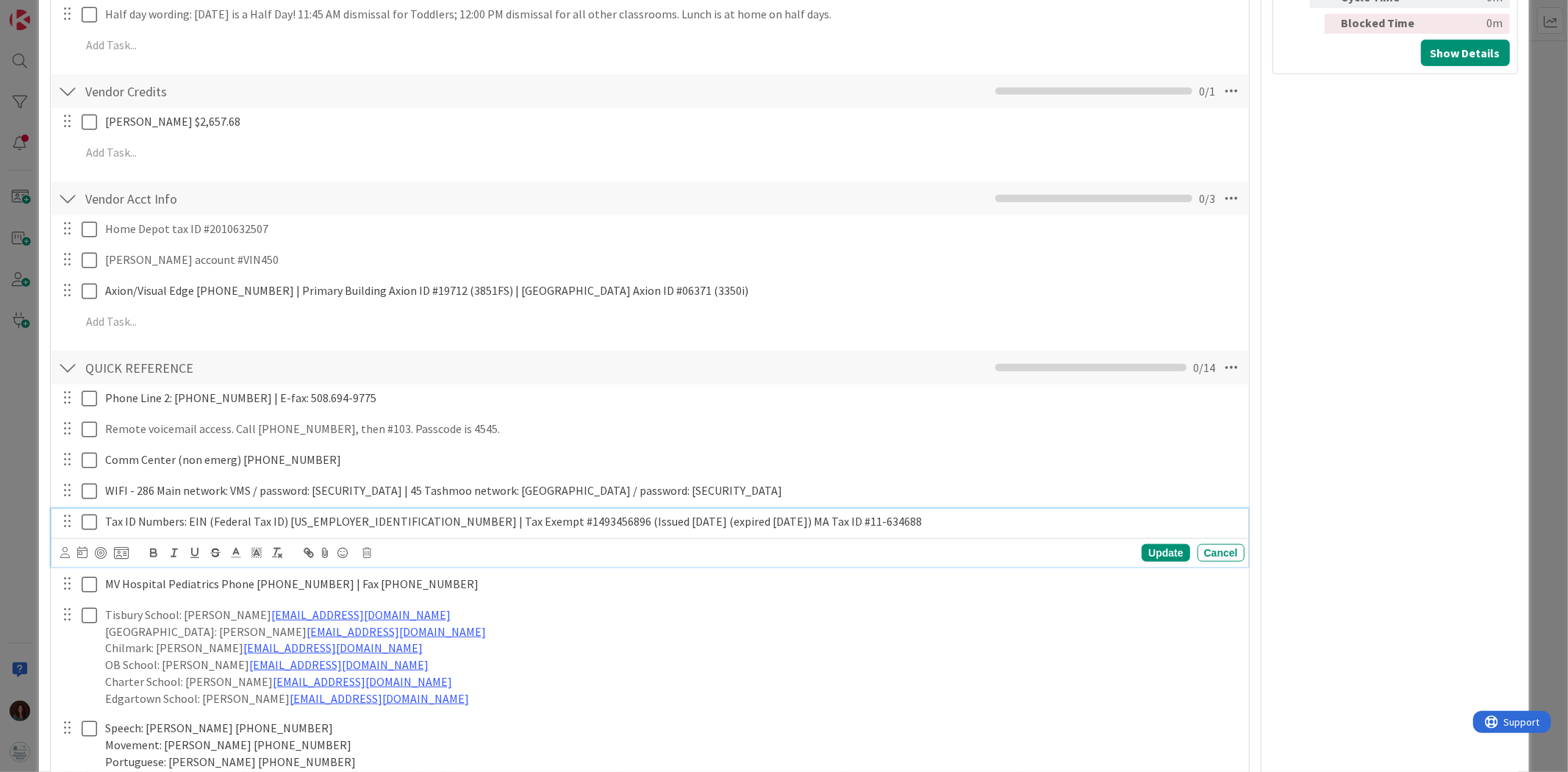
click at [281, 522] on span "Tax ID Numbers: EIN (Federal Tax ID) 04-2566645 | Tax Exempt #1493456896 (Issue…" at bounding box center [514, 521] width 817 height 15
drag, startPoint x: 283, startPoint y: 520, endPoint x: 341, endPoint y: 517, distance: 58.1
click at [341, 517] on span "Tax ID Numbers: EIN (Federal Tax ID) 04-2566645 | Tax Exempt #1493456896 (Issue…" at bounding box center [514, 521] width 817 height 15
copy span "04-2566645"
click at [1160, 552] on div "Update" at bounding box center [1165, 552] width 48 height 17
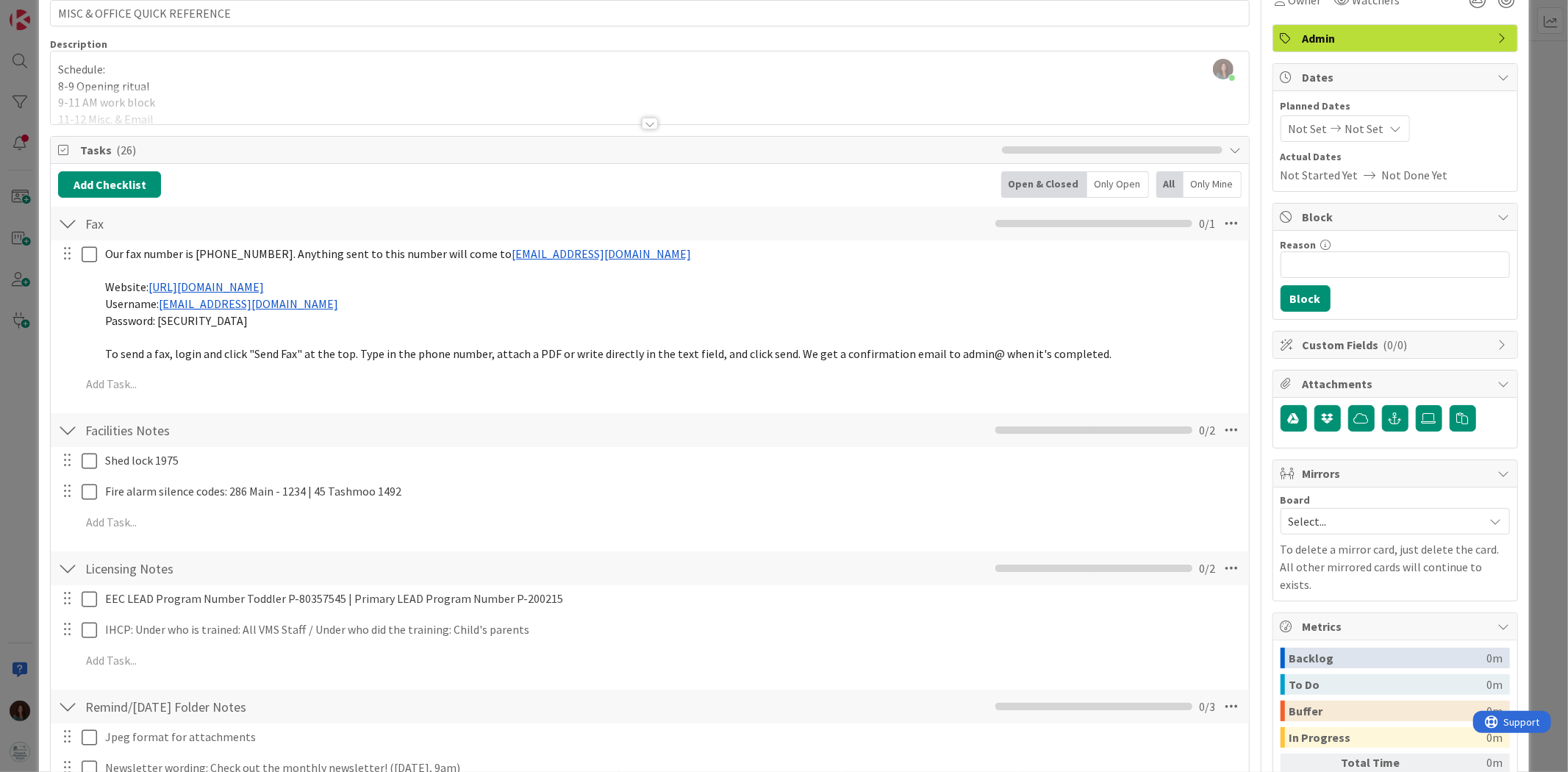
scroll to position [0, 0]
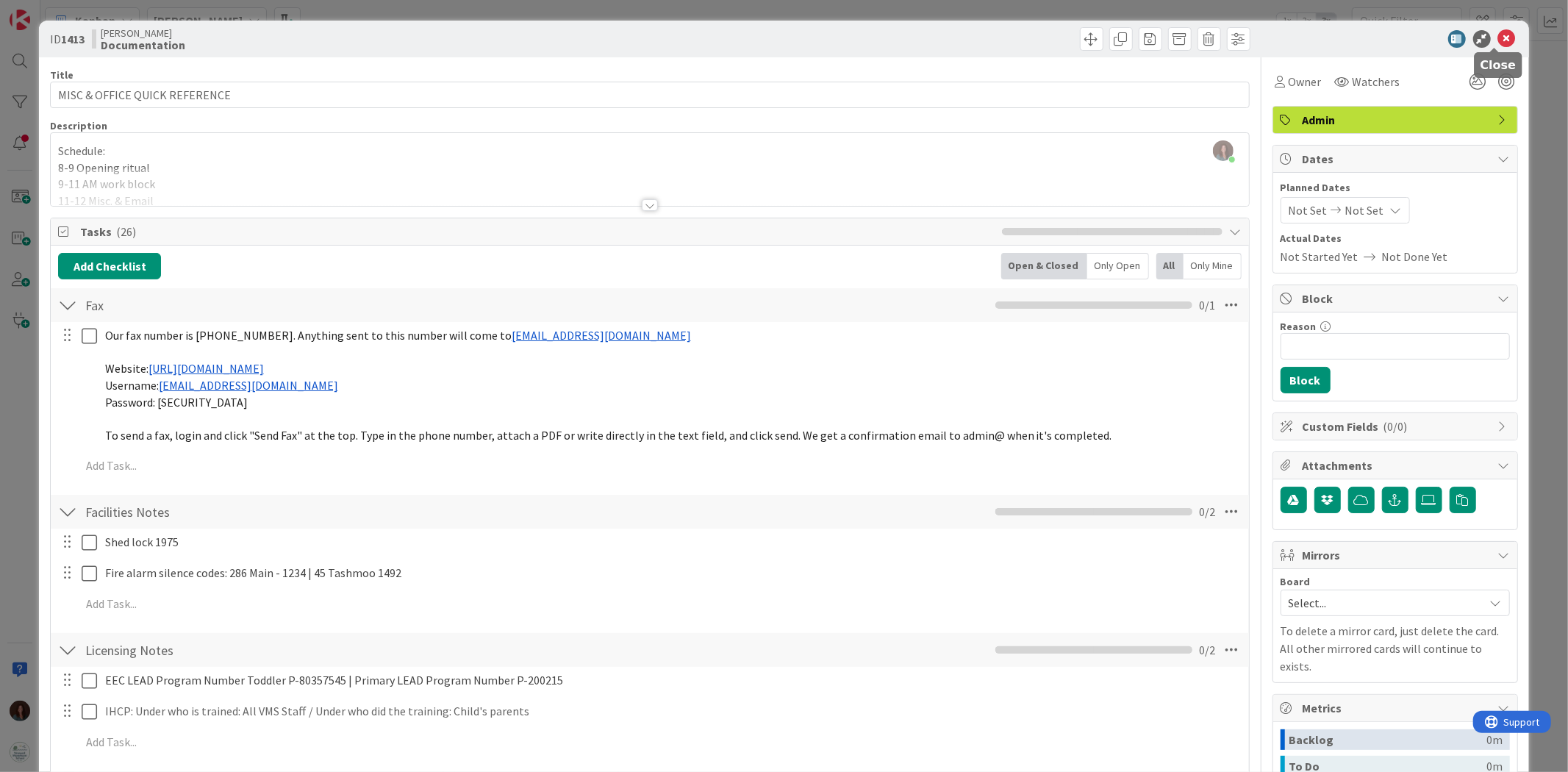
click at [1497, 40] on icon at bounding box center [1506, 38] width 17 height 17
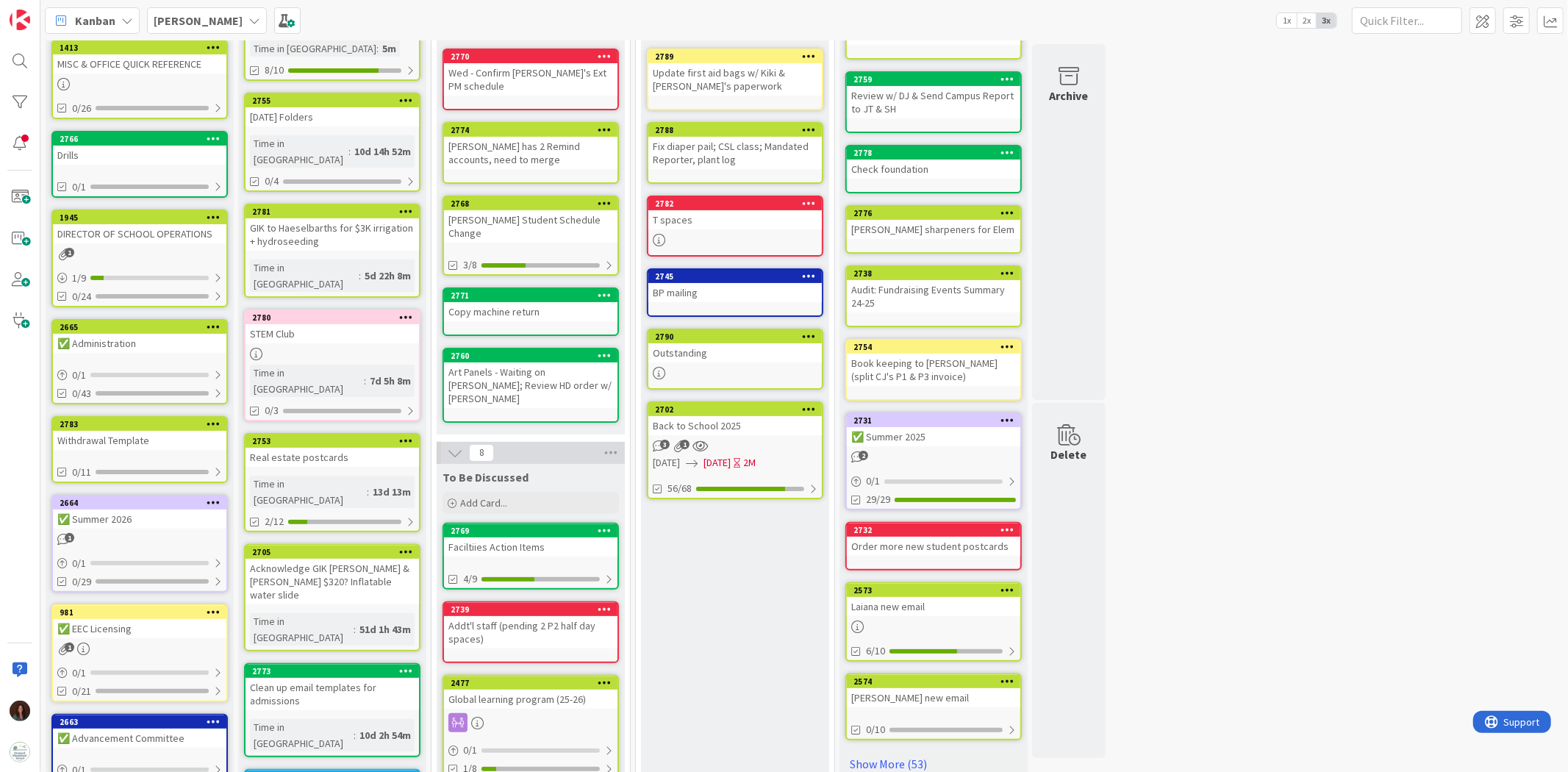
scroll to position [245, 0]
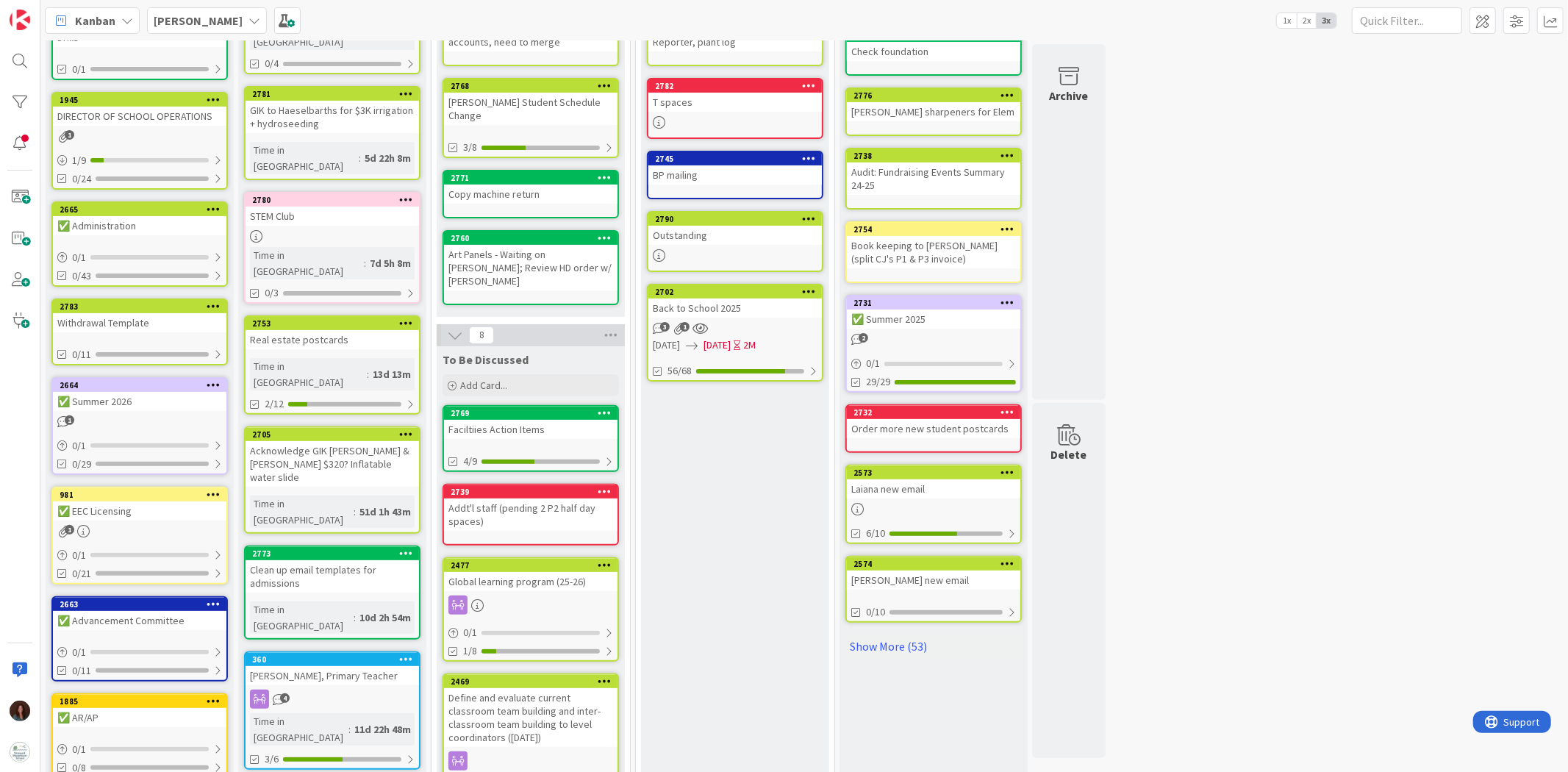
click at [561, 412] on link "2769 Faciltiies Action Items 4/9" at bounding box center [530, 438] width 177 height 67
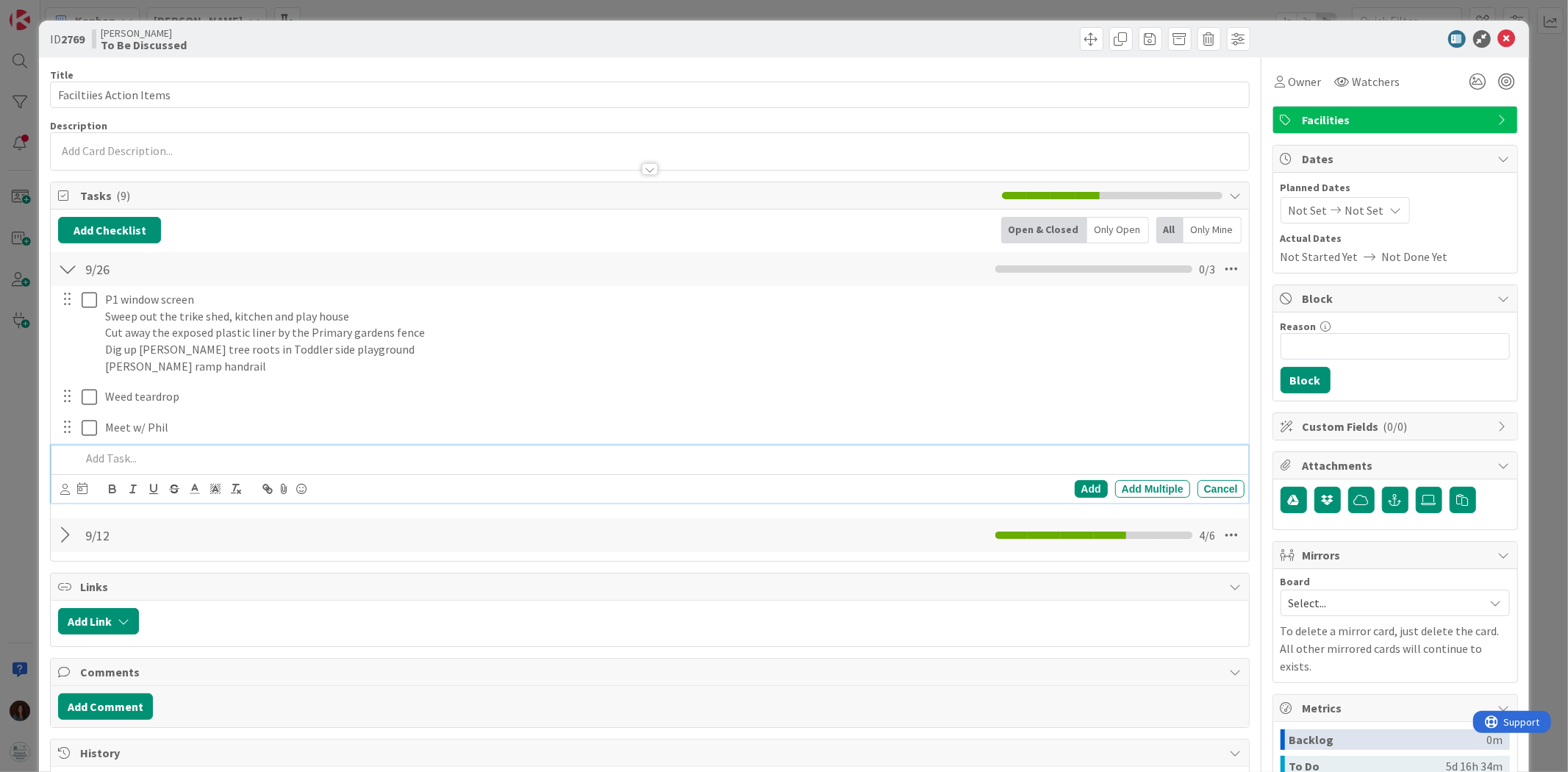
click at [201, 452] on p at bounding box center [659, 458] width 1157 height 16
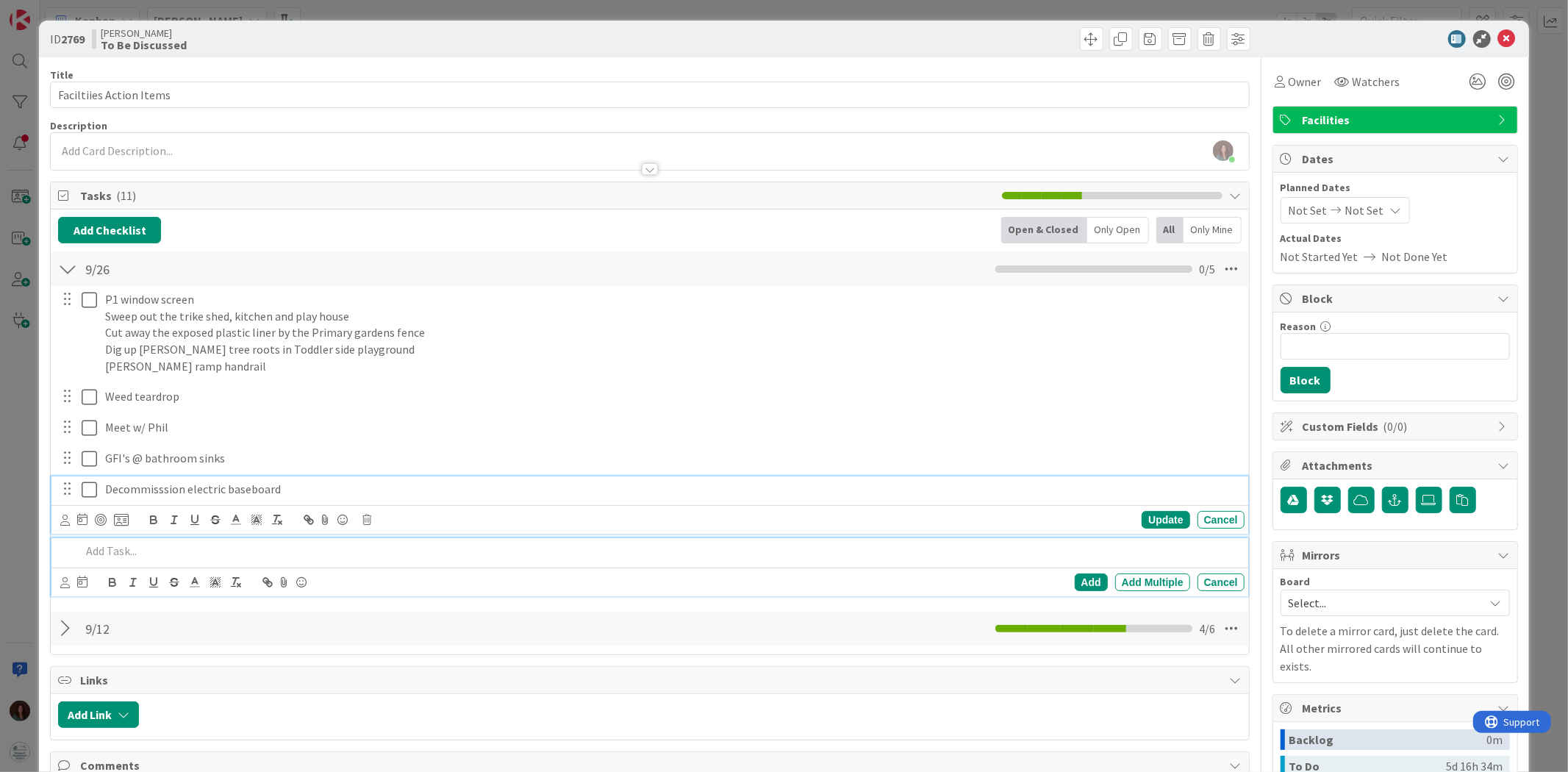
click at [150, 485] on p "Decommisssion electric baseboard" at bounding box center [671, 489] width 1133 height 16
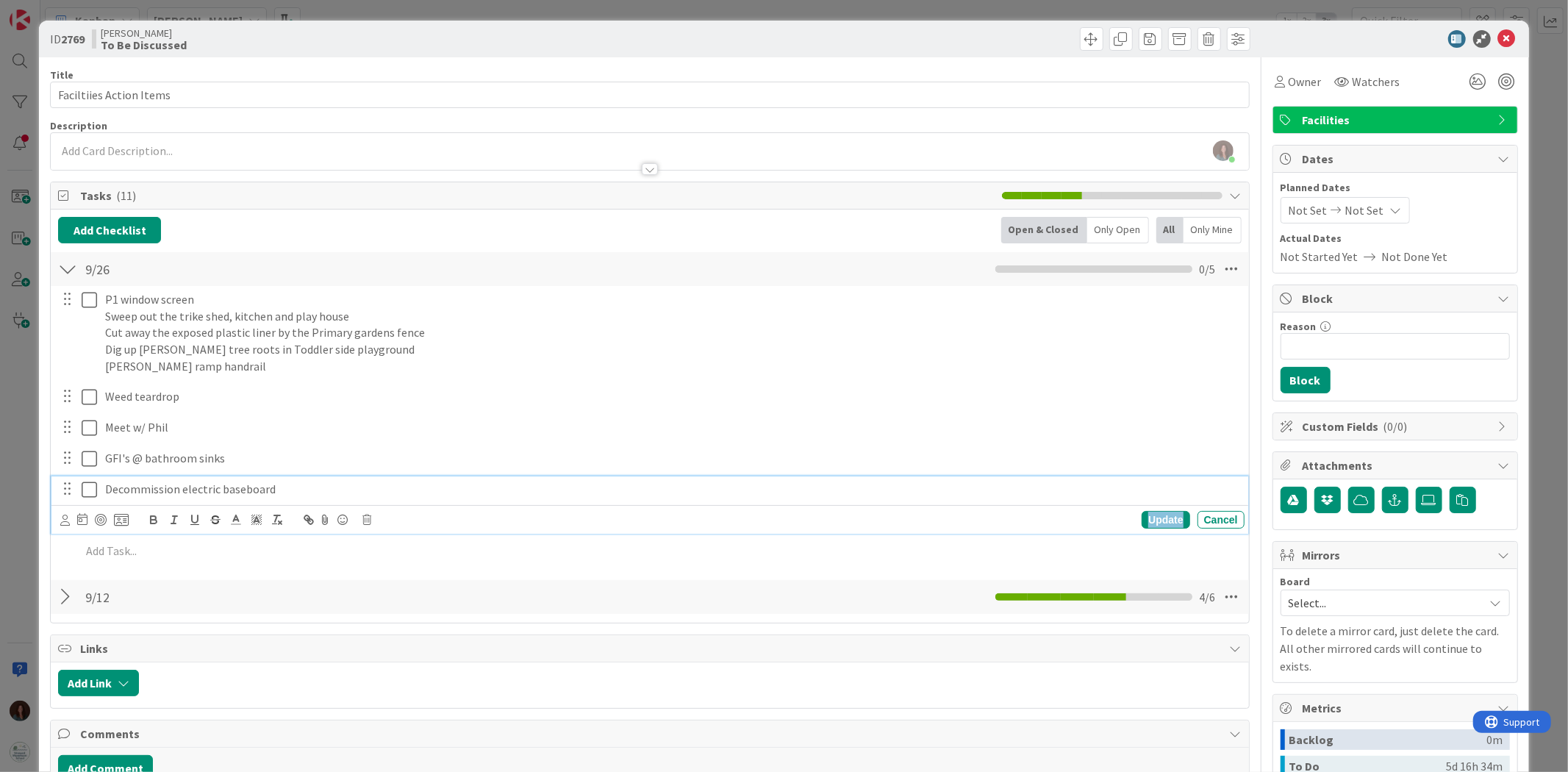
click at [1151, 515] on div "Update" at bounding box center [1165, 519] width 48 height 17
click at [313, 518] on p at bounding box center [659, 520] width 1157 height 16
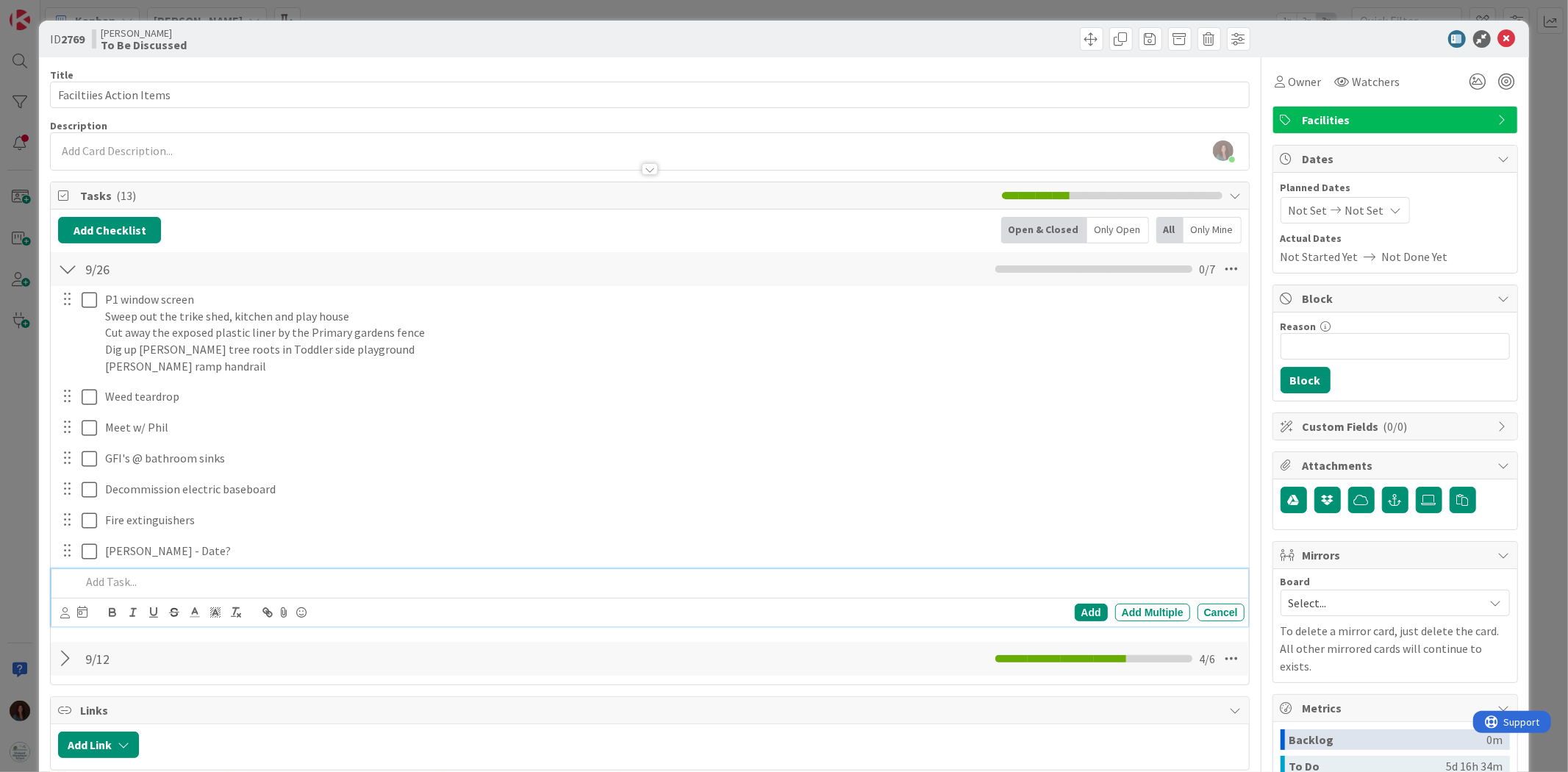
click at [1228, 601] on div "Add Add Multiple Cancel" at bounding box center [649, 611] width 1196 height 28
click at [1225, 608] on div "Cancel" at bounding box center [1220, 612] width 47 height 17
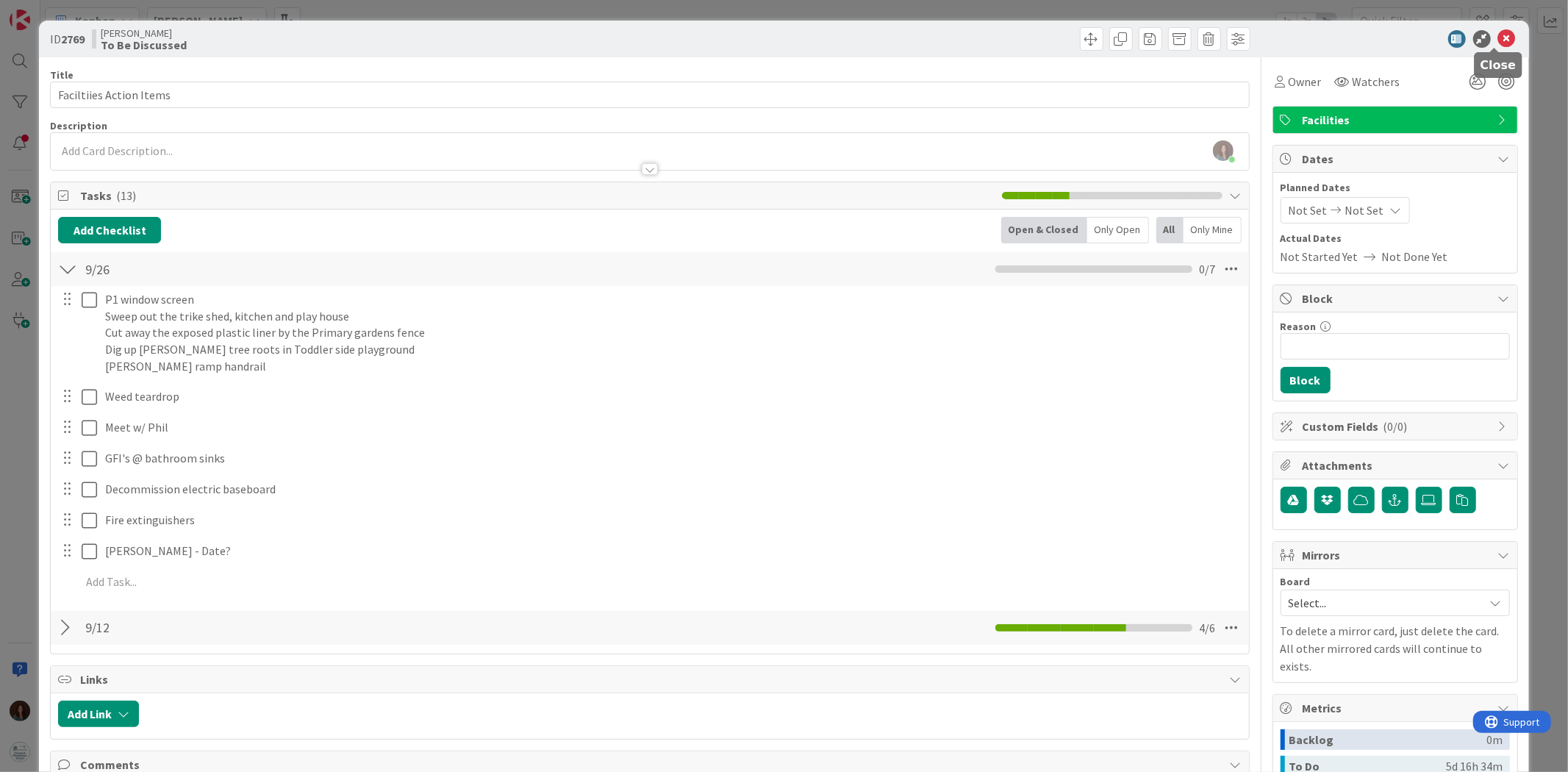
click at [1497, 39] on icon at bounding box center [1506, 38] width 17 height 17
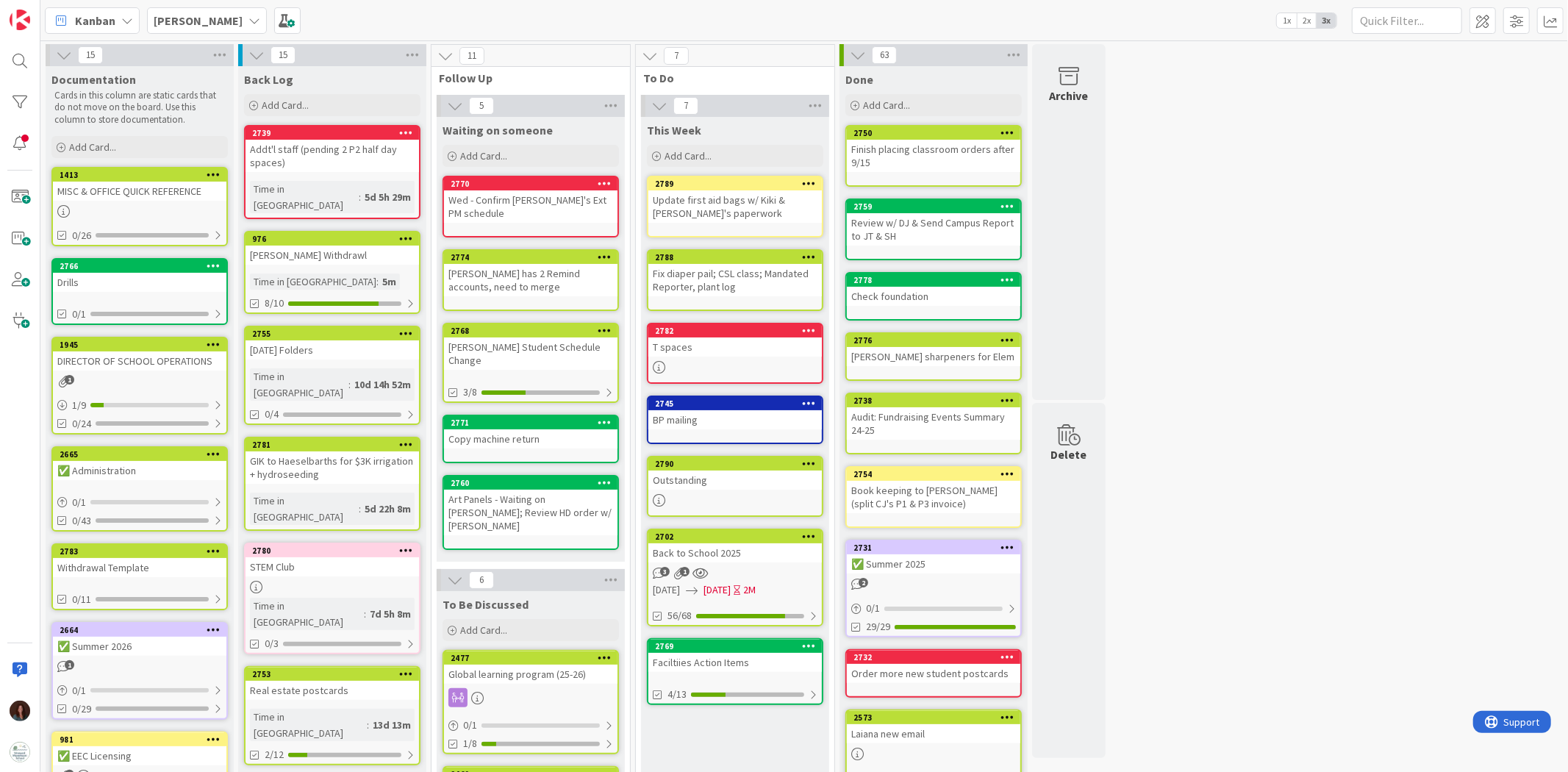
click at [361, 147] on div "Addt'l staff (pending 2 P2 half day spaces)" at bounding box center [332, 155] width 173 height 32
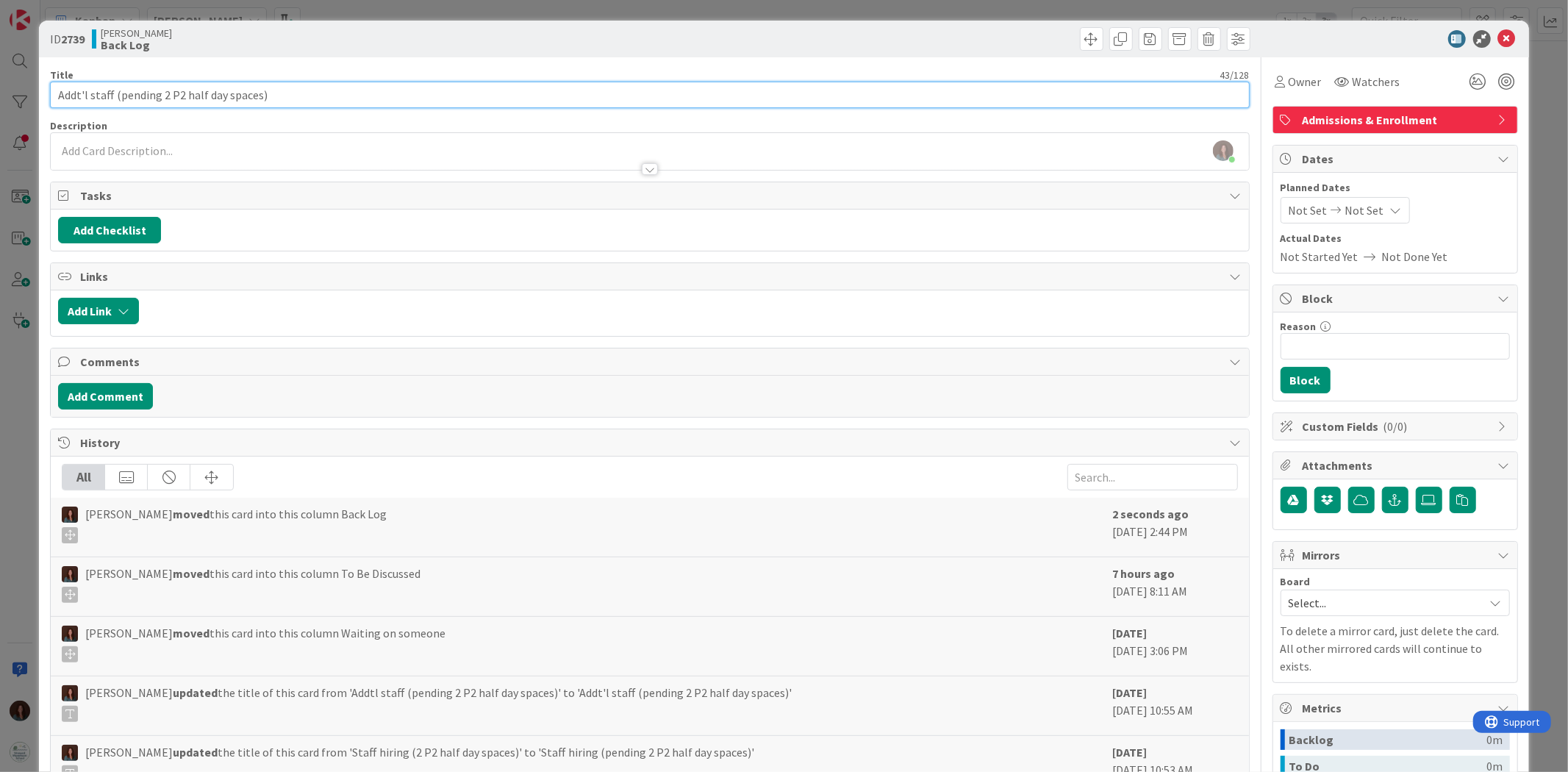
drag, startPoint x: 158, startPoint y: 92, endPoint x: -163, endPoint y: 88, distance: 321.0
click at [0, 88] on html "Kanban Rhiannon 1x 2x 3x 15 Documentation Cards in this column are static cards…" at bounding box center [784, 386] width 1568 height 772
click at [168, 88] on input "2 P2 half day spaces)" at bounding box center [649, 94] width 1199 height 27
type input "2 P2 half day spaces pending additional staff"
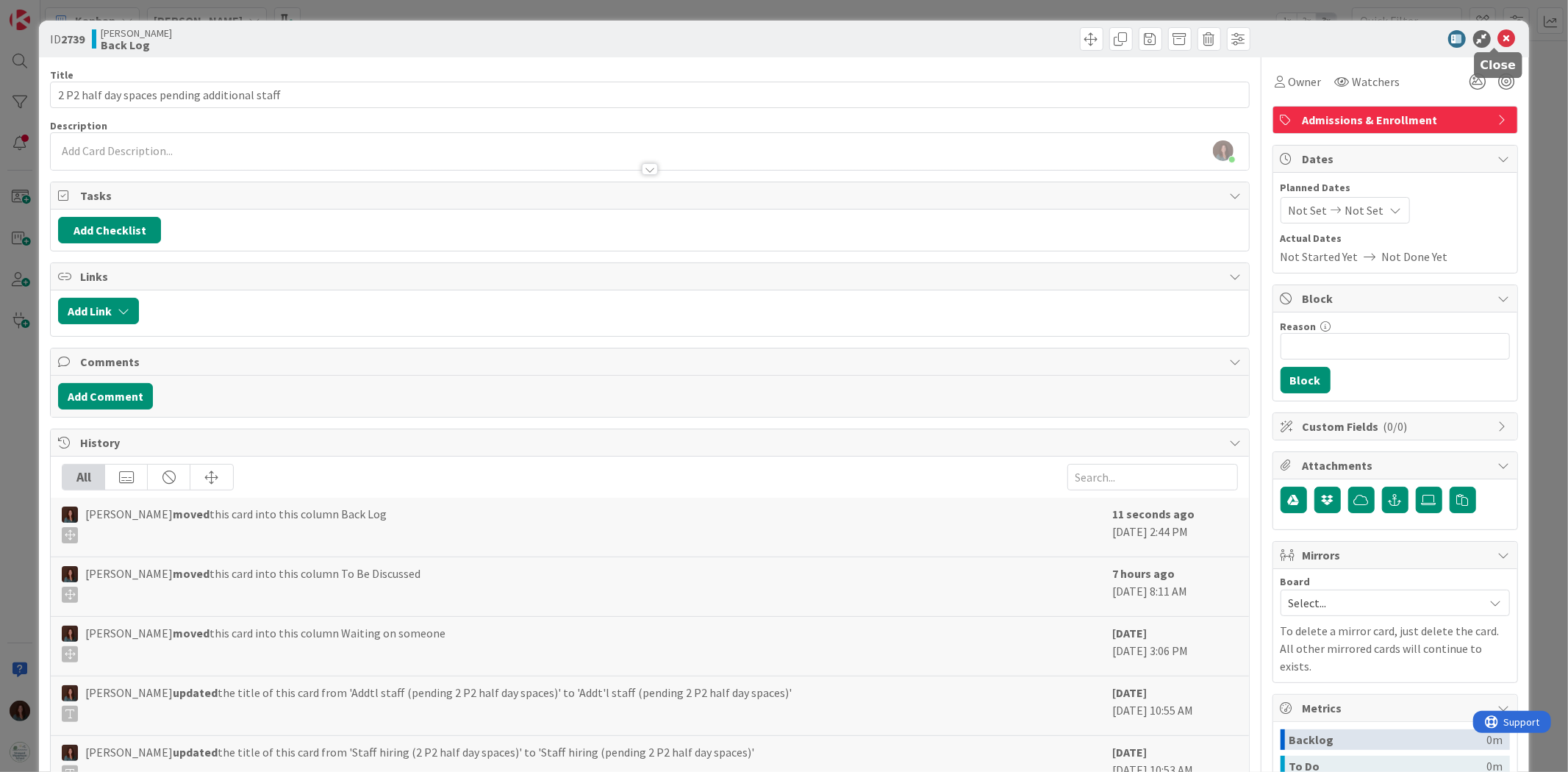
click at [1497, 38] on icon at bounding box center [1506, 38] width 17 height 17
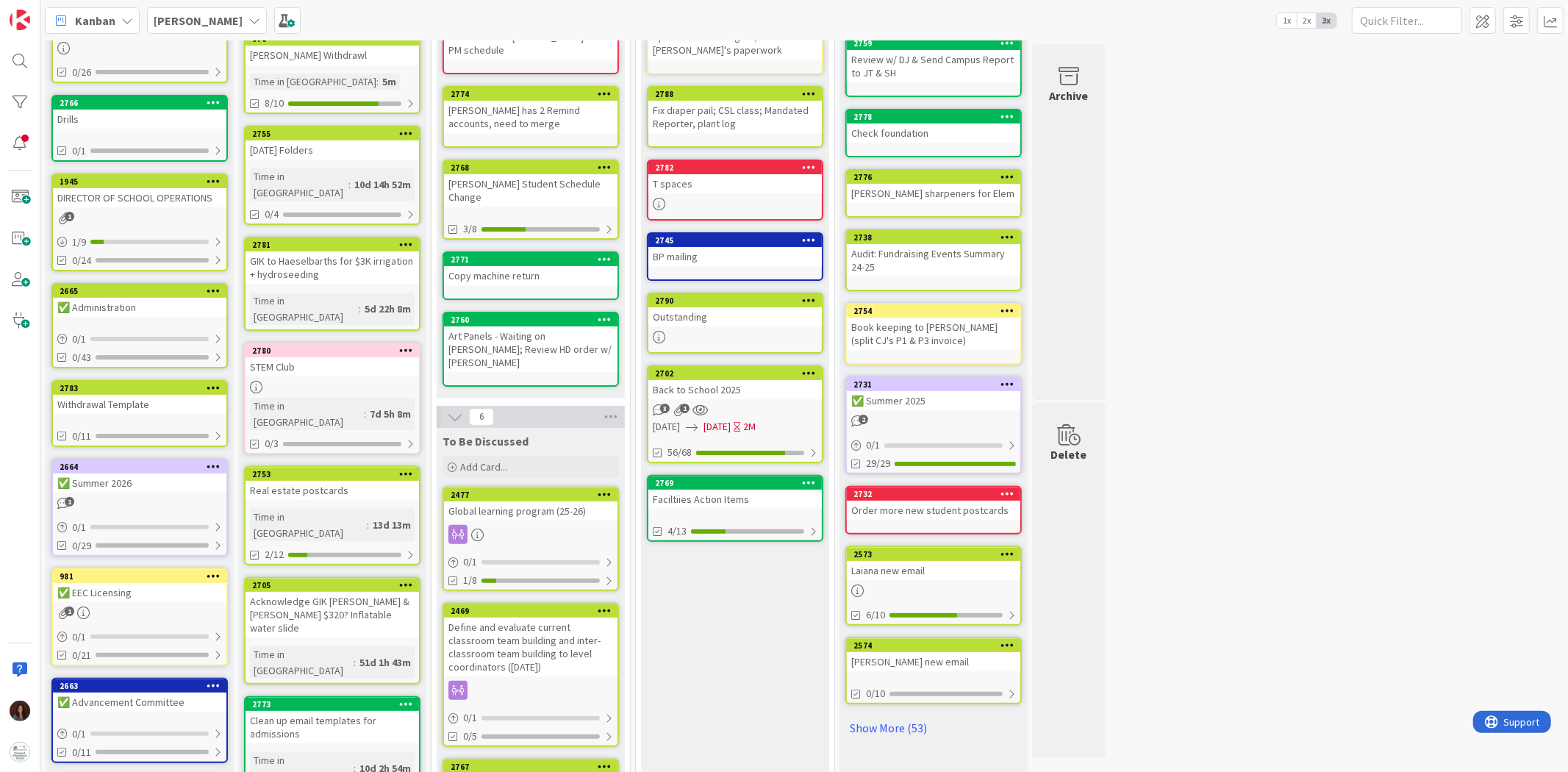
scroll to position [245, 0]
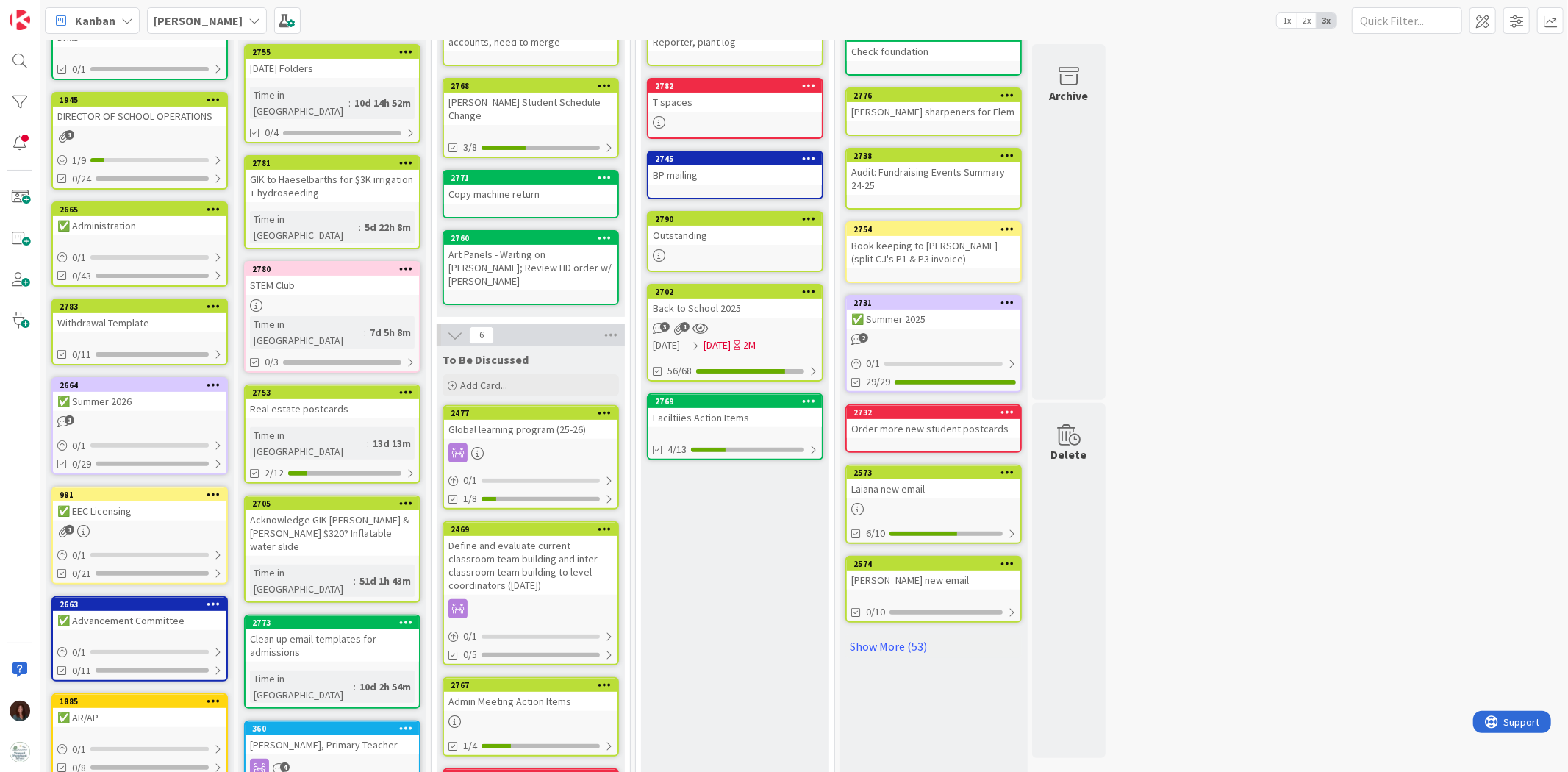
click at [556, 419] on div "Global learning program (25-26)" at bounding box center [530, 429] width 173 height 19
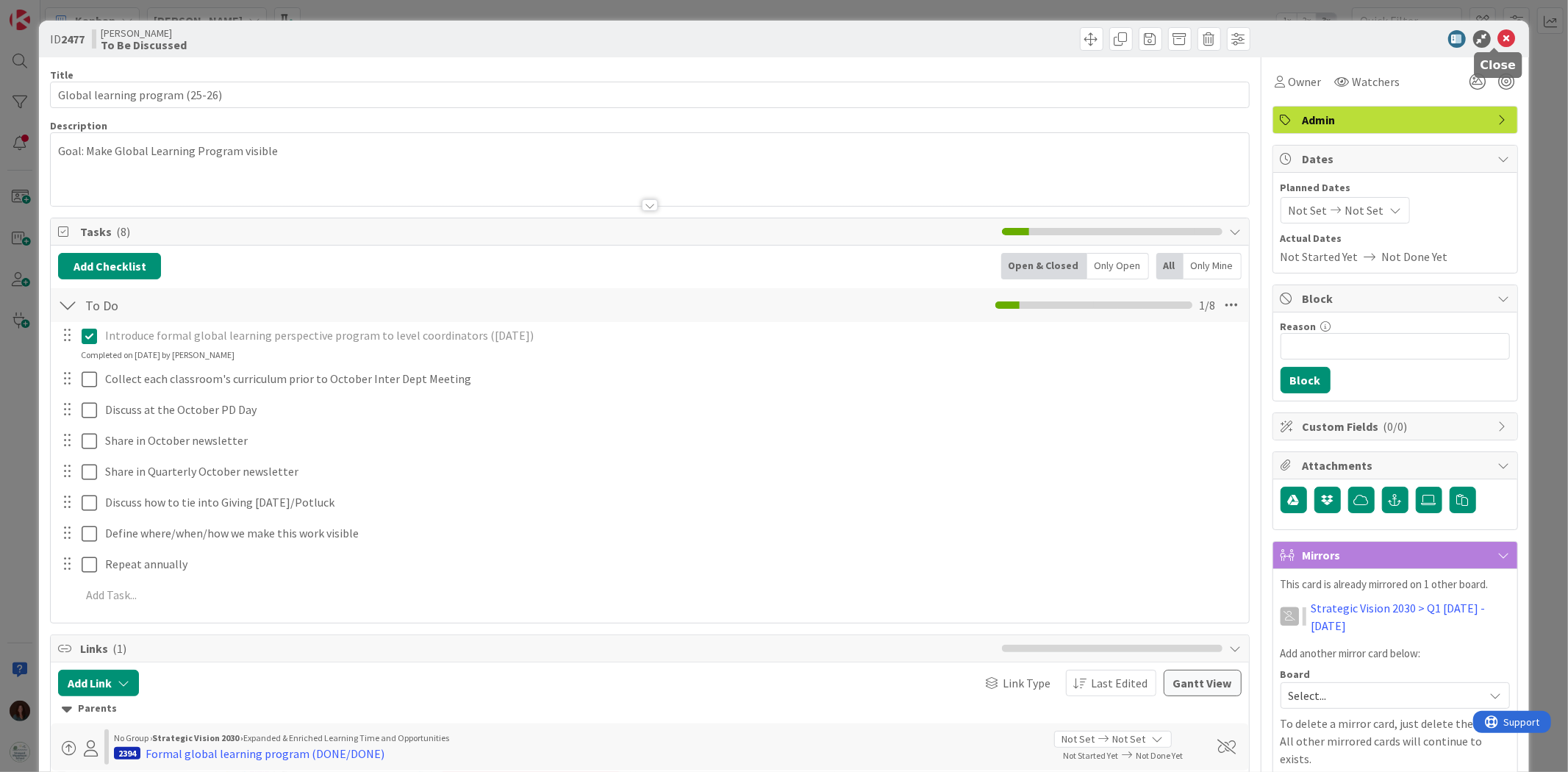
click at [1497, 37] on icon at bounding box center [1506, 38] width 17 height 17
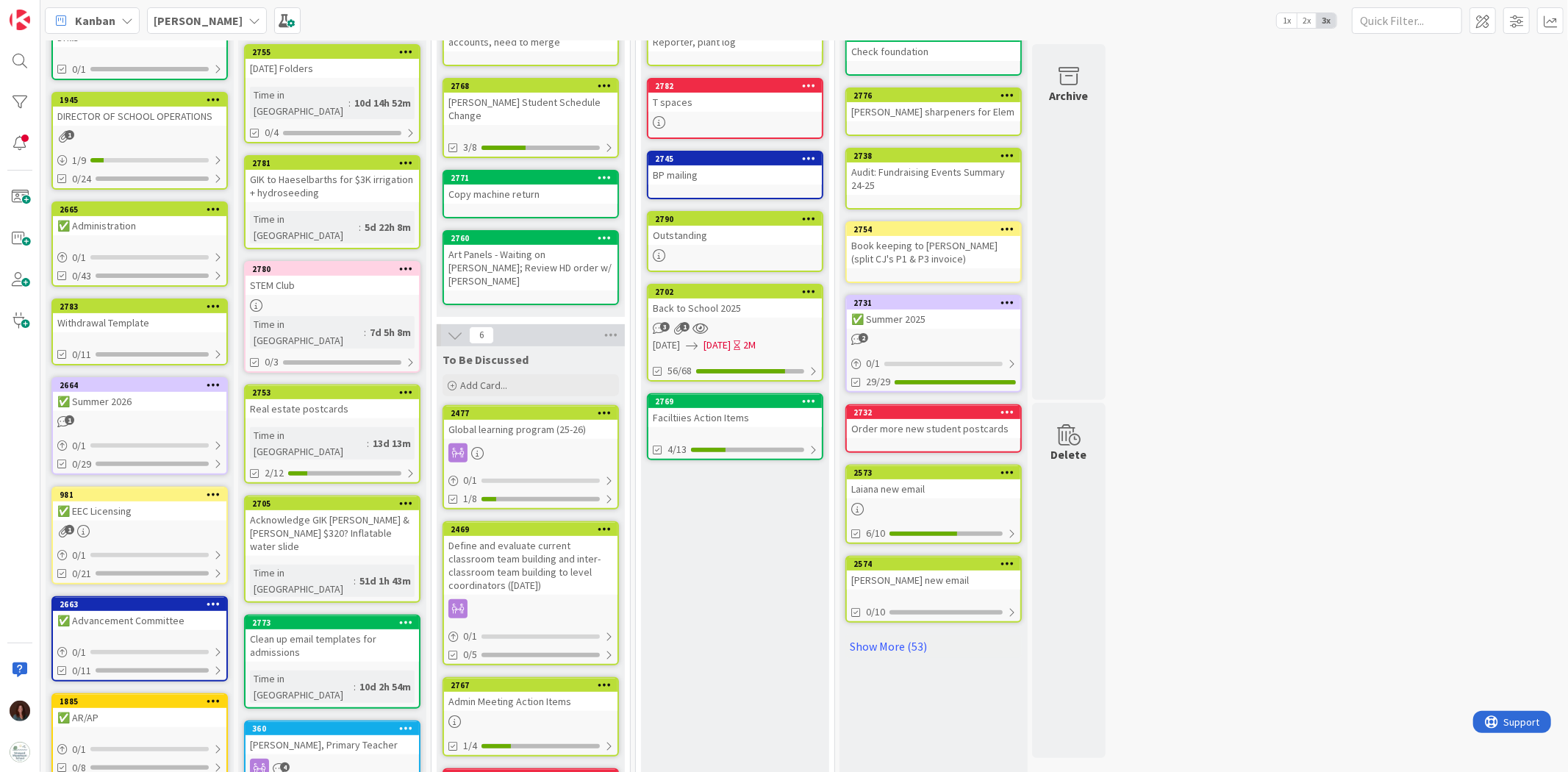
click at [579, 536] on div "Define and evaluate current classroom team building and inter-classroom team bu…" at bounding box center [530, 565] width 173 height 59
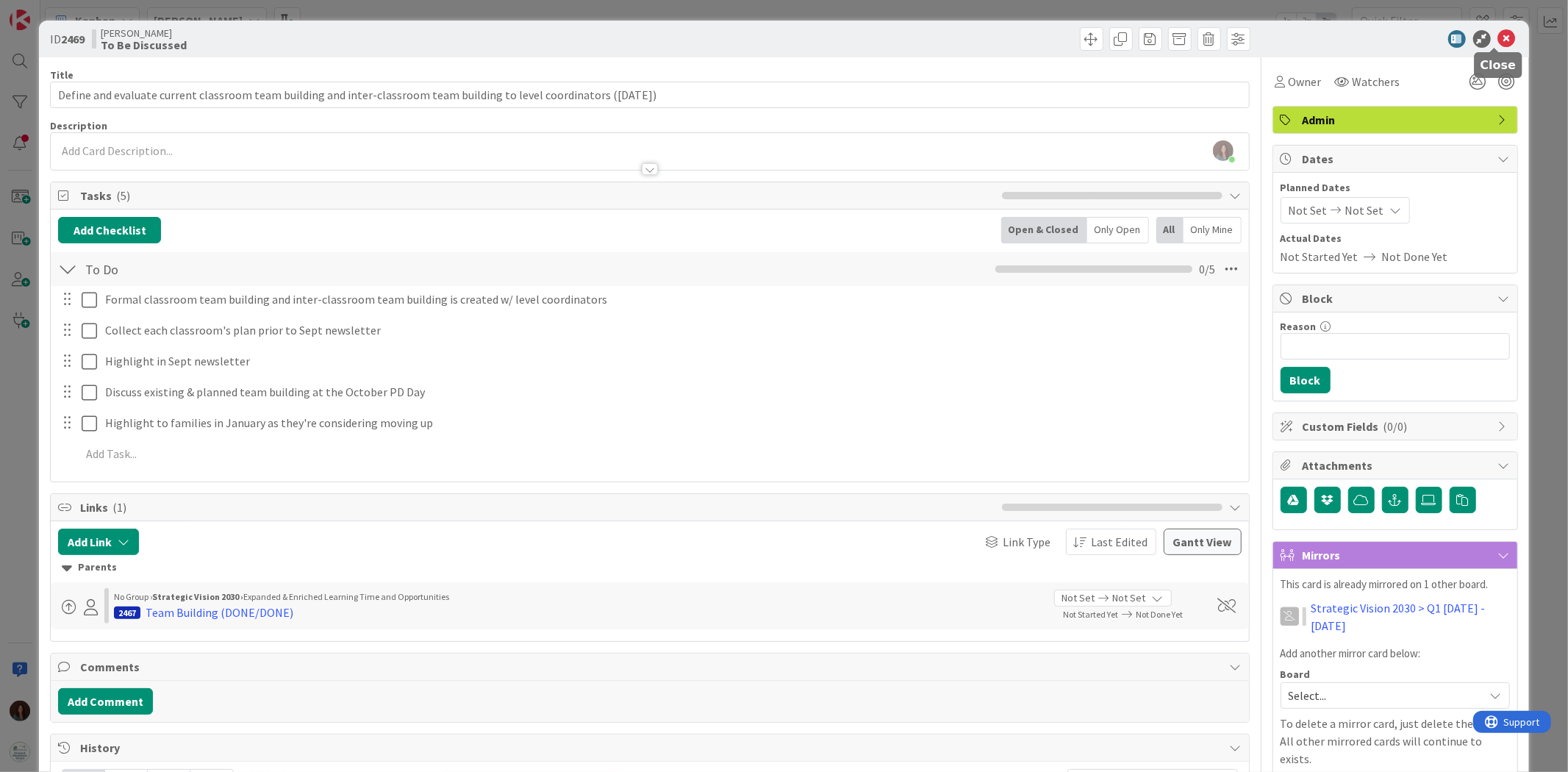
click at [1497, 42] on icon at bounding box center [1506, 38] width 17 height 17
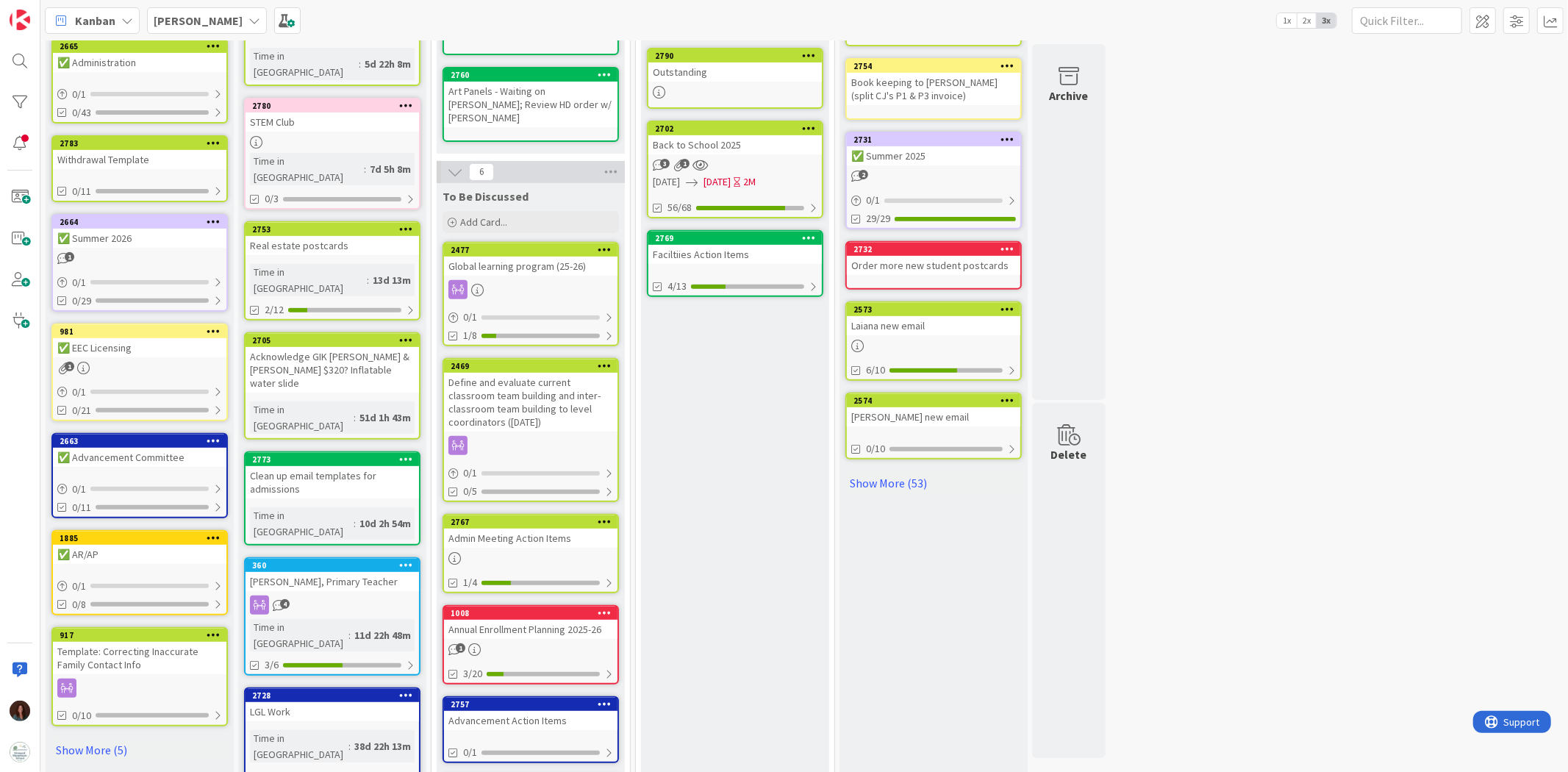
click at [540, 552] on div at bounding box center [530, 559] width 173 height 13
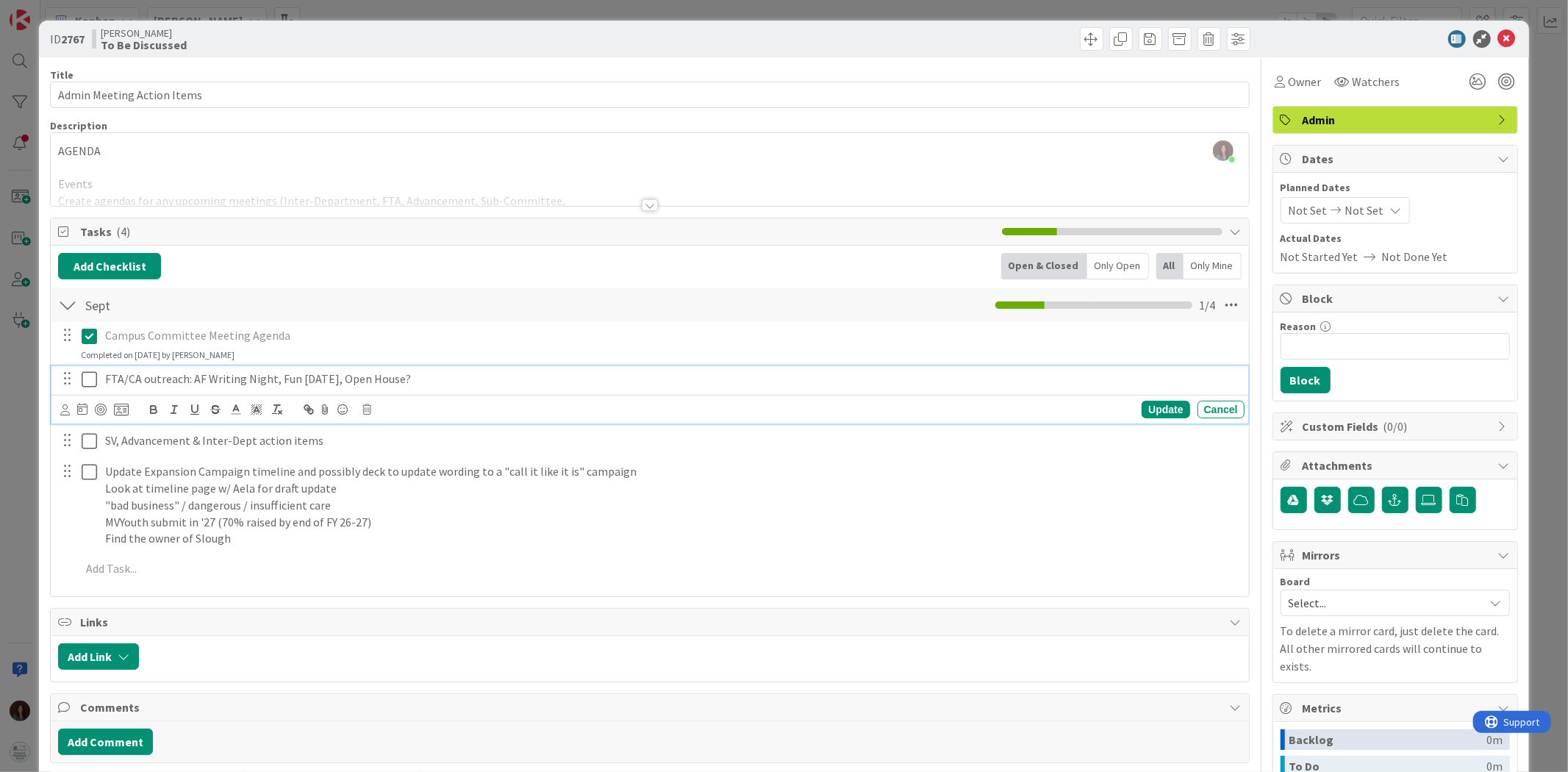
click at [83, 382] on icon at bounding box center [89, 378] width 16 height 17
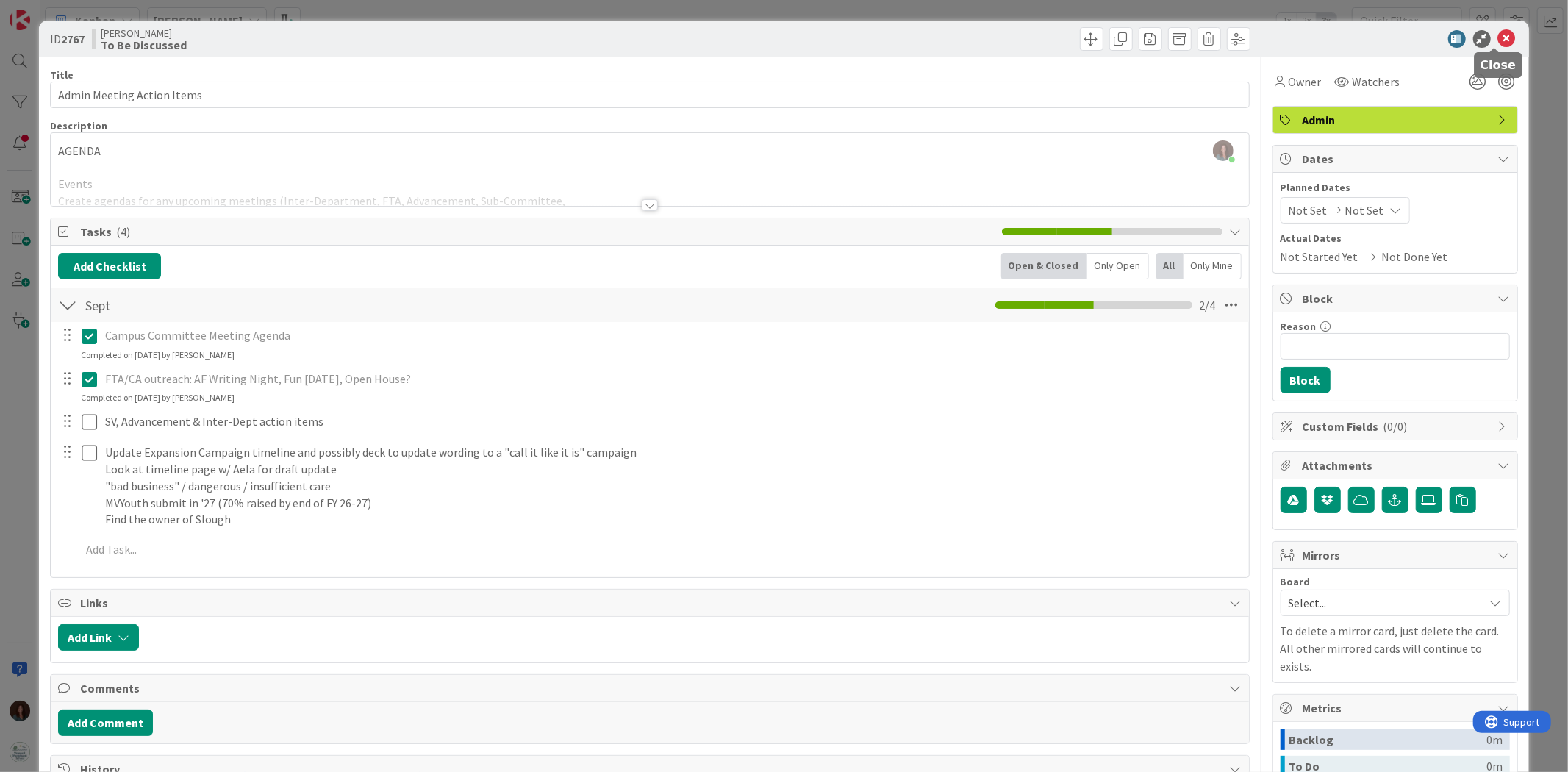
click at [1497, 39] on icon at bounding box center [1506, 38] width 17 height 17
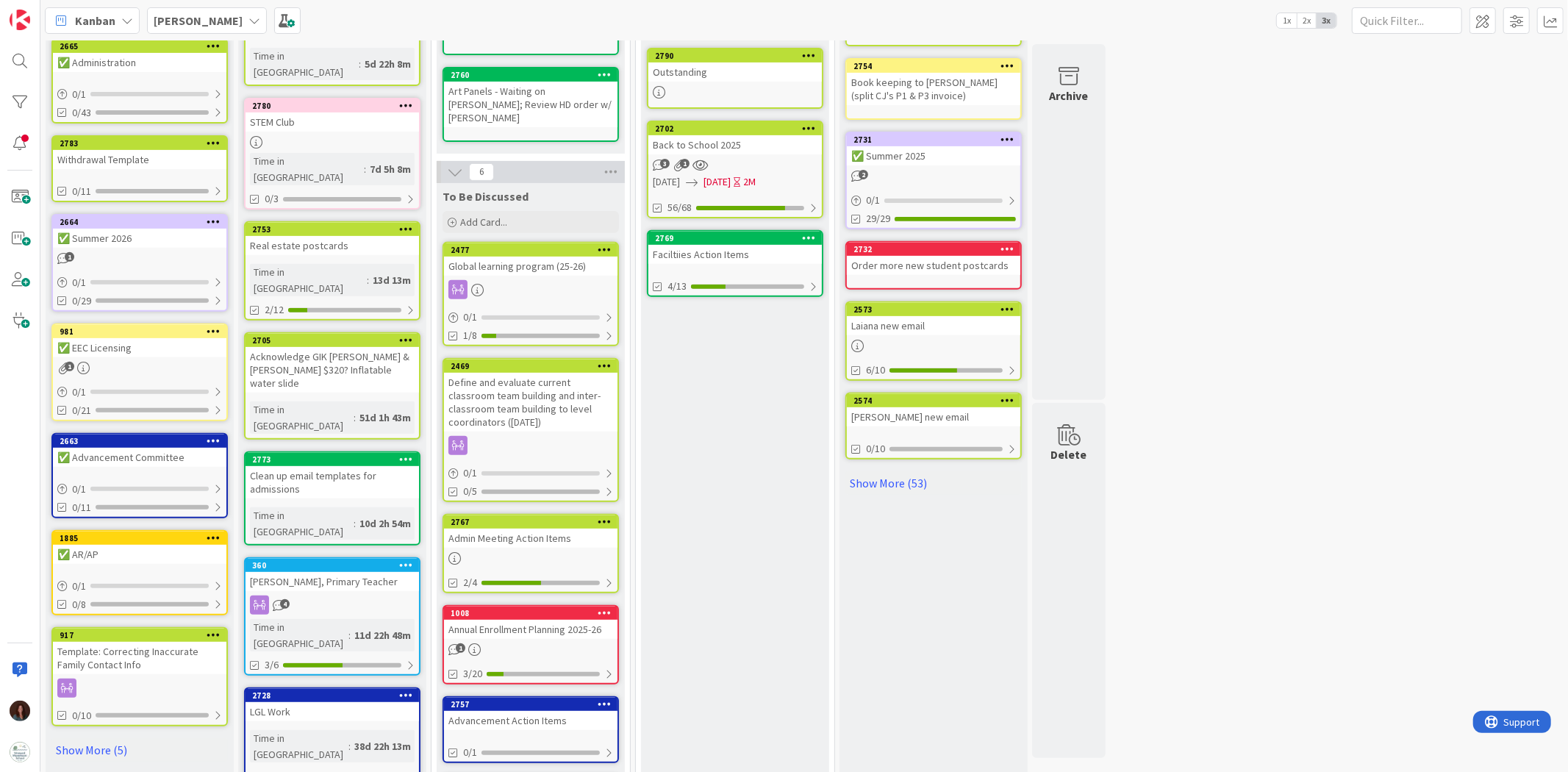
click at [520, 528] on div "Admin Meeting Action Items" at bounding box center [530, 538] width 173 height 19
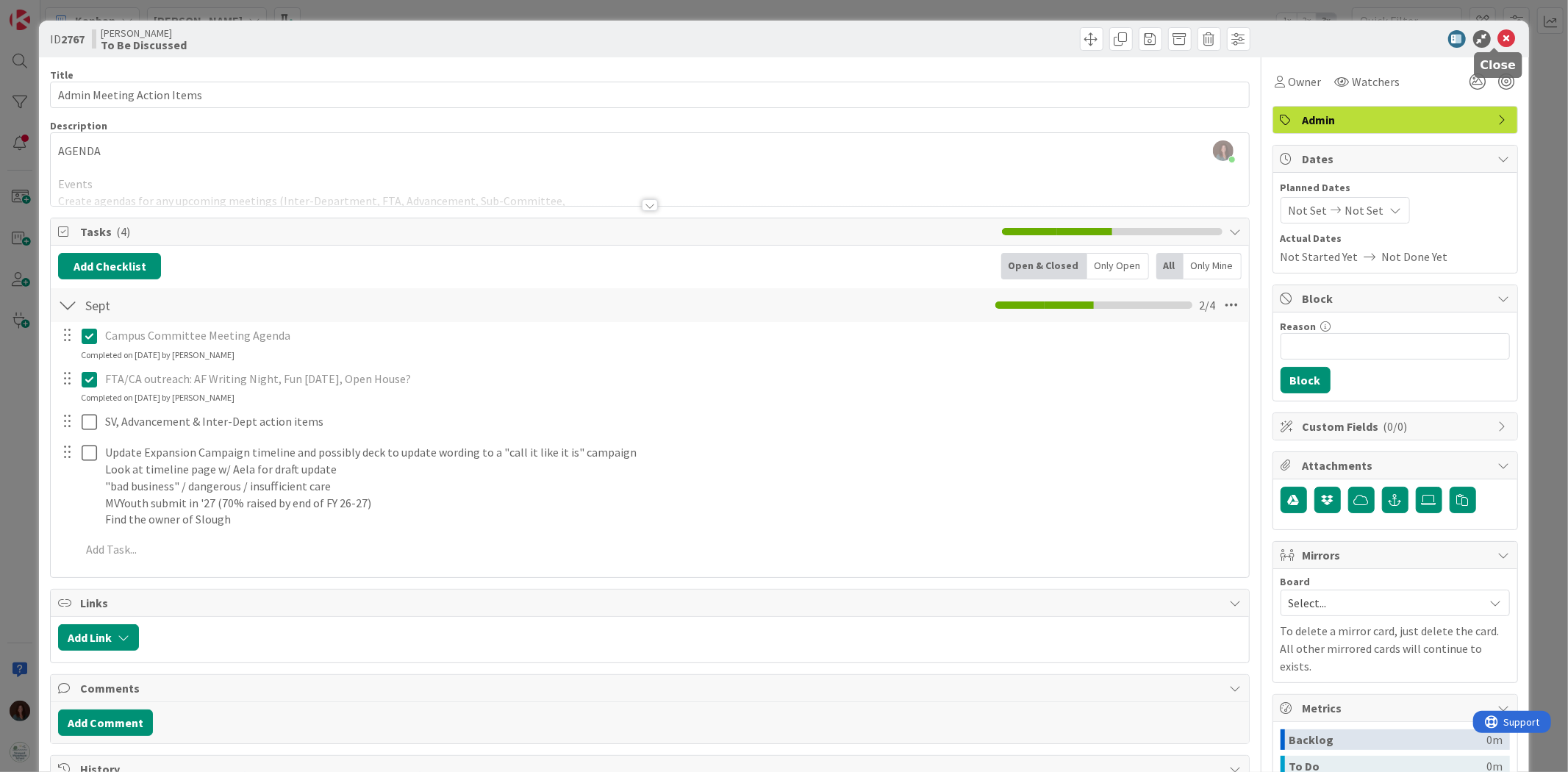
click at [1497, 35] on icon at bounding box center [1506, 38] width 17 height 17
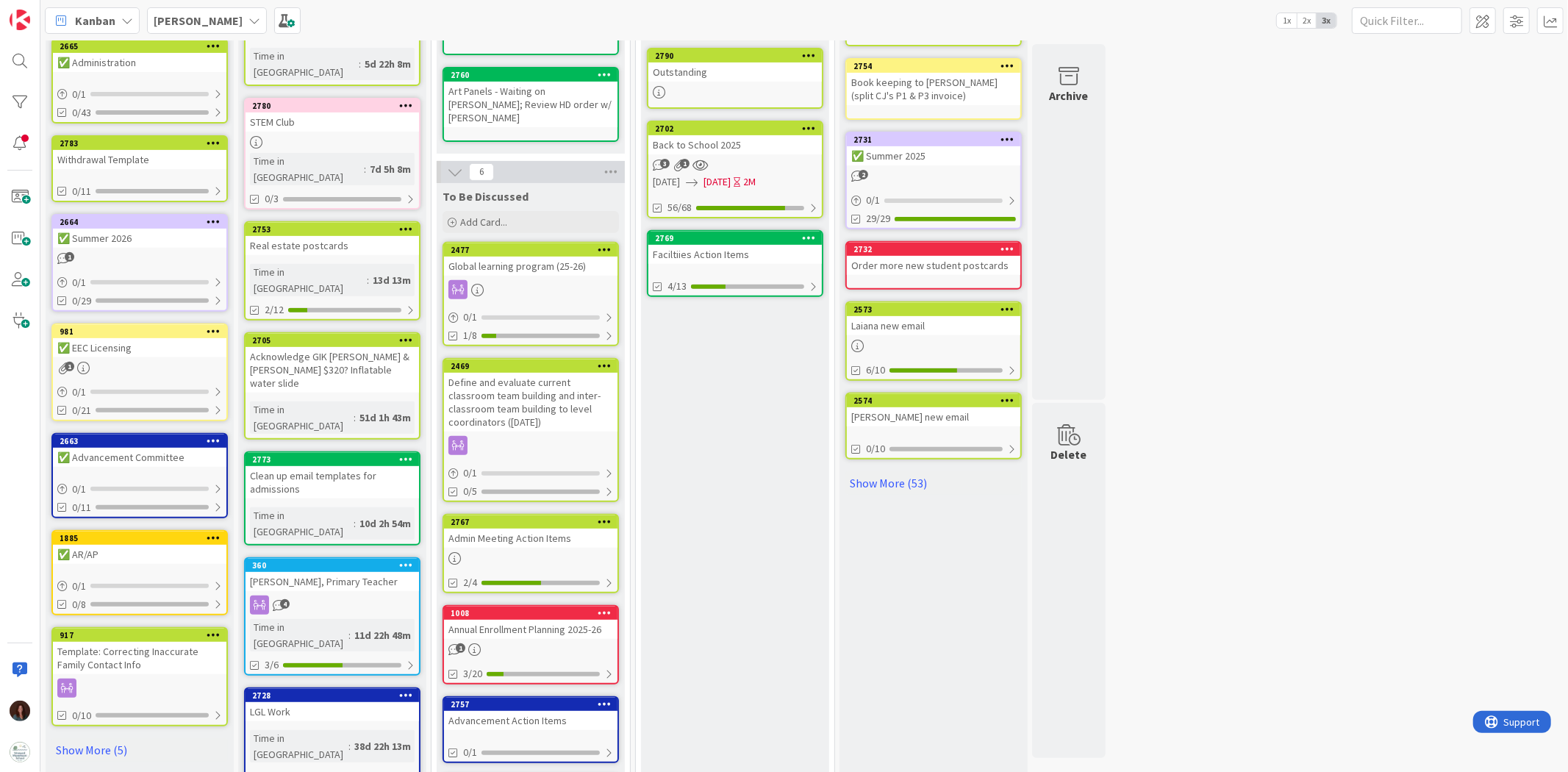
click at [568, 619] on div "Annual Enrollment Planning 2025-26" at bounding box center [530, 628] width 173 height 19
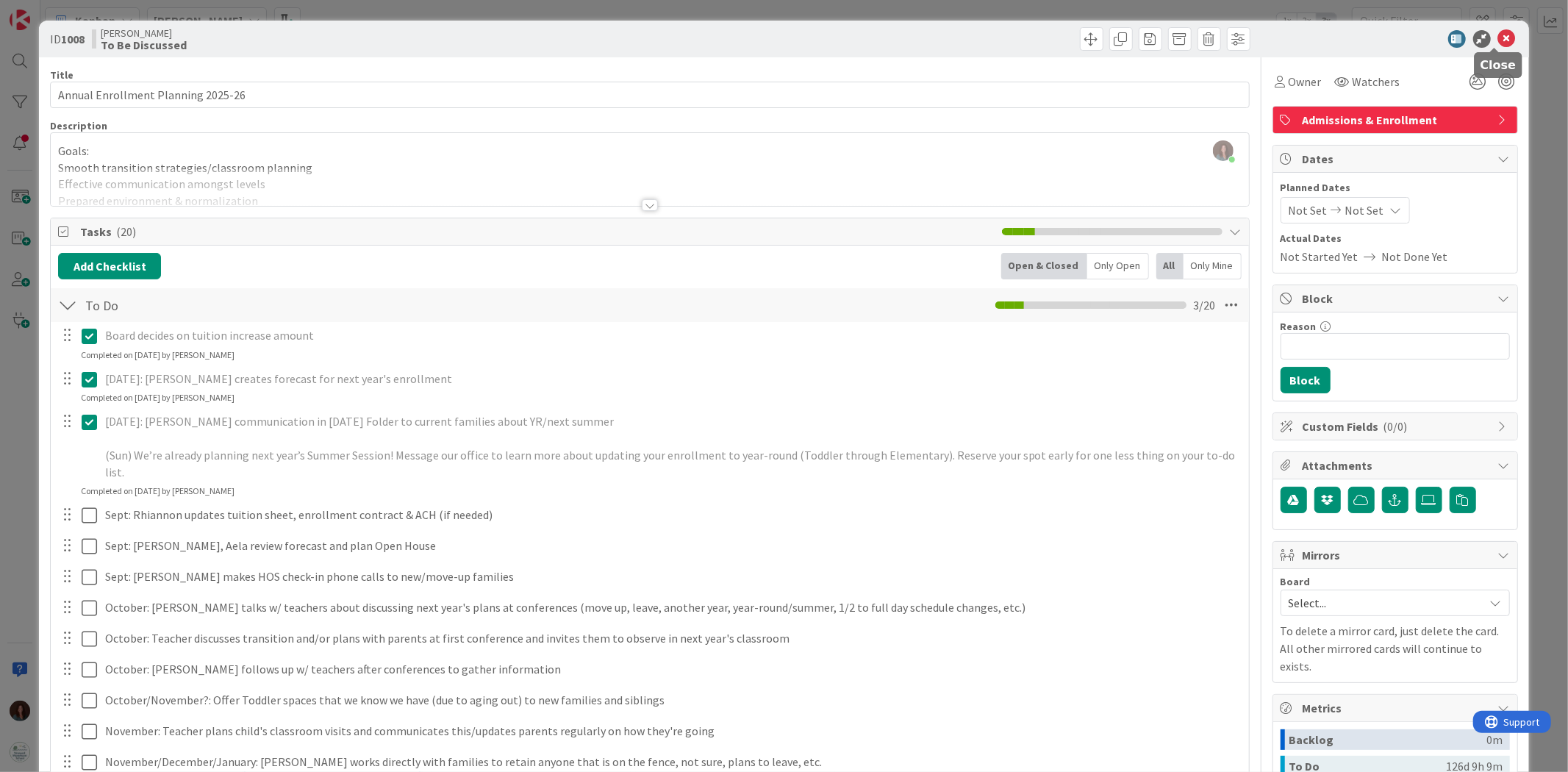
click at [1497, 40] on icon at bounding box center [1506, 38] width 17 height 17
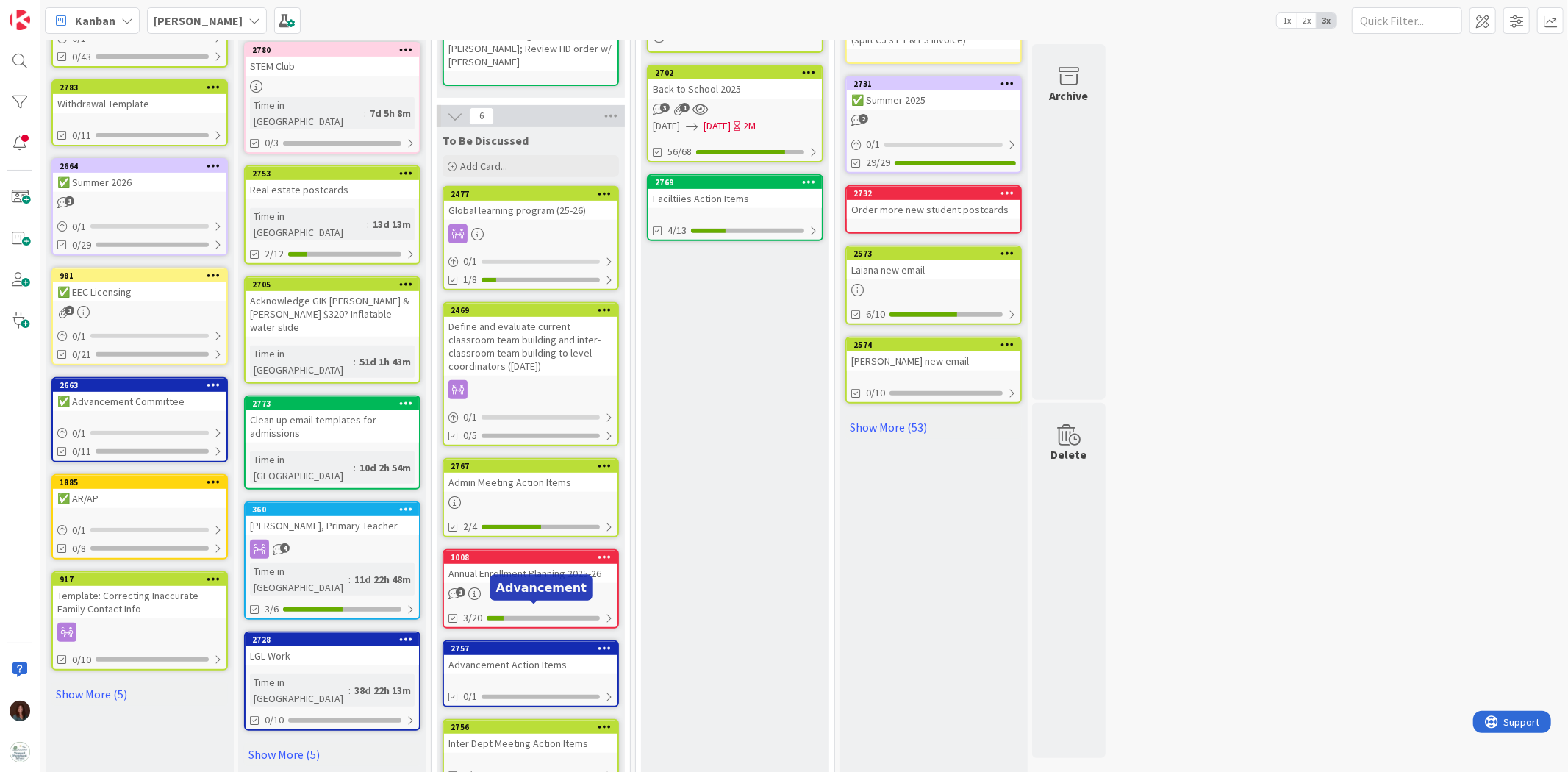
click at [556, 655] on div "Advancement Action Items" at bounding box center [530, 664] width 173 height 19
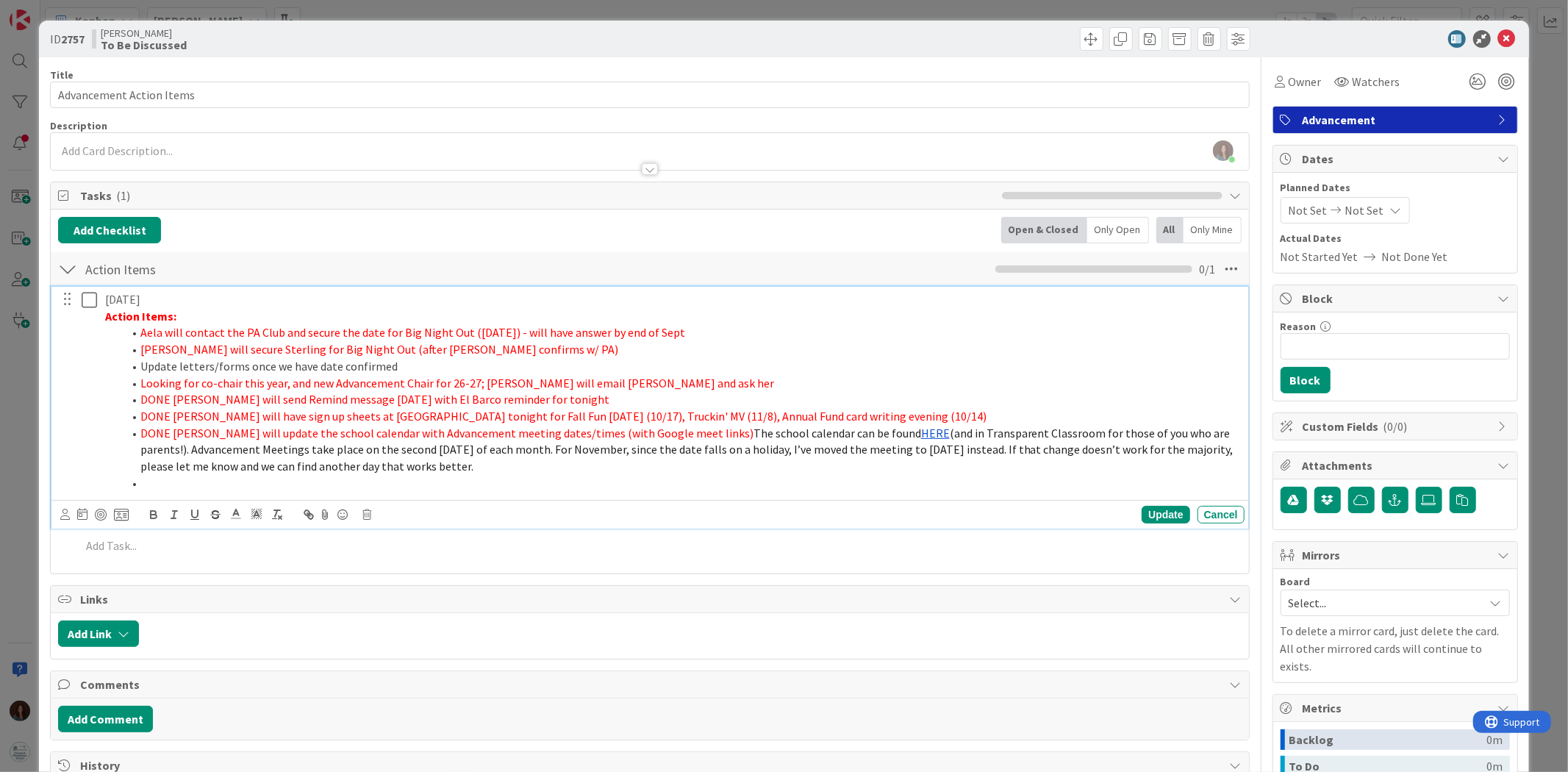
click at [272, 482] on li at bounding box center [681, 483] width 1116 height 16
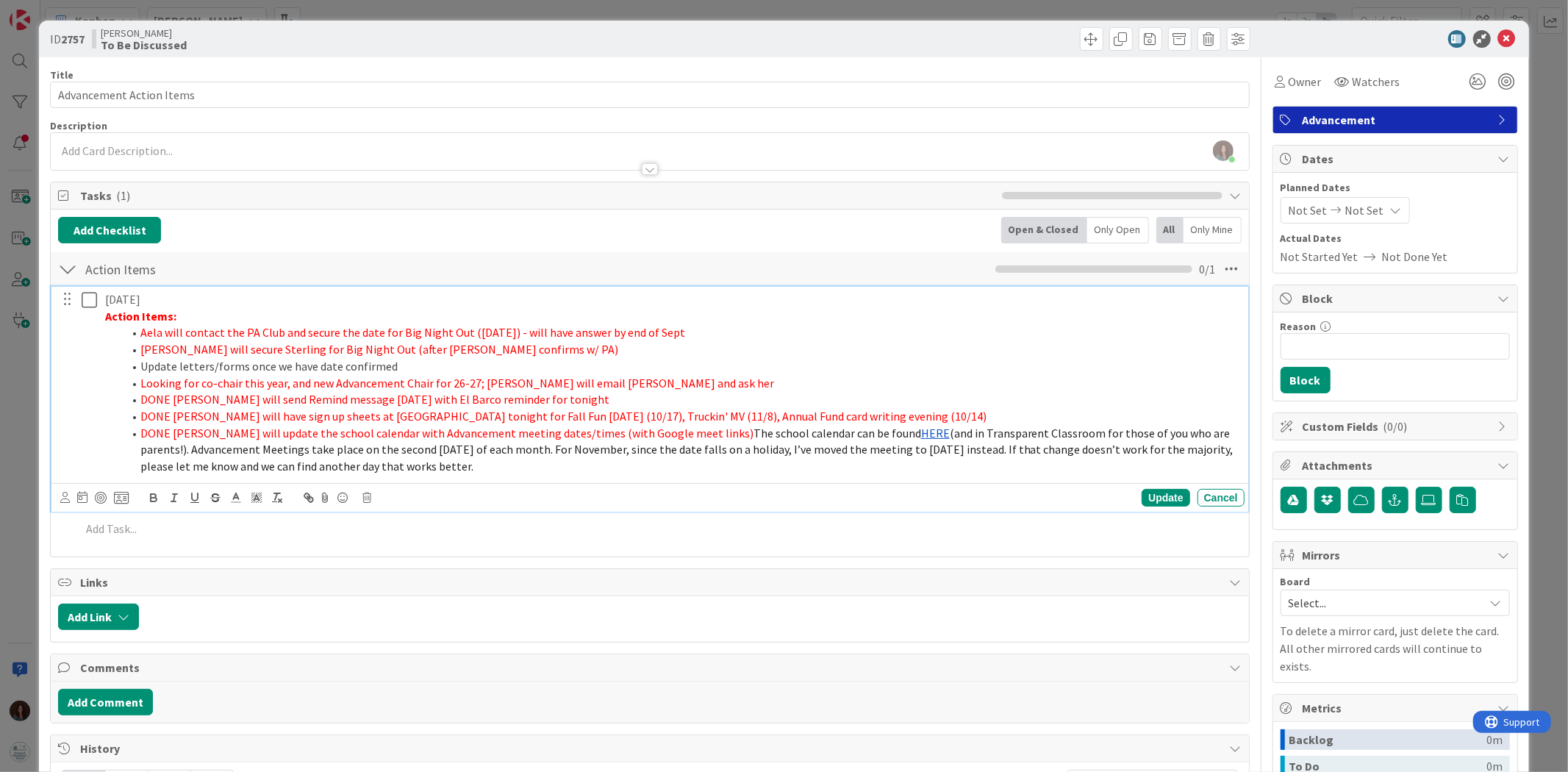
drag, startPoint x: 412, startPoint y: 467, endPoint x: 89, endPoint y: 332, distance: 350.1
click at [89, 332] on div "9/9/2025 Action Items: Aela will contact the PA Club and secure the date for Bi…" at bounding box center [650, 383] width 1186 height 192
click at [282, 500] on icon "button" at bounding box center [277, 497] width 13 height 13
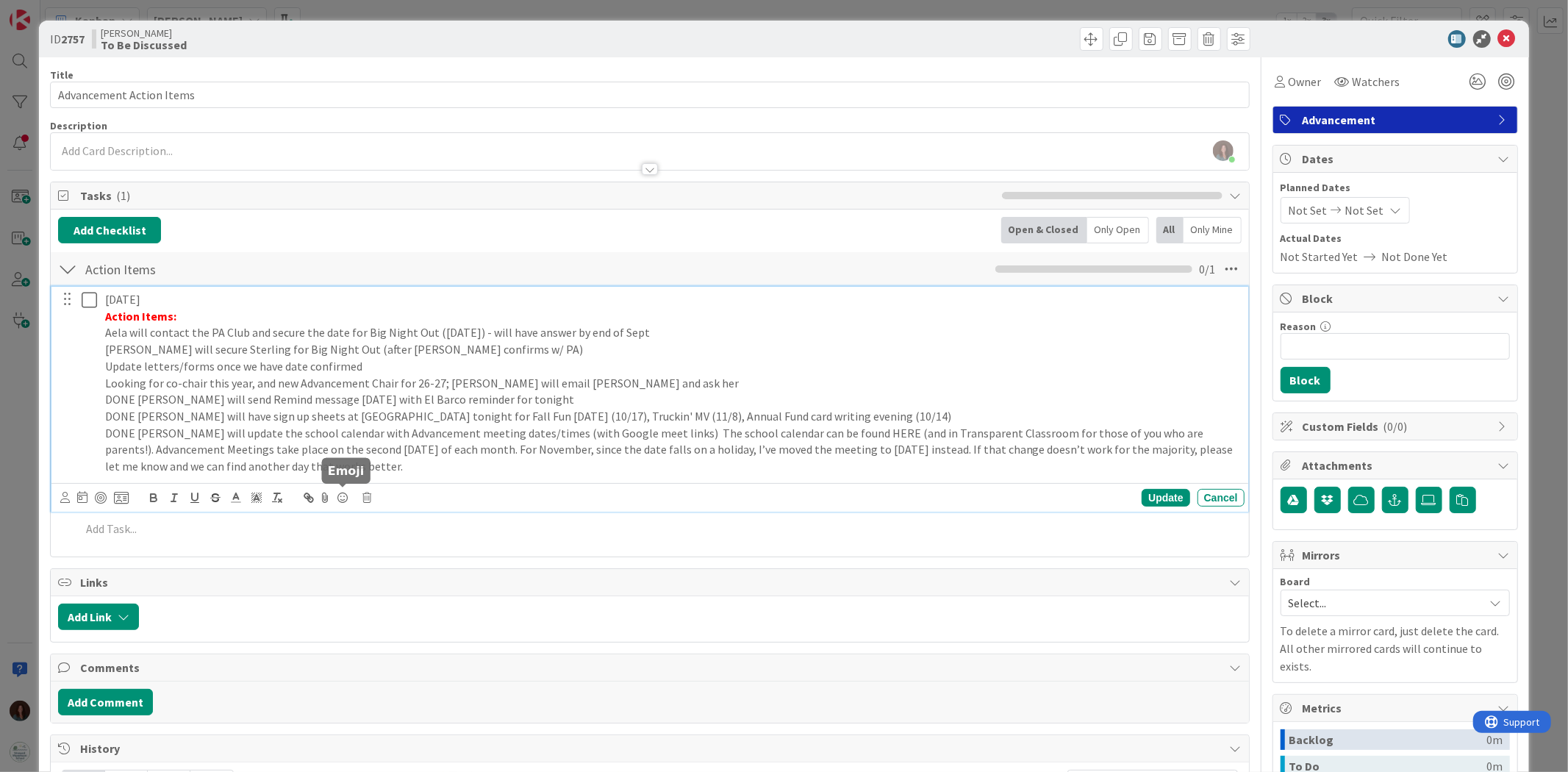
click at [400, 471] on p "DONE Rhiannon will update the school calendar with Advancement meeting dates/ti…" at bounding box center [671, 450] width 1133 height 50
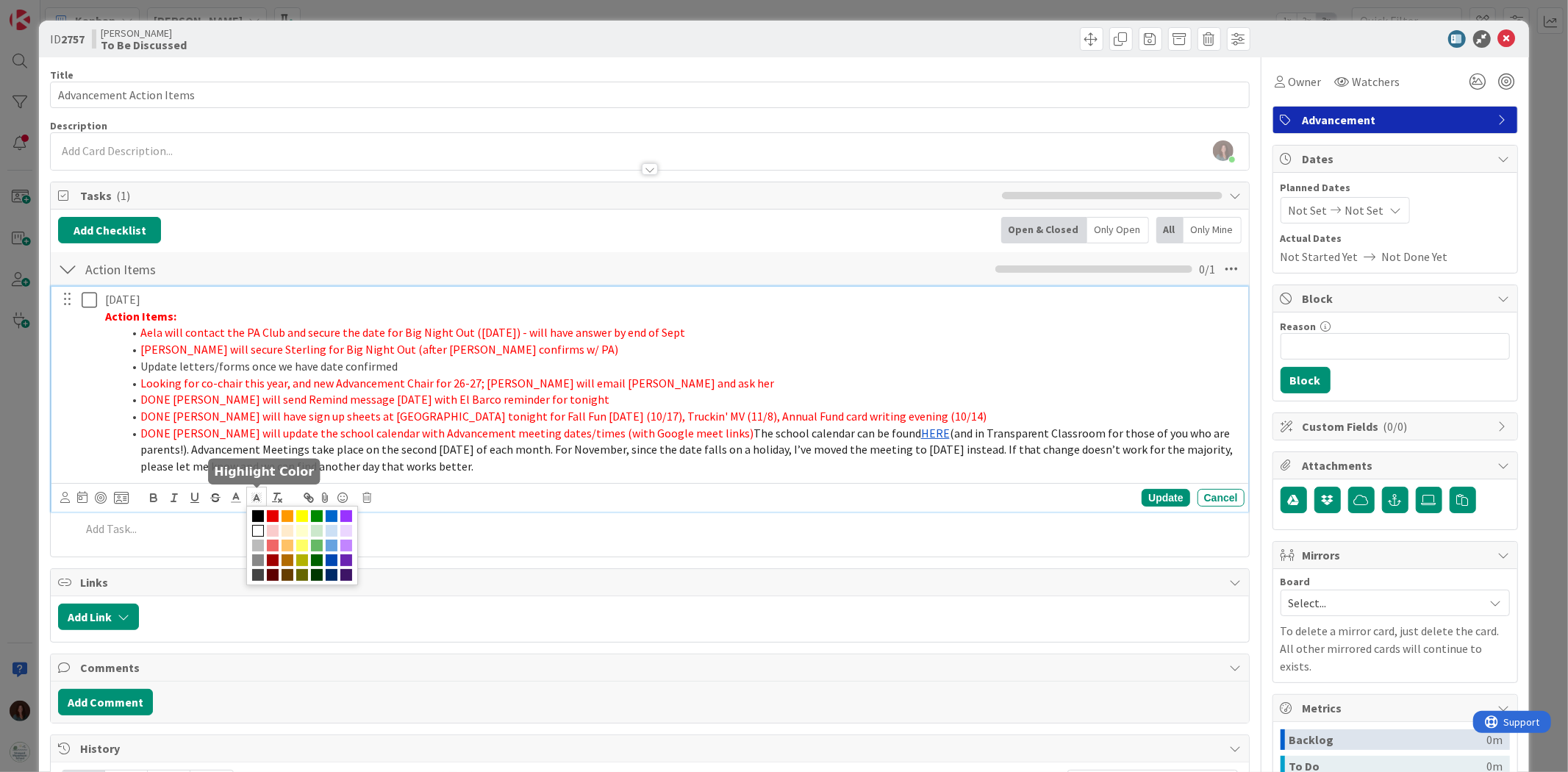
click at [258, 501] on icon at bounding box center [256, 497] width 13 height 13
click at [236, 500] on icon at bounding box center [235, 497] width 13 height 13
click at [251, 518] on span at bounding box center [252, 516] width 12 height 12
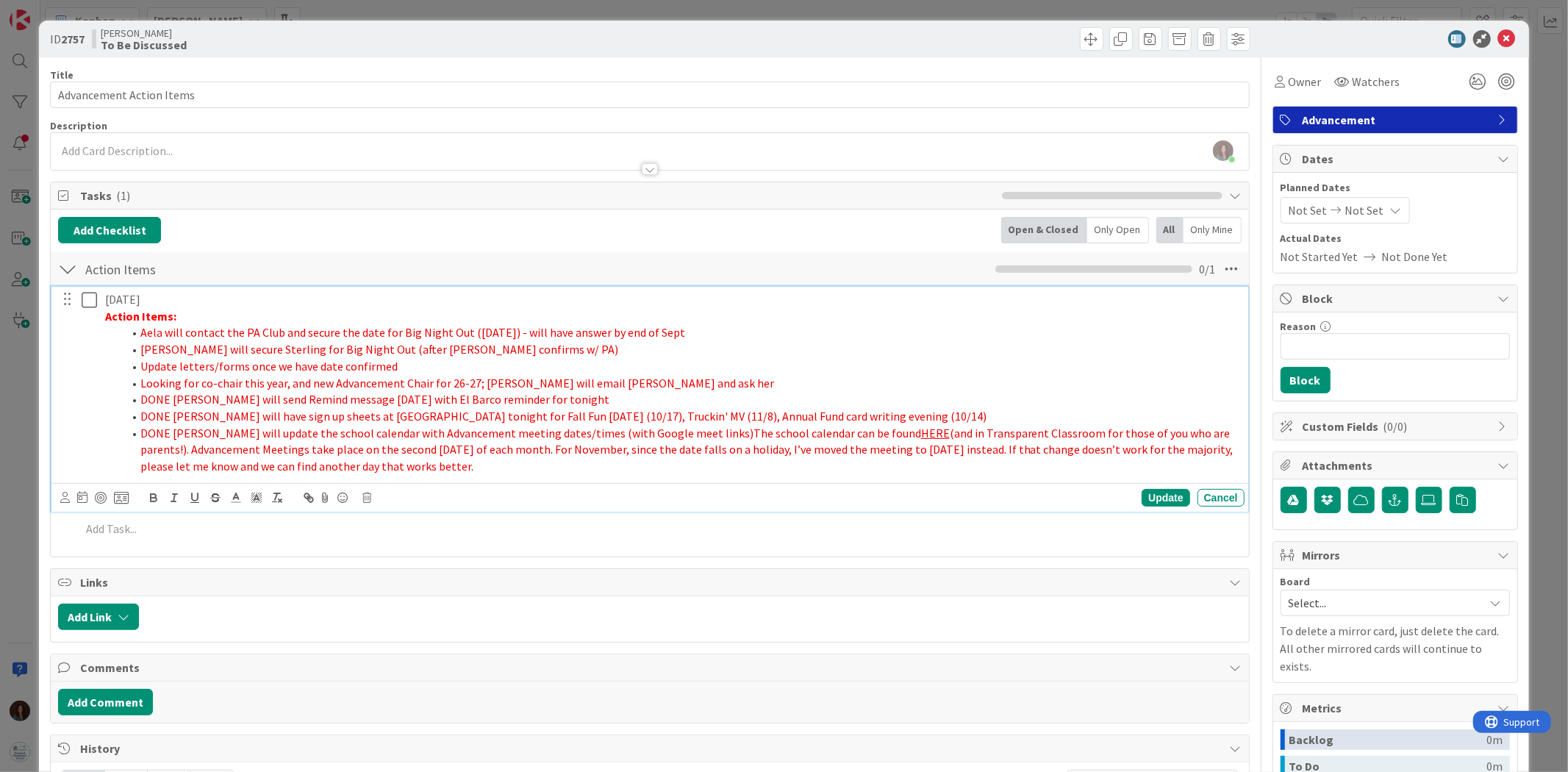
click at [461, 465] on li "DONE Rhiannon will update the school calendar with Advancement meeting dates/ti…" at bounding box center [681, 450] width 1116 height 50
click at [460, 464] on li "DONE Rhiannon will update the school calendar with Advancement meeting dates/ti…" at bounding box center [681, 450] width 1116 height 50
click at [140, 351] on span "Rhiannon will secure Sterling for Big Night Out (after Aela confirms w/ PA)" at bounding box center [379, 349] width 478 height 15
click at [144, 364] on span "Update letters/forms once we have date confirmed" at bounding box center [268, 366] width 257 height 15
click at [140, 367] on span "Update letters/forms once we have date confirmed" at bounding box center [268, 366] width 257 height 15
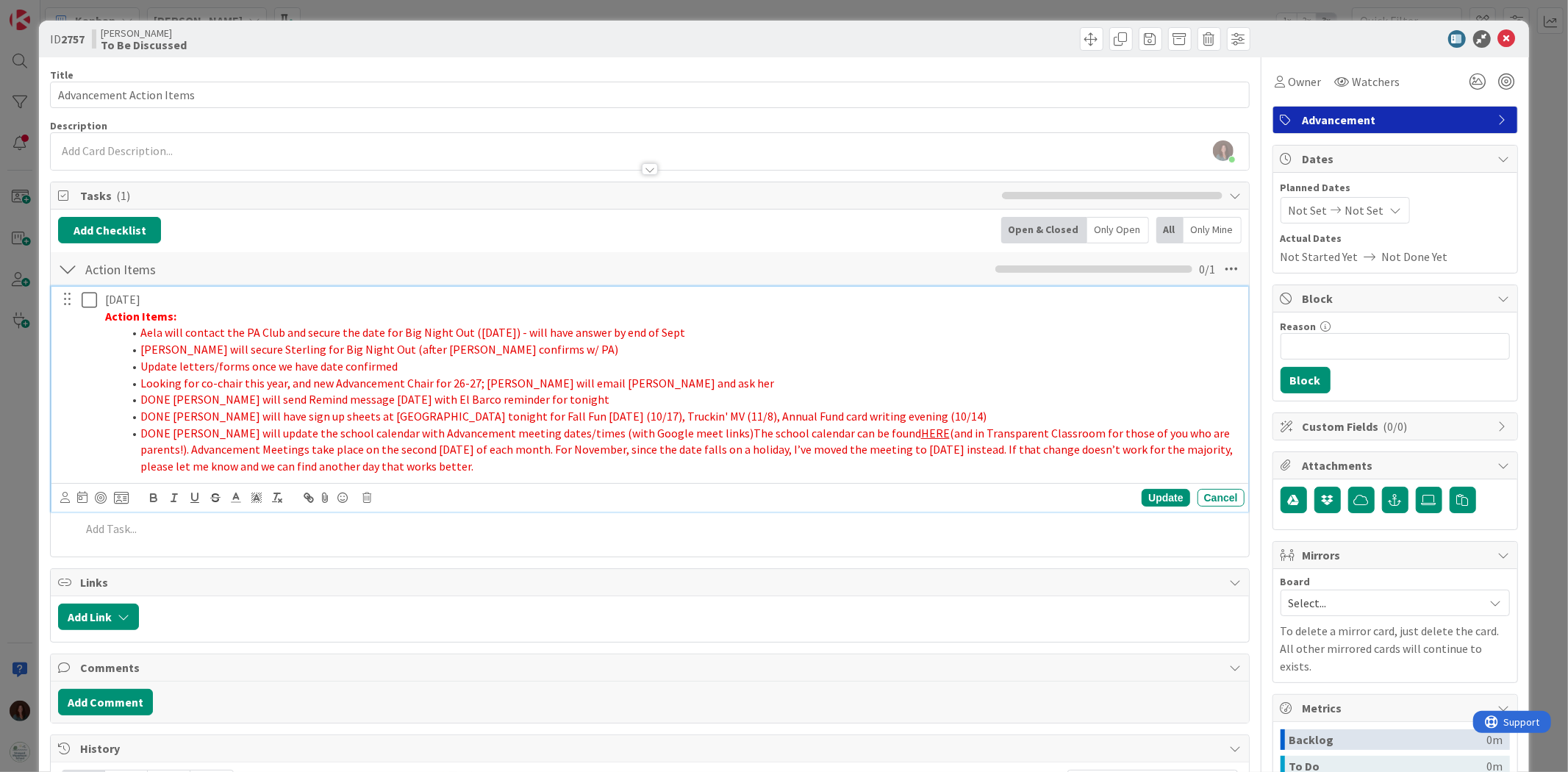
click at [670, 382] on li "Looking for co-chair this year, and new Advancement Chair for 26-27; Debbie wil…" at bounding box center [681, 383] width 1116 height 16
click at [140, 381] on span "Looking for co-chair this year, and new Advancement Chair for 26-27; Debbie wil…" at bounding box center [457, 383] width 634 height 15
click at [166, 408] on span "DONE Sasha will have sign up sheets at El Barco tonight for Fall Fun Friday (10…" at bounding box center [563, 416] width 846 height 15
click at [171, 421] on span "DONE Sasha will have sign up sheets at El Barco tonight for Fall Fun Friday (10…" at bounding box center [563, 416] width 846 height 15
click at [166, 437] on span "DONE Rhiannon will update the school calendar with Advancement meeting dates/ti…" at bounding box center [446, 433] width 613 height 15
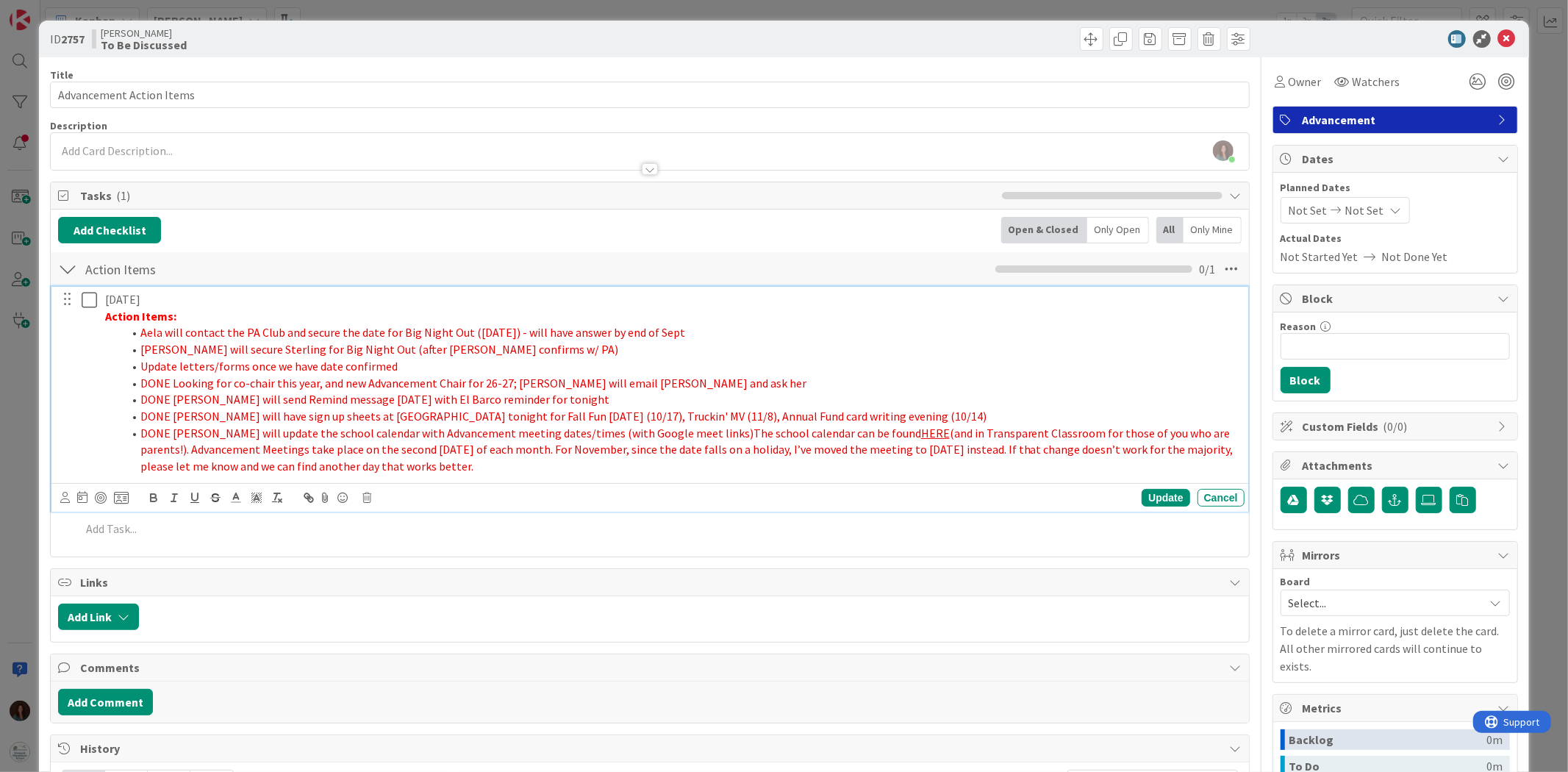
click at [452, 469] on li "DONE Rhiannon will update the school calendar with Advancement meeting dates/ti…" at bounding box center [681, 450] width 1116 height 50
click at [1145, 496] on div "Update" at bounding box center [1165, 497] width 48 height 17
drag, startPoint x: 430, startPoint y: 464, endPoint x: 103, endPoint y: 379, distance: 337.9
click at [103, 379] on div "9/9/2025 Action Items: Aela will contact the PA Club and secure the date for Bi…" at bounding box center [671, 383] width 1145 height 192
click at [236, 503] on icon at bounding box center [235, 497] width 13 height 13
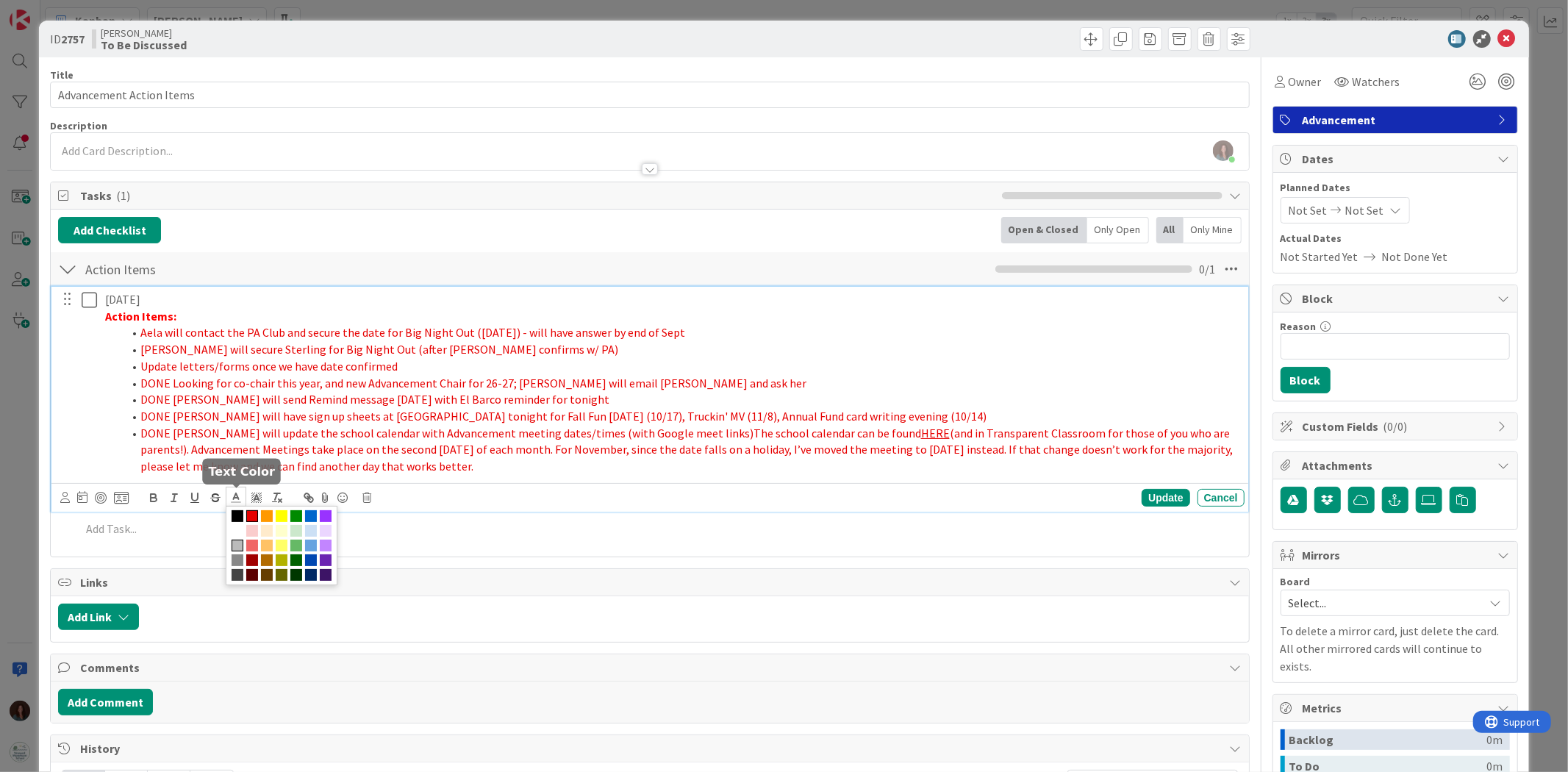
click at [244, 549] on span at bounding box center [237, 545] width 12 height 12
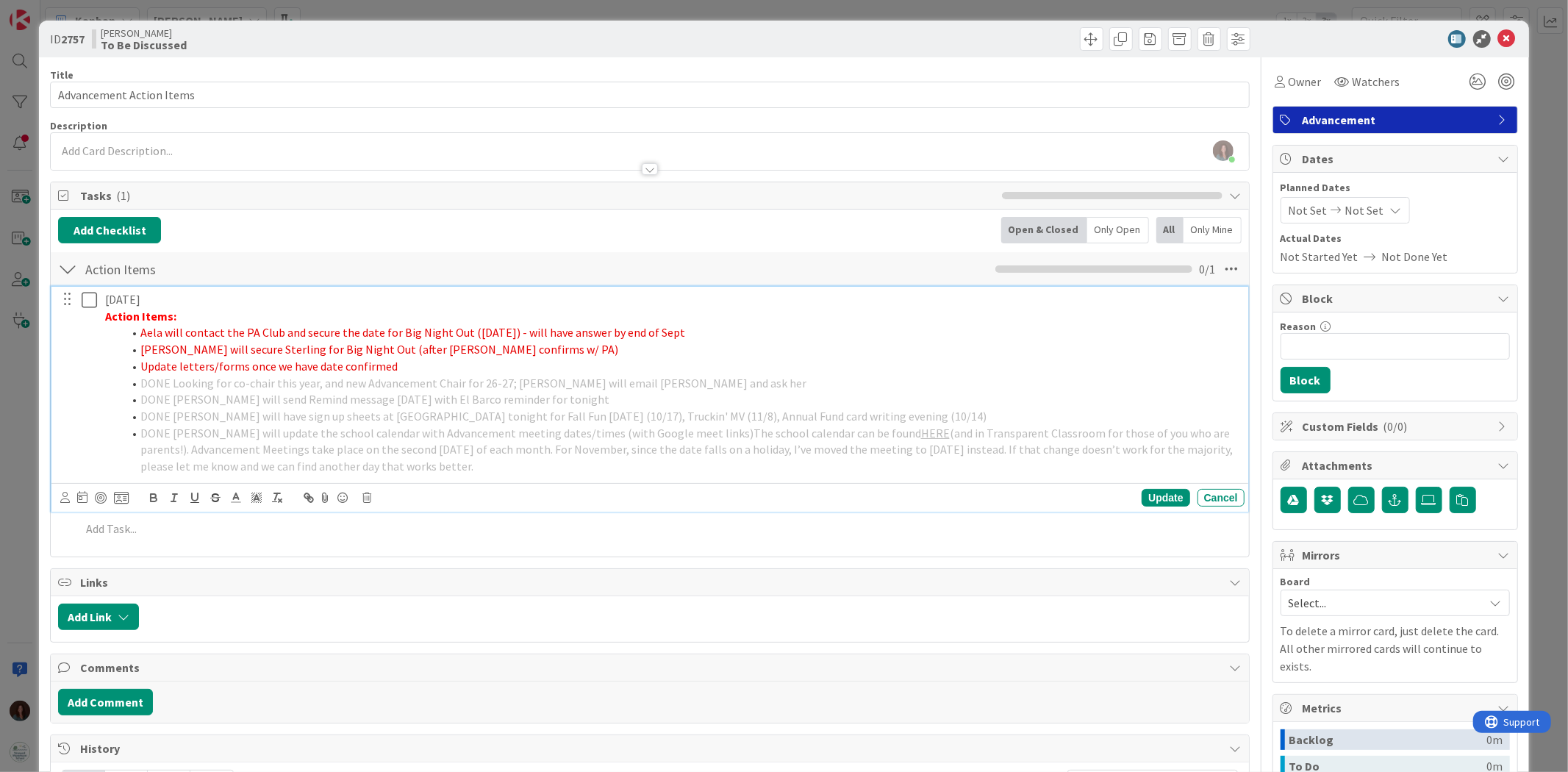
click at [494, 474] on li "DONE Rhiannon will update the school calendar with Advancement meeting dates/ti…" at bounding box center [681, 450] width 1116 height 50
click at [1148, 491] on div "Update" at bounding box center [1165, 497] width 48 height 17
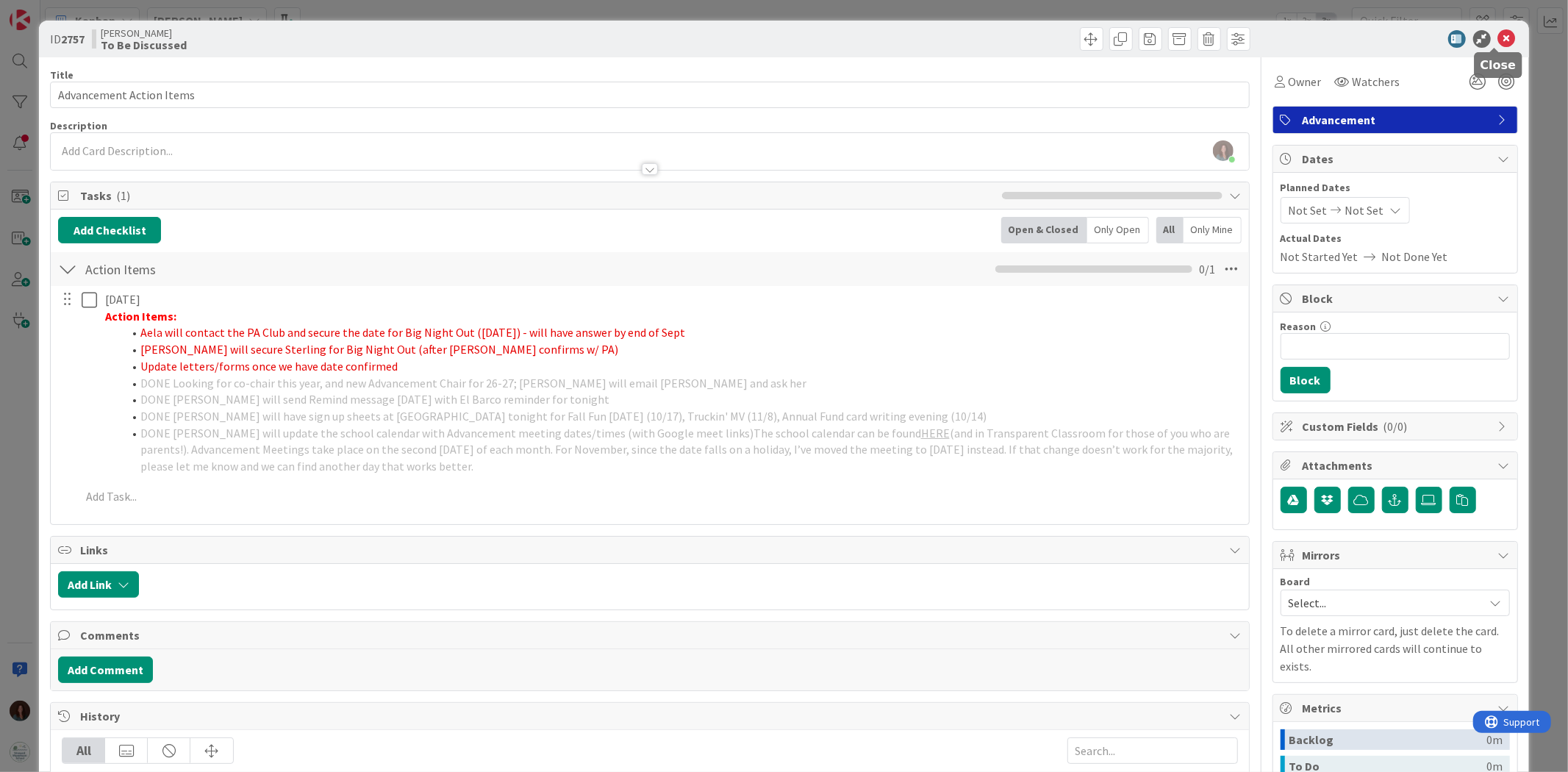
click at [1497, 37] on icon at bounding box center [1506, 38] width 17 height 17
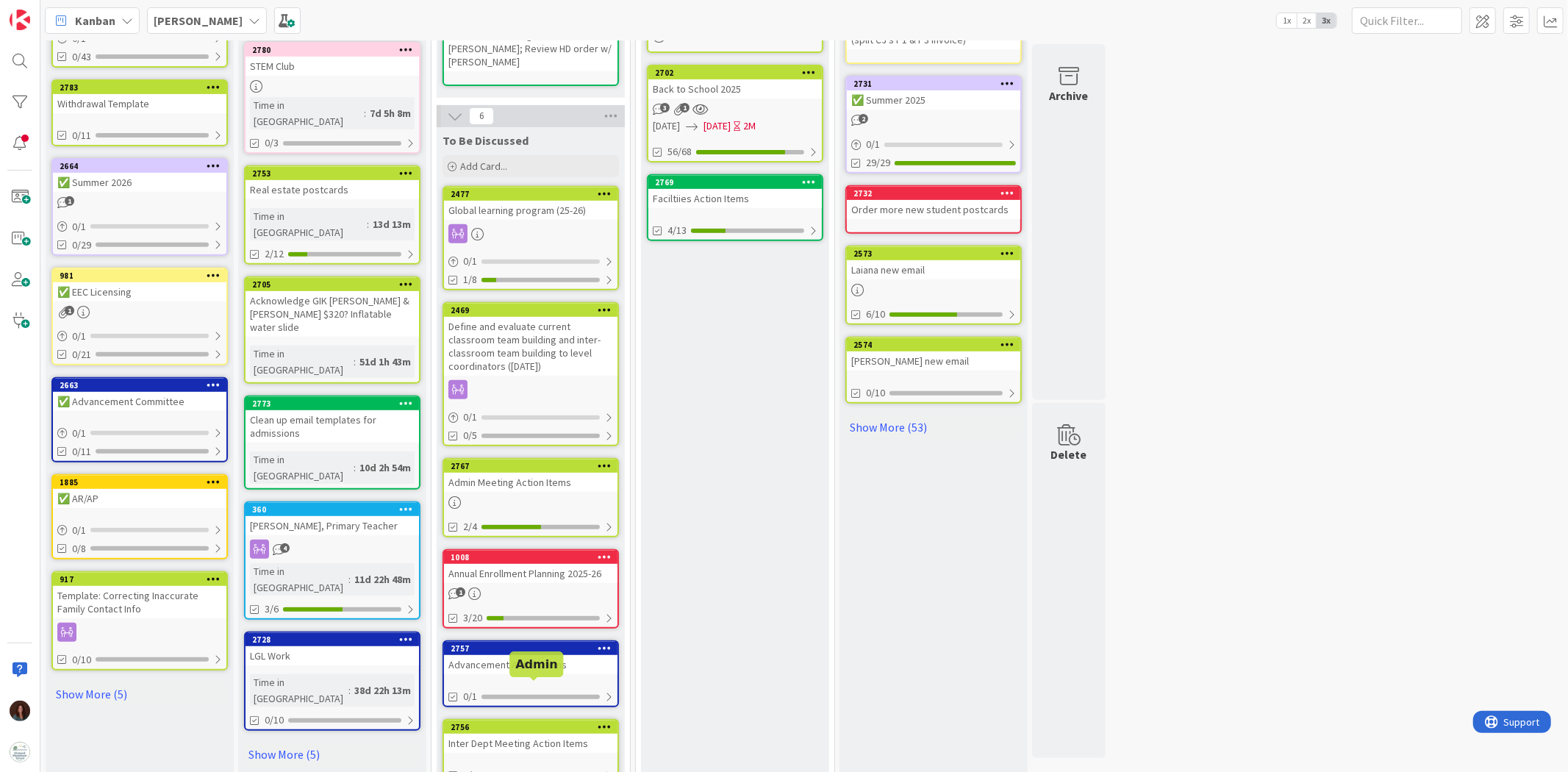
click at [522, 722] on div "2756" at bounding box center [534, 726] width 167 height 10
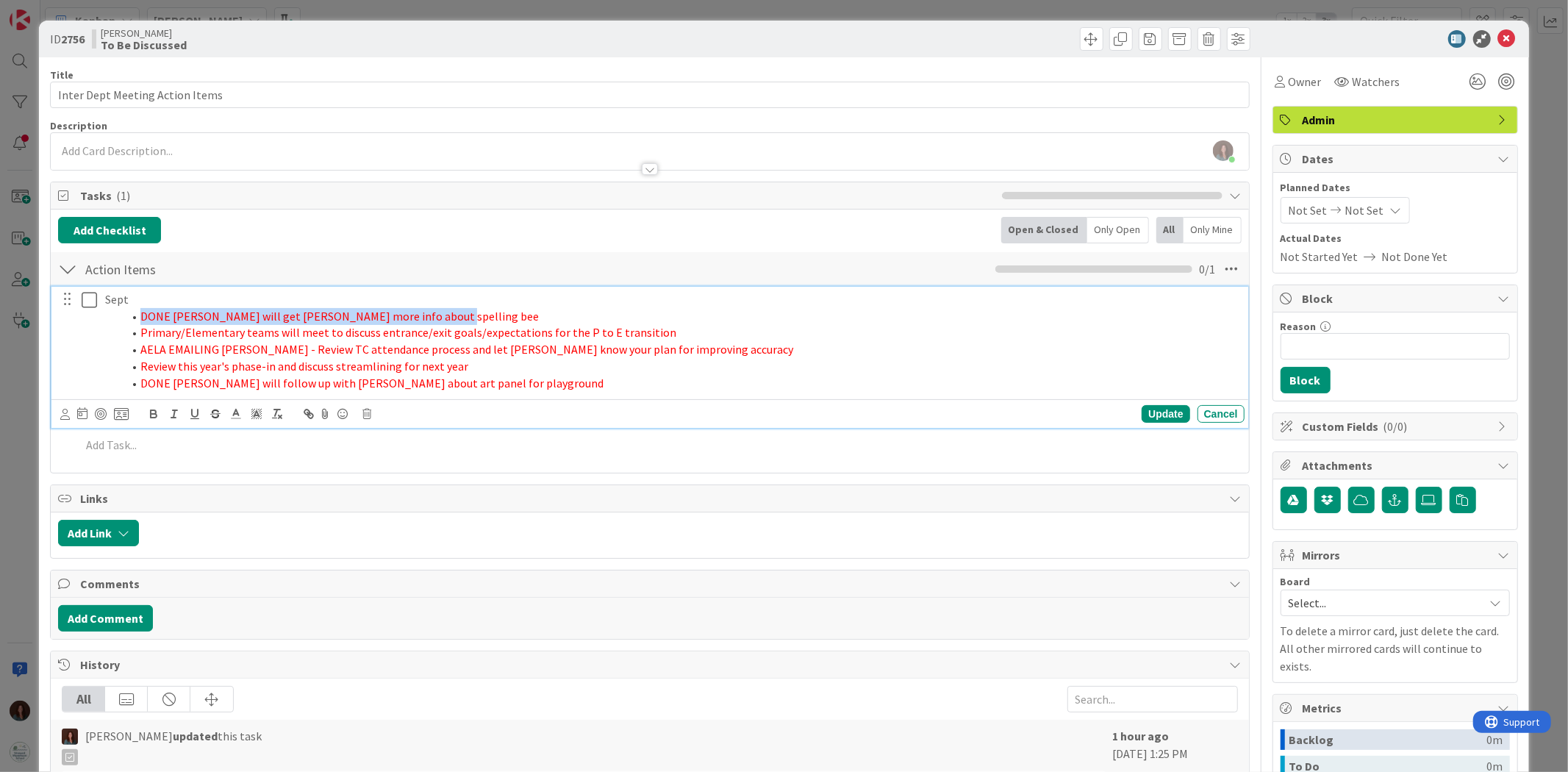
drag, startPoint x: 450, startPoint y: 313, endPoint x: 83, endPoint y: 318, distance: 367.0
click at [85, 318] on div "Sept DONE Debbie will get Irene J. more info about spelling bee Primary/Element…" at bounding box center [650, 341] width 1186 height 109
click at [241, 329] on span "Primary/Elementary teams will meet to discuss entrance/exit goals/expectations …" at bounding box center [408, 332] width 536 height 15
click at [241, 331] on span "Primary/Elementary teams will meet to discuss entrance/exit goals/expectations …" at bounding box center [408, 332] width 536 height 15
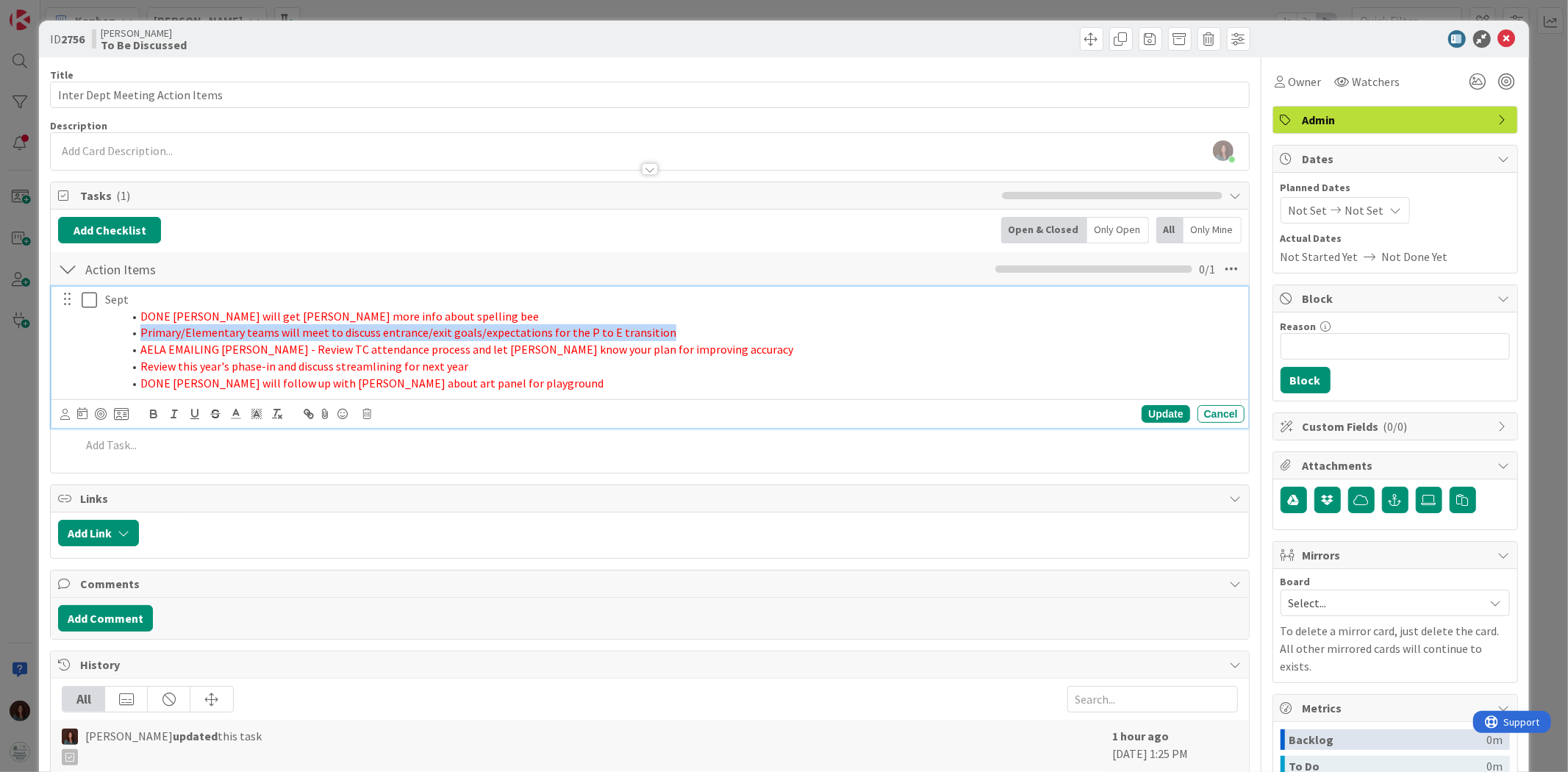
click at [241, 331] on span "Primary/Elementary teams will meet to discuss entrance/exit goals/expectations …" at bounding box center [408, 332] width 536 height 15
click at [229, 351] on span "AELA EMAILING CHRIS - Review TC attendance process and let Debbie know your pla…" at bounding box center [466, 349] width 653 height 15
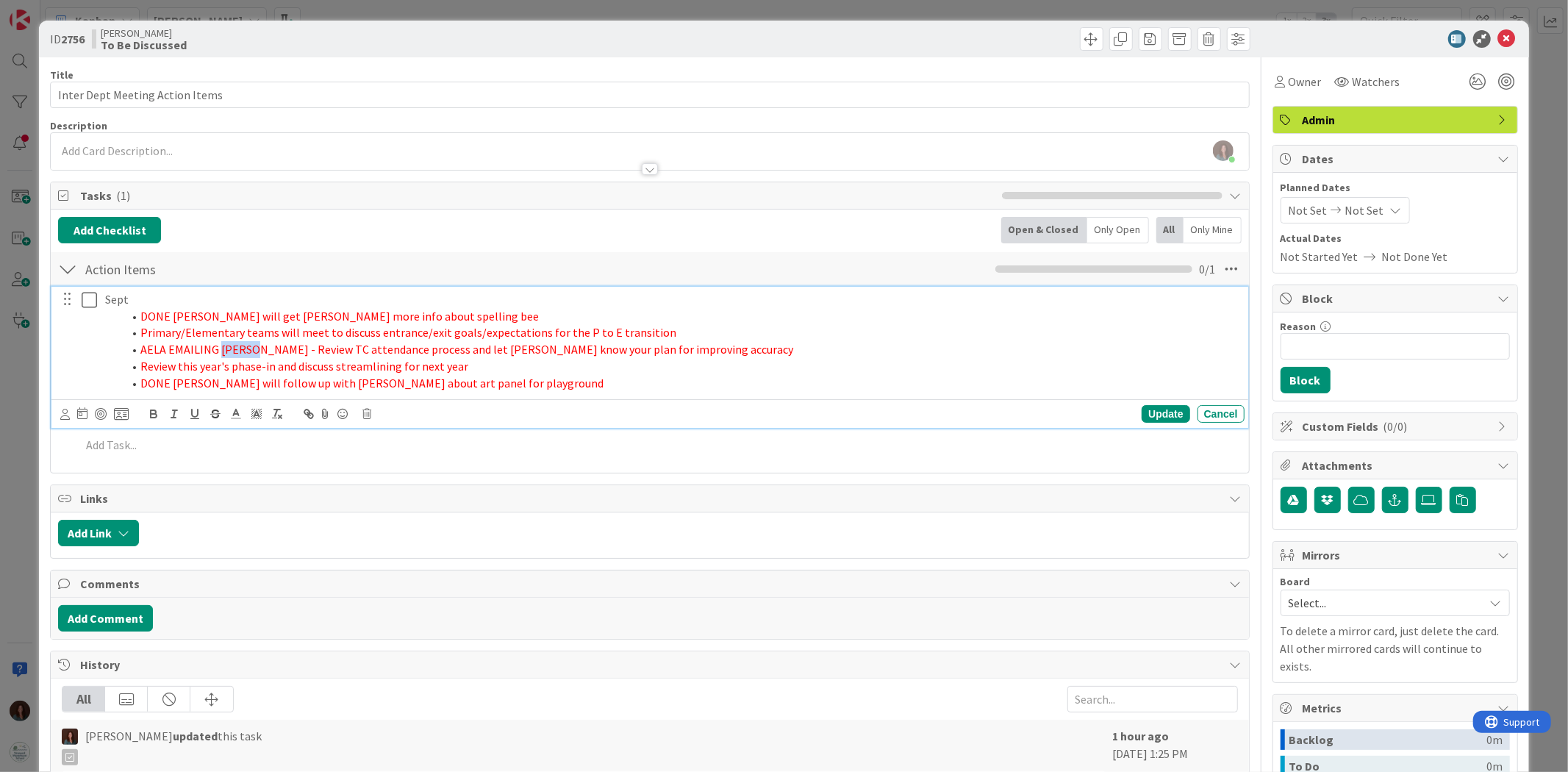
click at [229, 351] on span "AELA EMAILING CHRIS - Review TC attendance process and let Debbie know your pla…" at bounding box center [466, 349] width 653 height 15
click at [217, 364] on span "Review this year's phase-in and discuss streamlining for next year" at bounding box center [304, 366] width 328 height 15
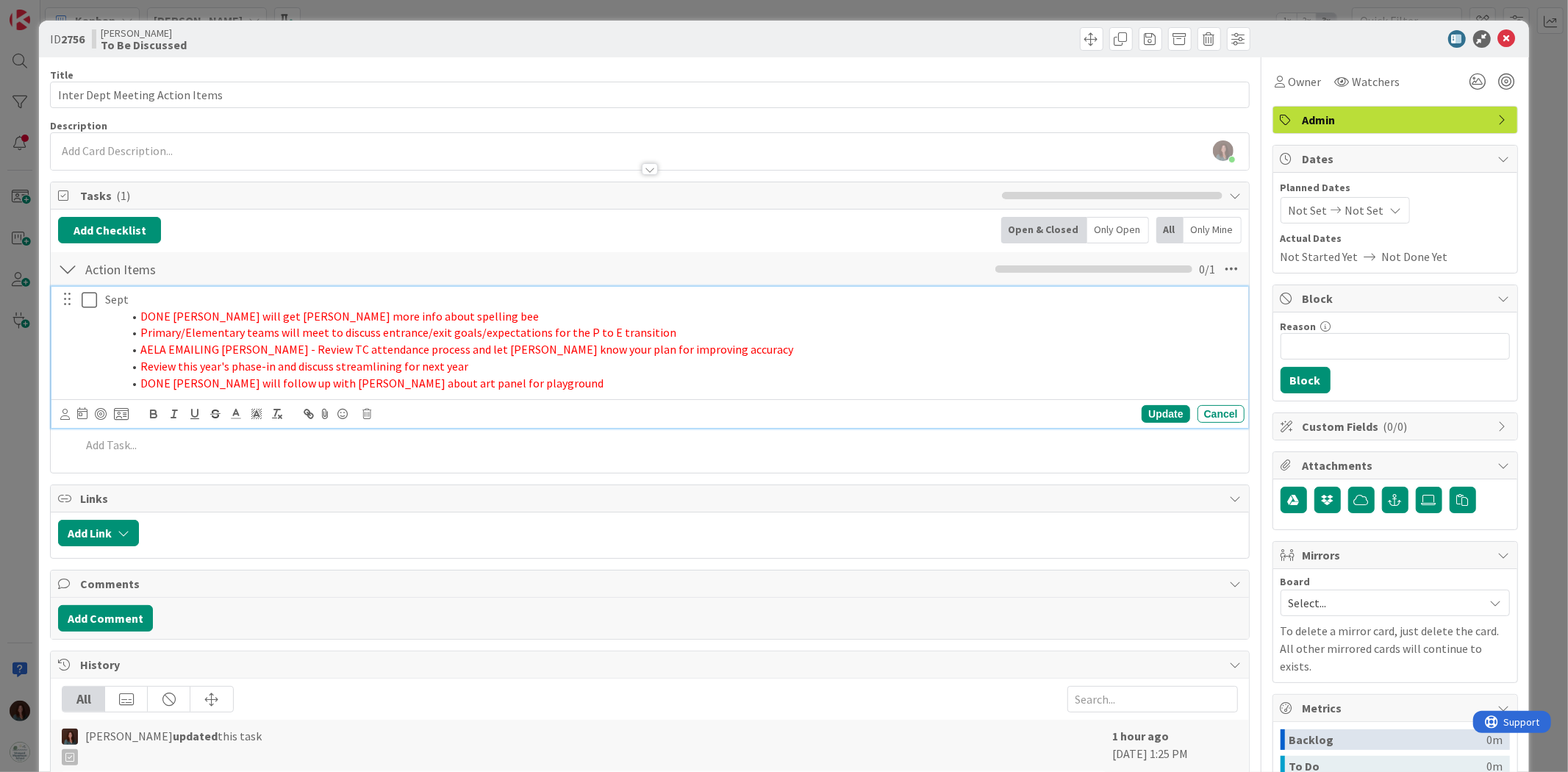
click at [222, 381] on span "DONE Rhiannon will follow up with Chris about art panel for playground" at bounding box center [372, 383] width 463 height 15
click at [253, 314] on span "DONE Debbie will get Irene J. more info about spelling bee" at bounding box center [339, 316] width 398 height 15
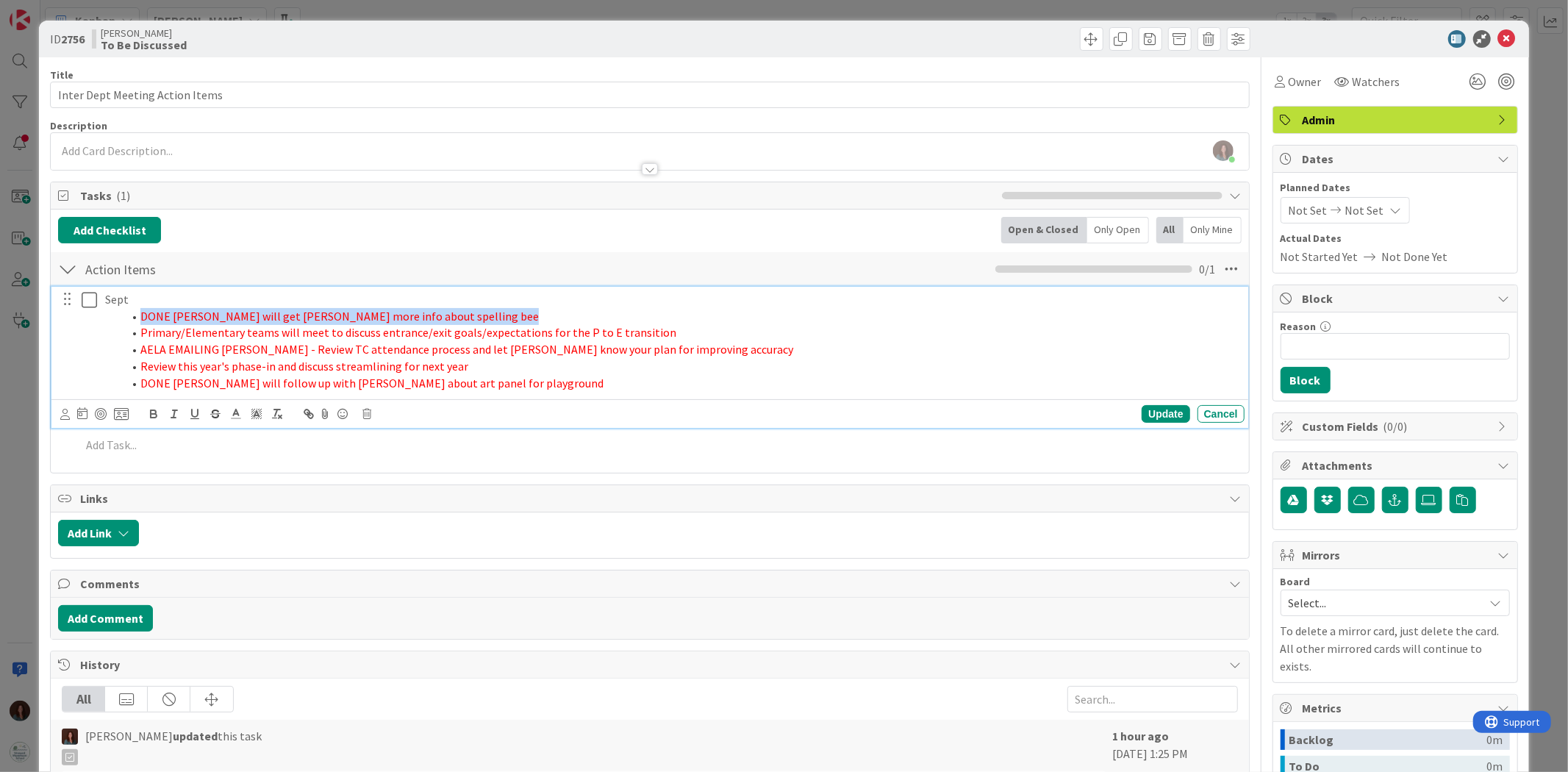
click at [253, 314] on span "DONE Debbie will get Irene J. more info about spelling bee" at bounding box center [339, 316] width 398 height 15
click at [1144, 416] on div "Update" at bounding box center [1165, 413] width 48 height 17
click at [517, 363] on li "Review this year's phase-in and discuss streamlining for next year" at bounding box center [681, 366] width 1116 height 16
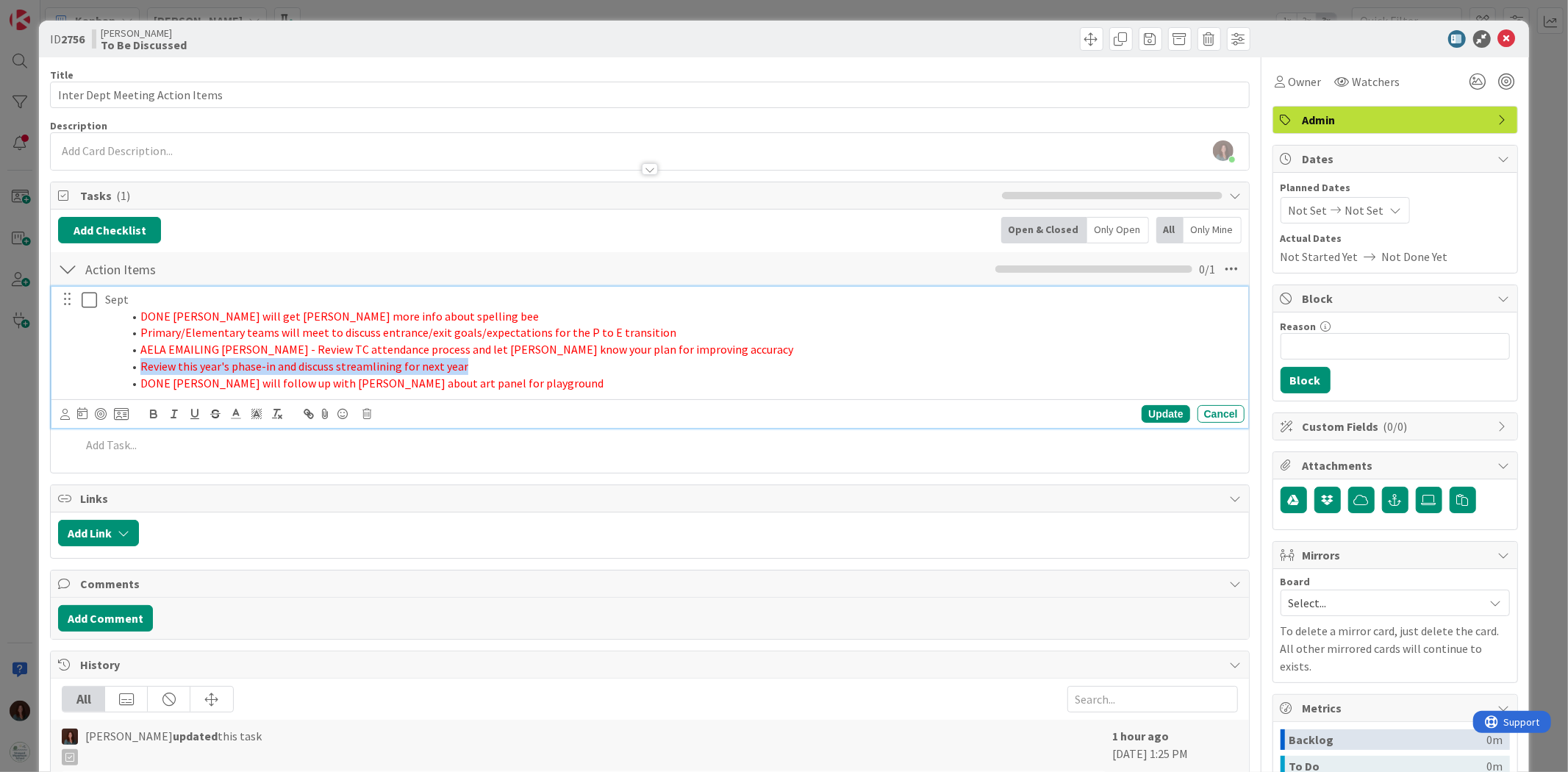
drag, startPoint x: 476, startPoint y: 368, endPoint x: 91, endPoint y: 363, distance: 385.0
click at [91, 363] on div "Sept DONE Debbie will get Irene J. more info about spelling bee Primary/Element…" at bounding box center [650, 341] width 1186 height 109
click at [1497, 38] on icon at bounding box center [1506, 38] width 17 height 17
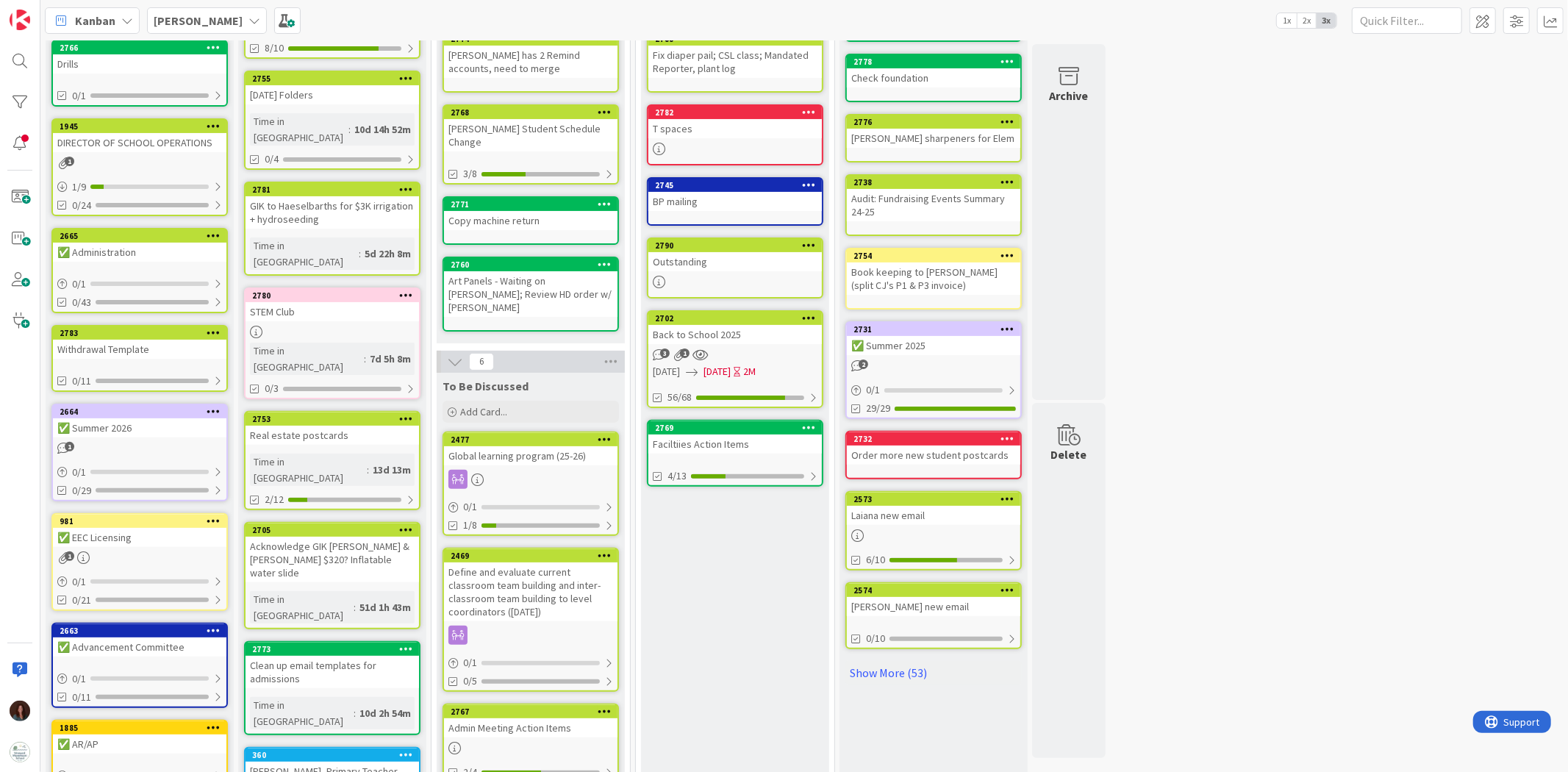
scroll to position [55, 0]
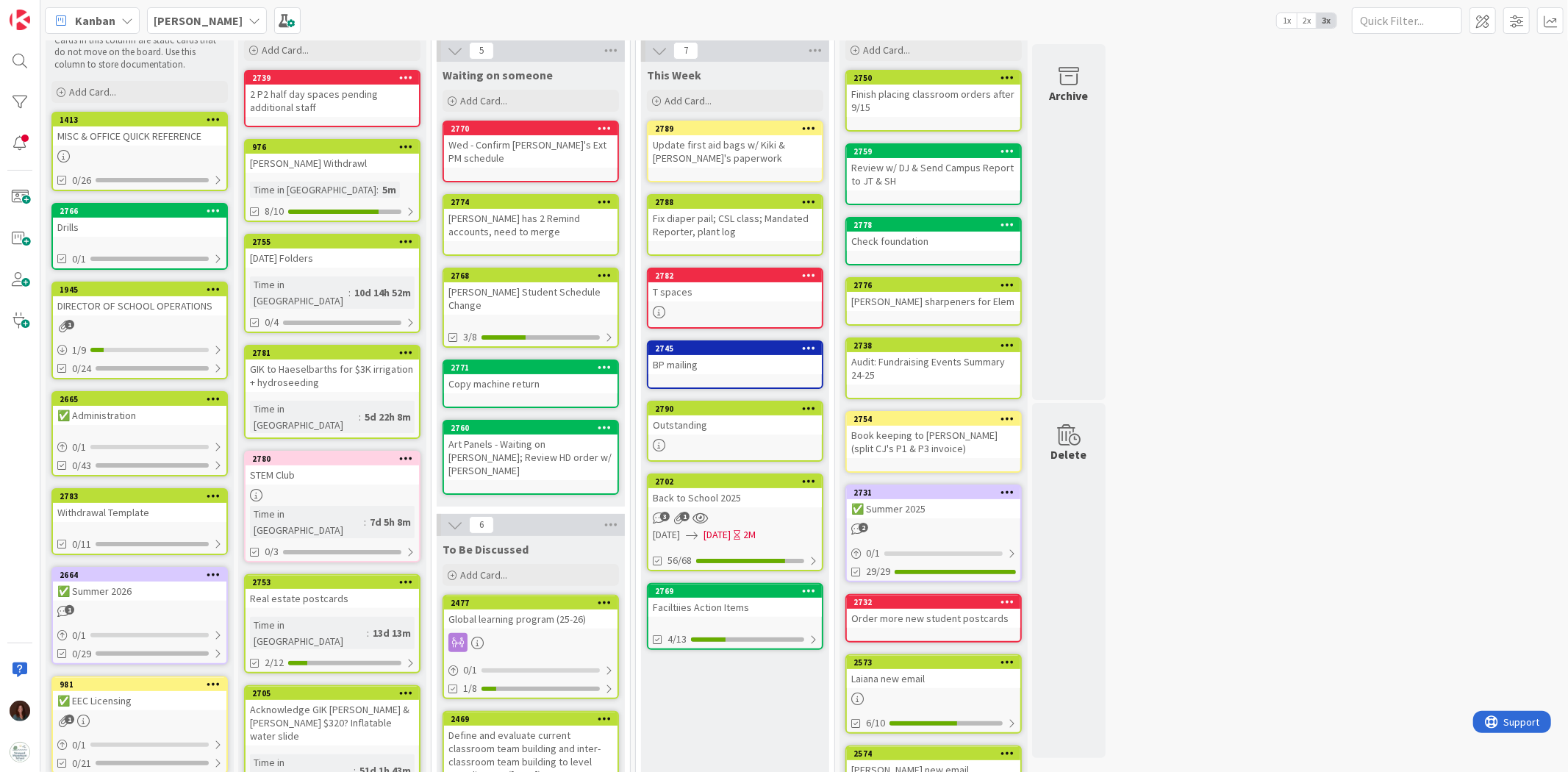
click at [719, 421] on div "Outstanding" at bounding box center [735, 424] width 173 height 19
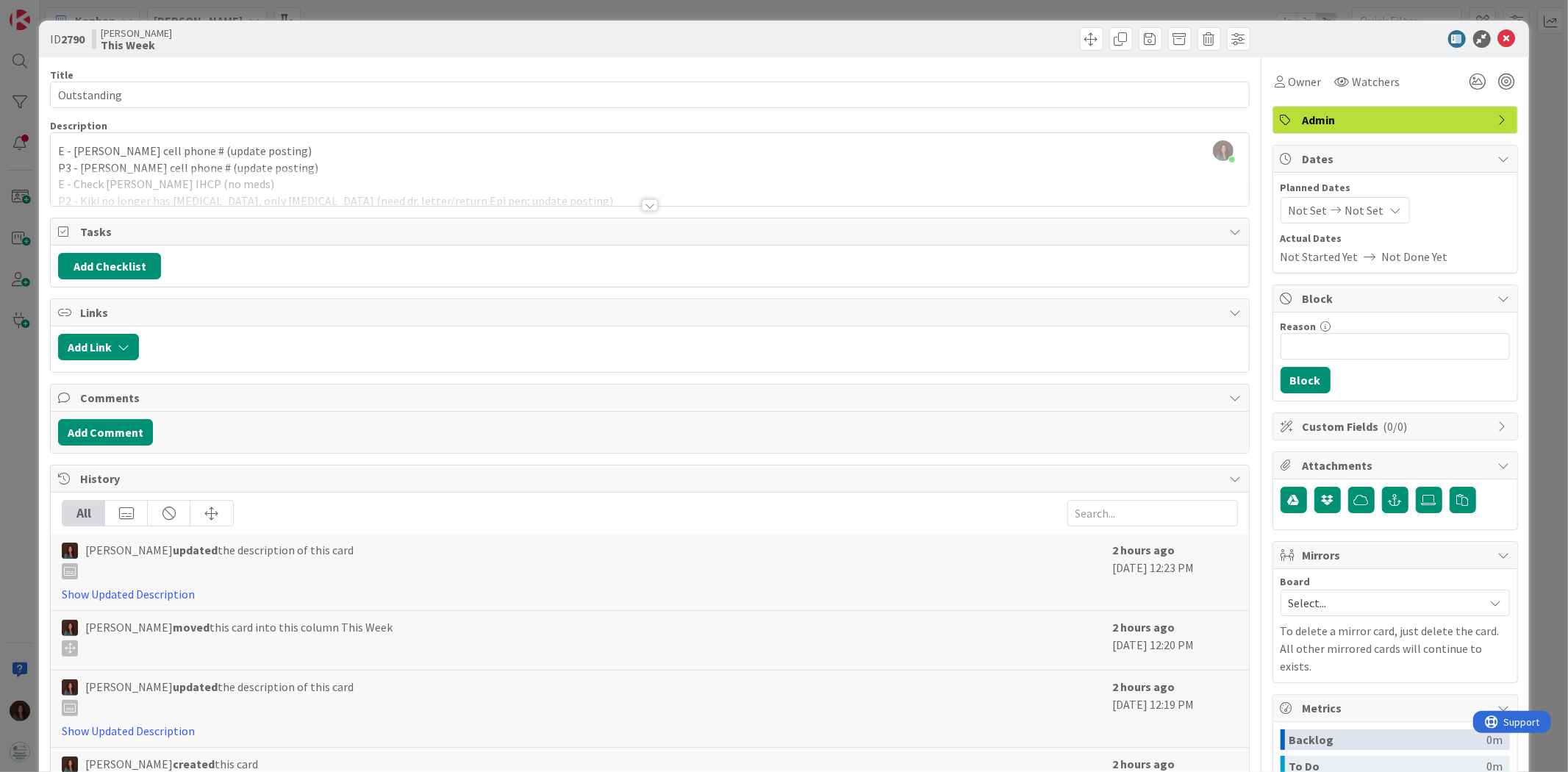
click at [642, 201] on div at bounding box center [650, 204] width 16 height 12
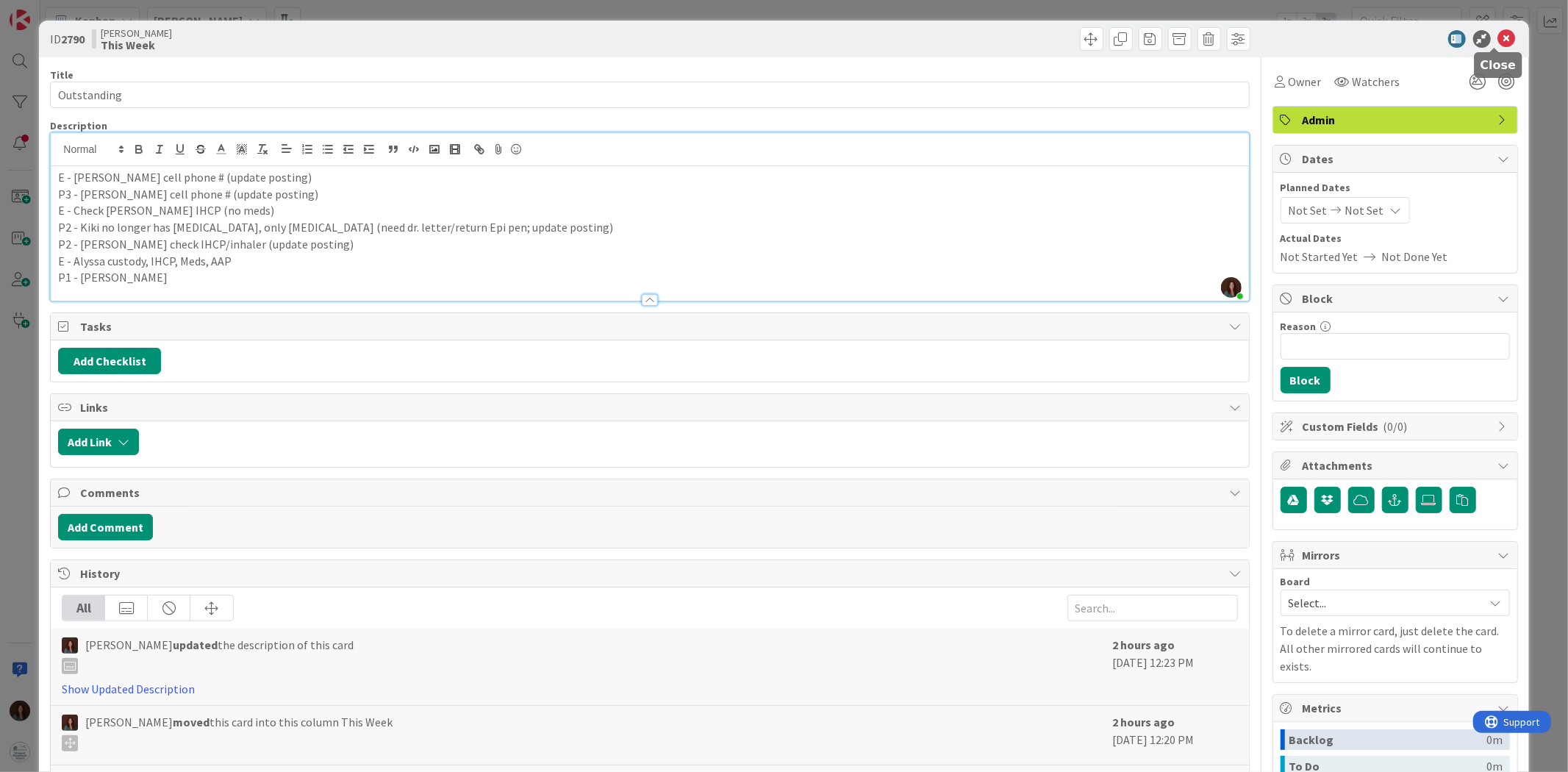
click at [1497, 38] on icon at bounding box center [1506, 38] width 17 height 17
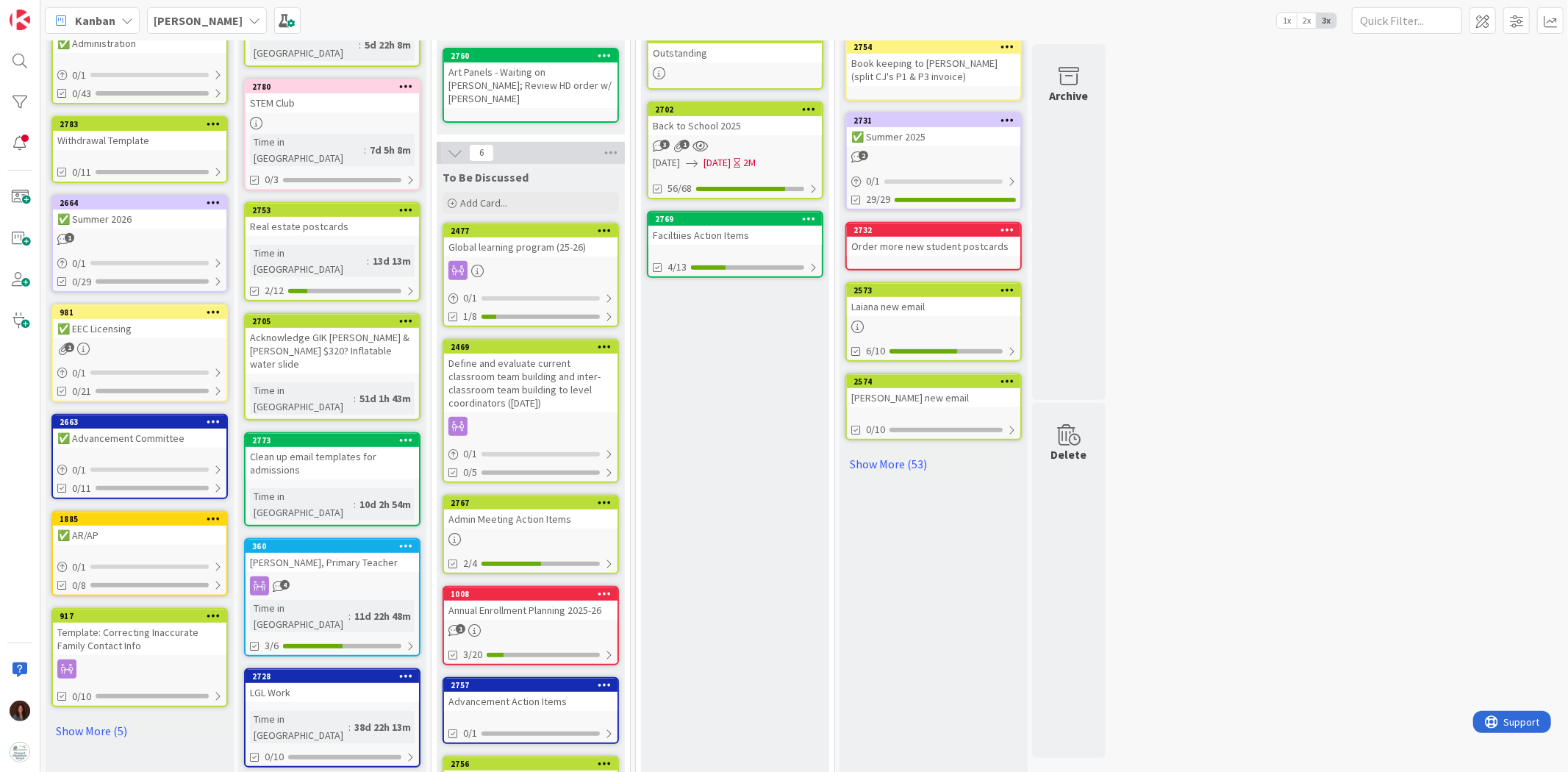
scroll to position [463, 0]
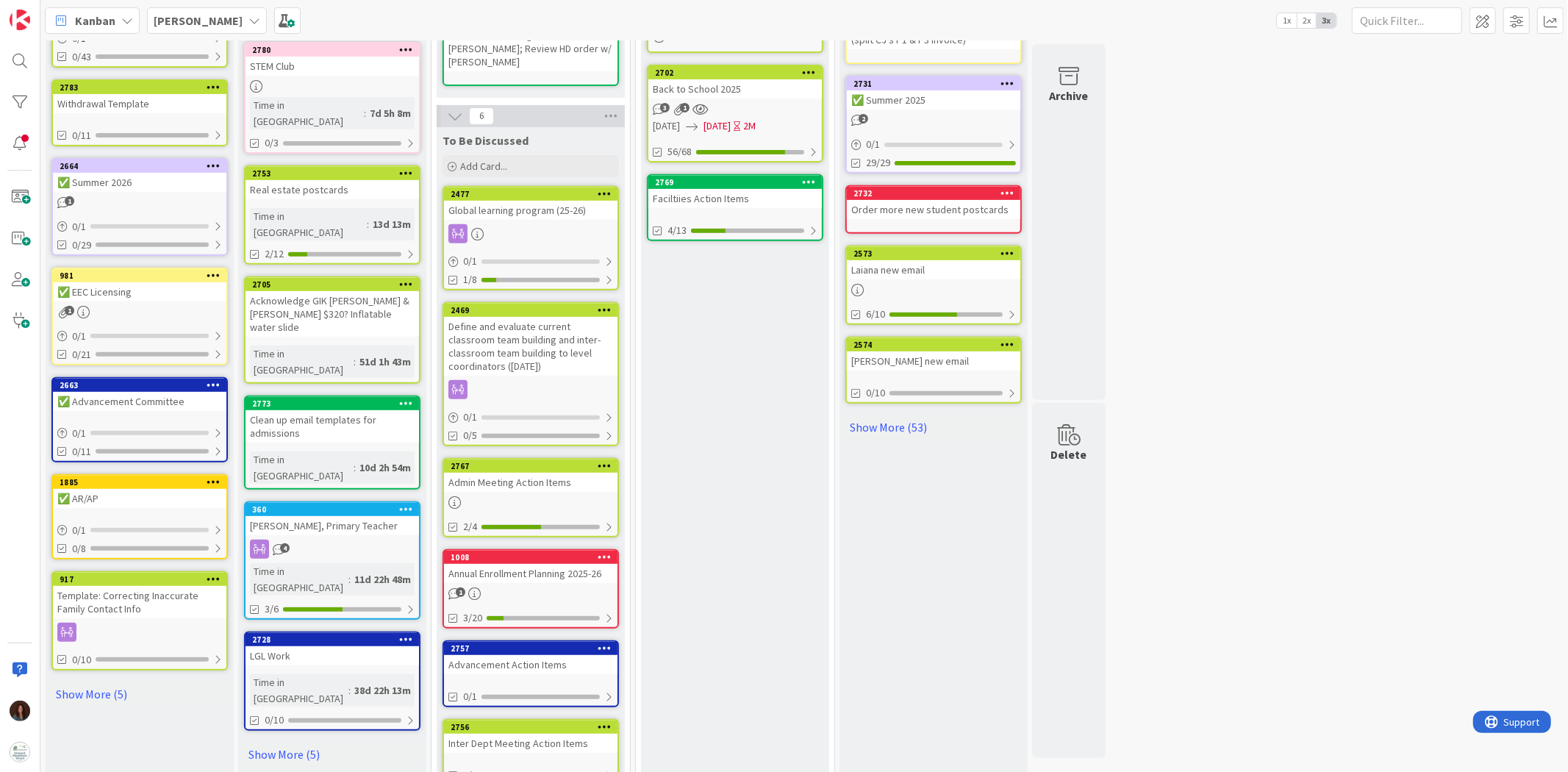
click at [554, 473] on div "Admin Meeting Action Items" at bounding box center [530, 482] width 173 height 19
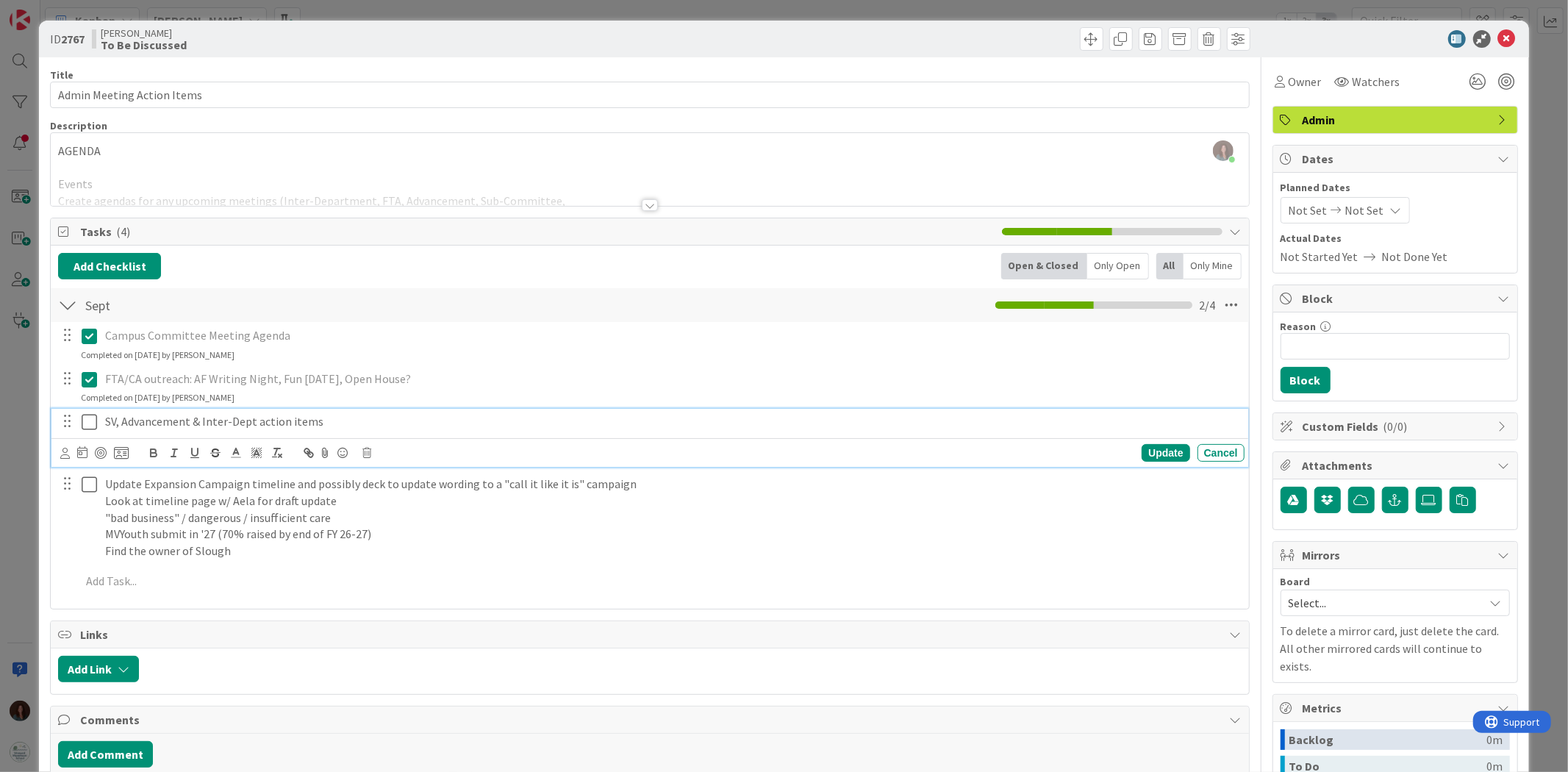
click at [88, 421] on icon at bounding box center [89, 421] width 16 height 17
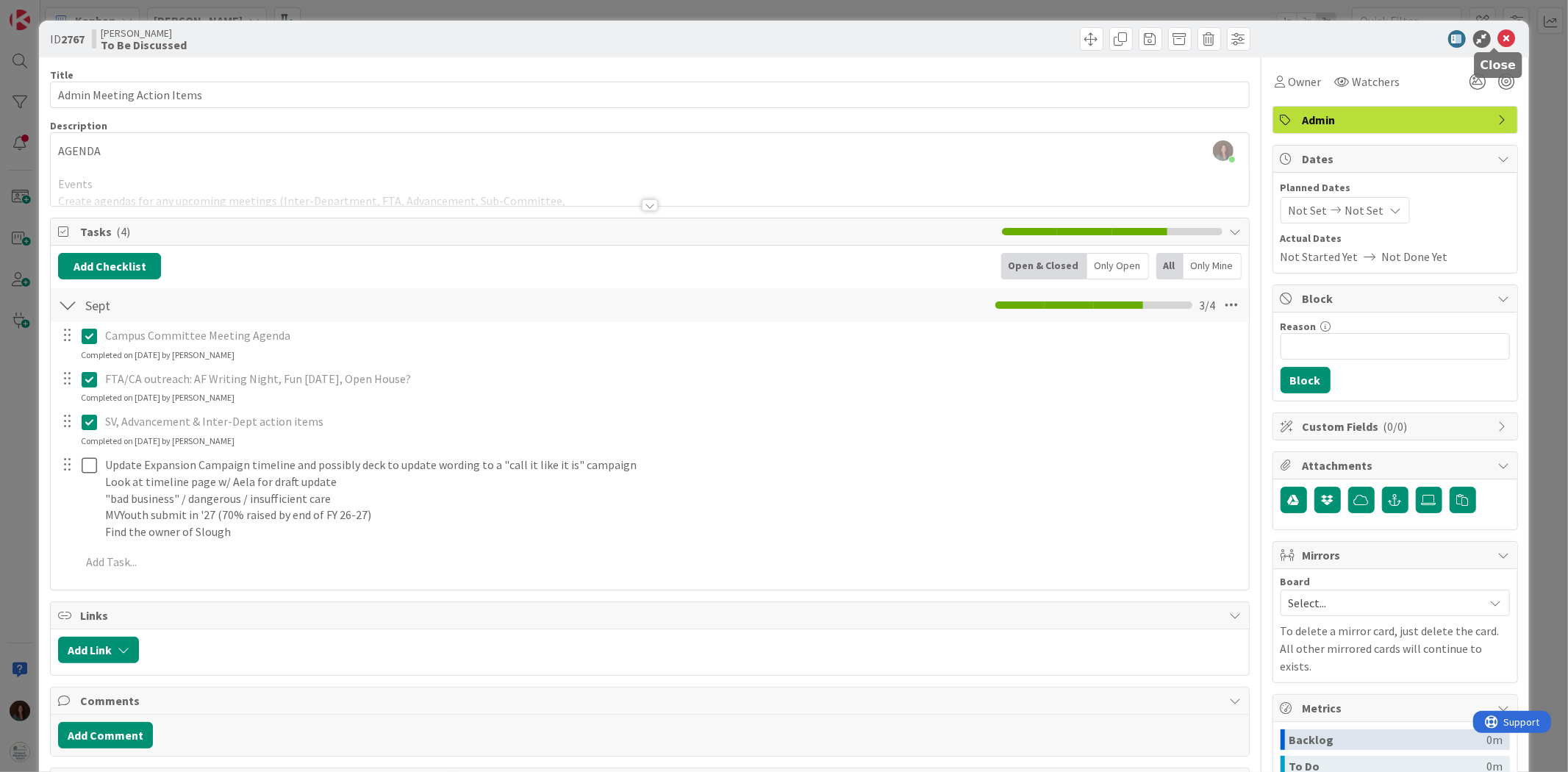
click at [1497, 32] on icon at bounding box center [1506, 38] width 17 height 17
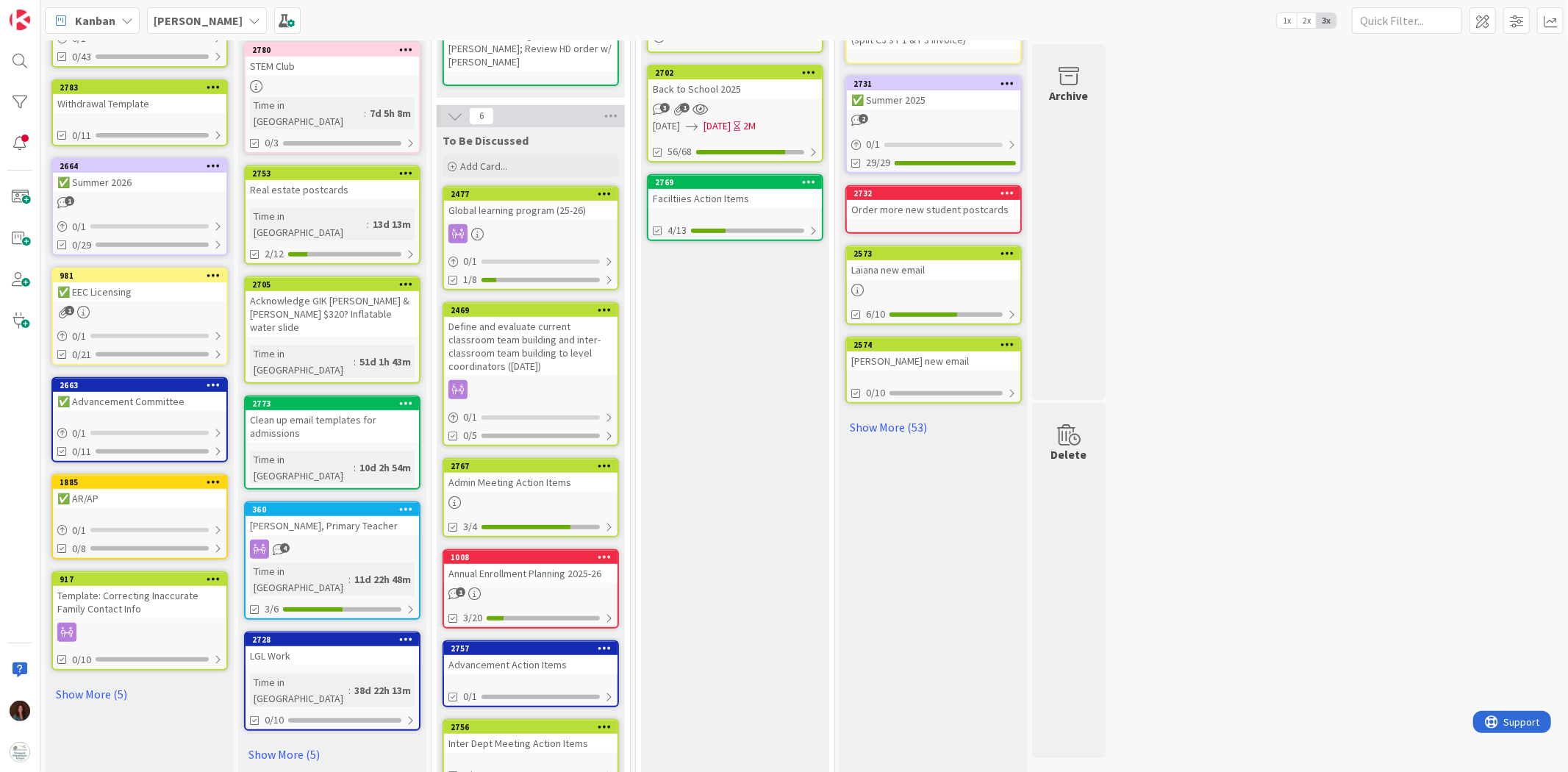
click at [546, 655] on div "Advancement Action Items" at bounding box center [530, 664] width 173 height 19
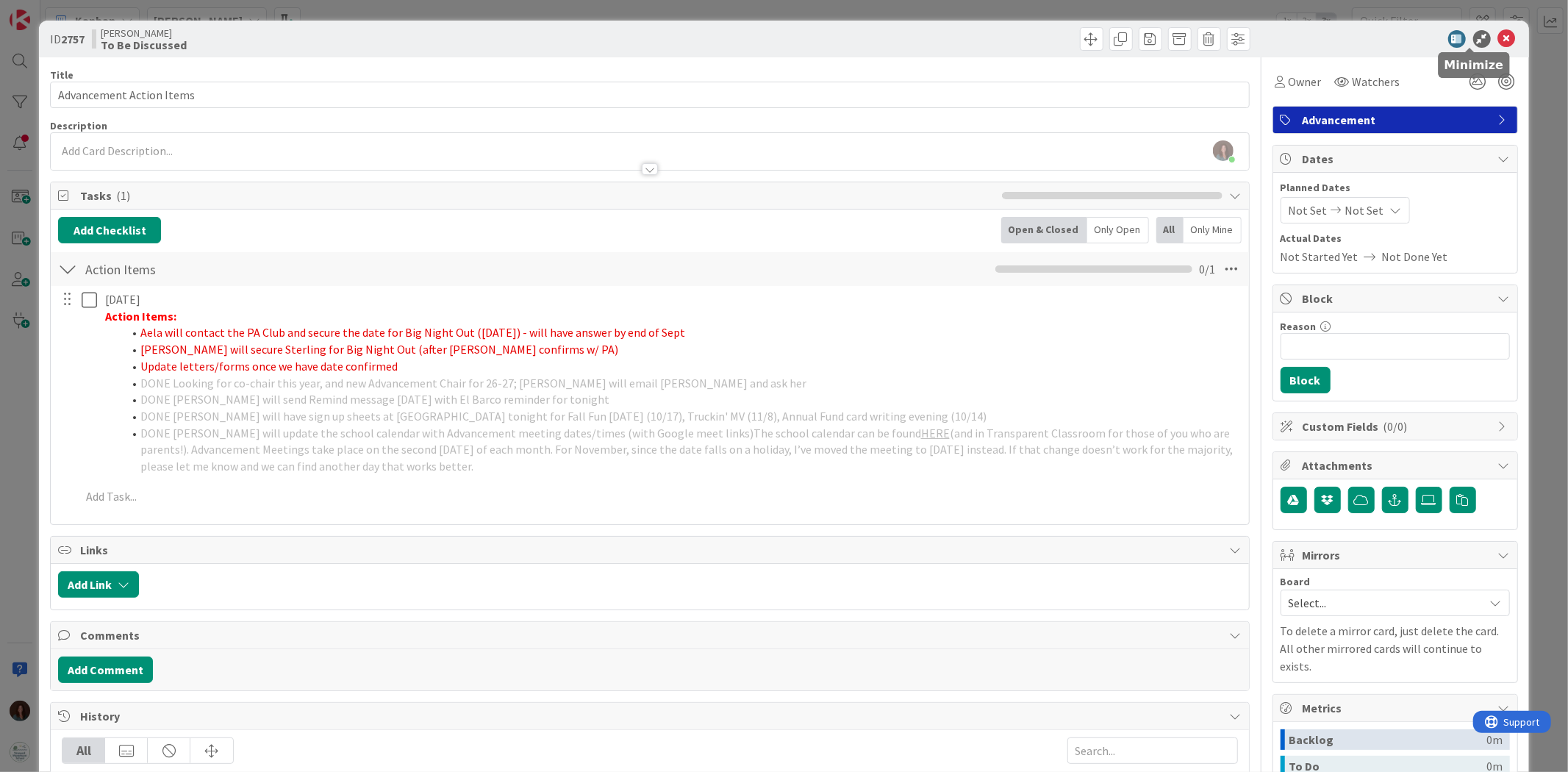
click at [1483, 36] on div at bounding box center [1388, 38] width 260 height 17
click at [1497, 37] on icon at bounding box center [1506, 38] width 17 height 17
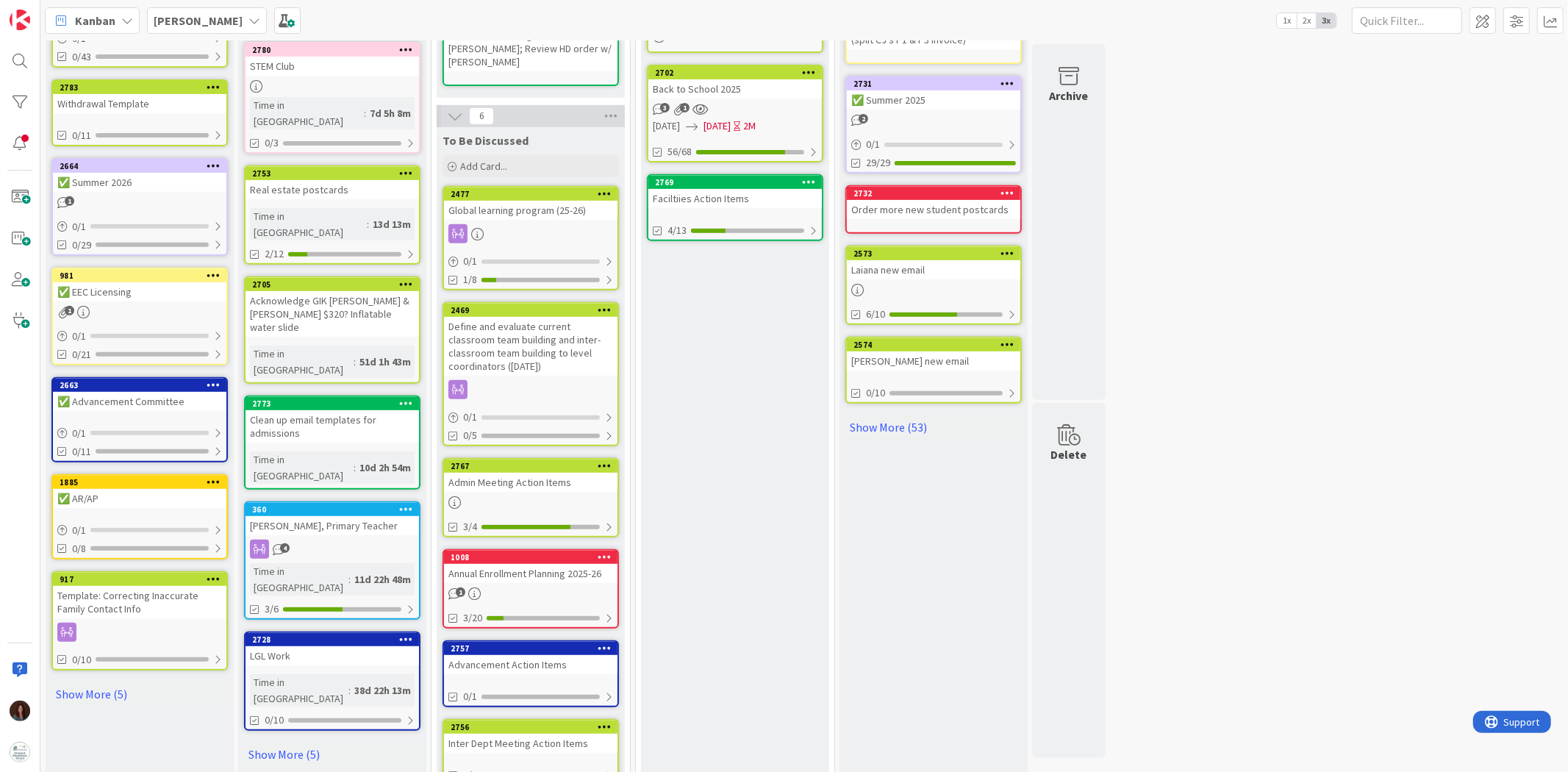
click at [533, 719] on link "2756 Inter Dept Meeting Action Items 0/1" at bounding box center [530, 752] width 177 height 67
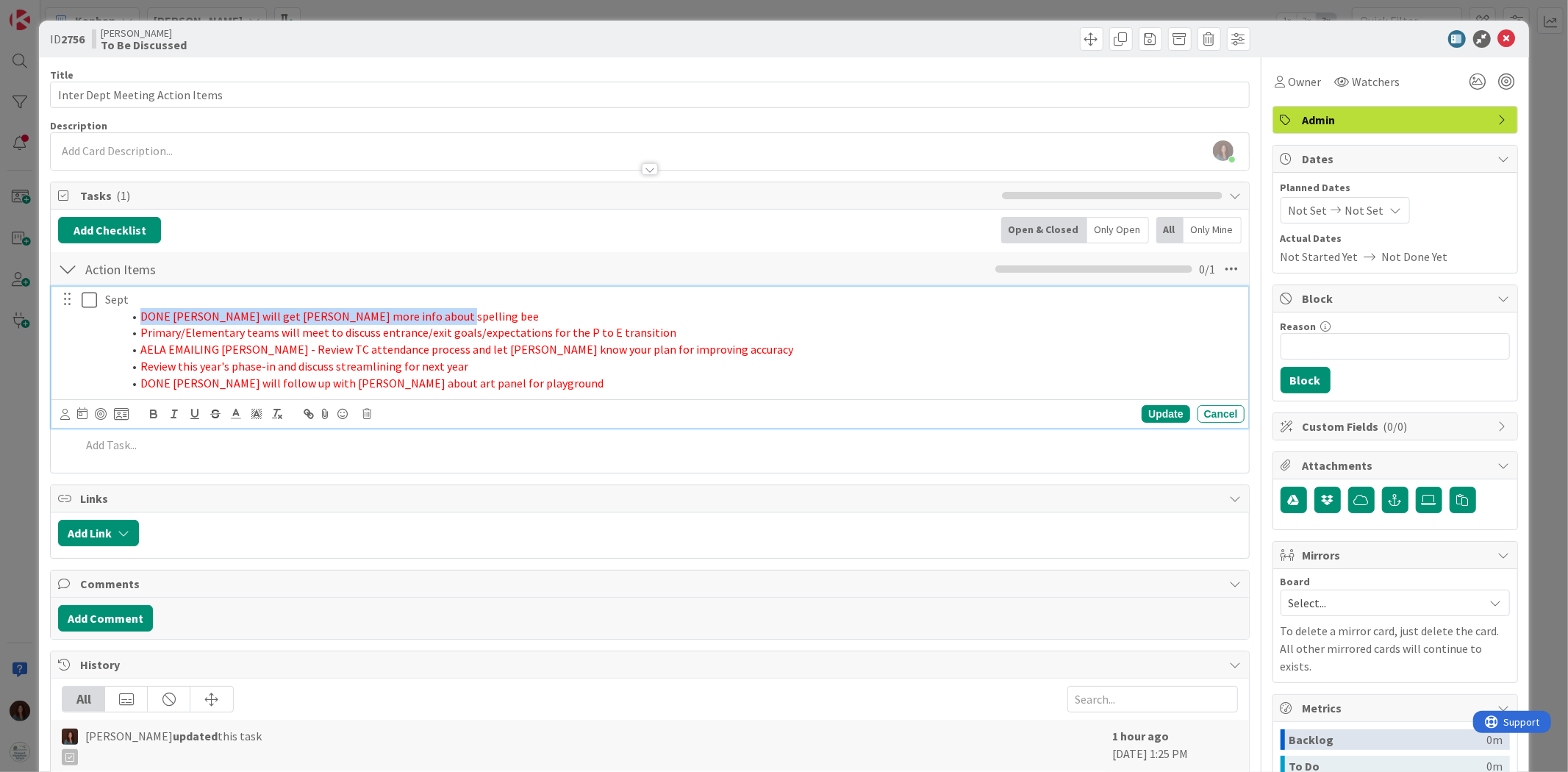
drag, startPoint x: 216, startPoint y: 320, endPoint x: 131, endPoint y: 370, distance: 98.6
click at [105, 318] on ol "DONE Debbie will get Irene J. more info about spelling bee Primary/Elementary t…" at bounding box center [671, 349] width 1133 height 83
click at [233, 412] on icon at bounding box center [235, 414] width 13 height 13
click at [244, 478] on span at bounding box center [237, 476] width 12 height 12
click at [285, 385] on span "DONE Rhiannon will follow up with Chris about art panel for playground" at bounding box center [372, 383] width 463 height 15
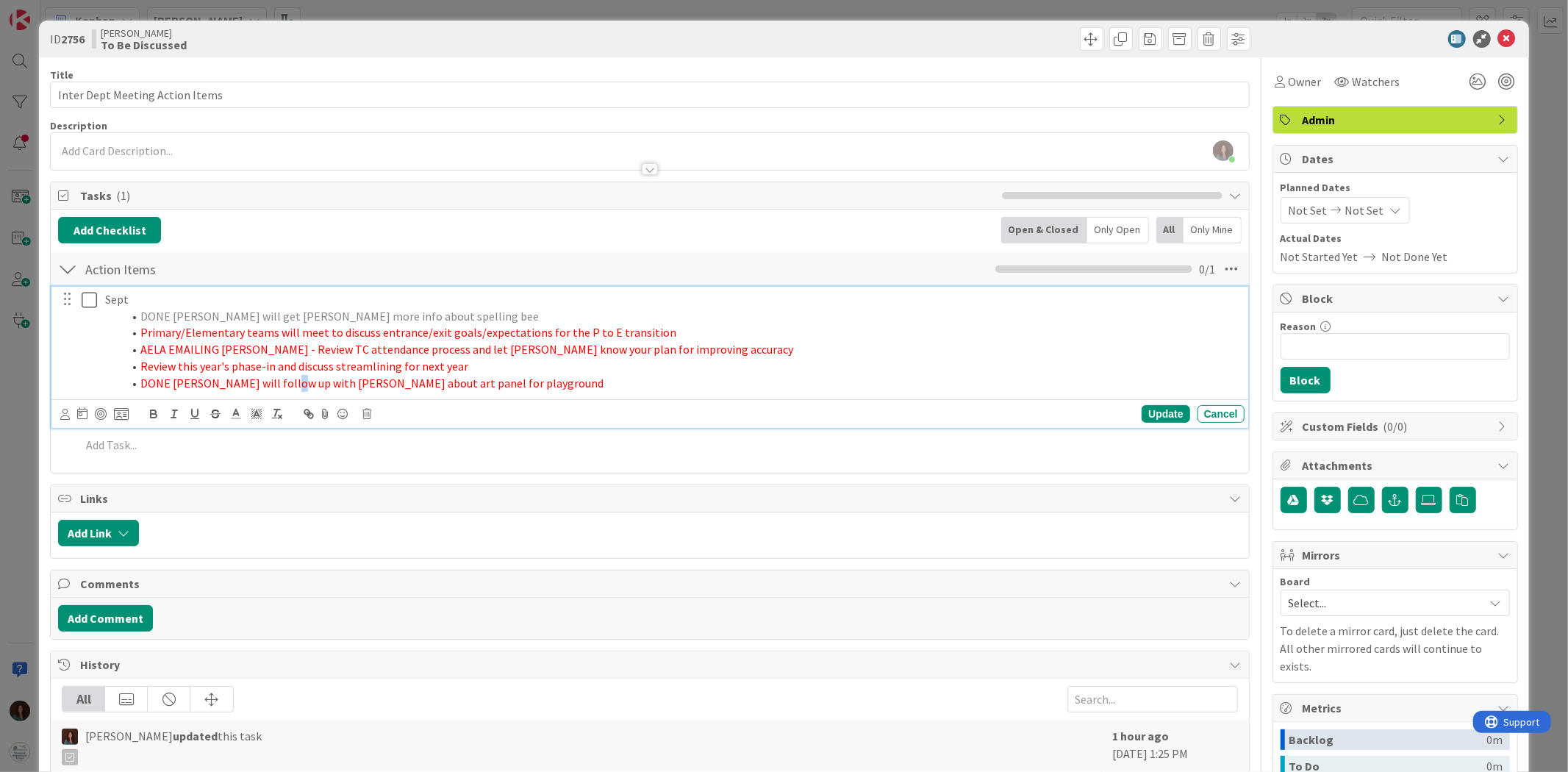
click at [285, 385] on span "DONE Rhiannon will follow up with Chris about art panel for playground" at bounding box center [372, 383] width 463 height 15
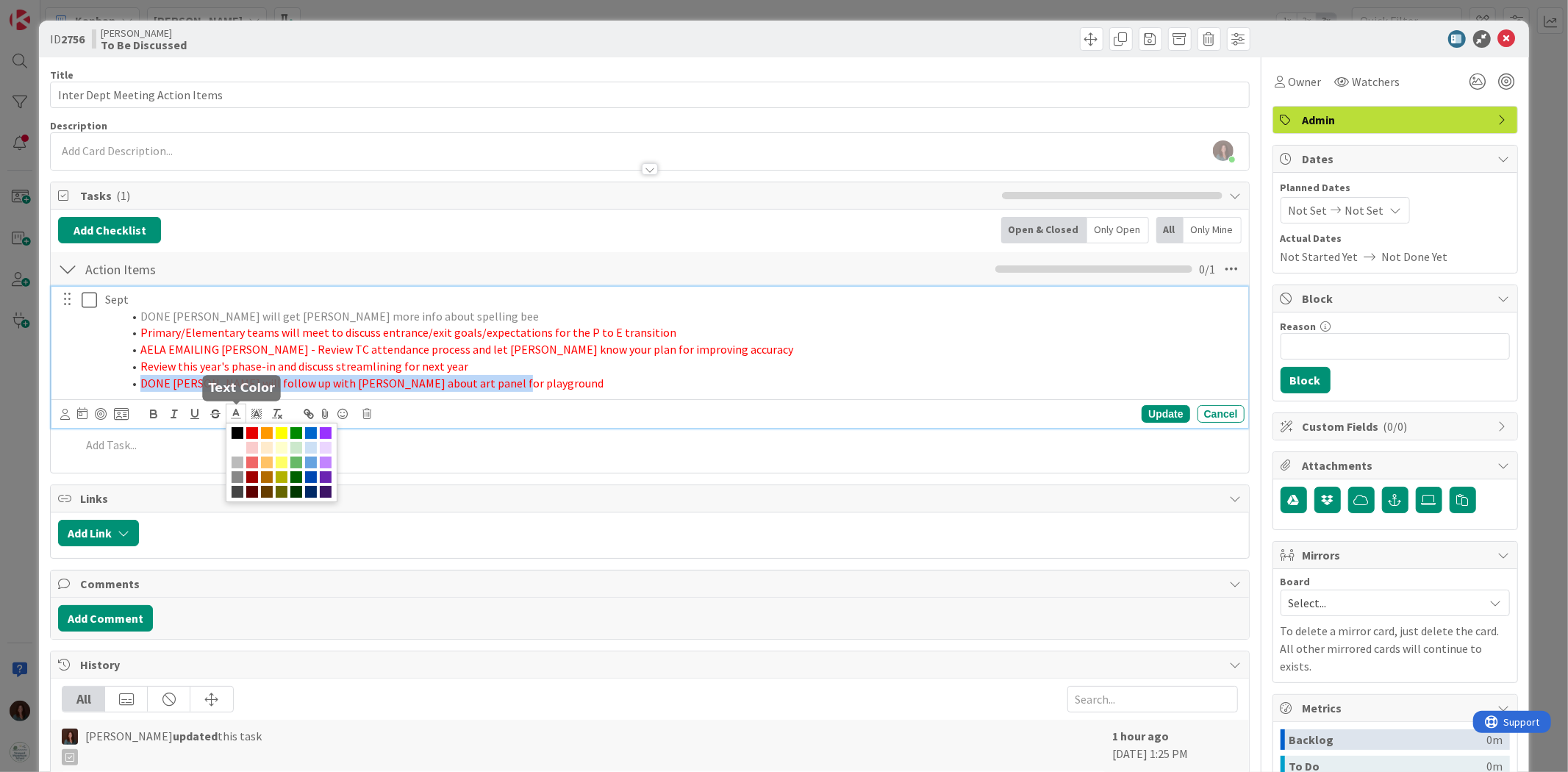
click at [234, 414] on line at bounding box center [236, 414] width 4 height 0
click at [244, 478] on span at bounding box center [237, 476] width 12 height 12
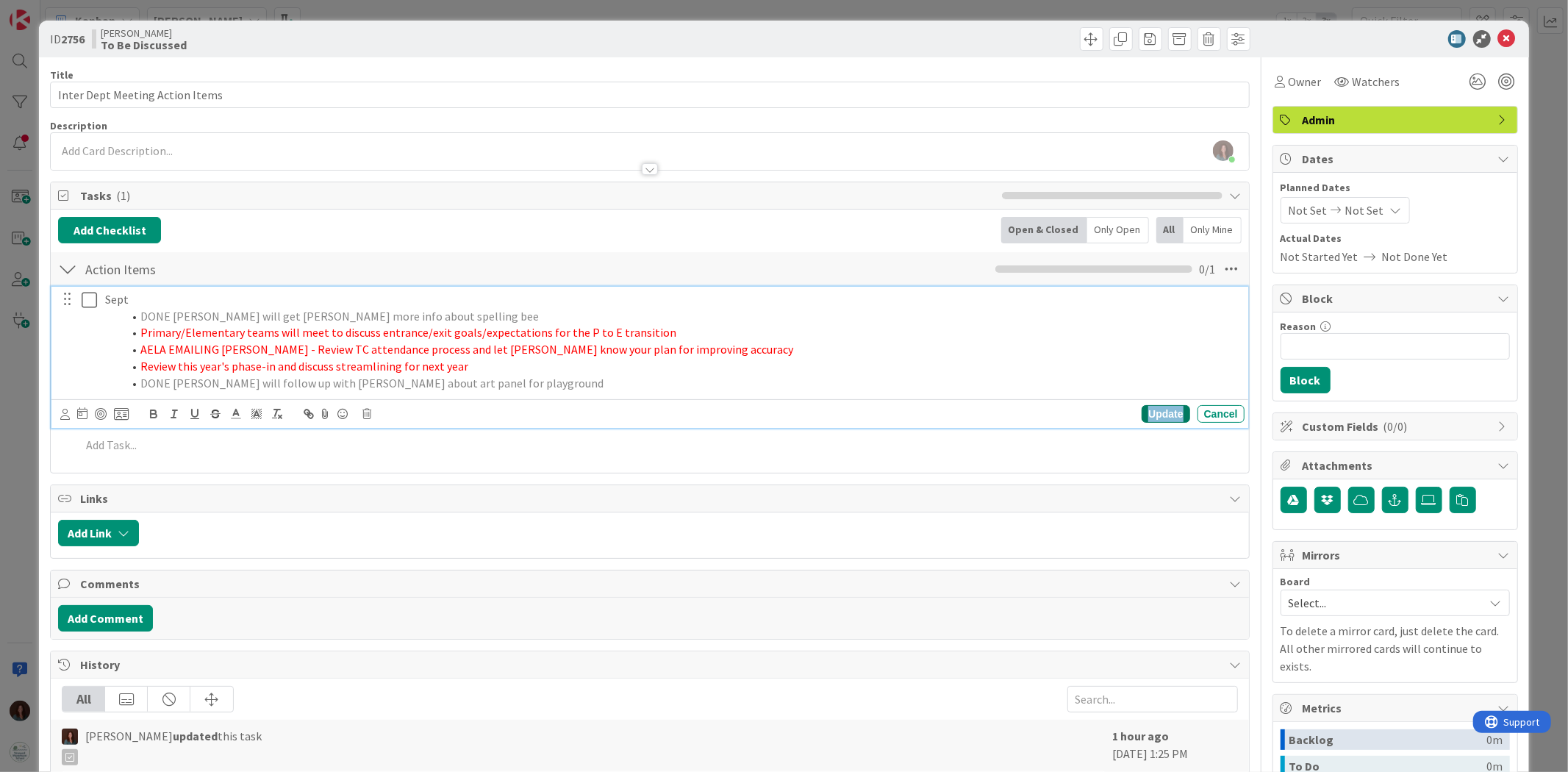
click at [1171, 411] on div "Update" at bounding box center [1165, 413] width 48 height 17
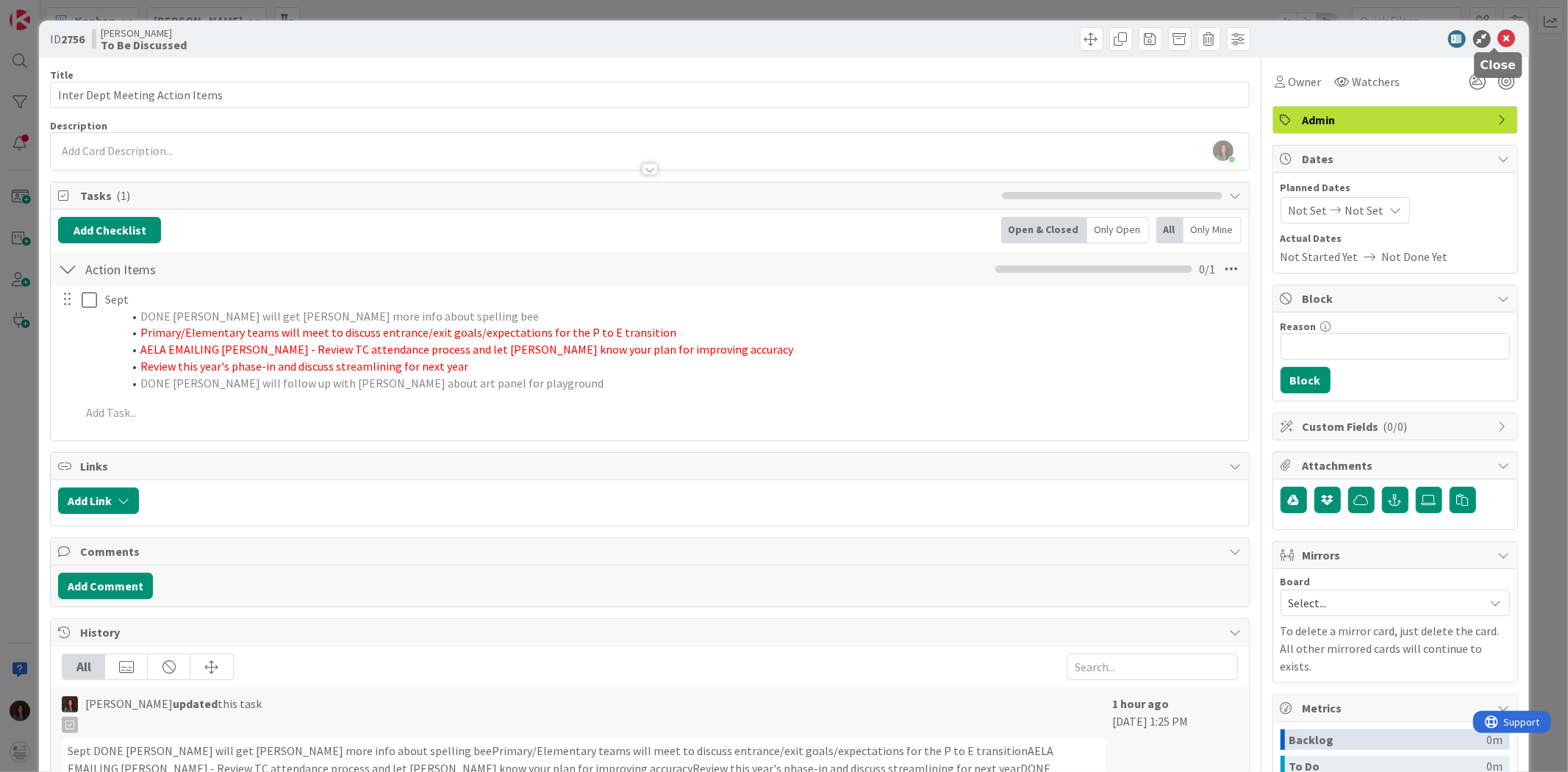
click at [1497, 35] on icon at bounding box center [1506, 38] width 17 height 17
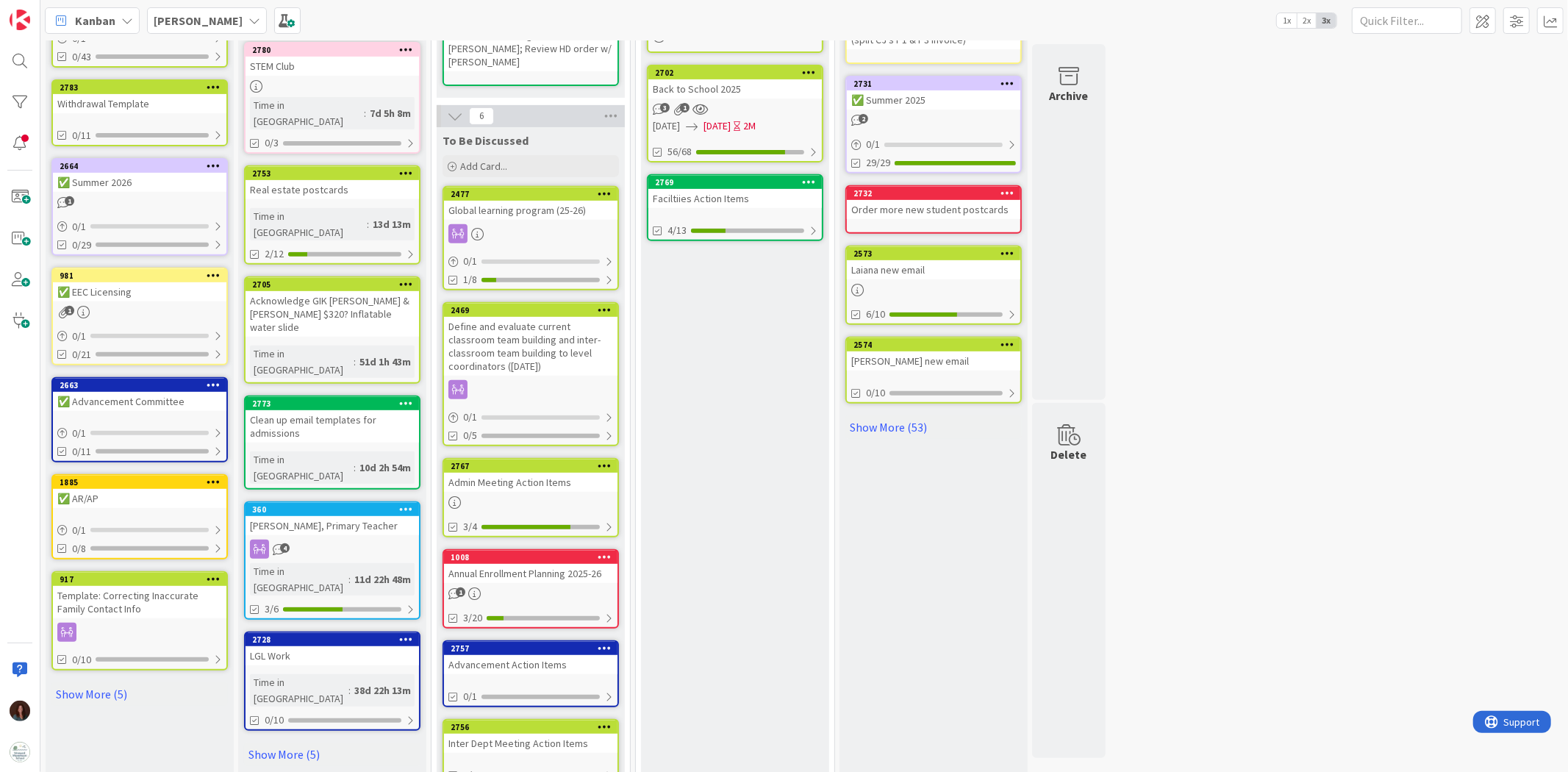
scroll to position [383, 0]
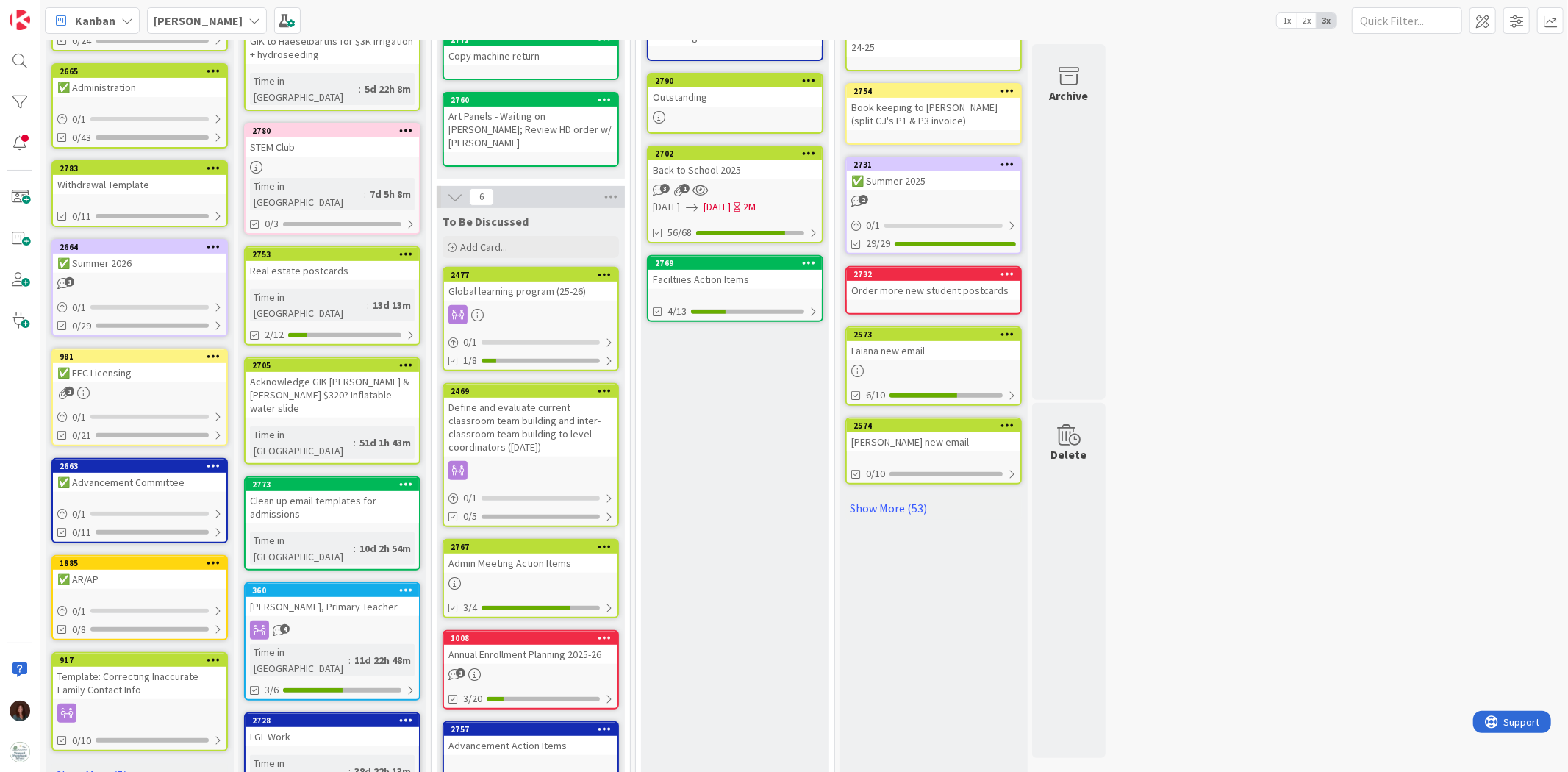
click at [556, 553] on div "Admin Meeting Action Items" at bounding box center [530, 562] width 173 height 19
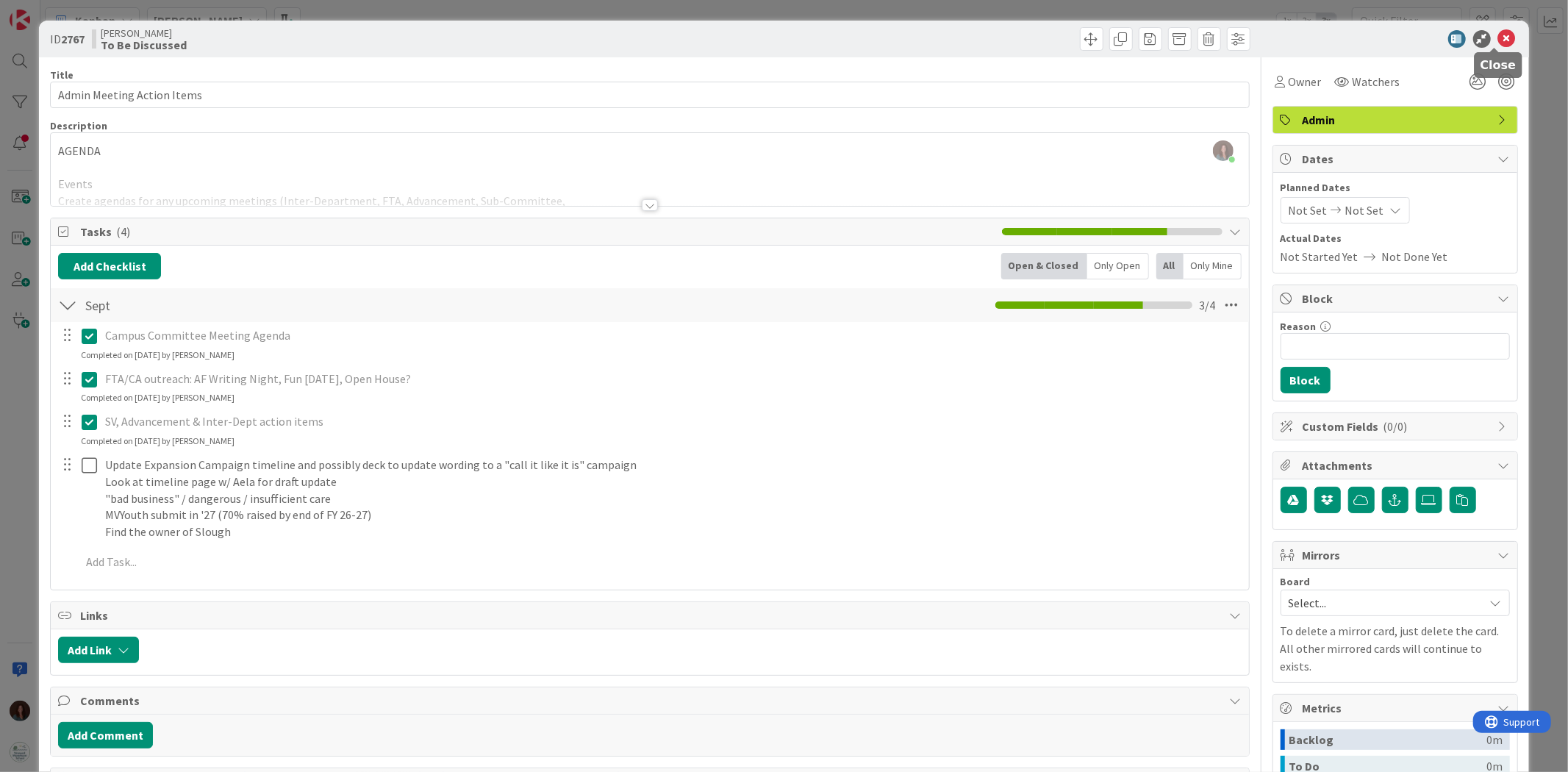
click at [1499, 32] on icon at bounding box center [1506, 38] width 17 height 17
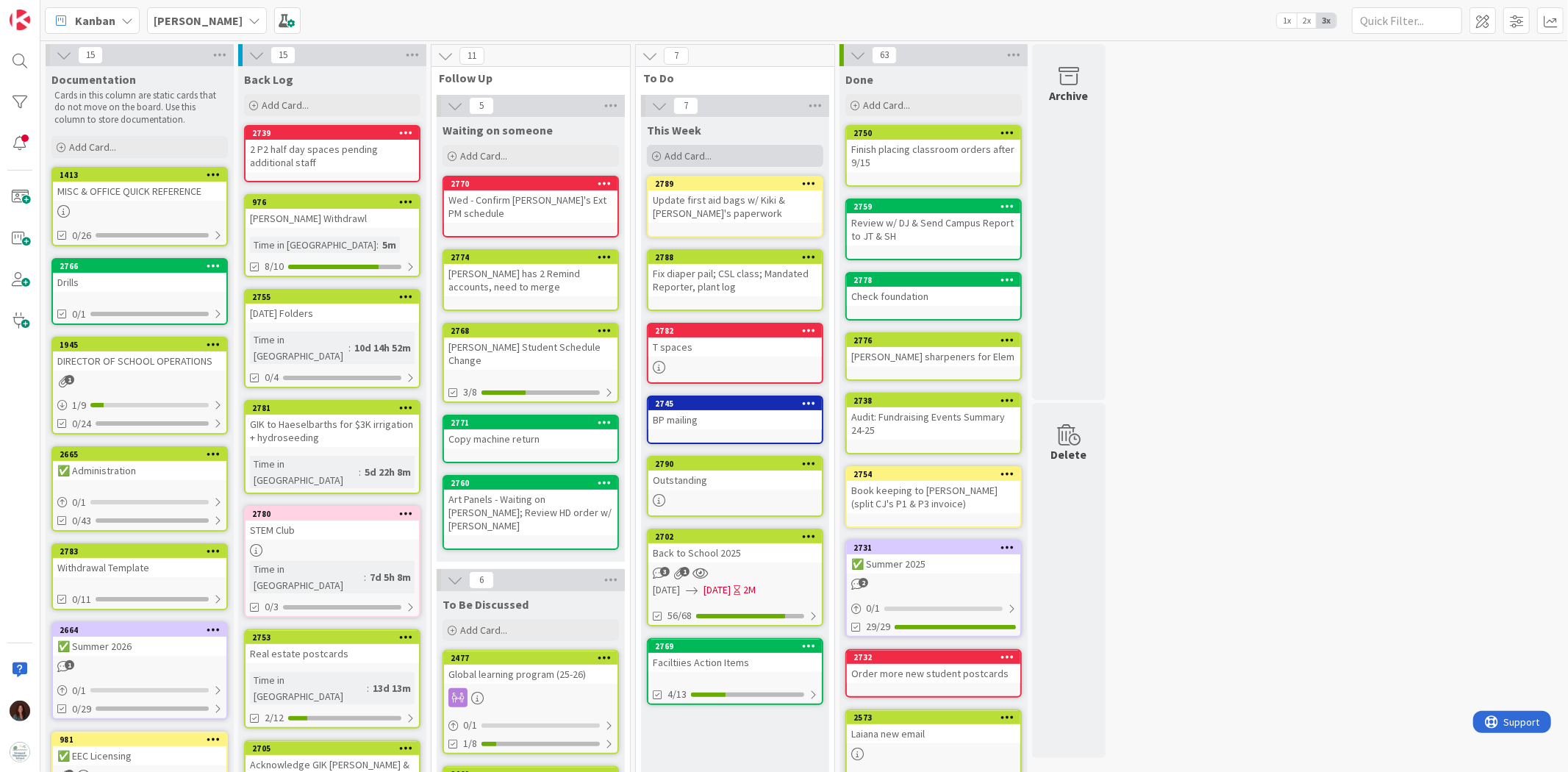
click at [731, 151] on div "Add Card..." at bounding box center [735, 156] width 177 height 22
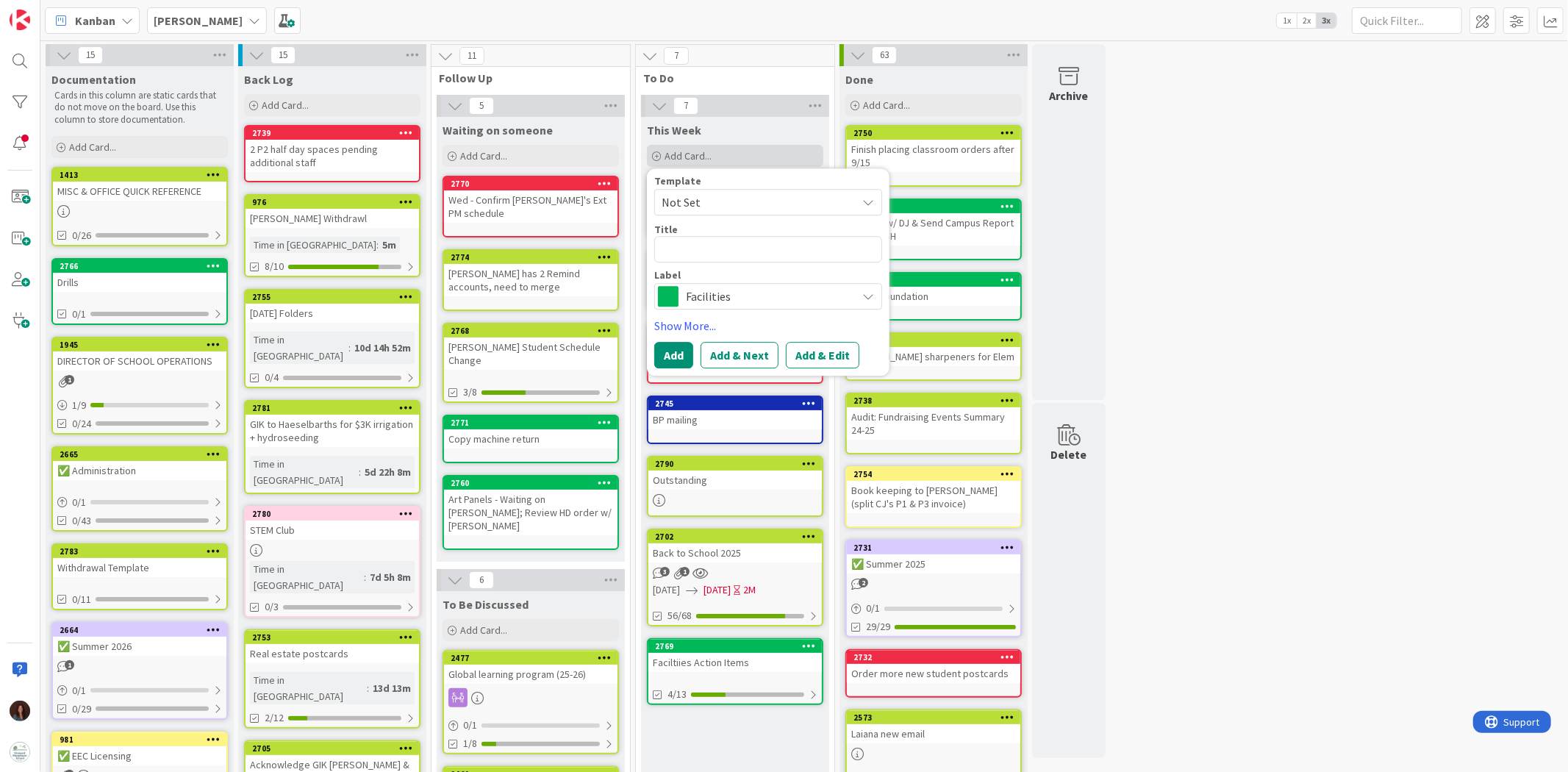
type textarea "x"
type textarea "G"
type textarea "x"
type textarea "GI"
type textarea "x"
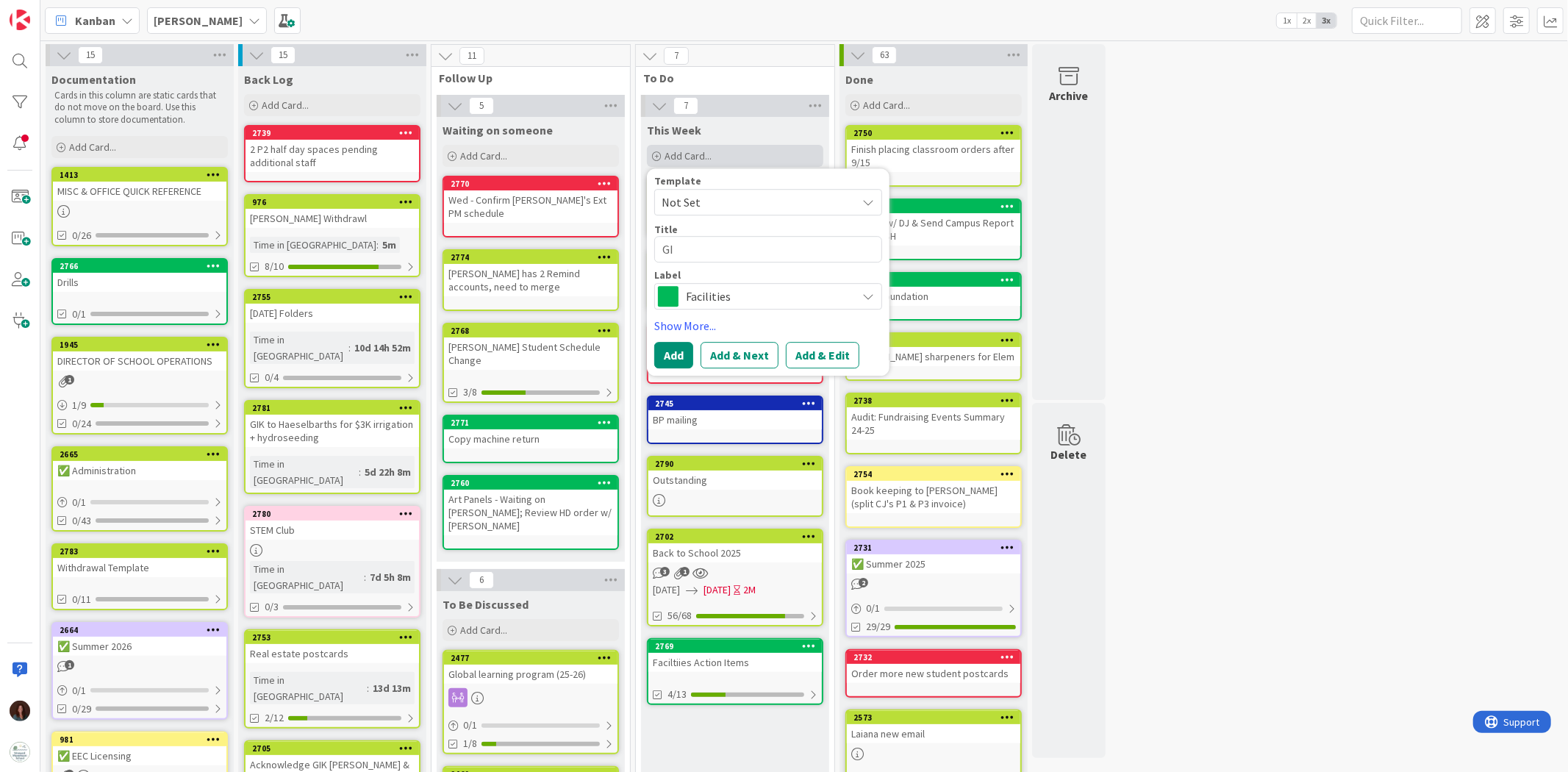
type textarea "GIK"
type textarea "x"
type textarea "GIK"
type textarea "x"
type textarea "GIK H"
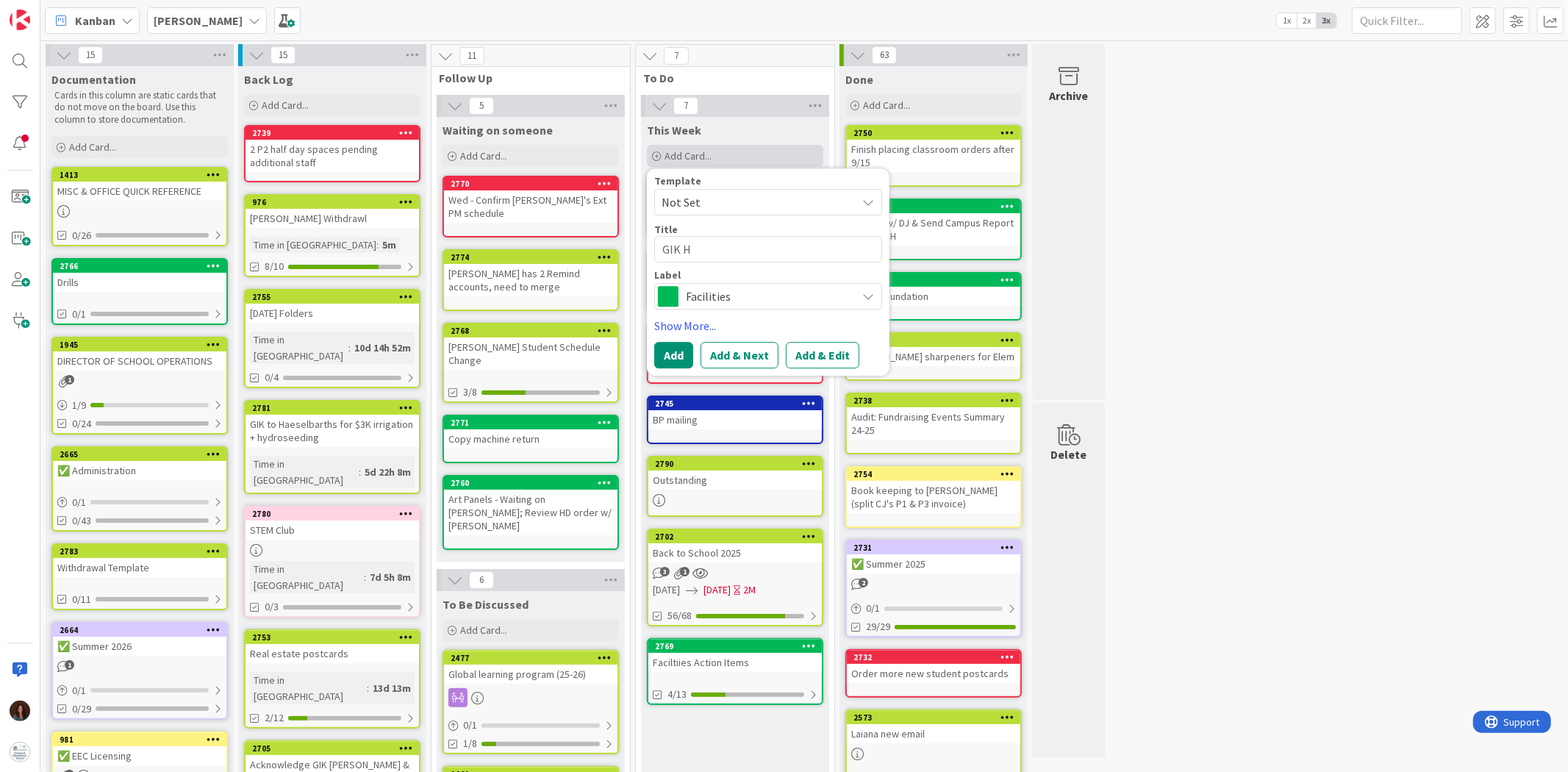
type textarea "x"
type textarea "GIK Ha"
type textarea "x"
type textarea "GIK Haw"
type textarea "x"
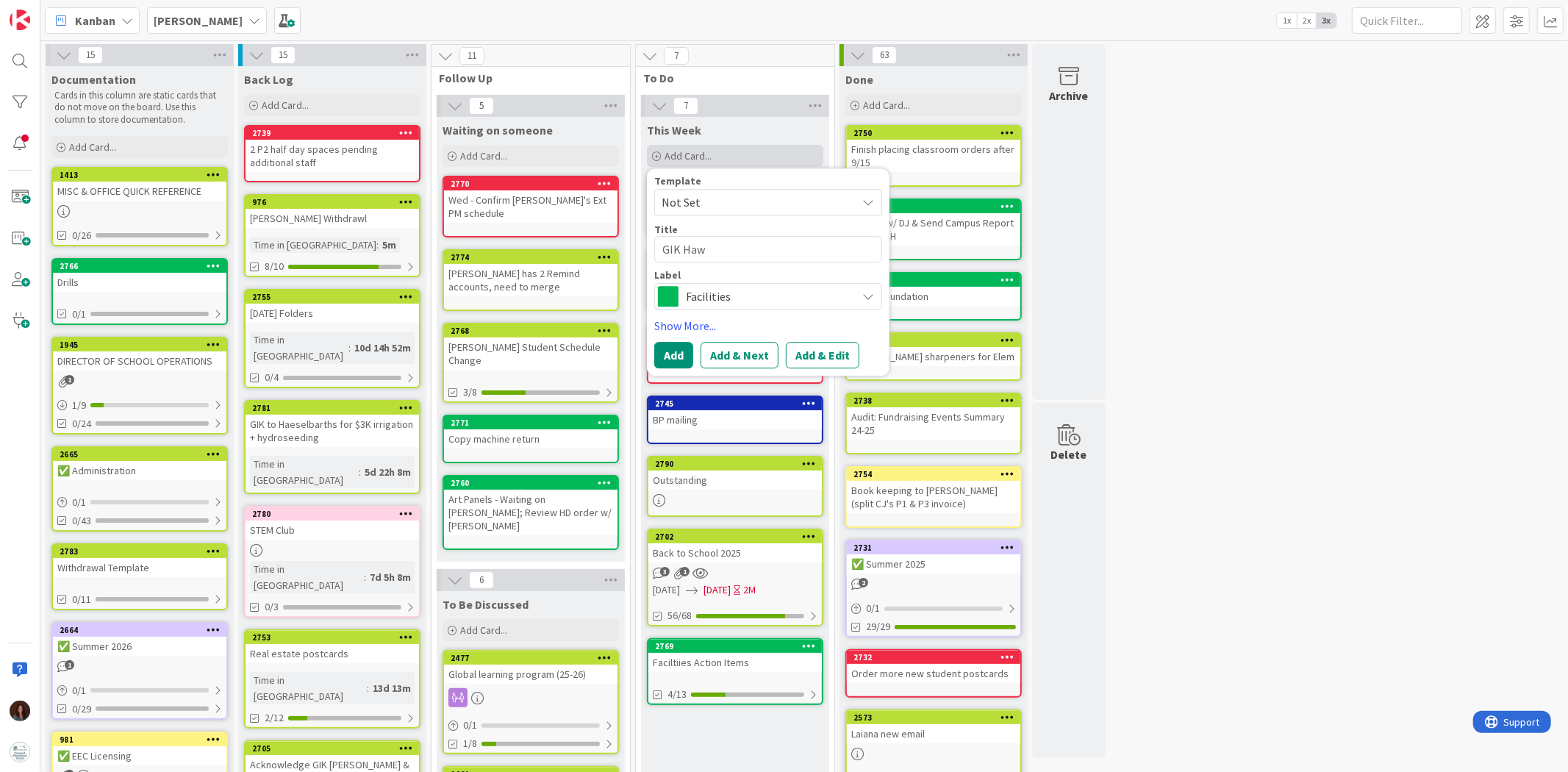
type textarea "GIK Ha"
type textarea "x"
type textarea "GIK Hae"
type textarea "x"
type textarea "GIK Haes"
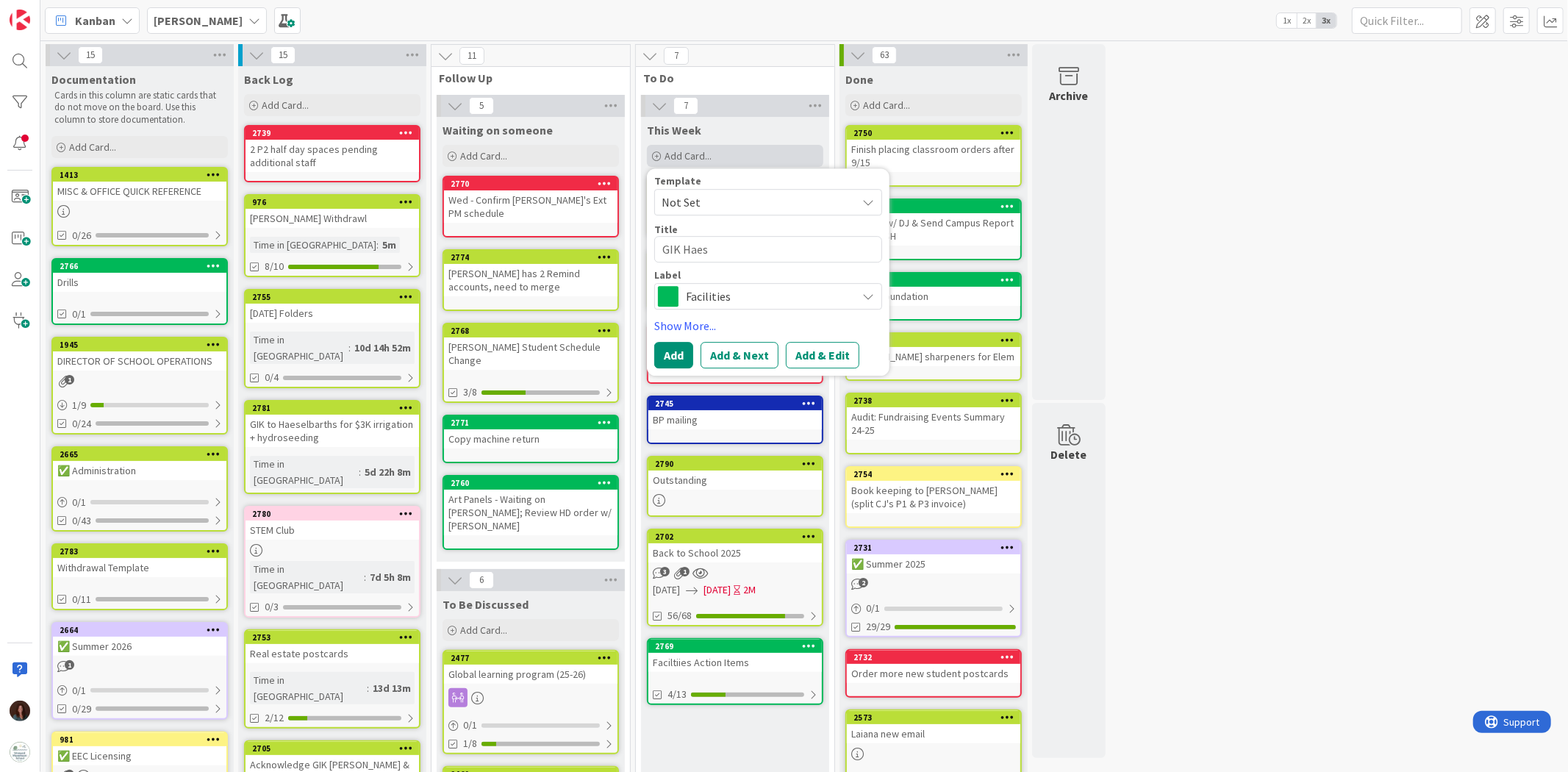
type textarea "x"
type textarea "GIK Haese"
type textarea "x"
type textarea "GIK Haesel"
type textarea "x"
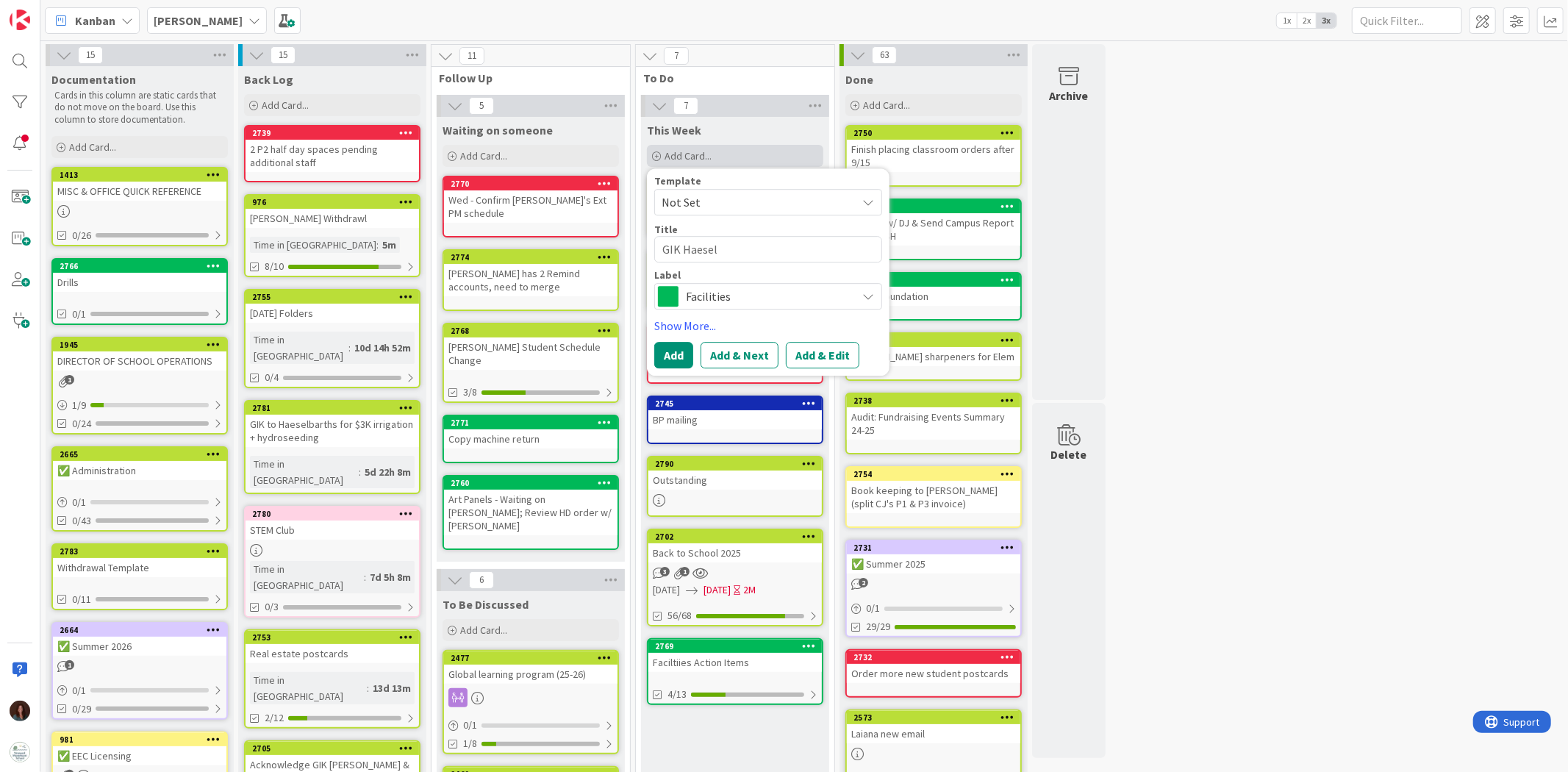
type textarea "GIK Haeselb"
type textarea "x"
type textarea "GIK Haeselba"
type textarea "x"
type textarea "GIK Haeselbar"
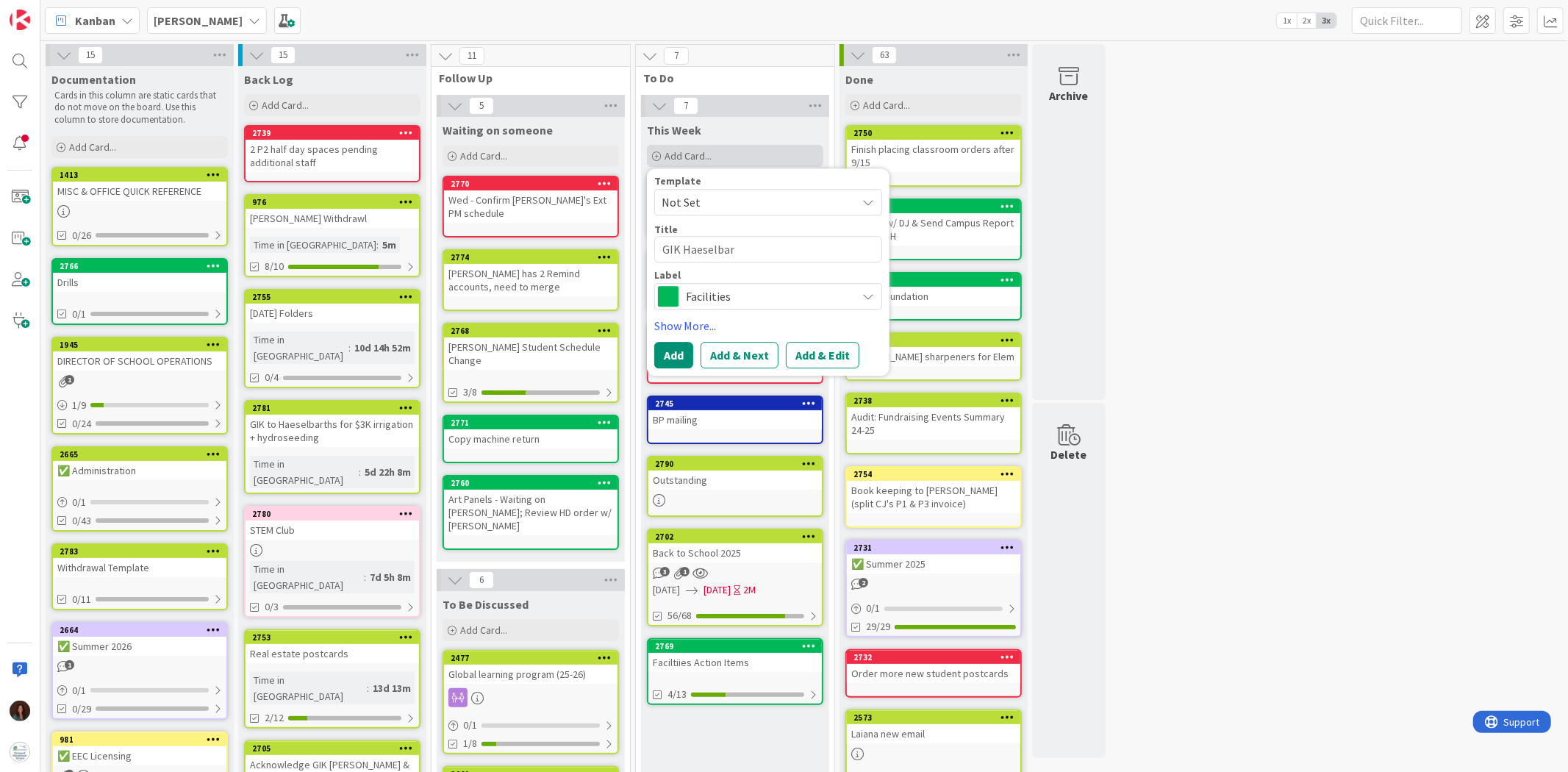
type textarea "x"
type textarea "GIK Haeselbart"
type textarea "x"
type textarea "GIK Haeselbarth"
type textarea "x"
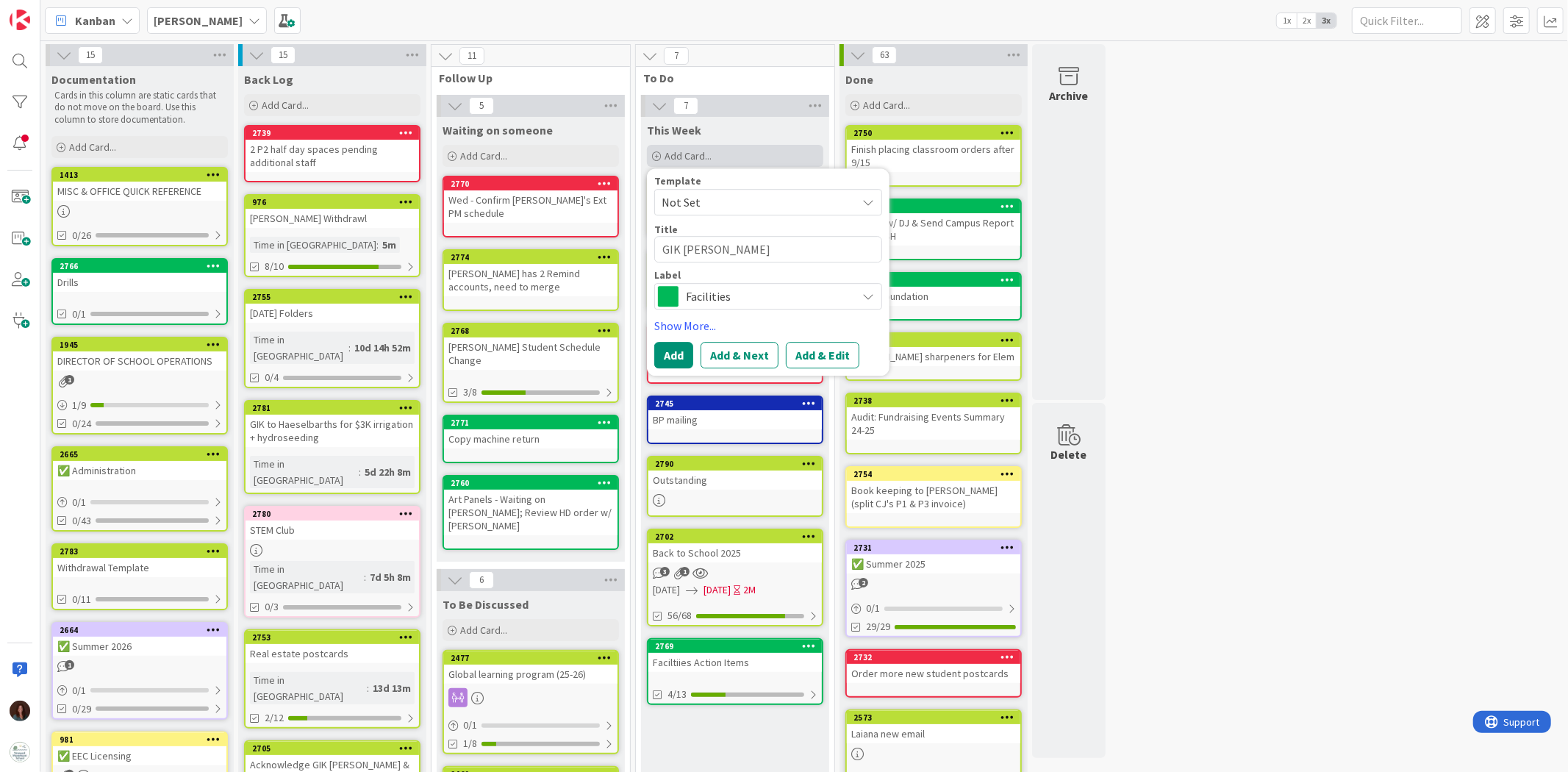
type textarea "GIK Haeselbarth"
type textarea "x"
type textarea "GIK Haeselbarth #"
type textarea "x"
type textarea "GIK Haeselbarth"
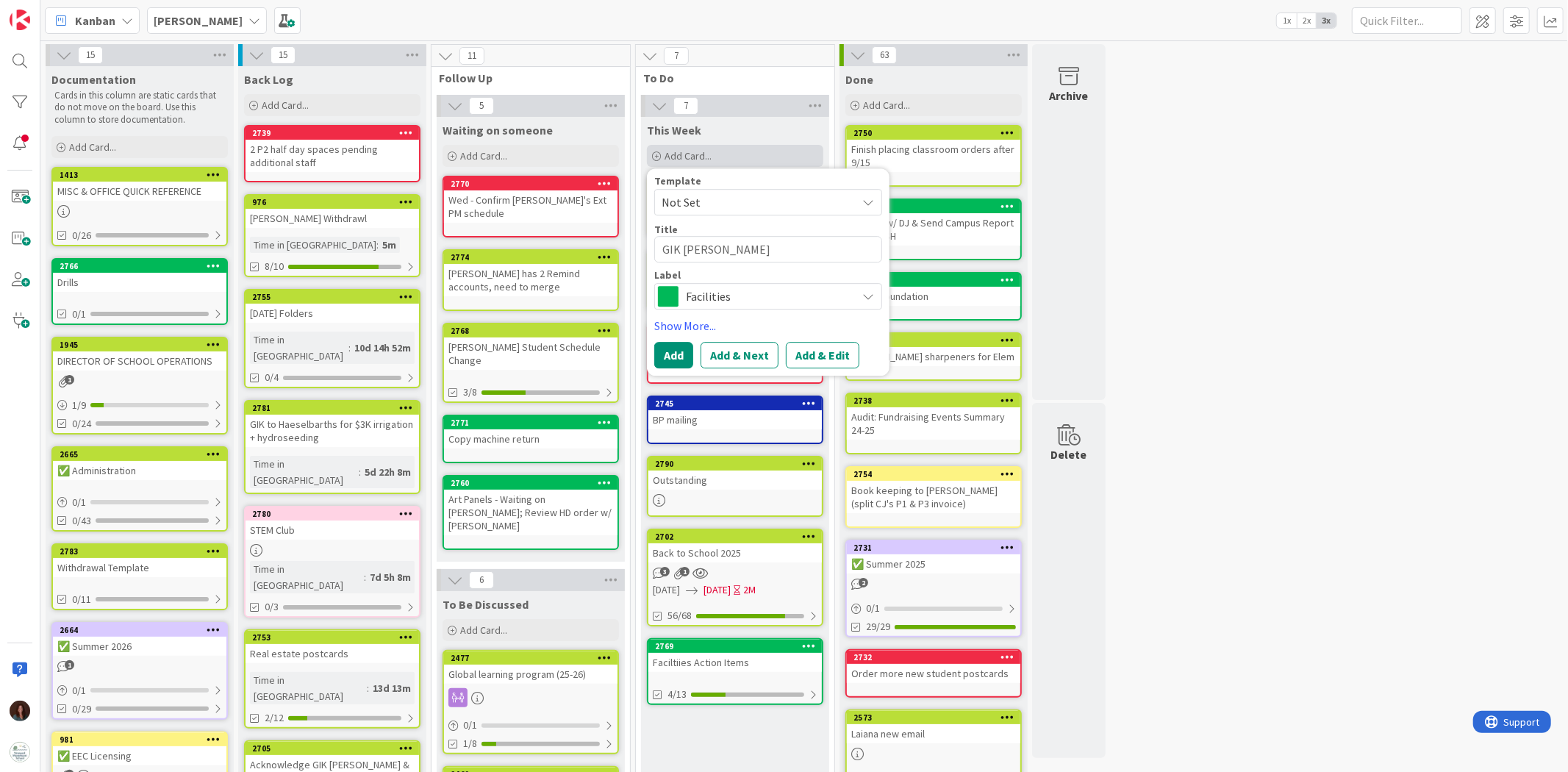
type textarea "x"
type textarea "GIK Haeselbarth $"
type textarea "x"
type textarea "GIK Haeselbarth $3"
type textarea "x"
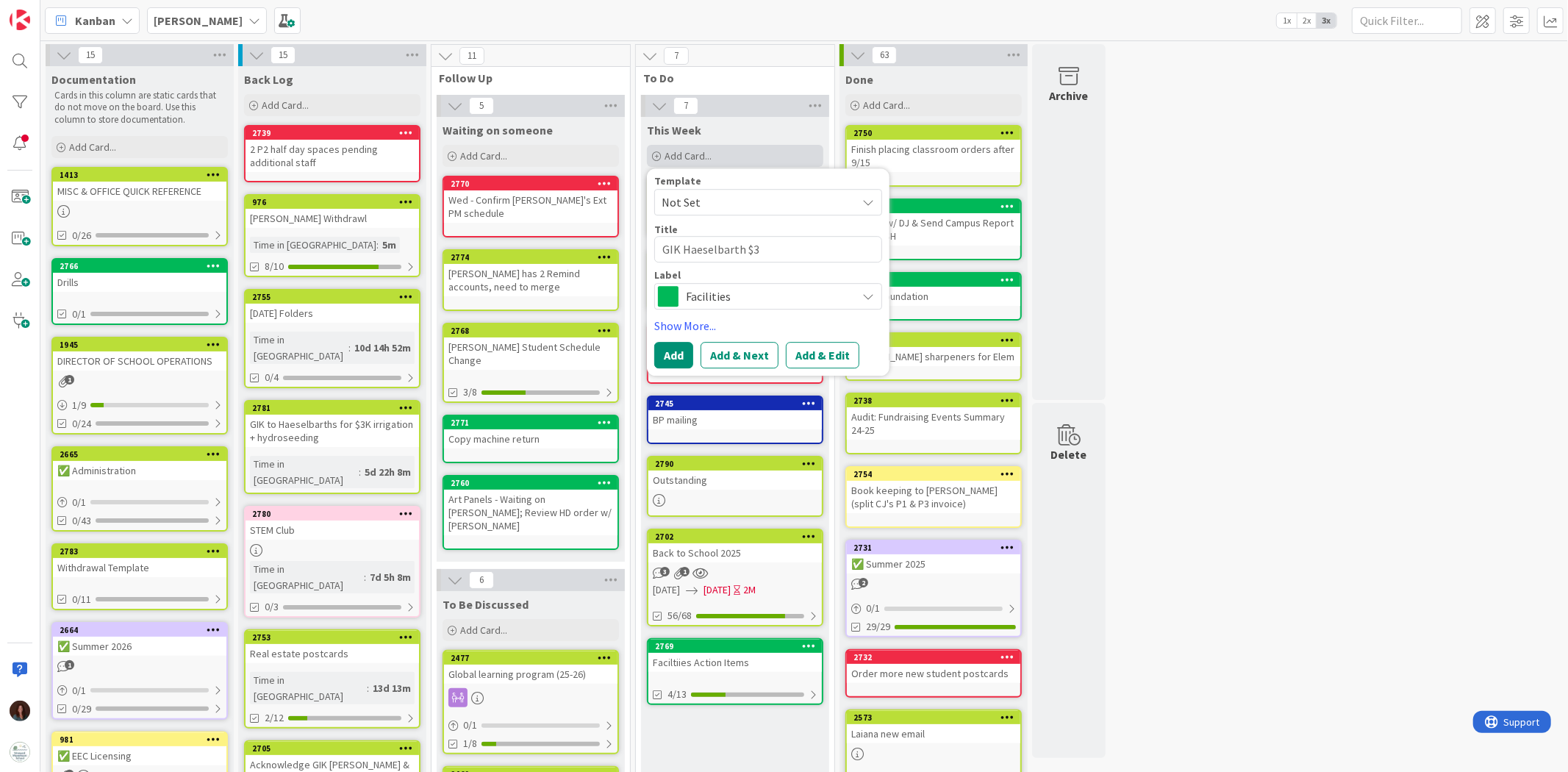
type textarea "GIK Haeselbarth $3J"
type textarea "x"
type textarea "GIK Haeselbarth $3"
type textarea "x"
type textarea "GIK Haeselbarth $3K"
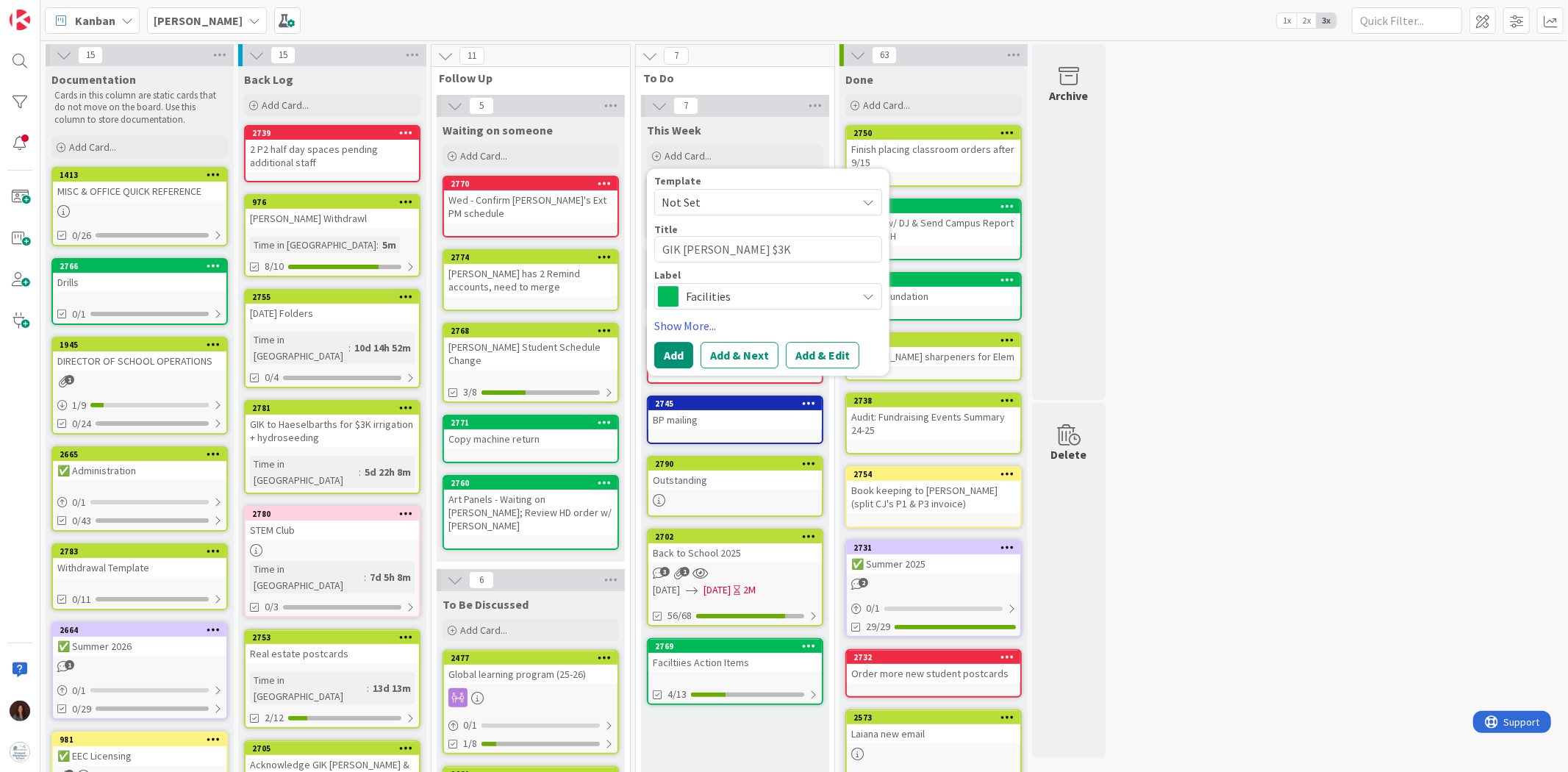
click at [718, 292] on span "Facilities" at bounding box center [768, 296] width 163 height 20
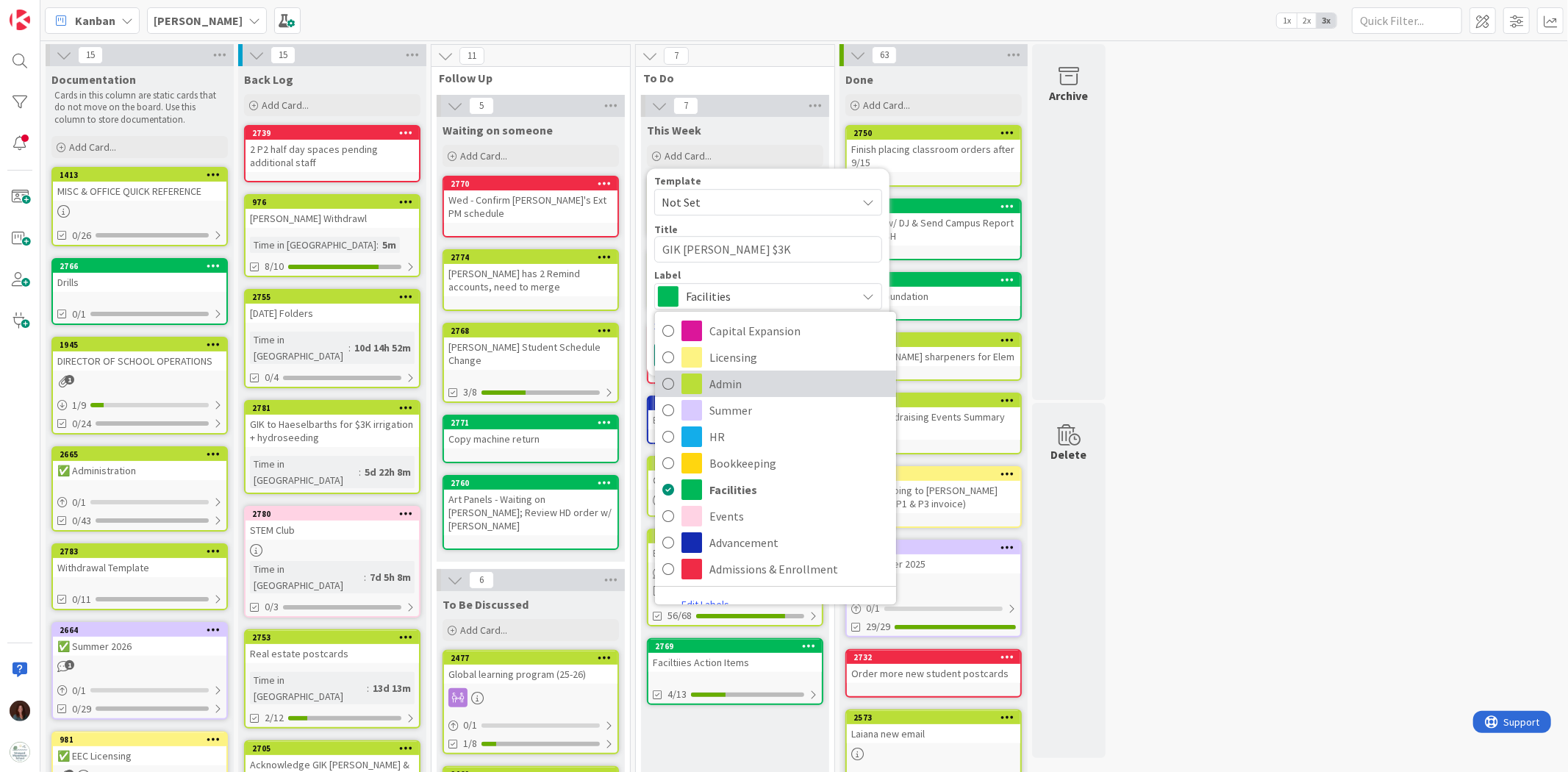
click at [747, 380] on span "Admin" at bounding box center [799, 384] width 180 height 22
type textarea "x"
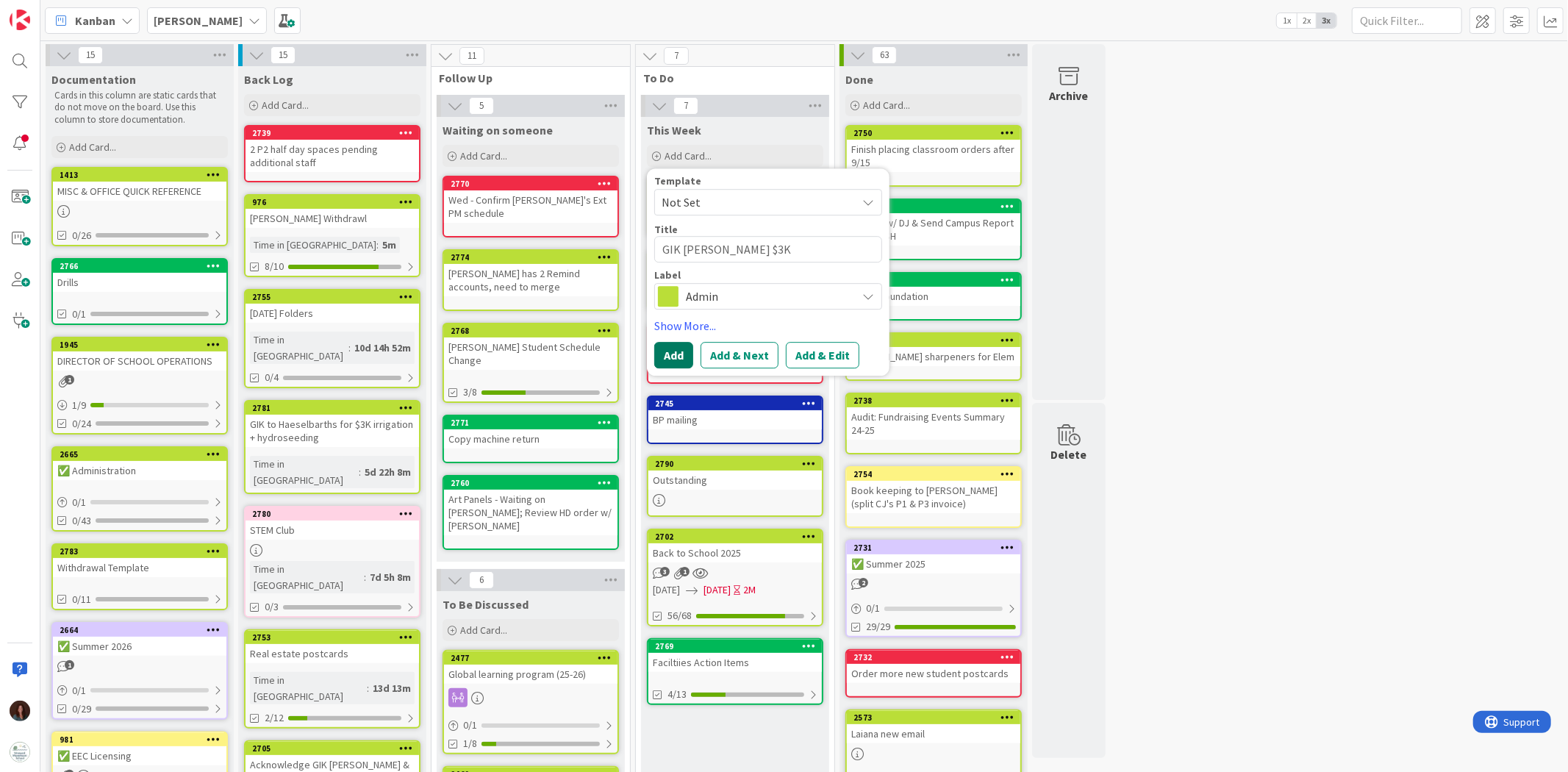
click at [681, 344] on button "Add" at bounding box center [673, 354] width 39 height 27
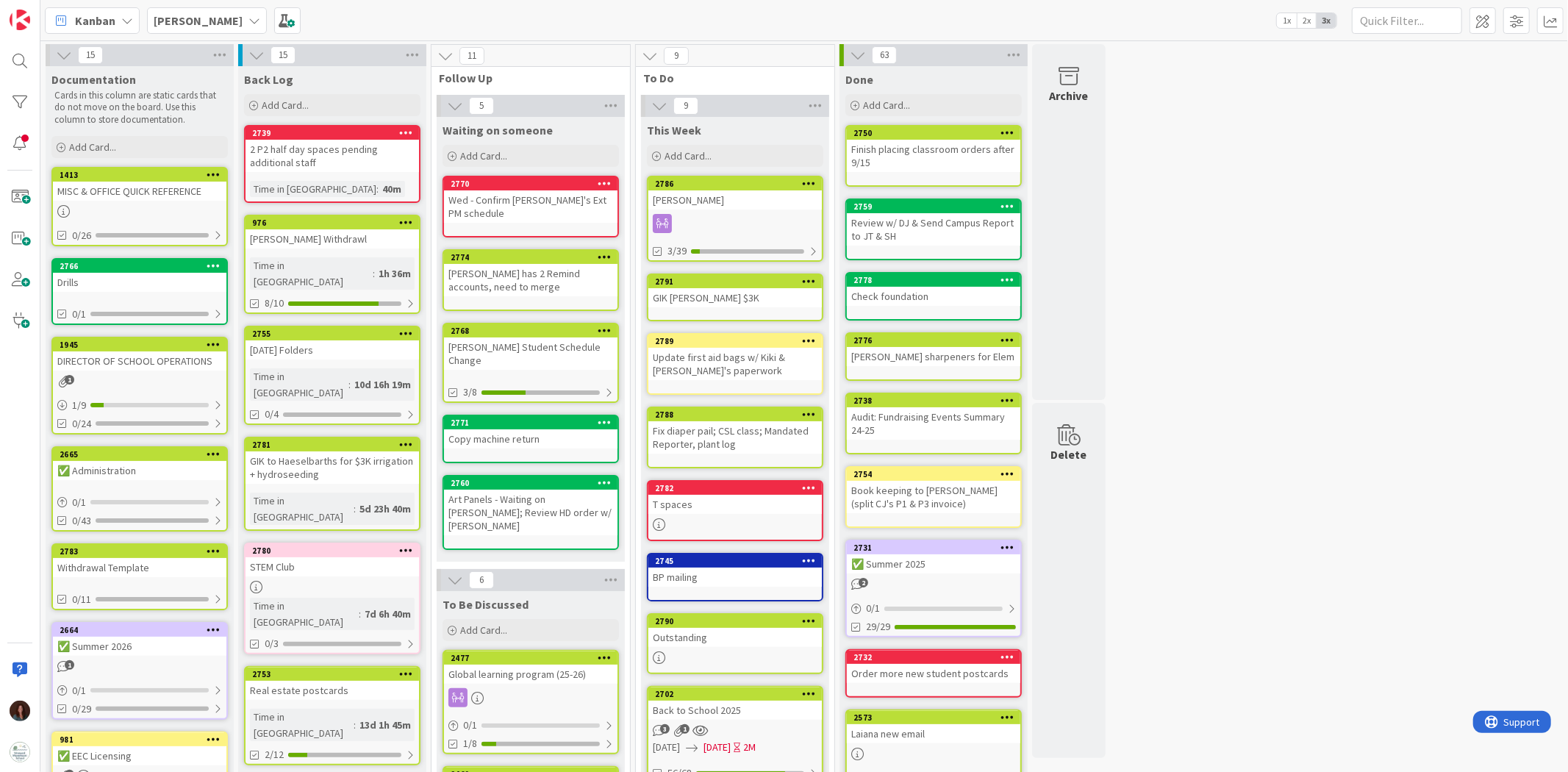
click at [1181, 331] on div "15 Documentation Cards in this column are static cards that do not move on the …" at bounding box center [803, 664] width 1521 height 1241
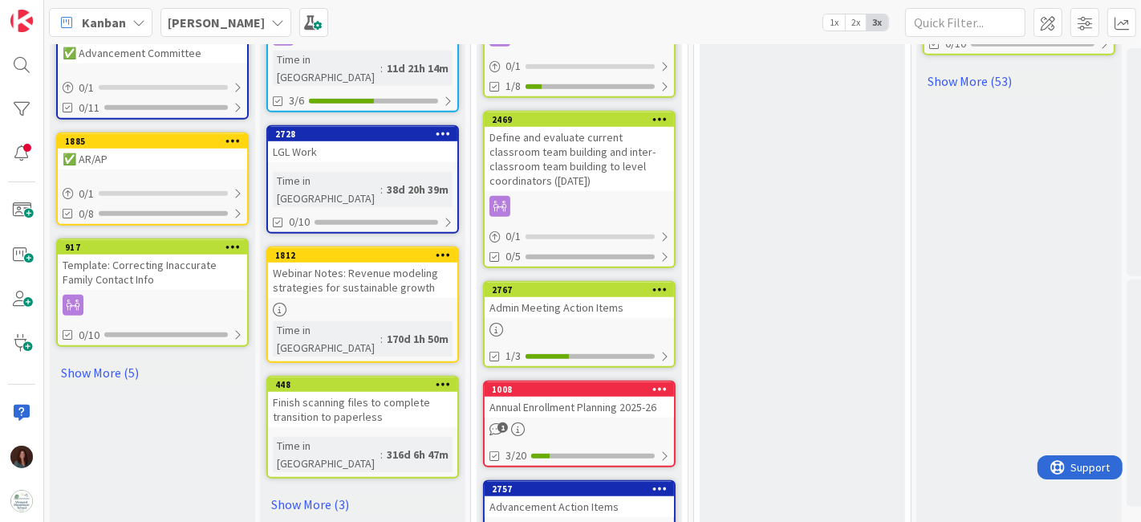
scroll to position [981, 0]
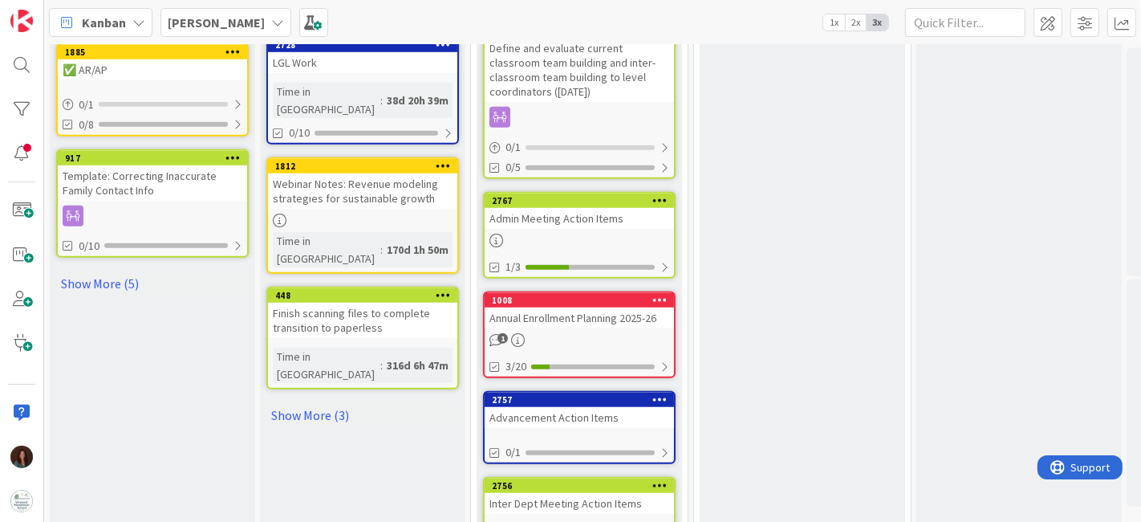
click at [562, 208] on div "Admin Meeting Action Items" at bounding box center [579, 218] width 189 height 21
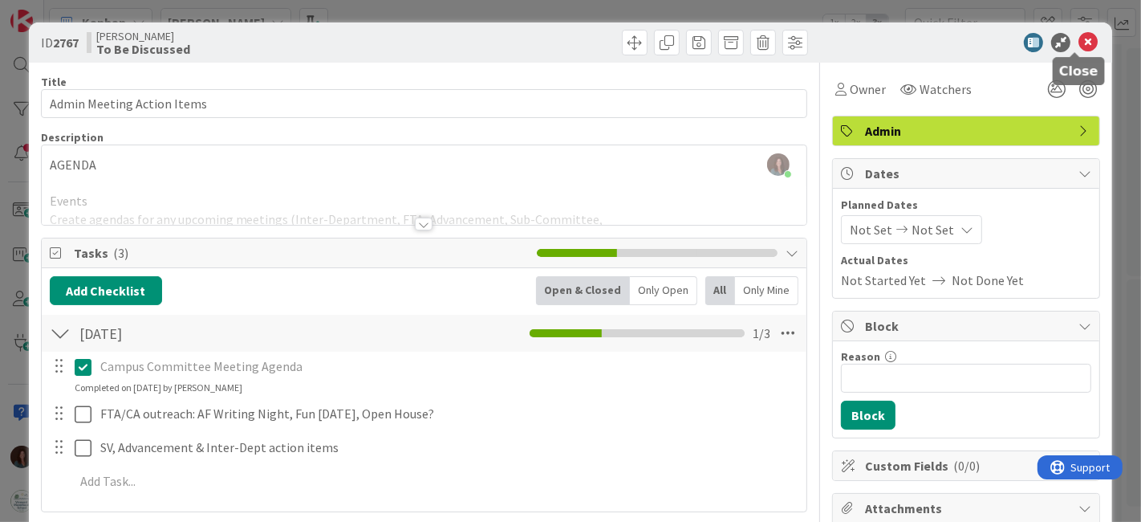
click at [1080, 43] on icon at bounding box center [1088, 42] width 19 height 19
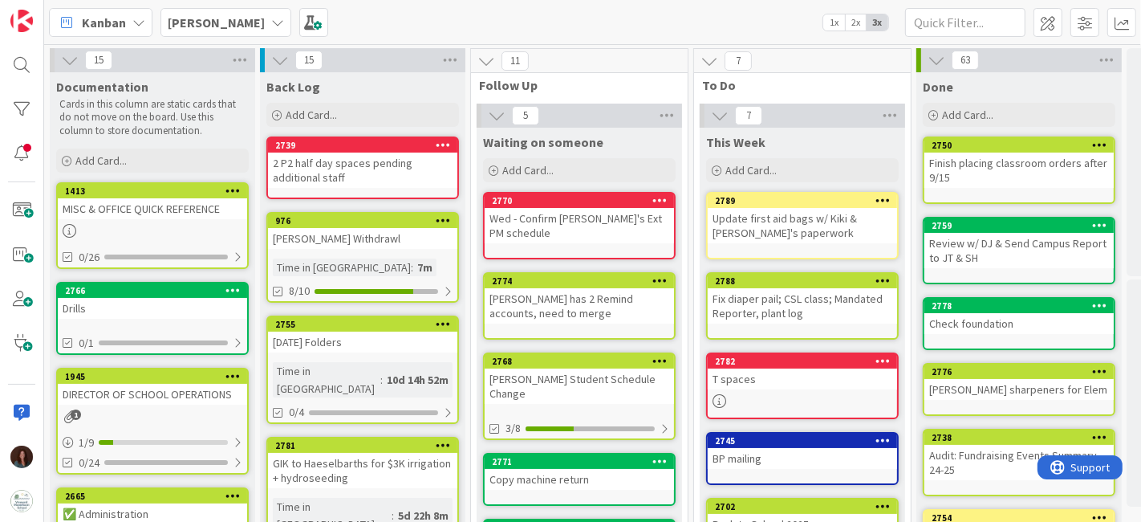
scroll to position [846, 0]
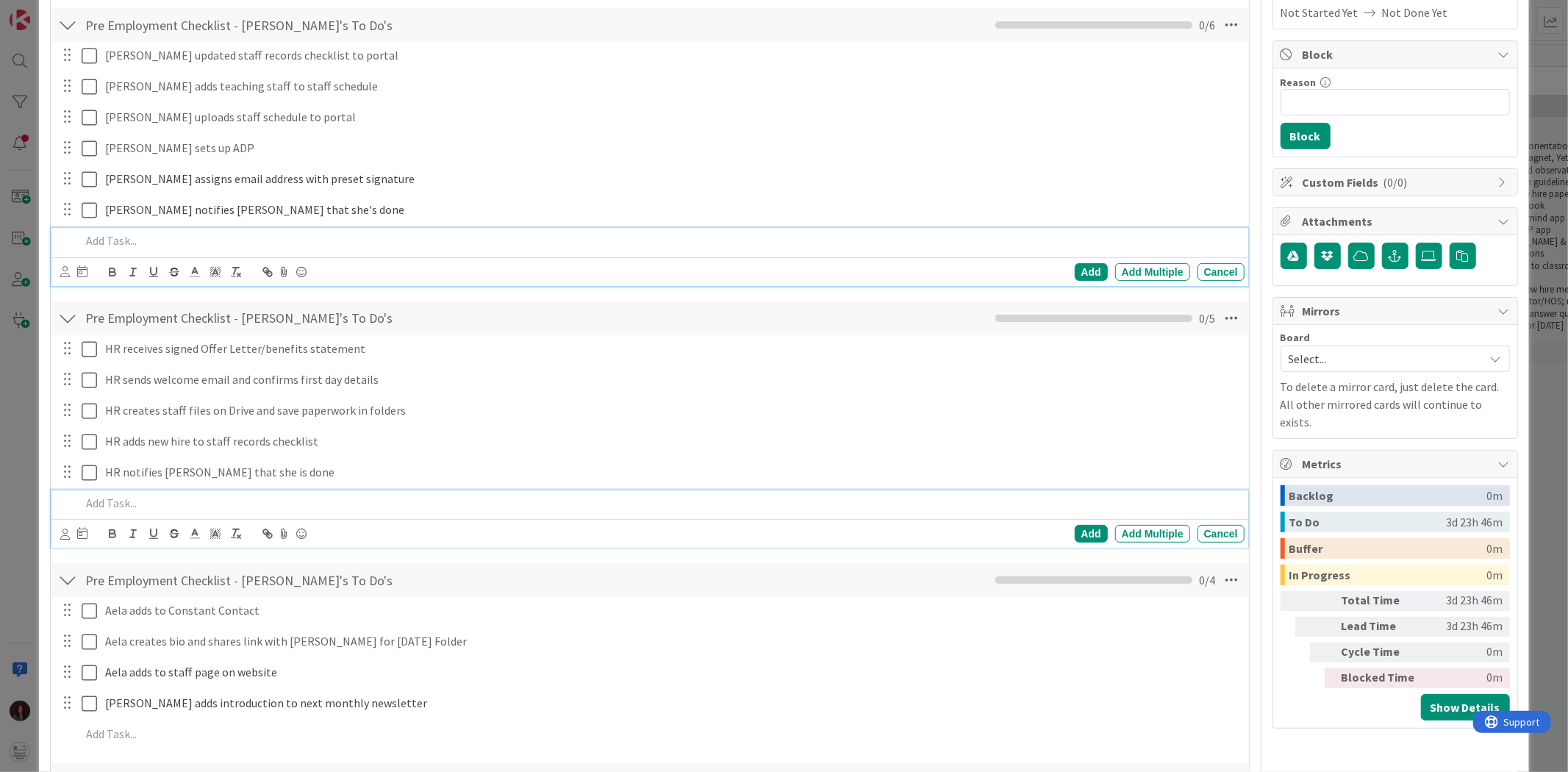
scroll to position [245, 0]
click at [1342, 356] on span "Select..." at bounding box center [1382, 358] width 188 height 20
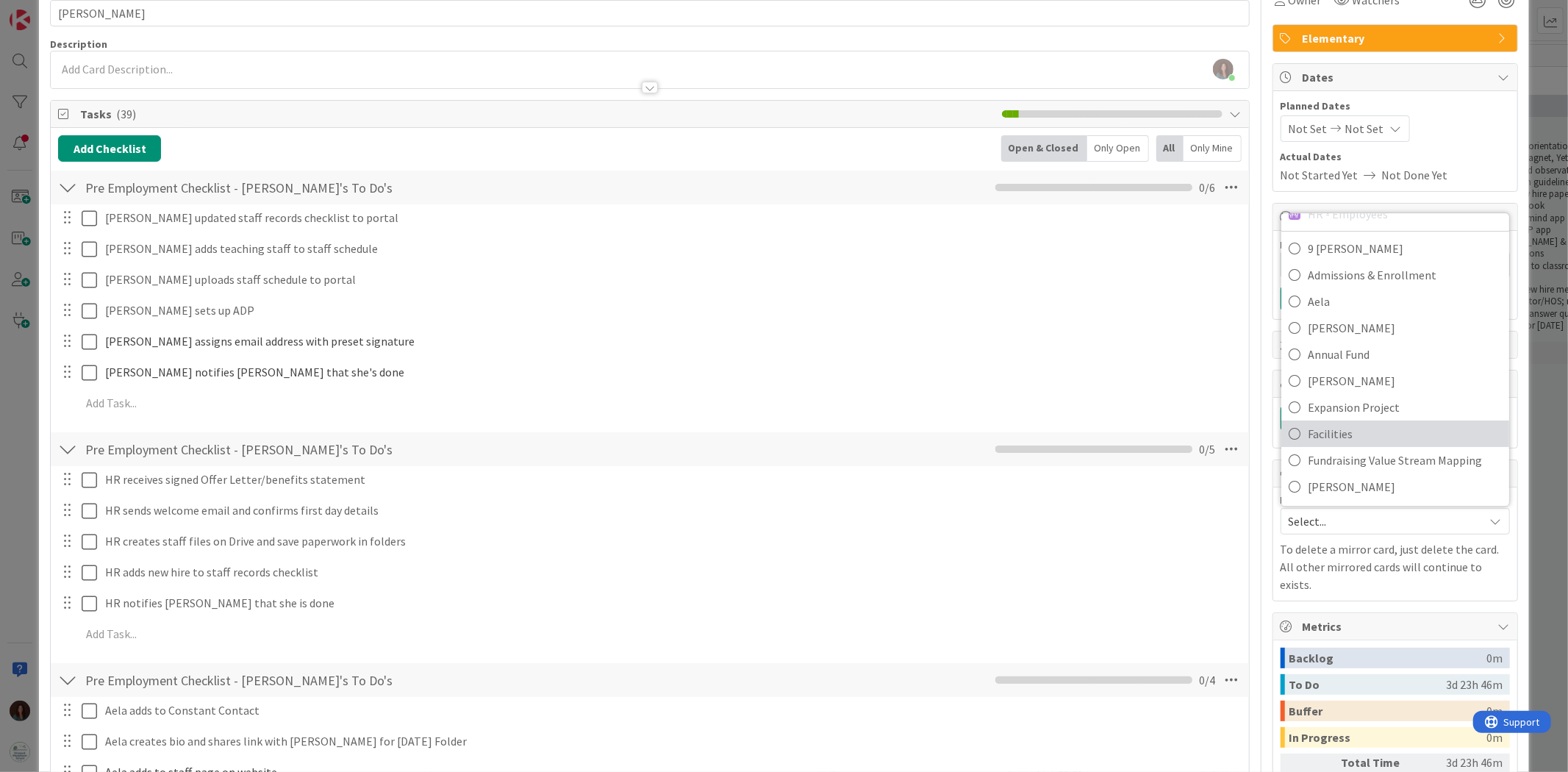
scroll to position [82, 0]
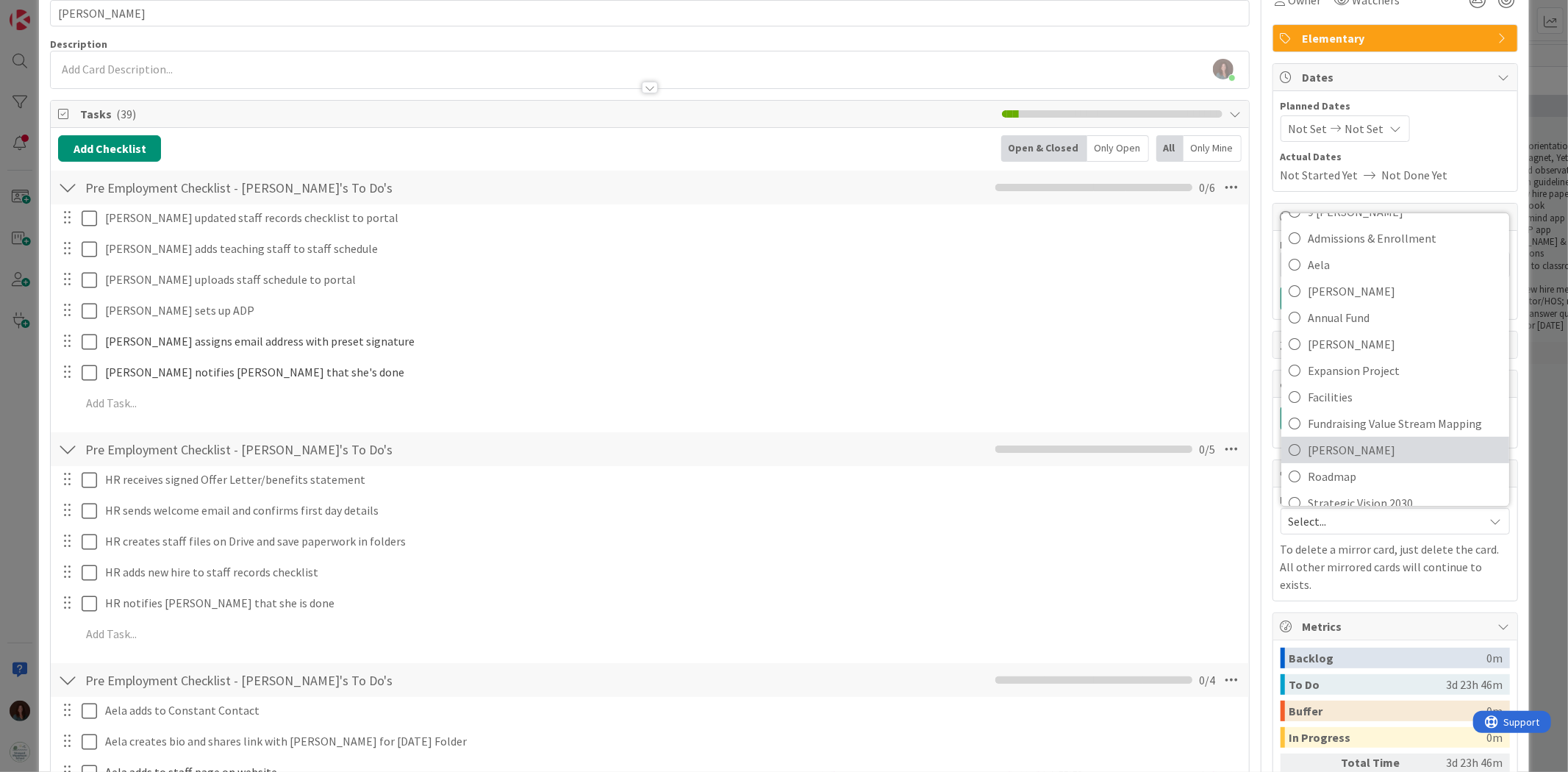
click at [1378, 444] on span "[PERSON_NAME]" at bounding box center [1405, 450] width 194 height 22
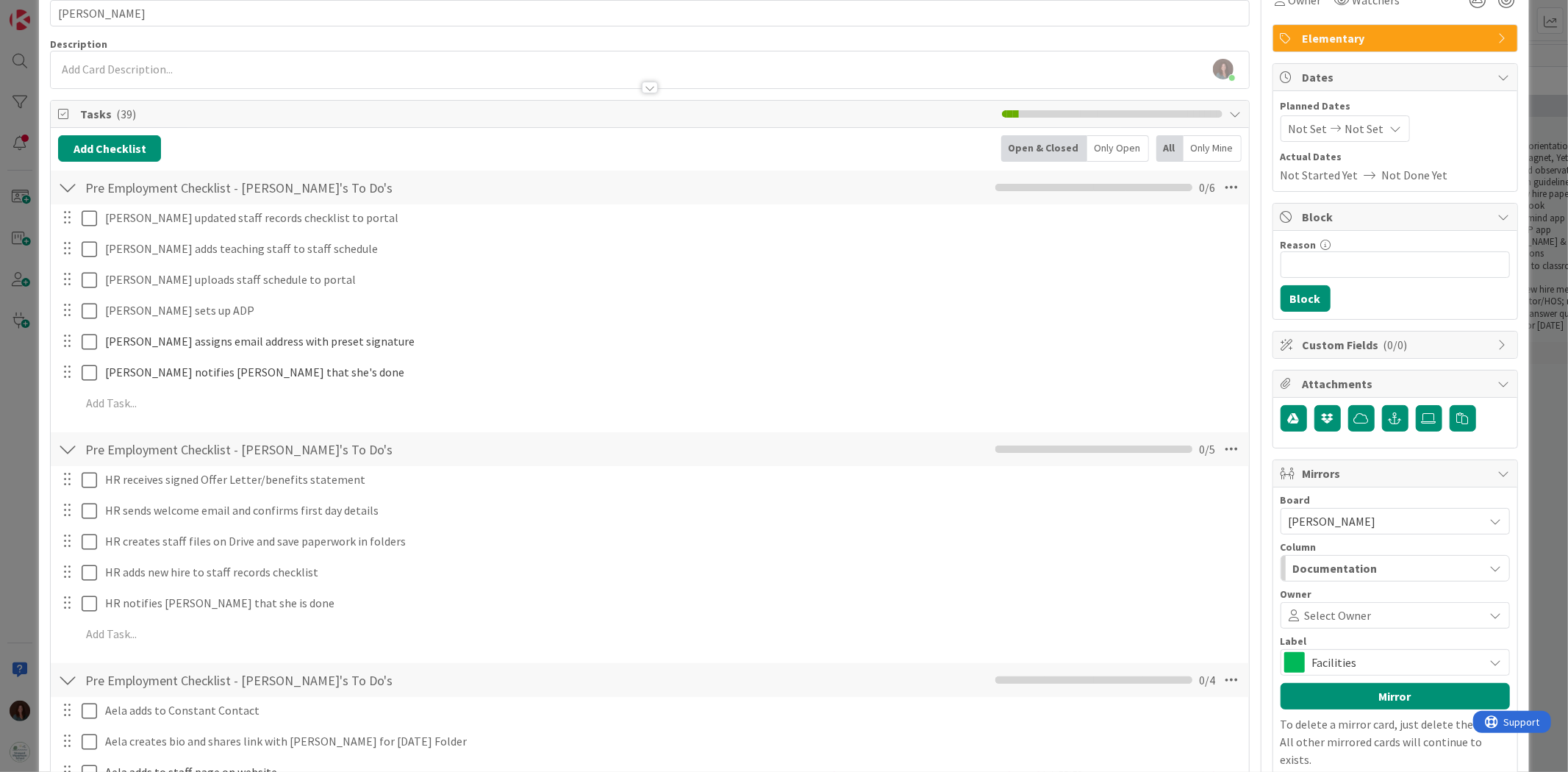
scroll to position [163, 0]
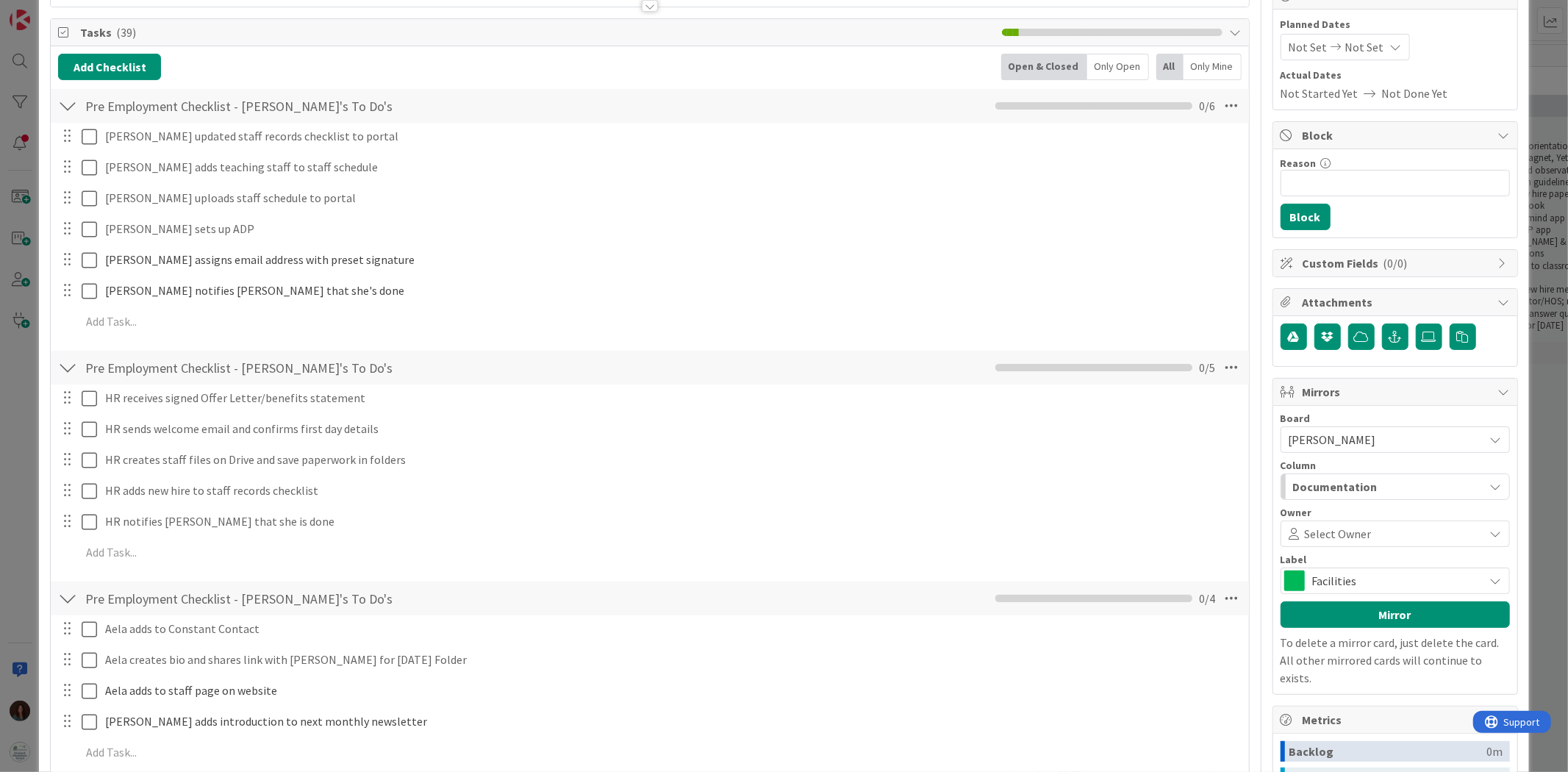
click at [1375, 488] on div "Documentation" at bounding box center [1387, 486] width 195 height 24
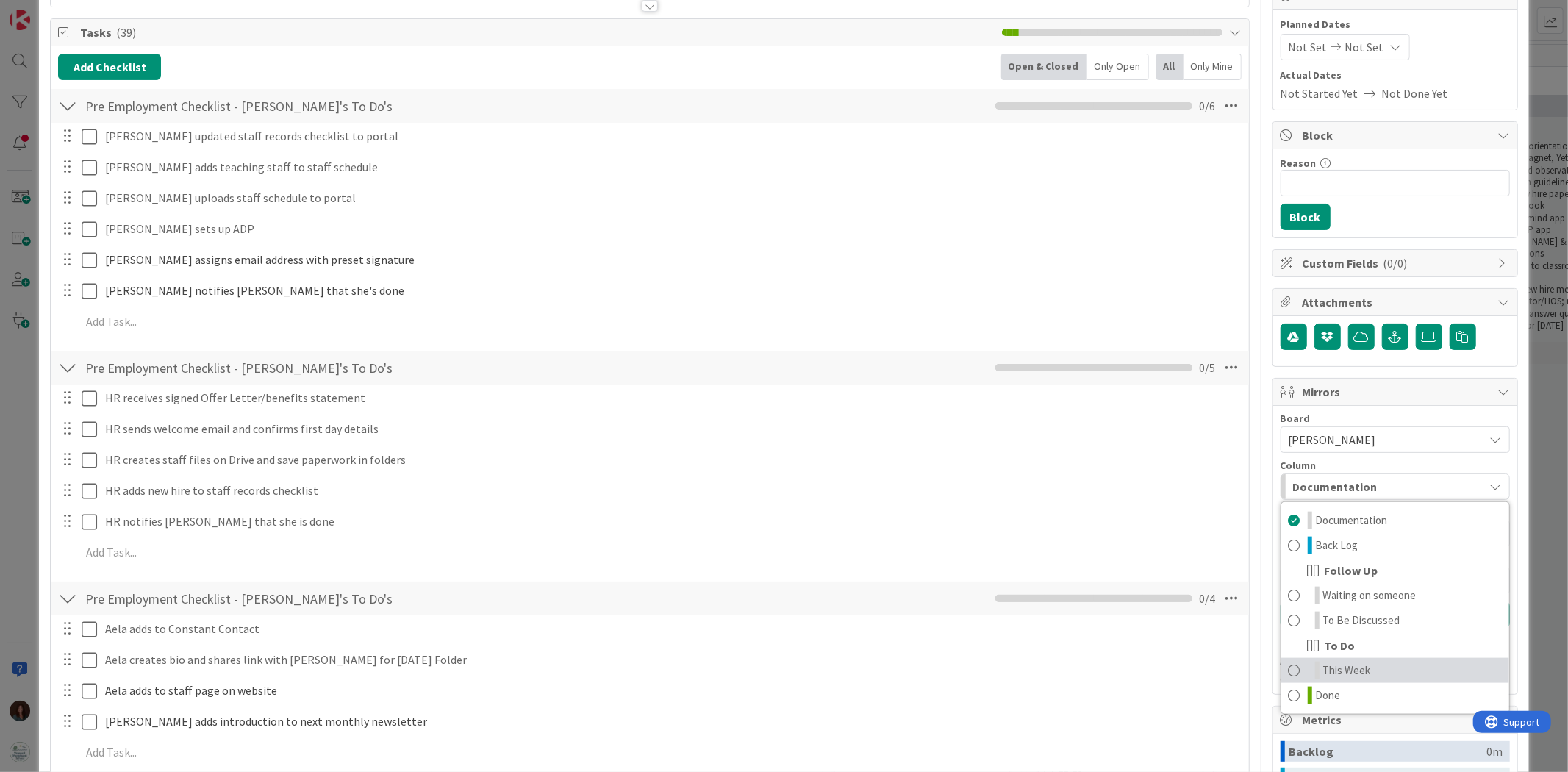
scroll to position [245, 0]
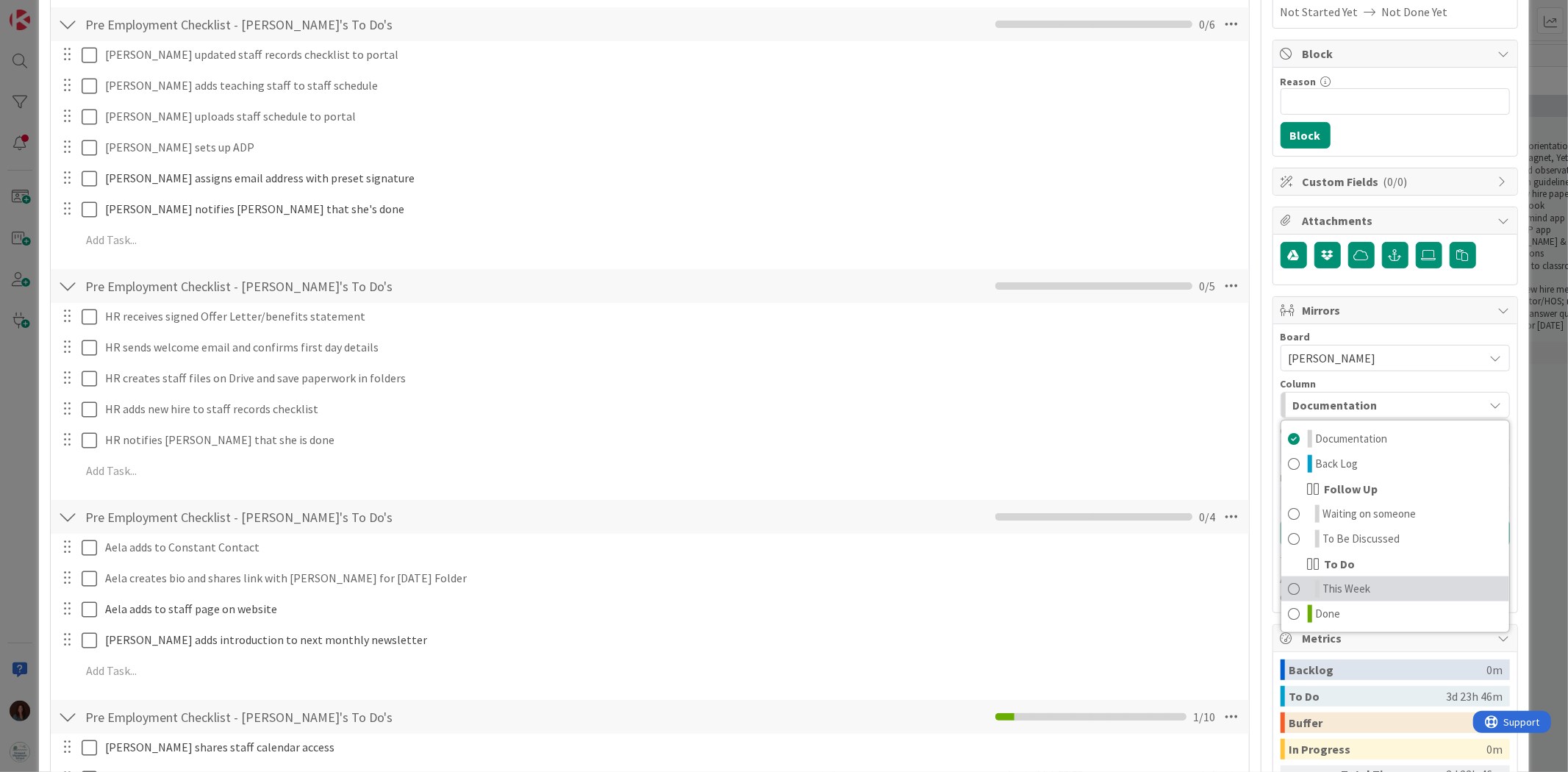
click at [1382, 592] on link "This Week" at bounding box center [1395, 588] width 228 height 25
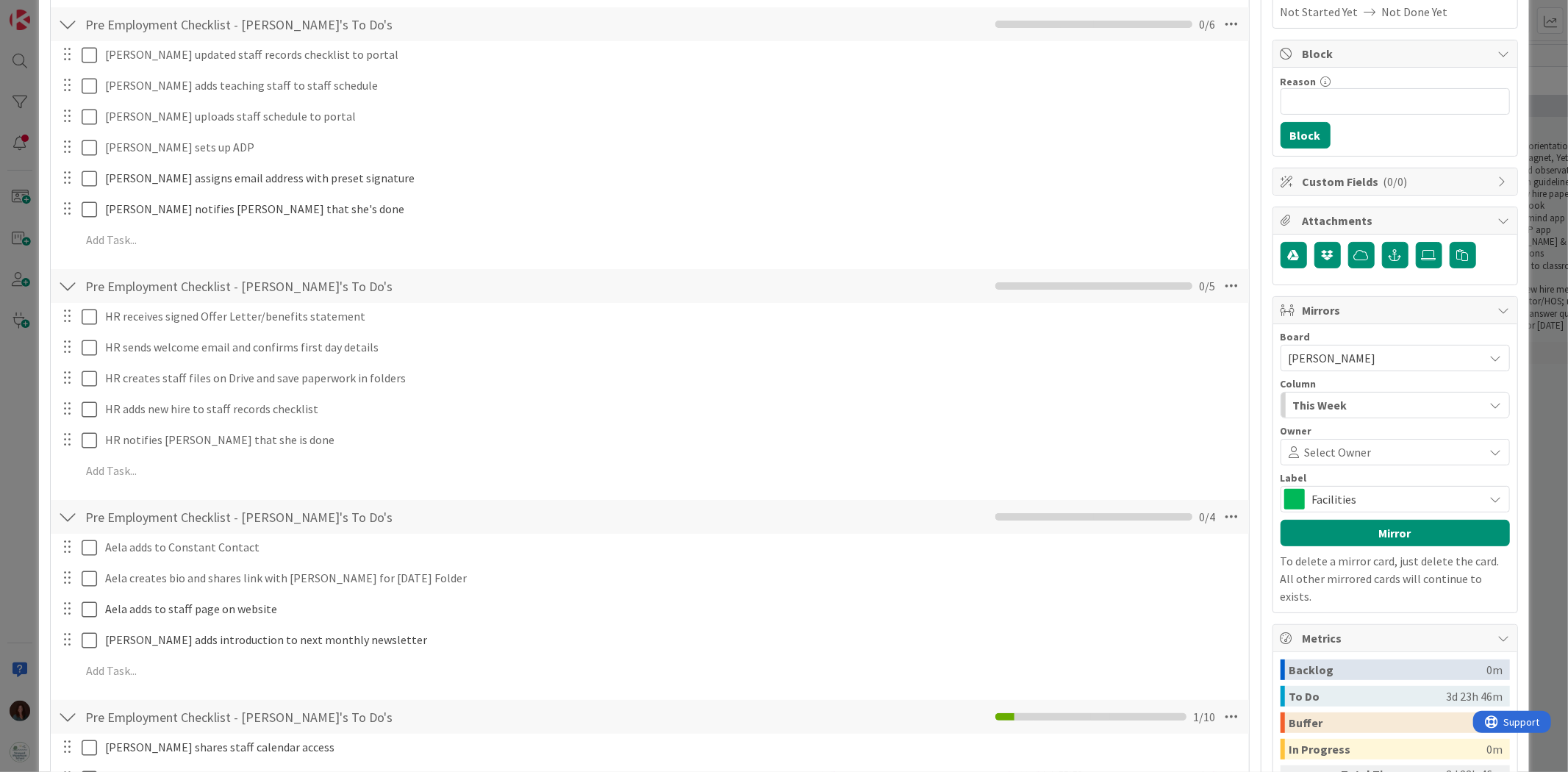
click at [1377, 500] on span "Facilities" at bounding box center [1394, 499] width 165 height 20
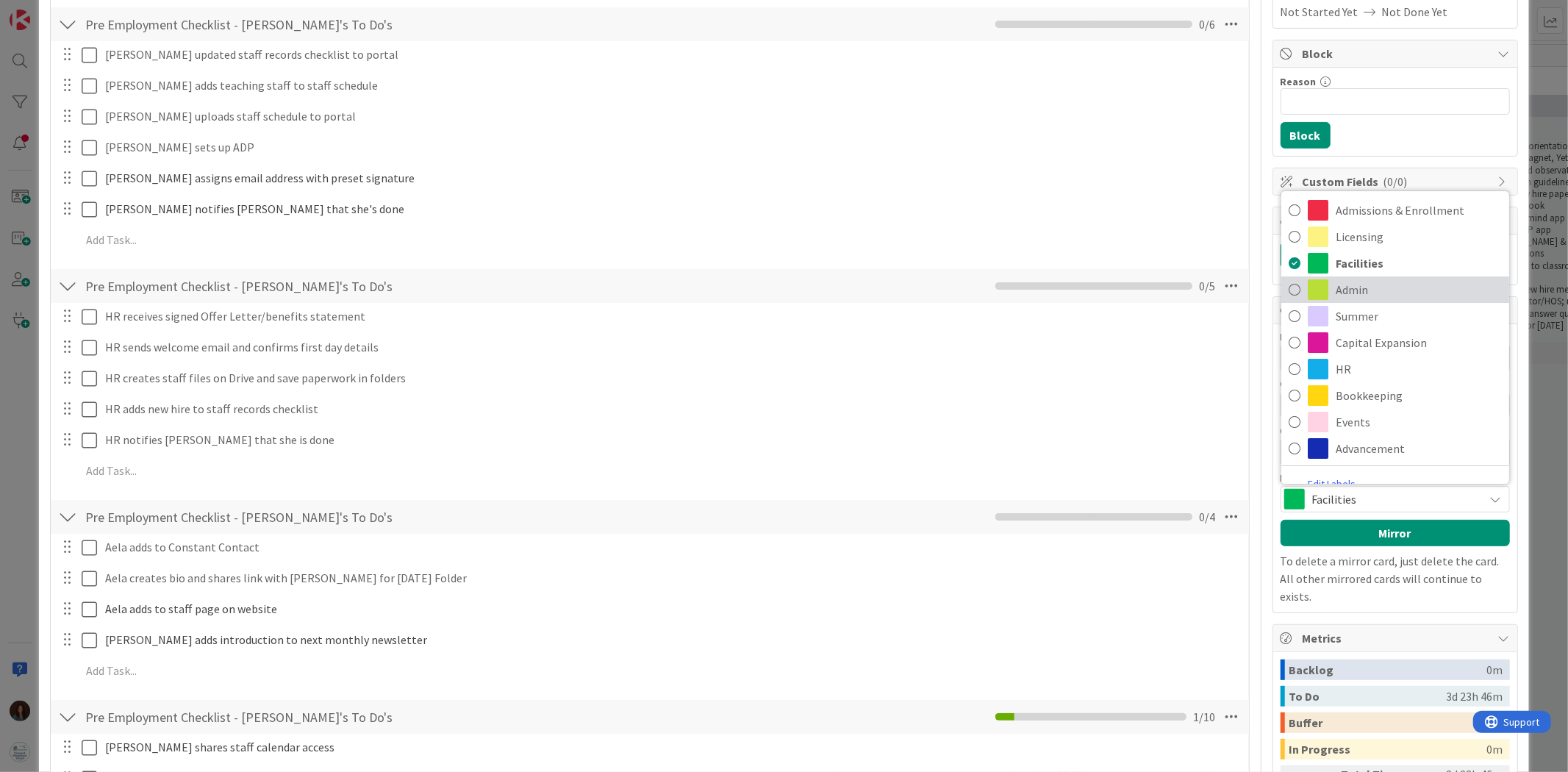
click at [1413, 288] on span "Admin" at bounding box center [1418, 289] width 166 height 22
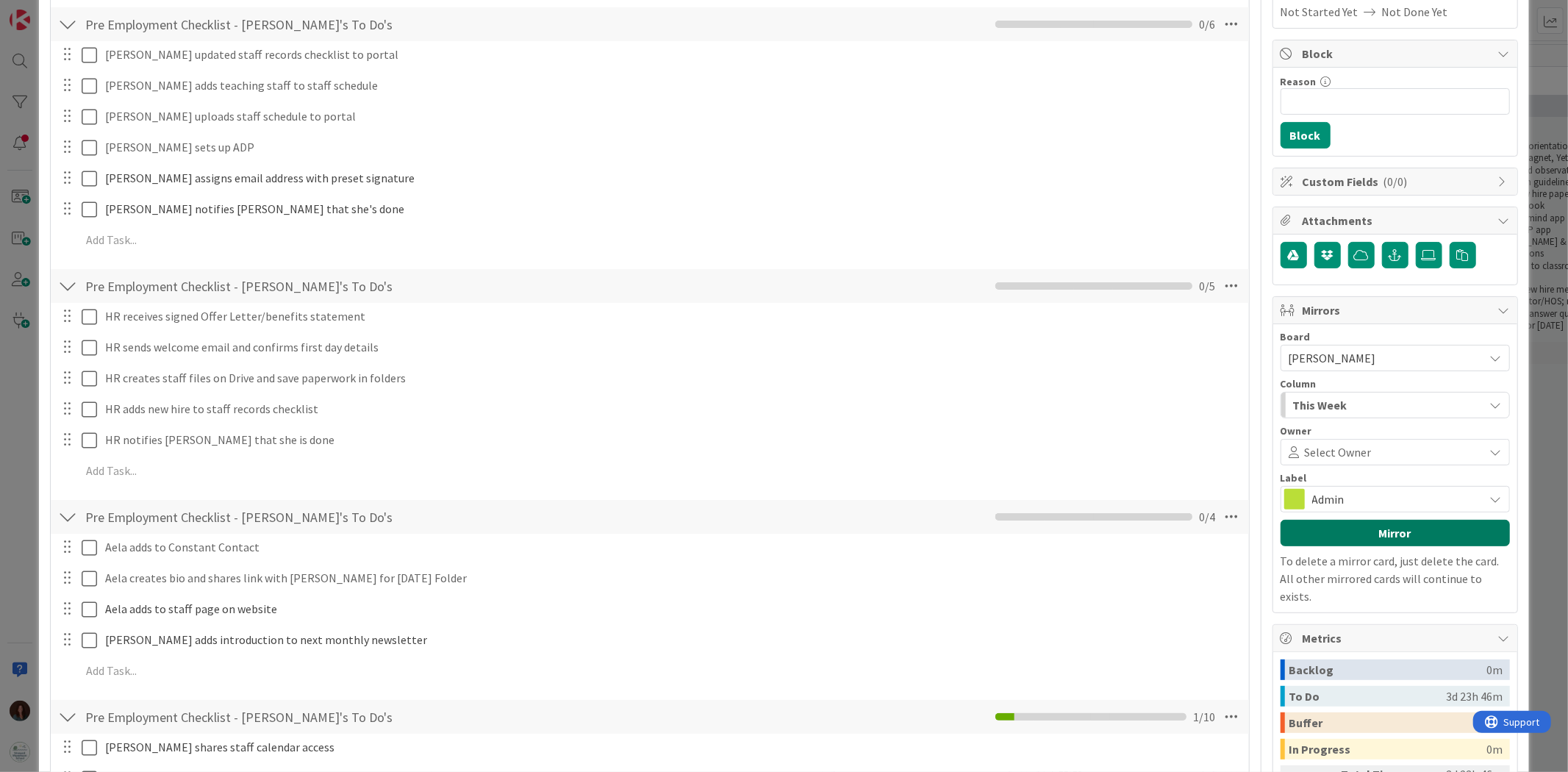
click at [1428, 540] on button "Mirror" at bounding box center [1395, 532] width 229 height 27
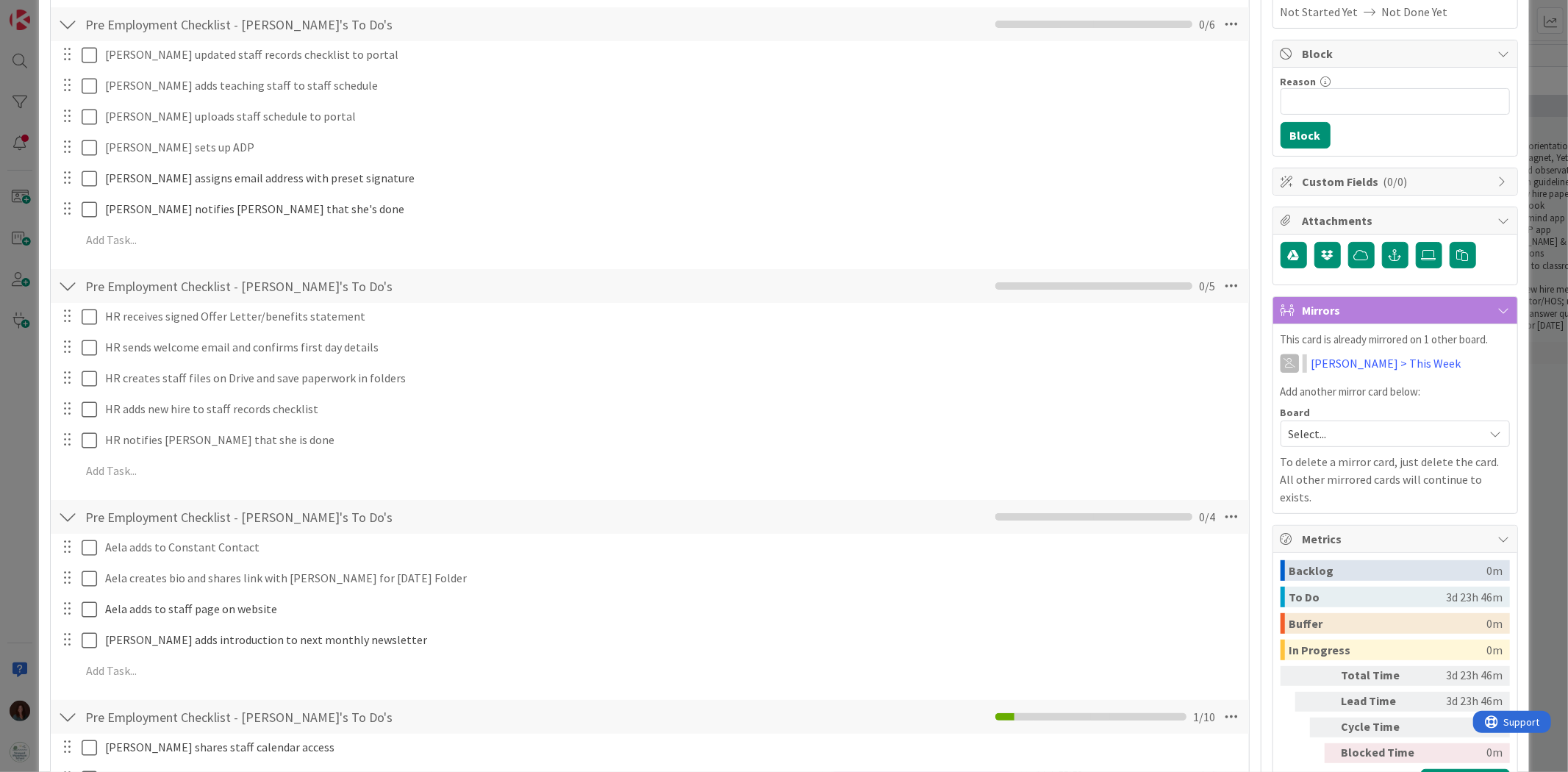
scroll to position [0, 0]
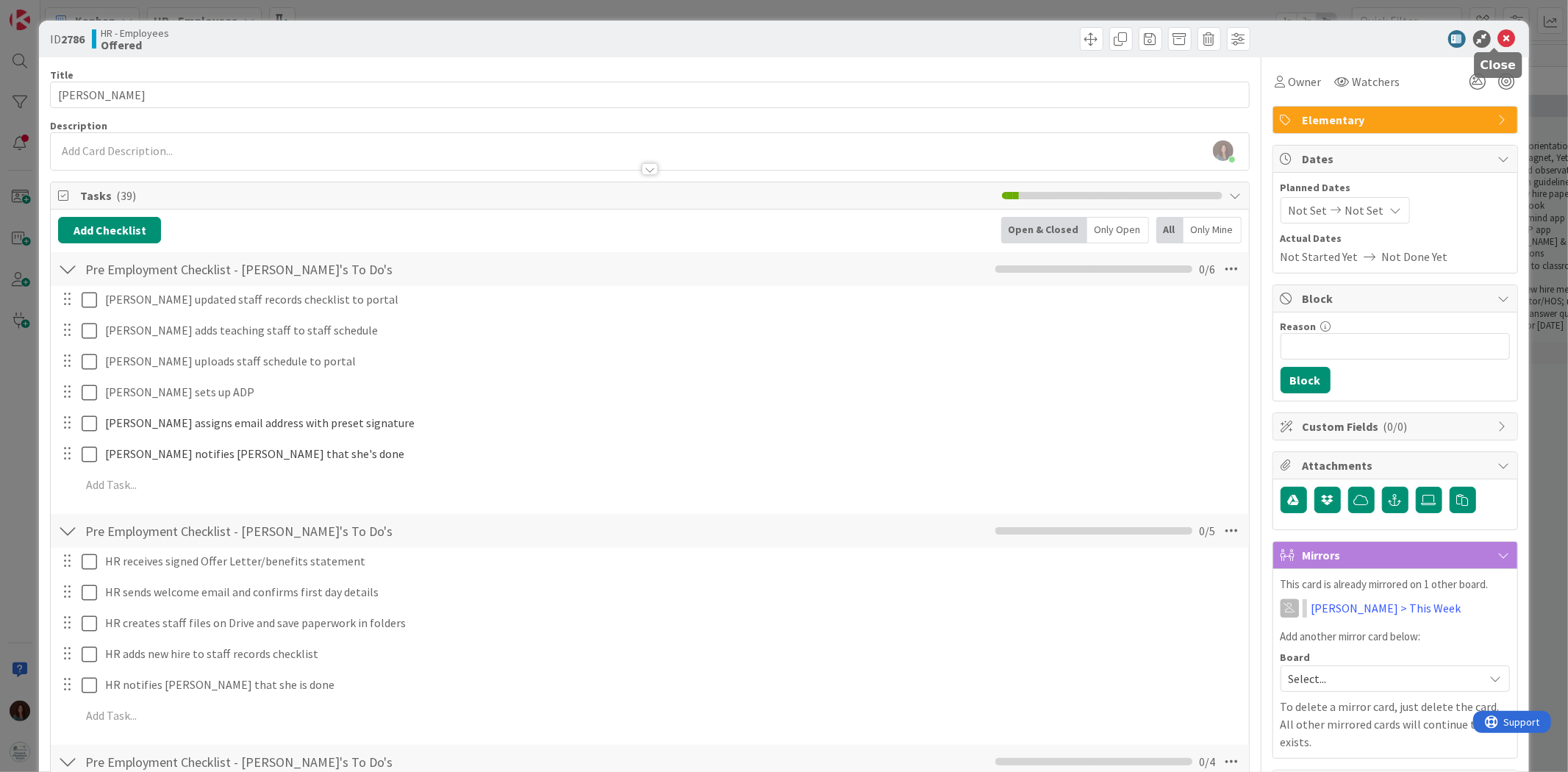
click at [1501, 42] on icon at bounding box center [1506, 38] width 17 height 17
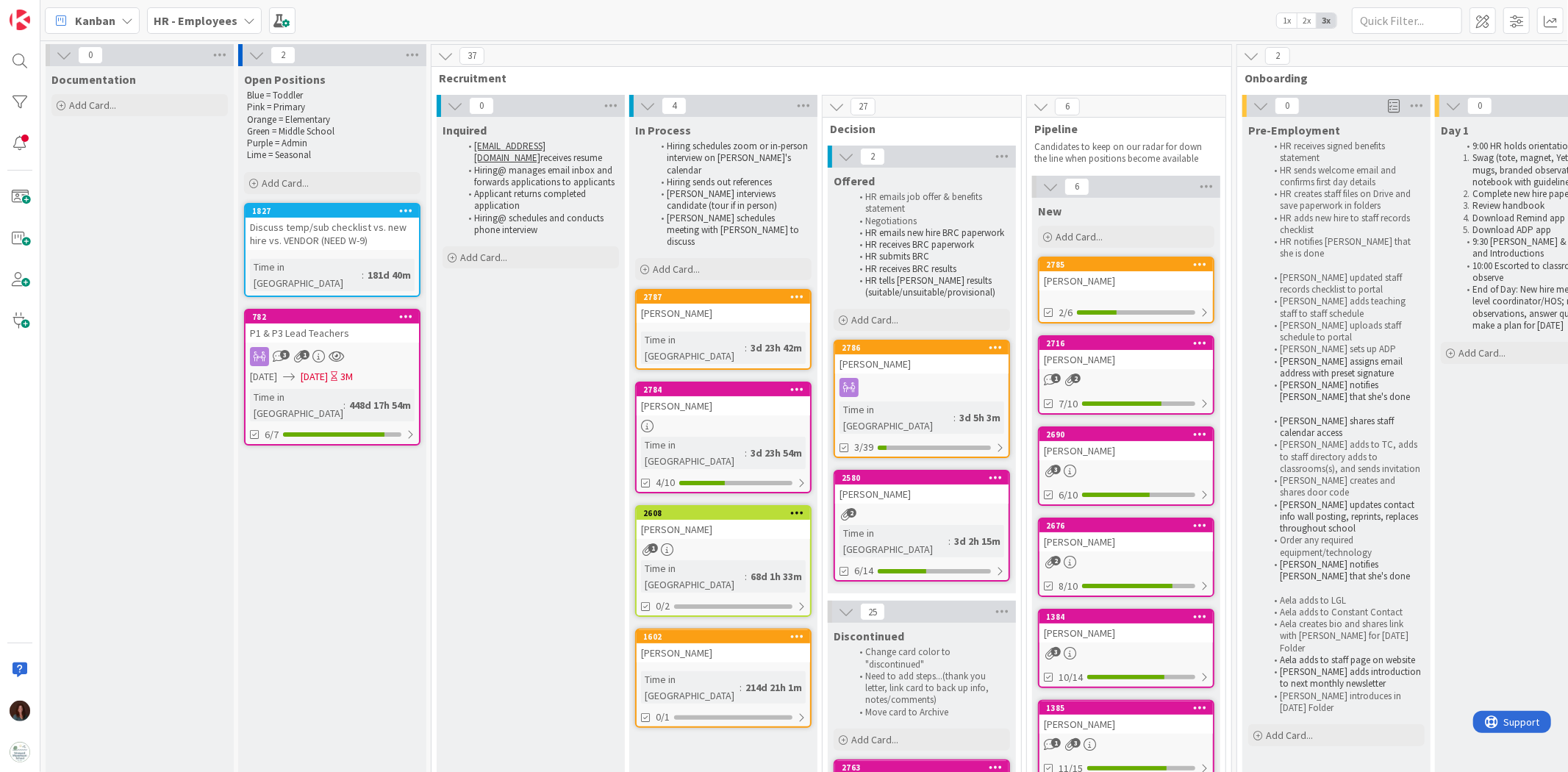
click at [237, 17] on div "HR - Employees" at bounding box center [203, 20] width 114 height 27
